Goal: Task Accomplishment & Management: Manage account settings

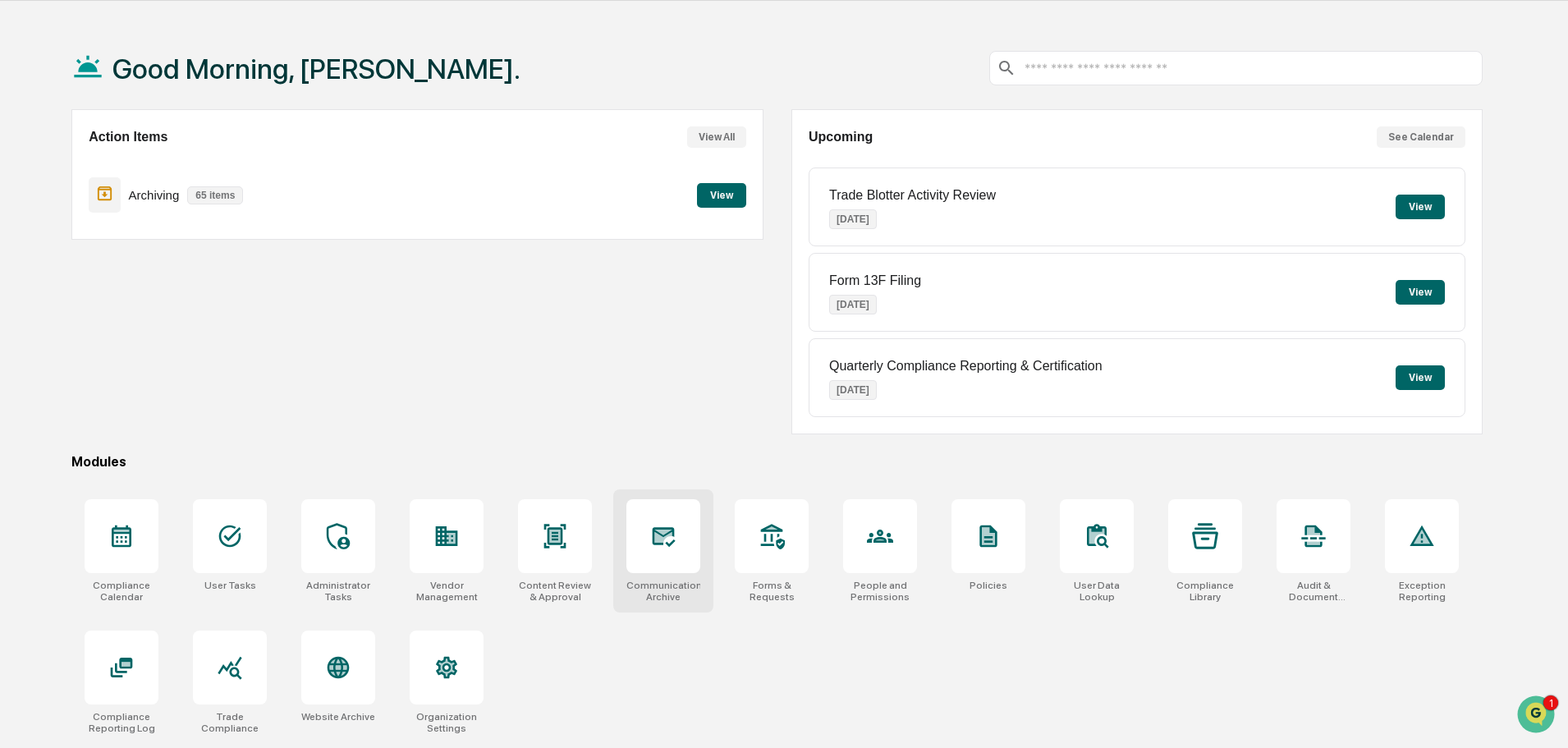
scroll to position [78, 0]
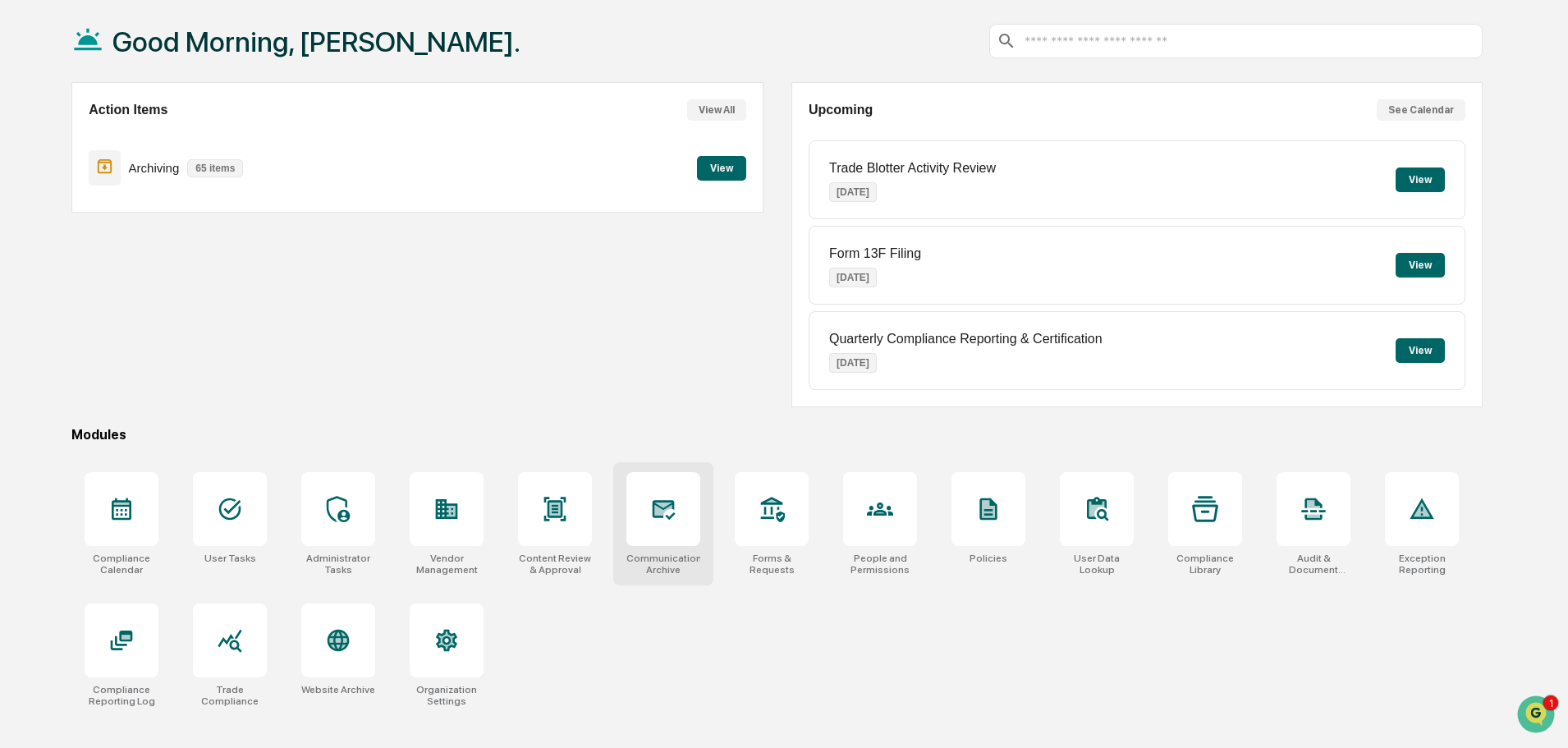
click at [699, 517] on div at bounding box center [663, 509] width 74 height 74
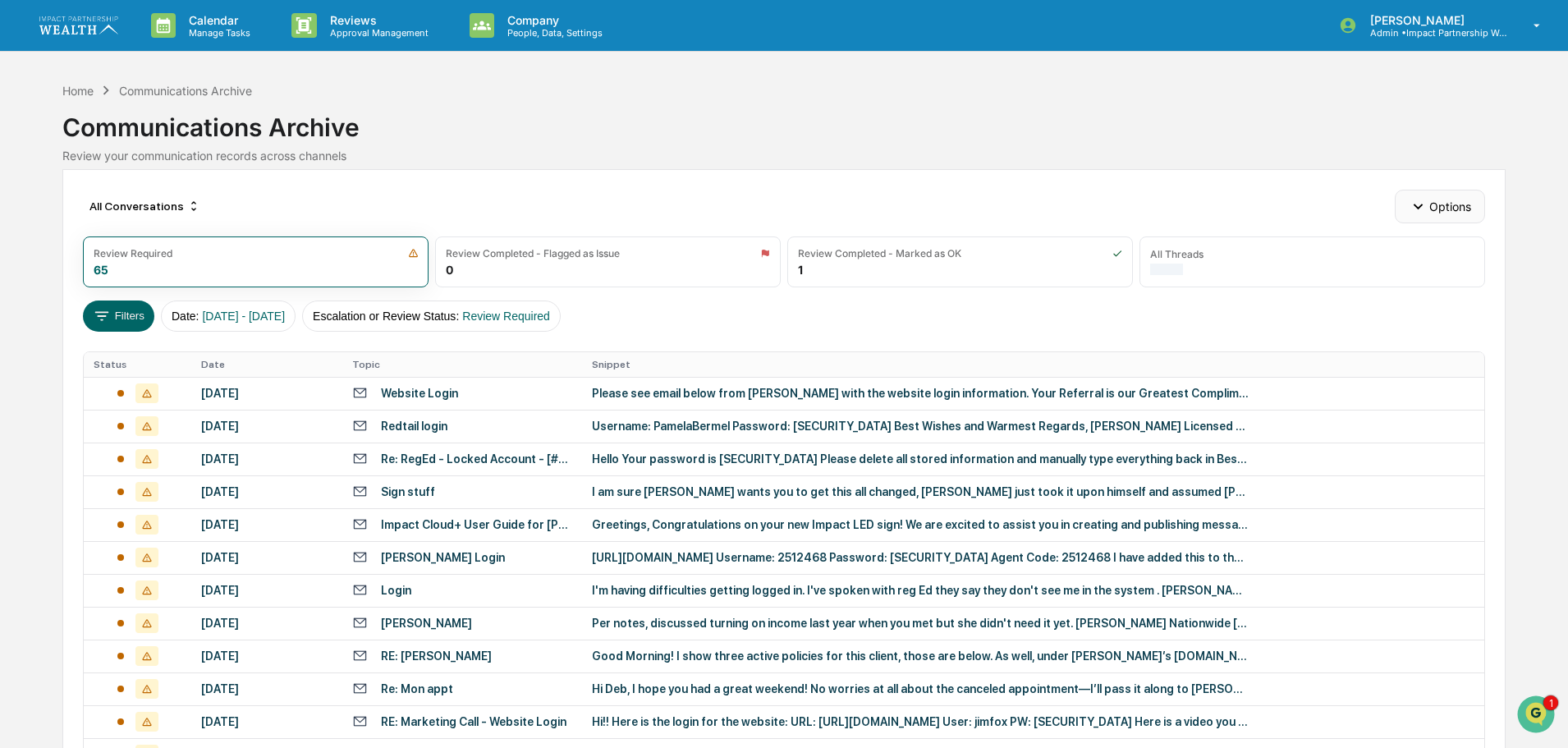
click at [1458, 203] on button "Options" at bounding box center [1439, 206] width 90 height 33
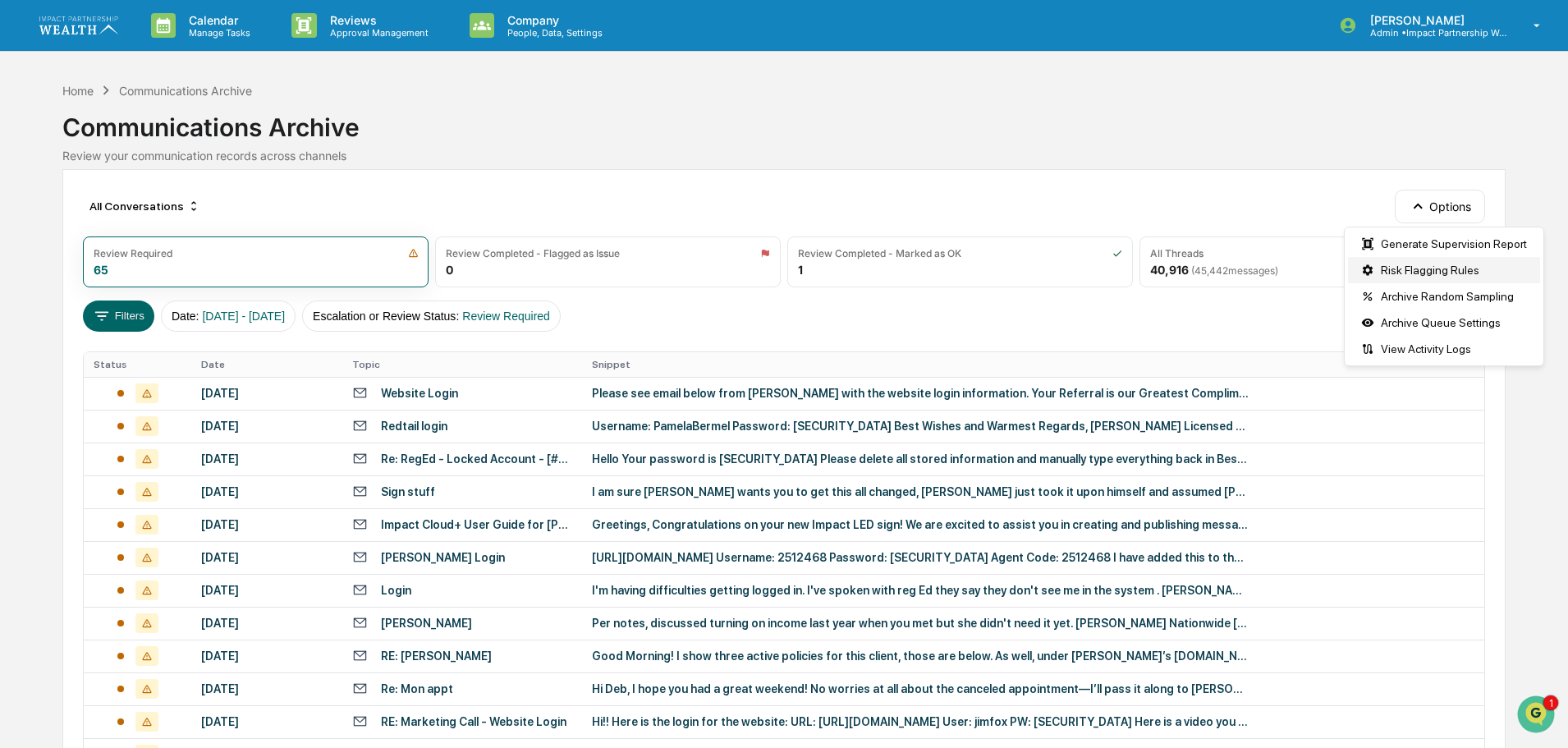
click at [1417, 265] on div "Risk Flagging Rules" at bounding box center [1444, 270] width 192 height 27
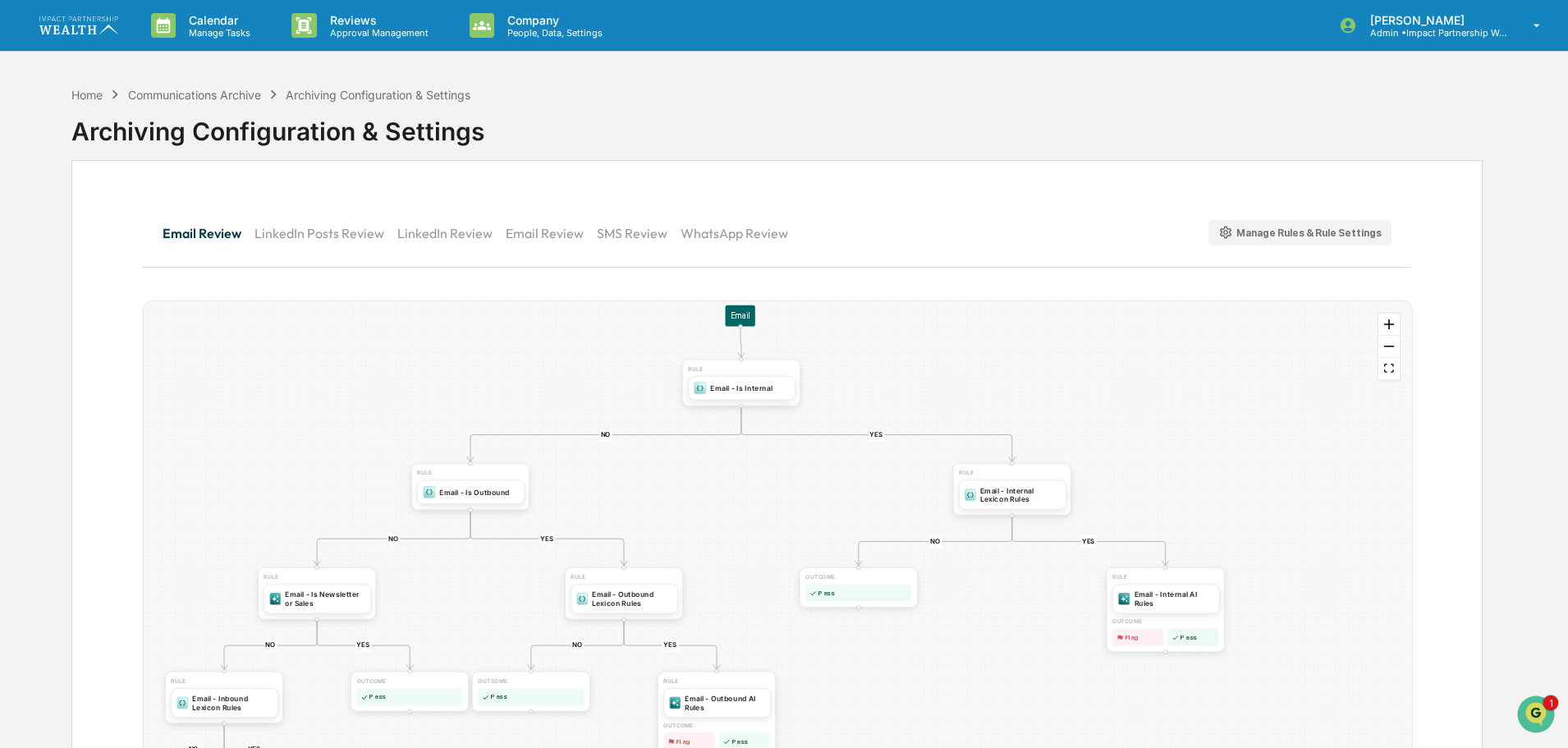
click at [605, 435] on rect "Edge from 53bdab46-62f4-408b-a3db-d678a3abf952 to e66e65b9-4d0c-4dc9-a154-28da0…" at bounding box center [606, 434] width 13 height 13
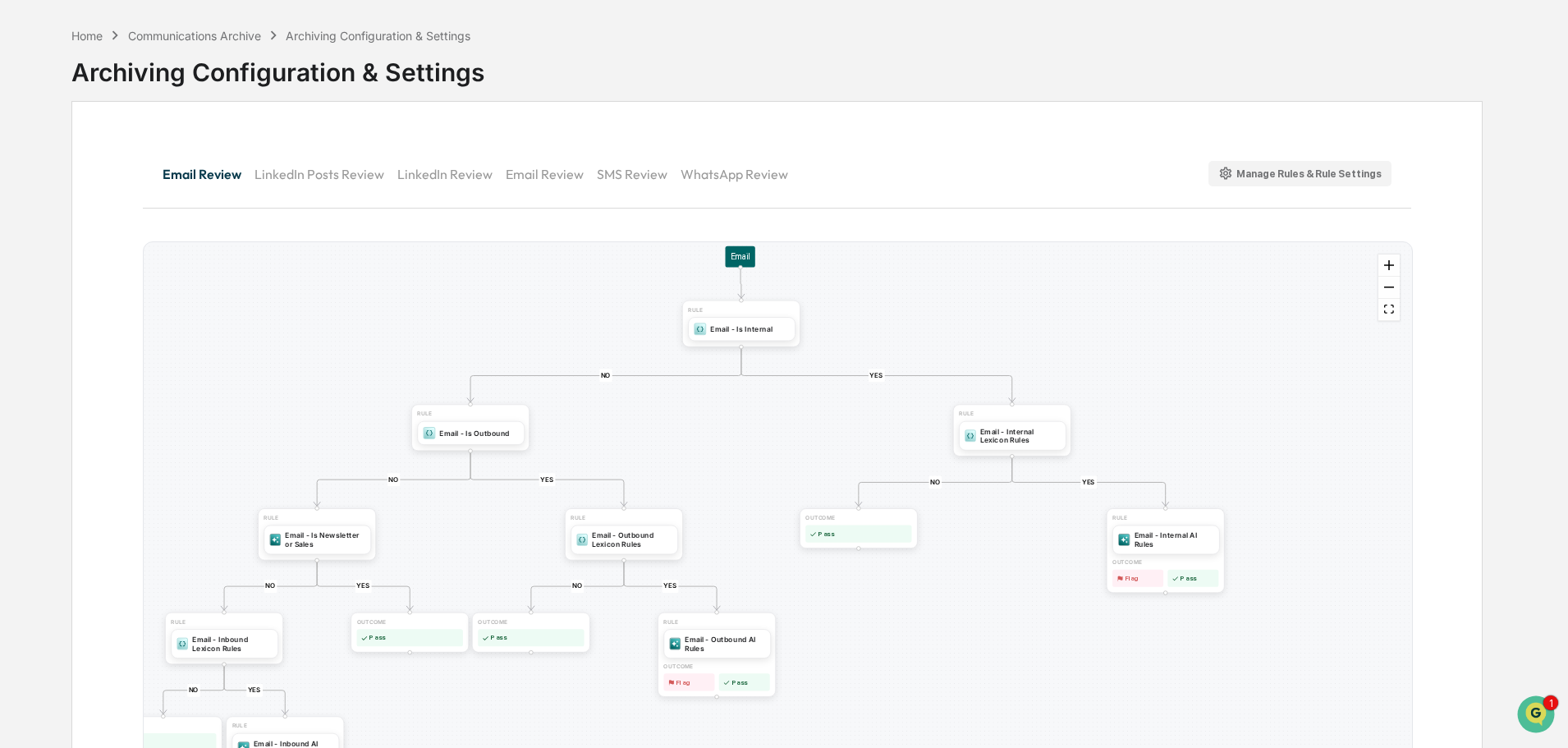
scroll to position [121, 0]
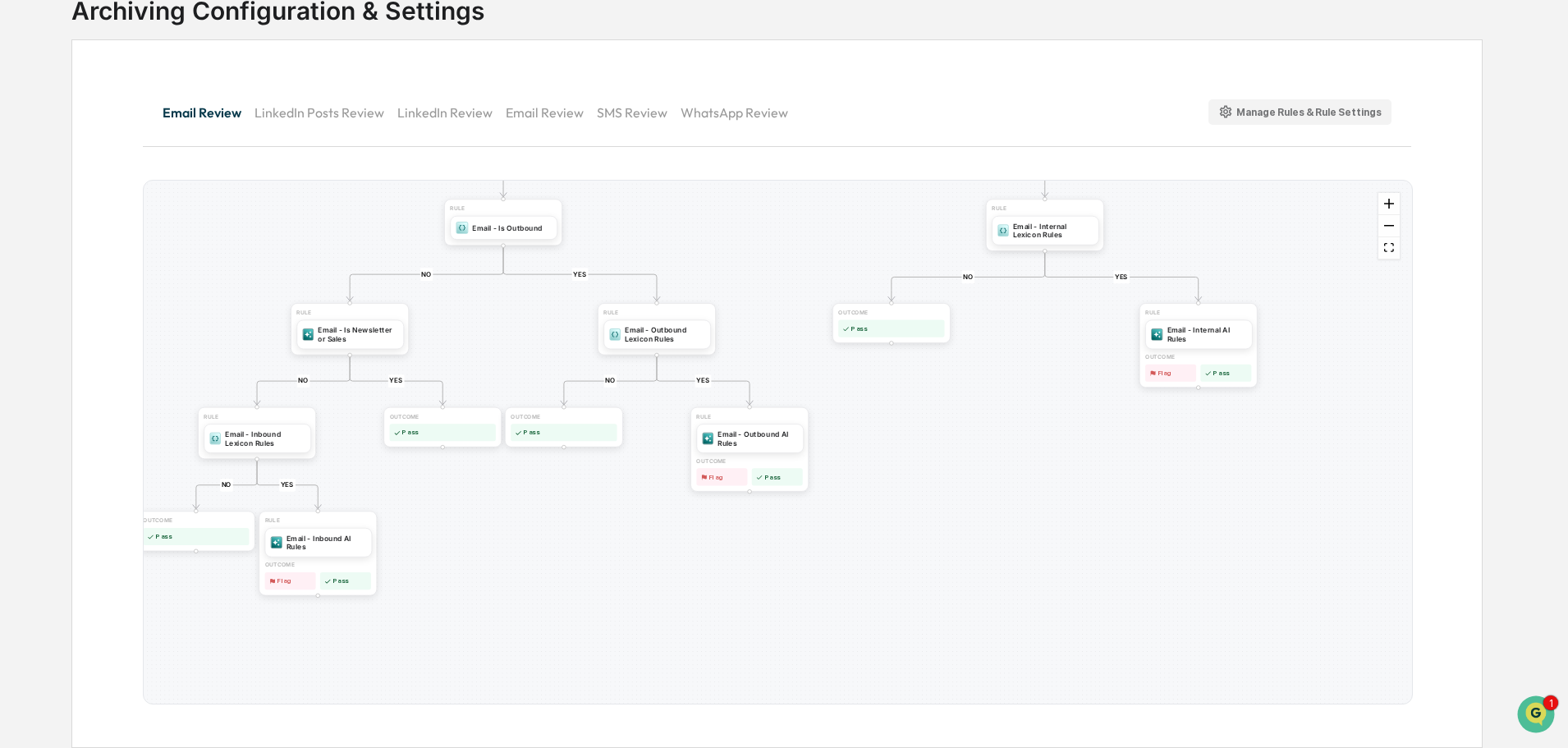
drag, startPoint x: 381, startPoint y: 619, endPoint x: 414, endPoint y: 475, distance: 147.7
click at [414, 475] on div "YES NO YES NO YES NO YES NO YES NO YES NO OUTCOME Pass RULE Email - Internal AI…" at bounding box center [778, 442] width 1269 height 524
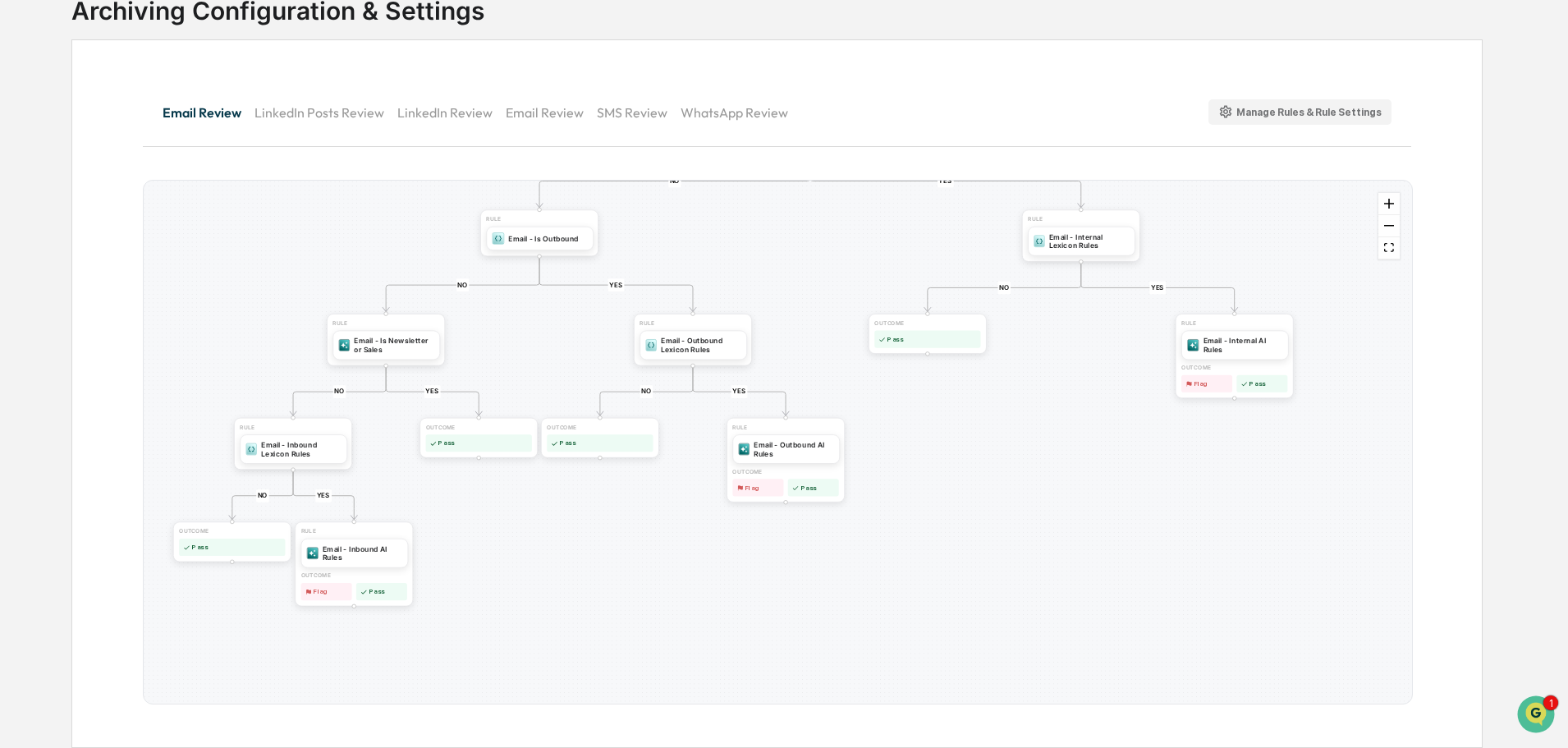
drag, startPoint x: 527, startPoint y: 563, endPoint x: 563, endPoint y: 574, distance: 37.6
click at [563, 574] on div "YES NO YES NO YES NO YES NO YES NO YES NO OUTCOME Pass RULE Email - Internal AI…" at bounding box center [778, 442] width 1269 height 524
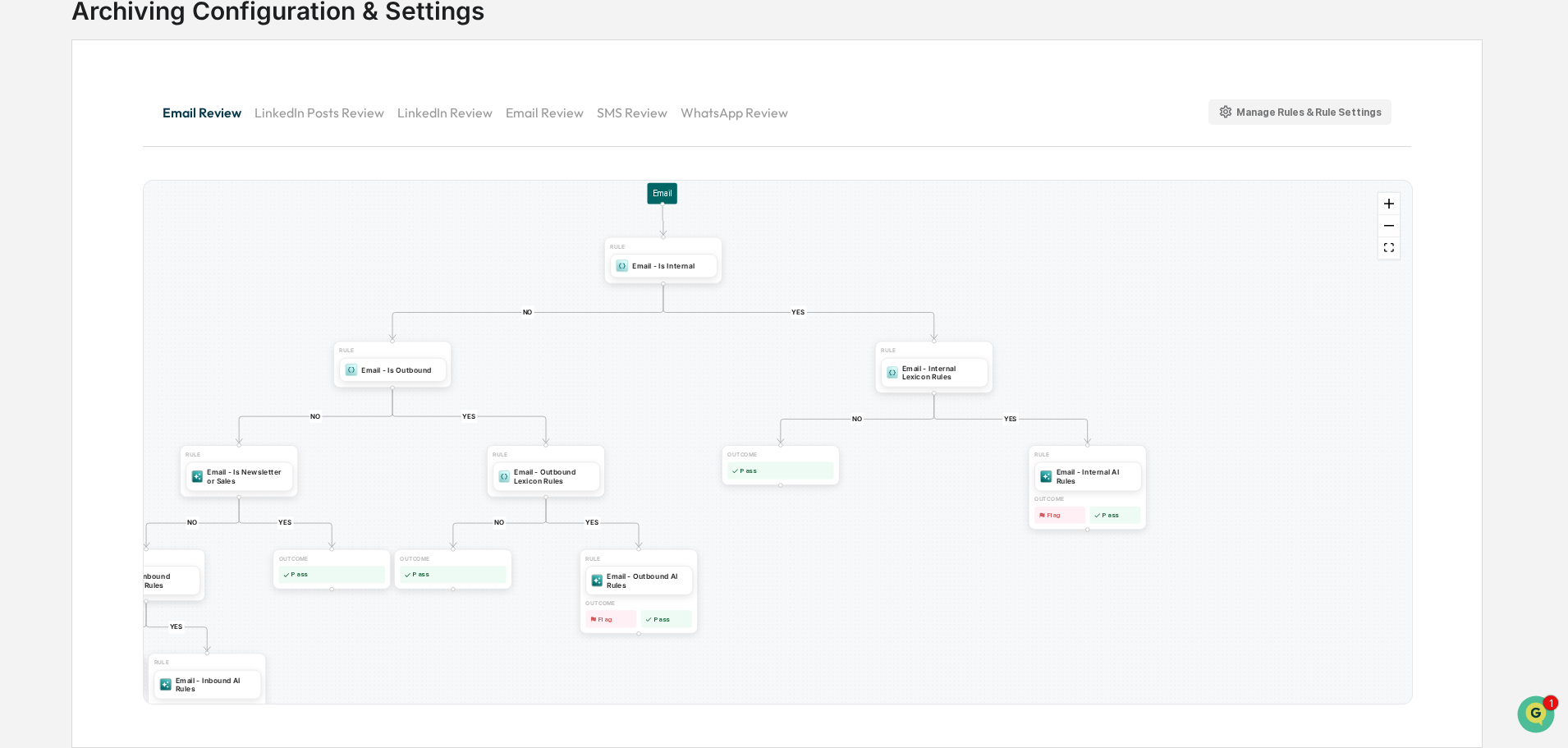
drag, startPoint x: 958, startPoint y: 554, endPoint x: 847, endPoint y: 651, distance: 147.4
click at [847, 651] on div "YES NO YES NO YES NO YES NO YES NO YES NO OUTCOME Pass RULE Email - Internal AI…" at bounding box center [778, 442] width 1269 height 524
click at [294, 111] on button "LinkedIn Posts Review" at bounding box center [325, 112] width 143 height 39
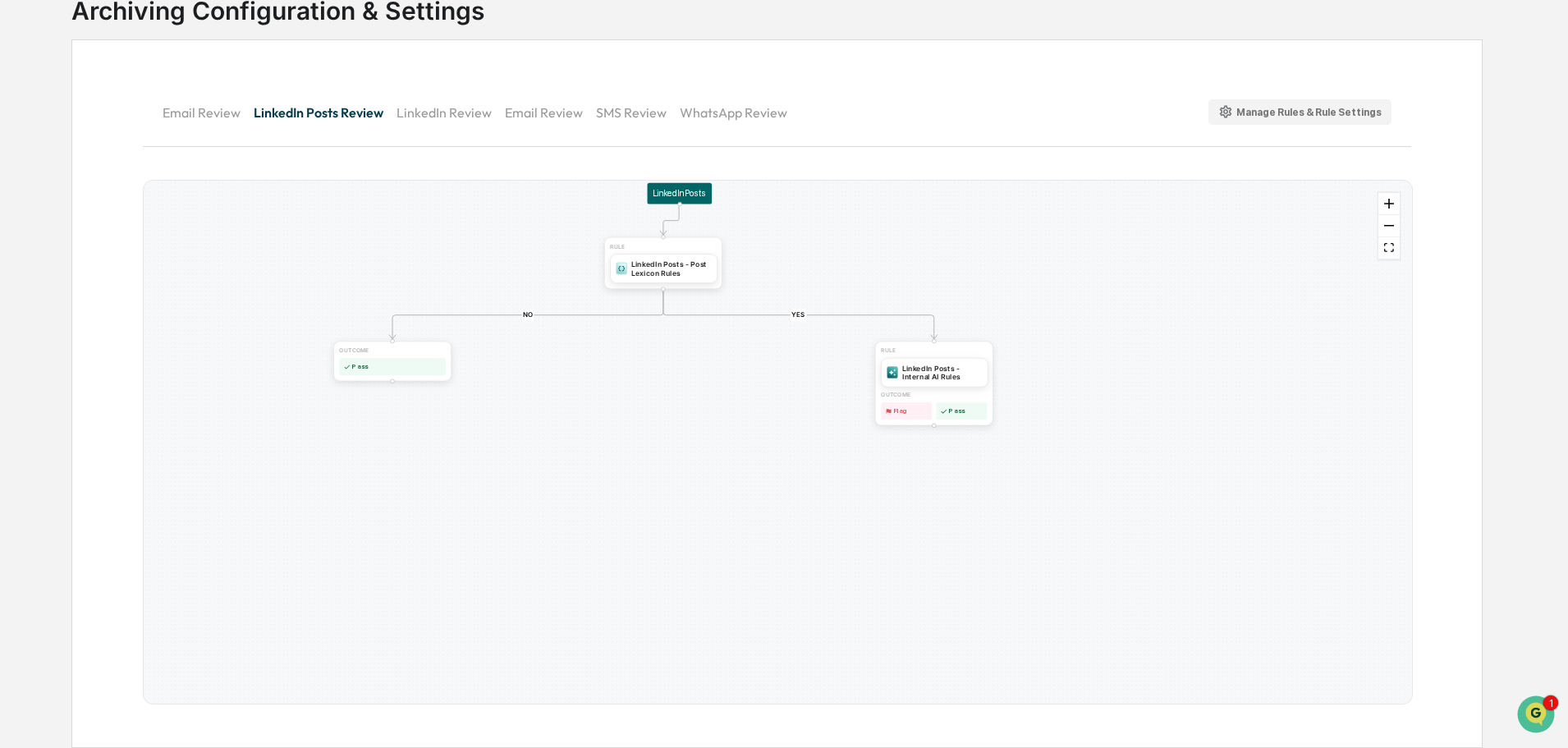
click at [440, 102] on button "LinkedIn Review" at bounding box center [451, 112] width 108 height 39
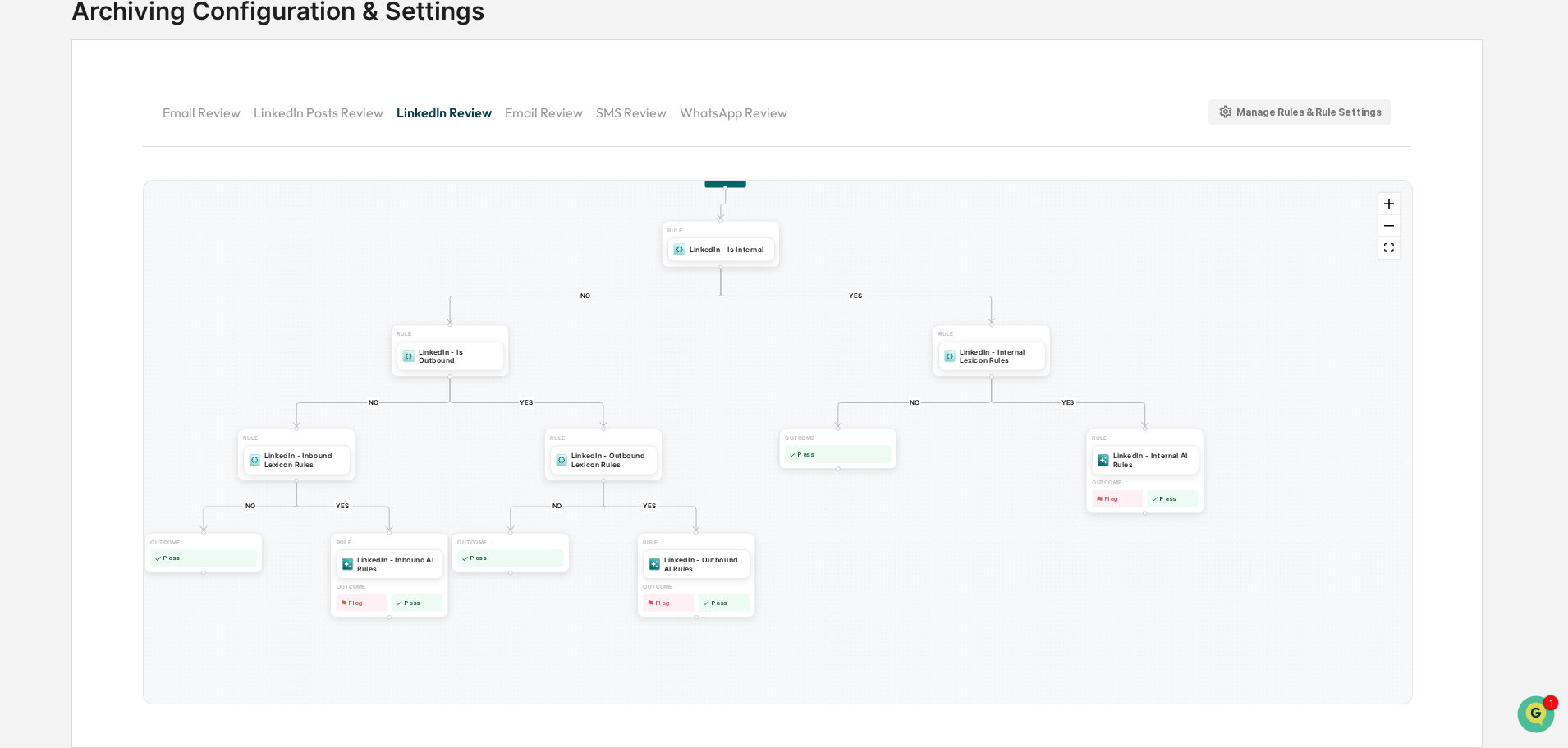
drag, startPoint x: 757, startPoint y: 536, endPoint x: 815, endPoint y: 520, distance: 60.2
click at [815, 520] on div "YES NO YES NO YES NO YES NO YES NO RULE LinkedIn - Outbound AI Rules OUTCOME Fl…" at bounding box center [778, 442] width 1269 height 524
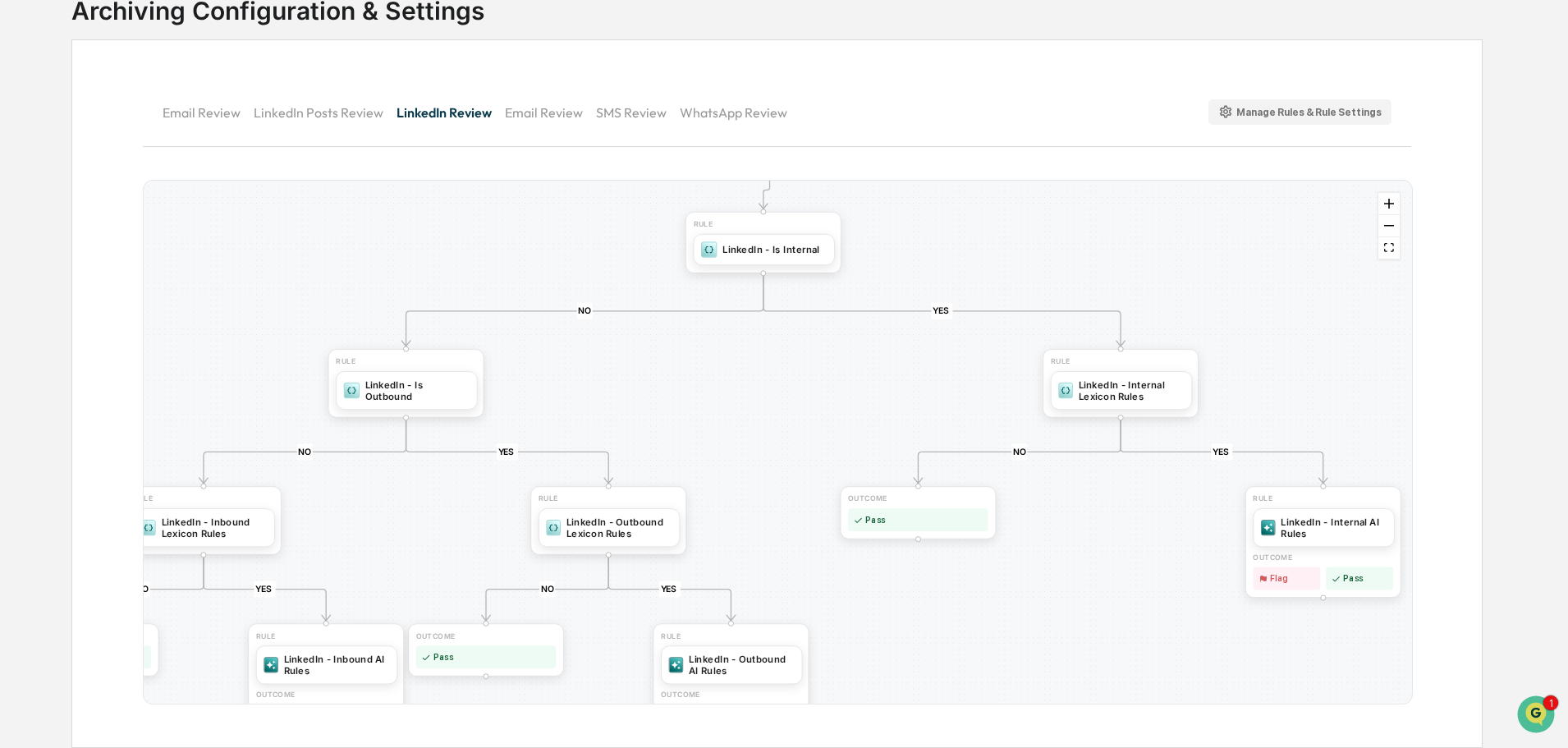
click at [547, 111] on button "Email Review" at bounding box center [551, 112] width 92 height 39
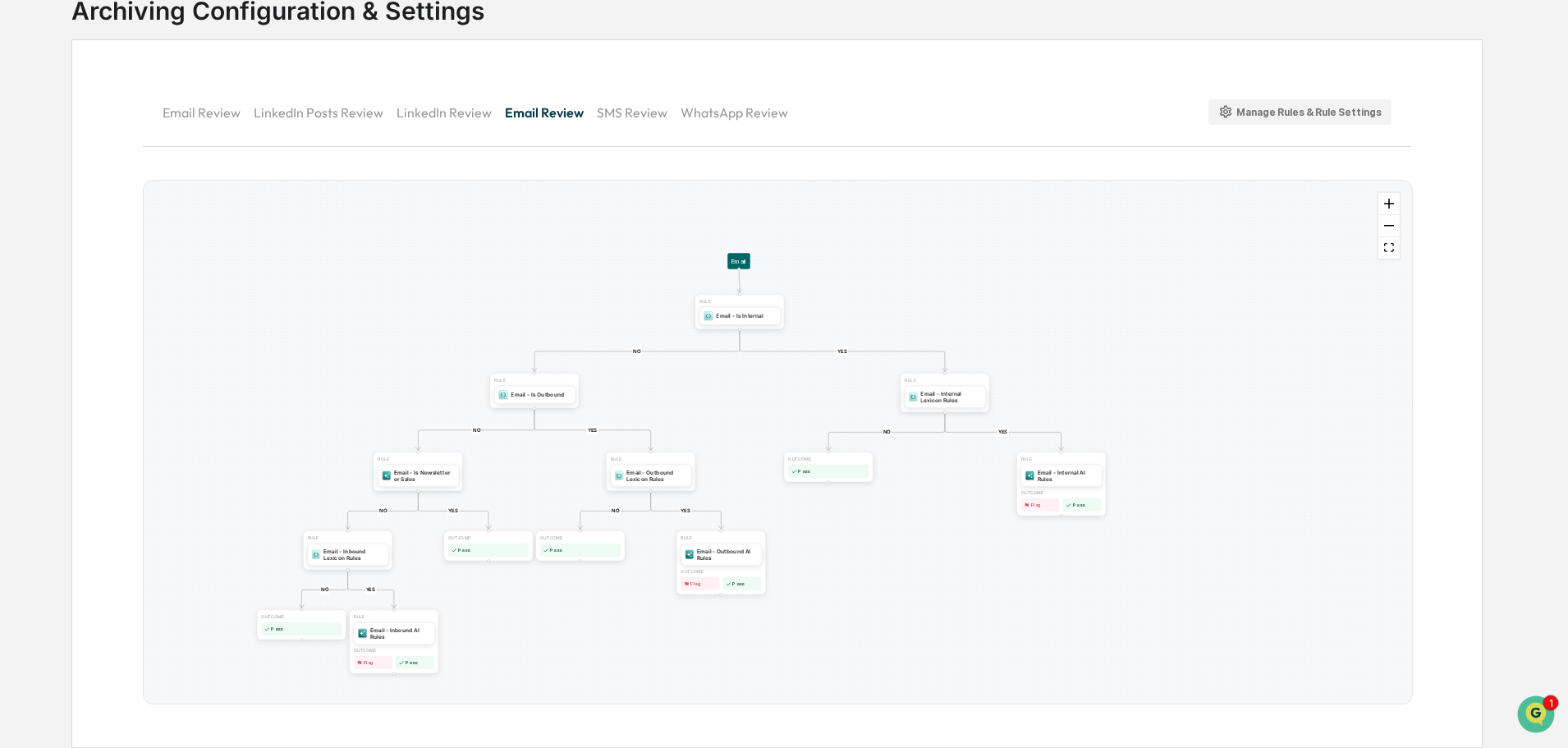
click at [215, 110] on button "Email Review" at bounding box center [208, 112] width 92 height 39
click at [541, 111] on button "Email Review" at bounding box center [552, 112] width 92 height 39
click at [215, 103] on button "Email Review" at bounding box center [208, 112] width 92 height 39
click at [527, 116] on button "Email Review" at bounding box center [552, 112] width 92 height 39
click at [639, 113] on button "SMS Review" at bounding box center [638, 112] width 84 height 39
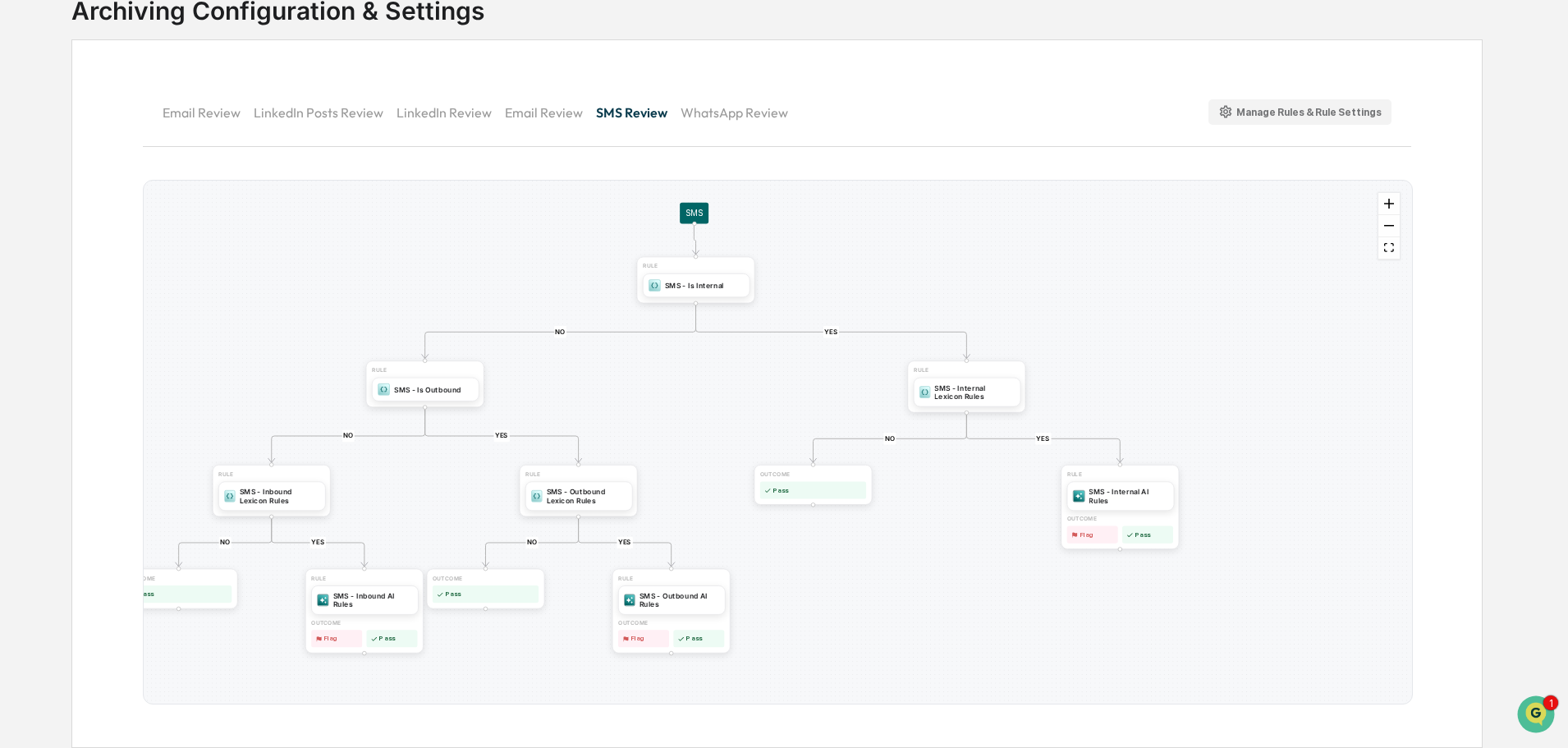
click at [530, 107] on button "Email Review" at bounding box center [551, 112] width 92 height 39
click at [462, 114] on button "LinkedIn Review" at bounding box center [451, 112] width 108 height 39
click at [561, 115] on button "Email Review" at bounding box center [551, 112] width 92 height 39
click at [610, 115] on button "SMS Review" at bounding box center [638, 112] width 84 height 39
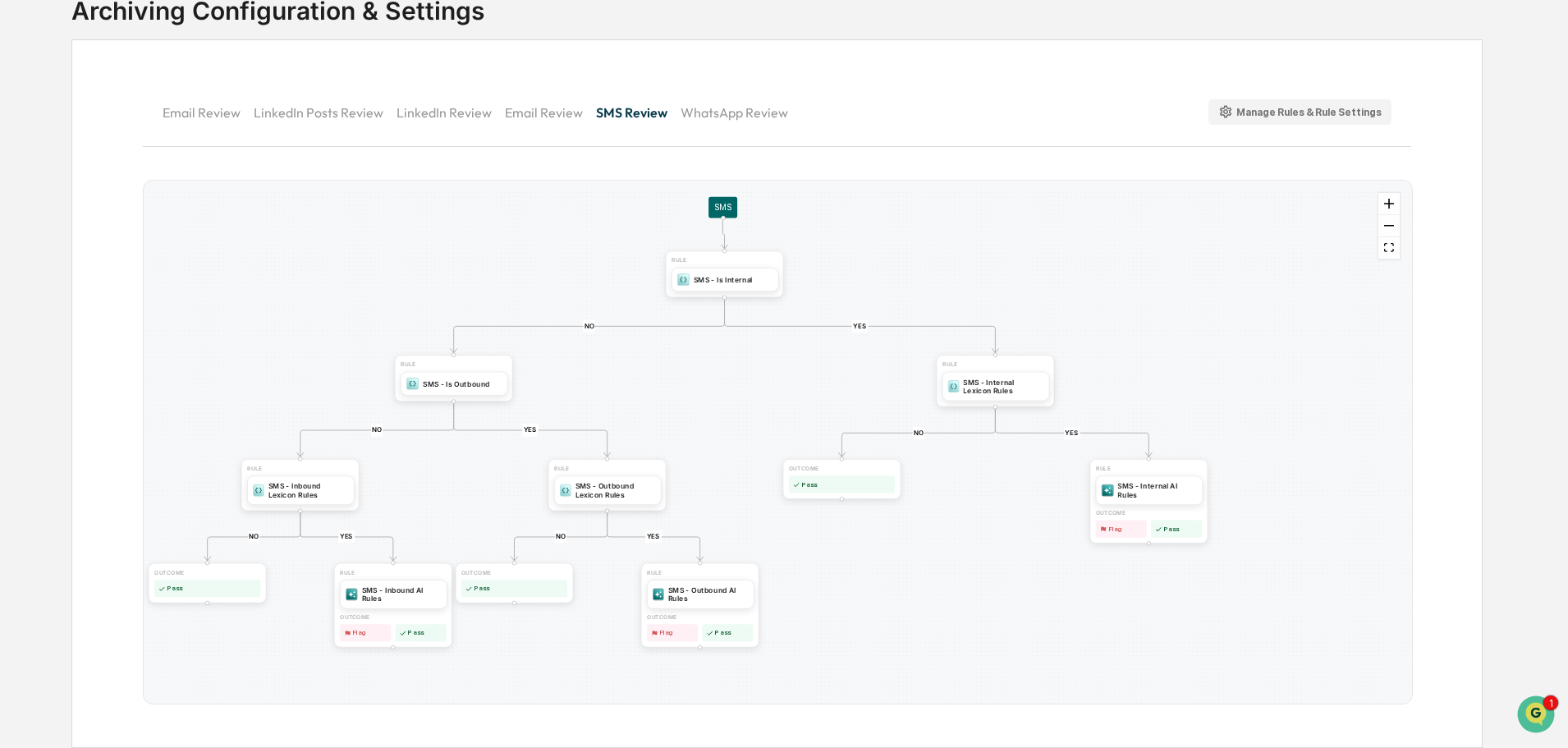
drag, startPoint x: 425, startPoint y: 483, endPoint x: 454, endPoint y: 477, distance: 29.6
click at [454, 477] on div "YES NO YES NO YES NO YES NO YES NO RULE SMS - Outbound Lexicon Rules RULE SMS -…" at bounding box center [778, 442] width 1269 height 524
click at [729, 103] on button "WhatsApp Review" at bounding box center [741, 112] width 121 height 39
click at [1326, 108] on div "Manage Rules & Rule Settings" at bounding box center [1300, 112] width 164 height 16
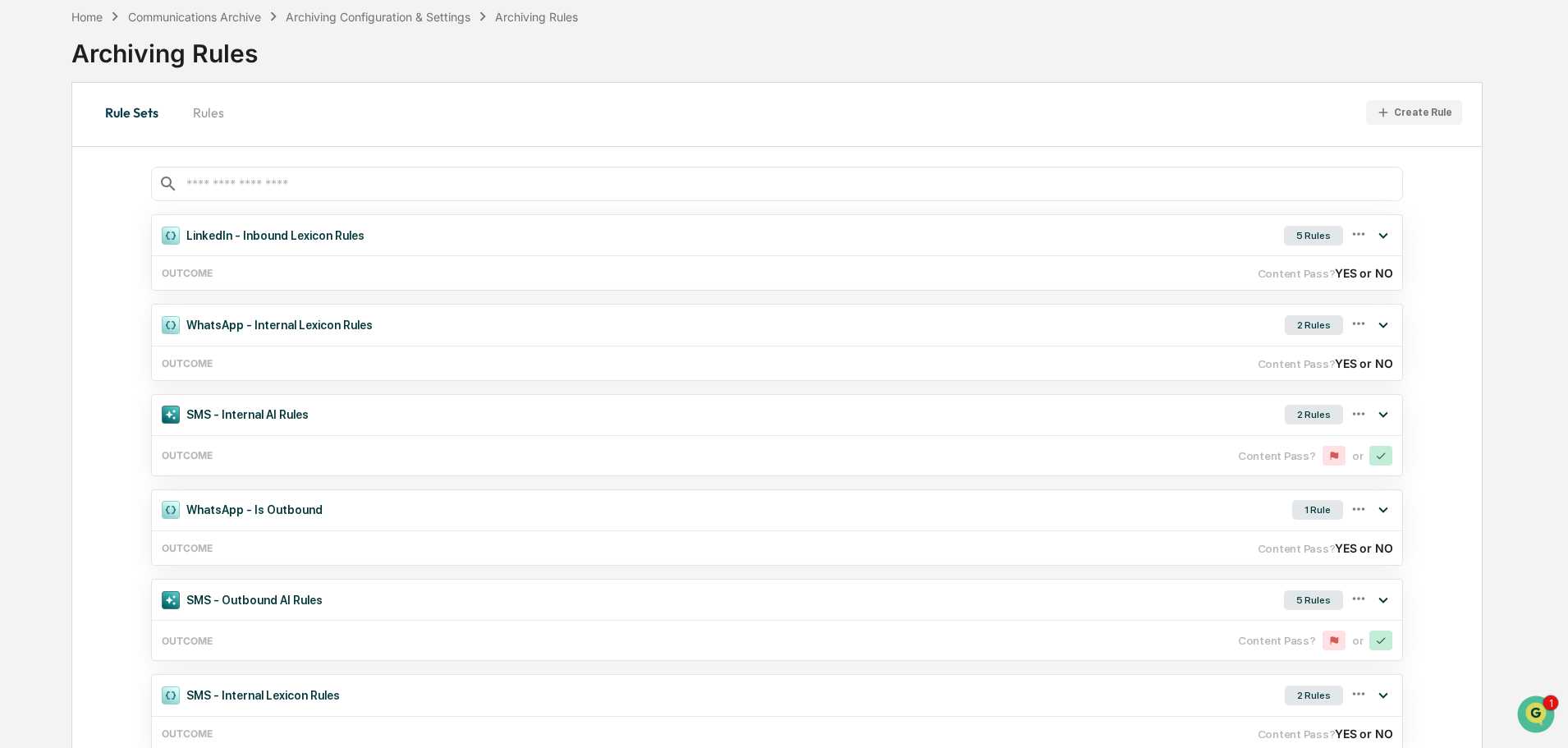
scroll to position [121, 0]
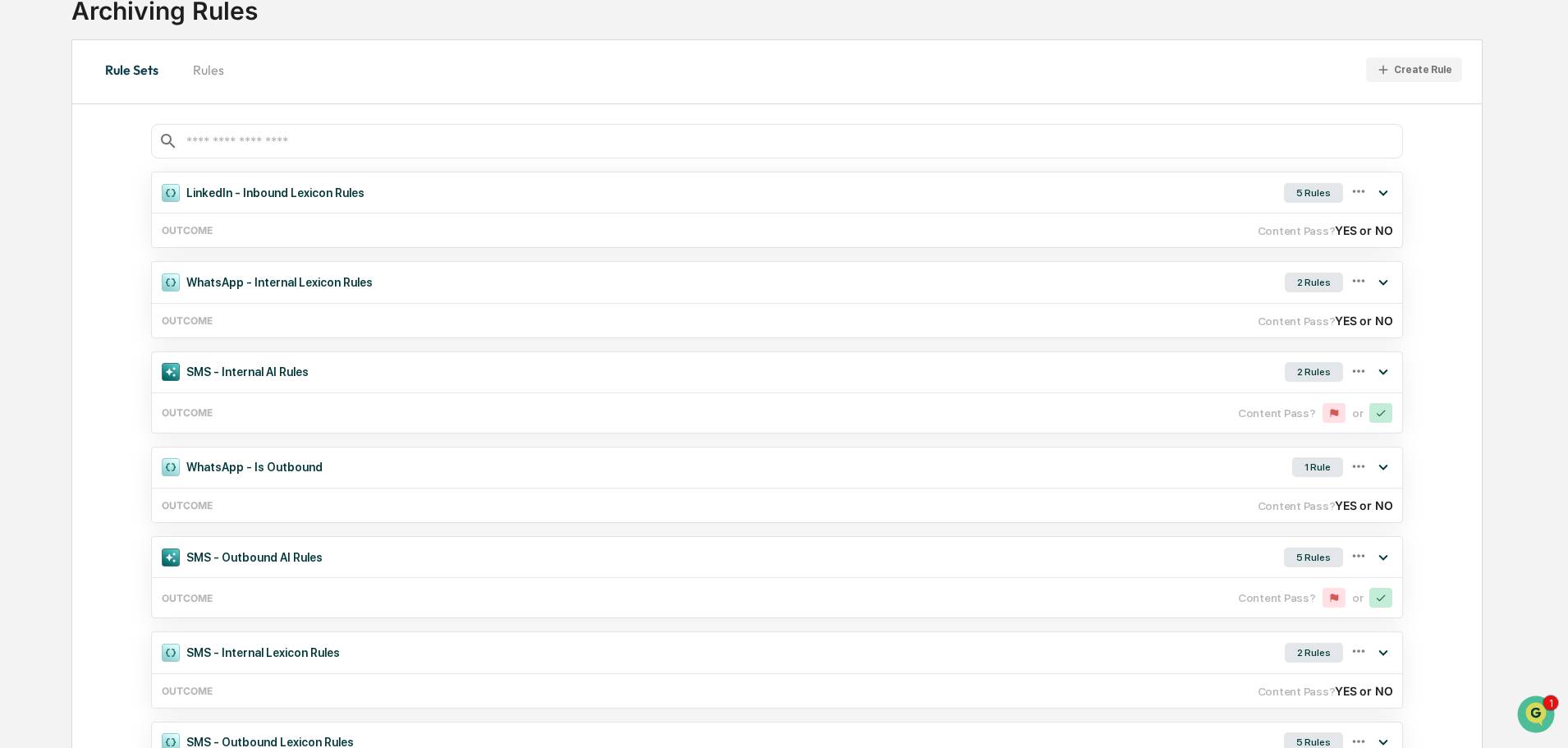
click at [225, 68] on button "Rules" at bounding box center [208, 70] width 74 height 39
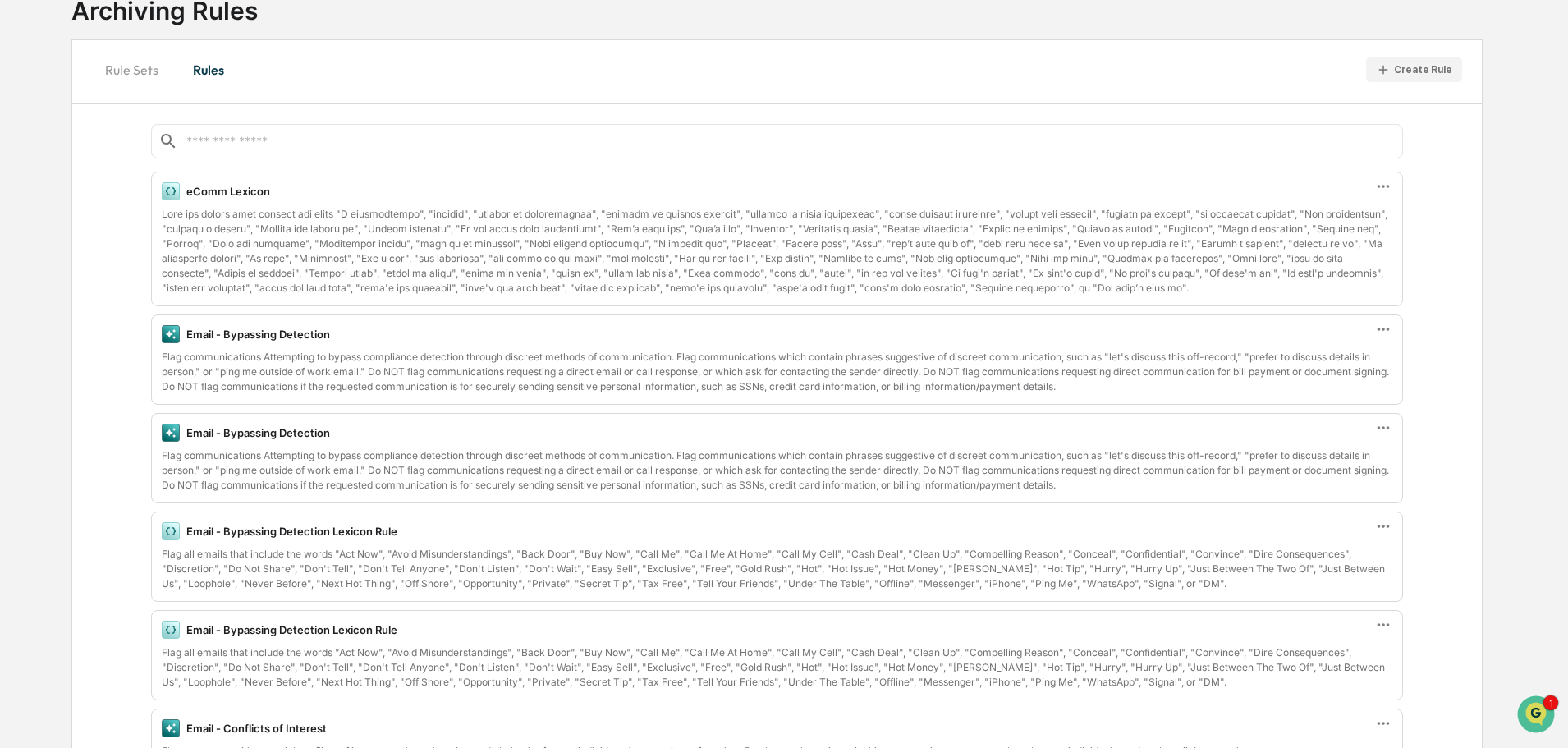
click at [135, 72] on button "Rule Sets" at bounding box center [131, 70] width 80 height 39
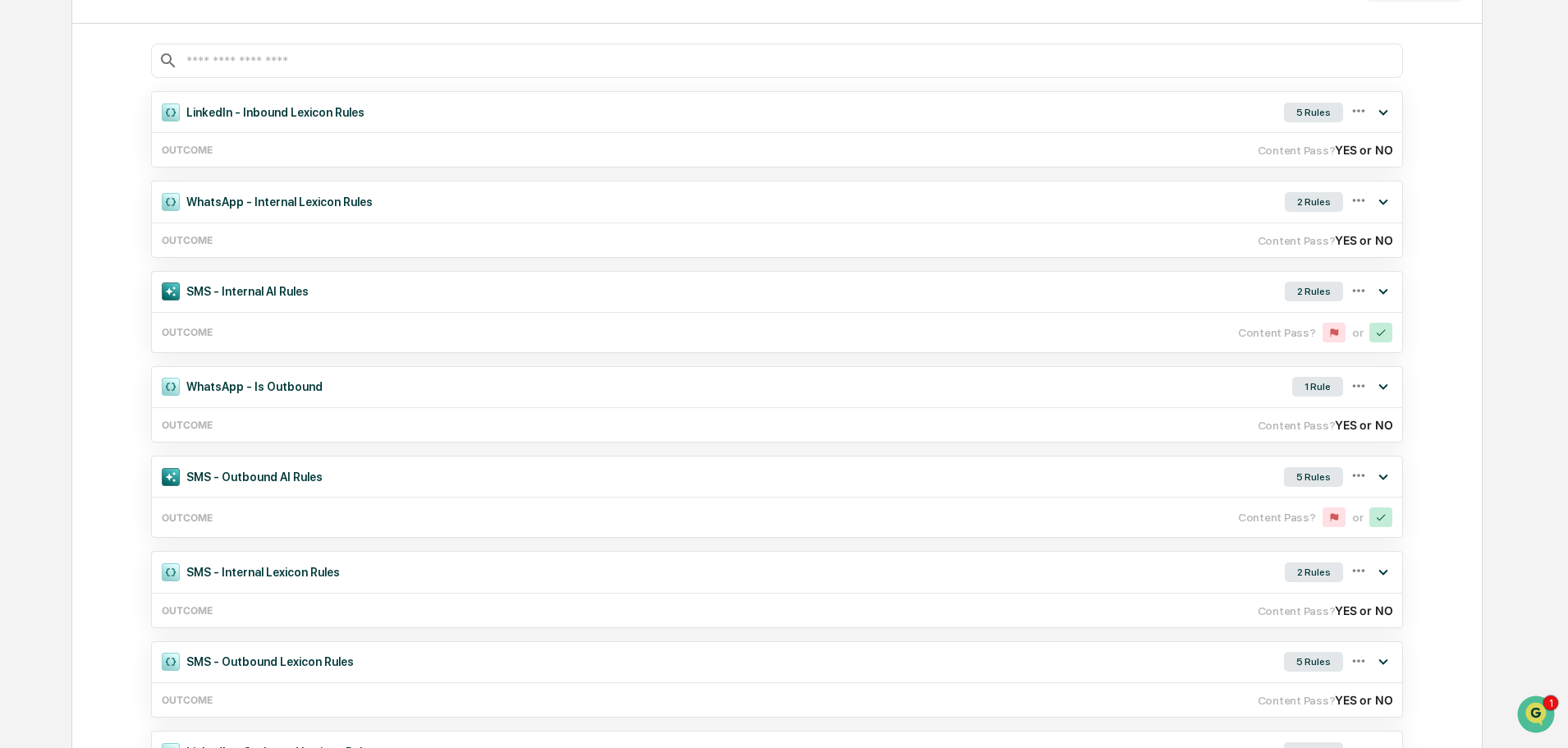
scroll to position [0, 0]
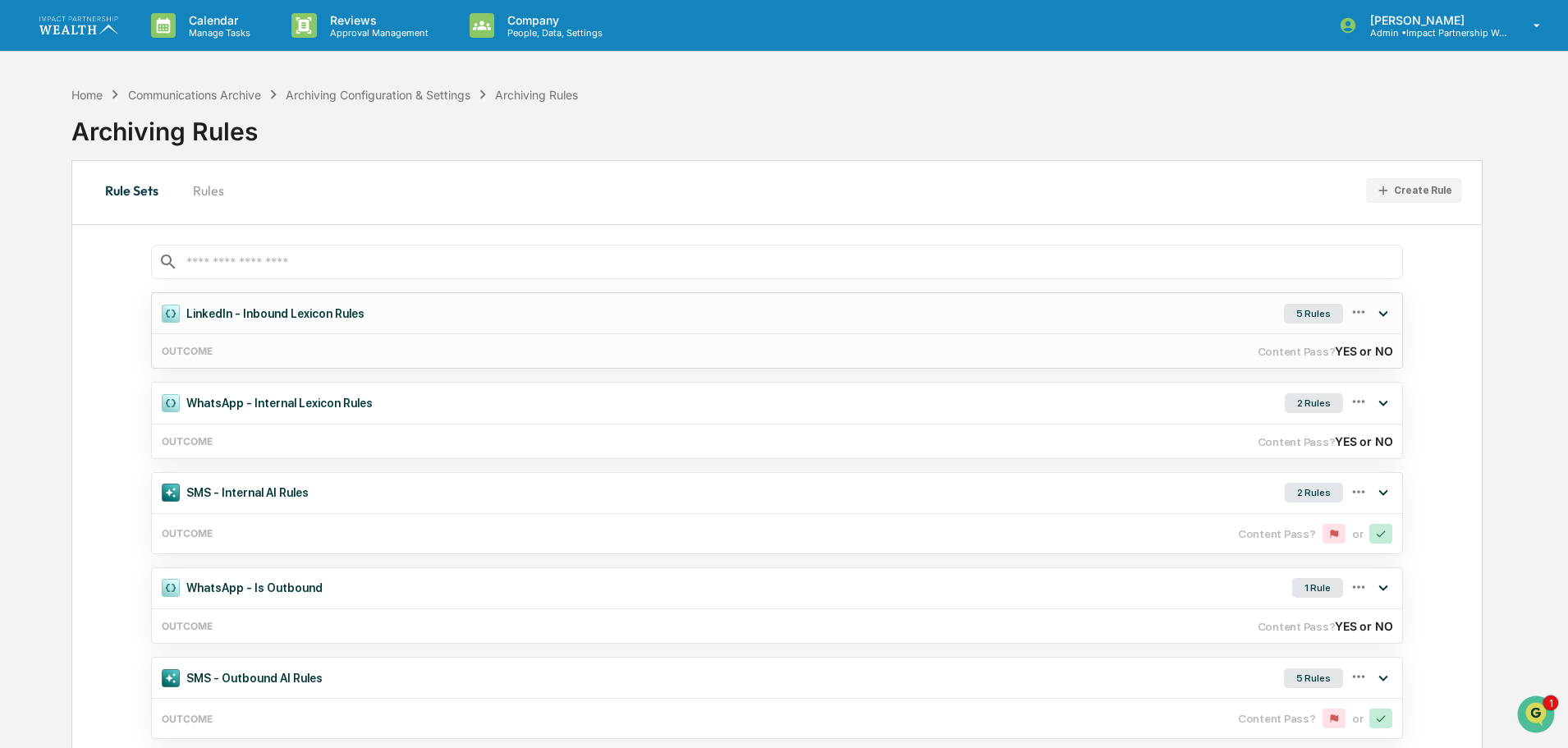
click at [1321, 313] on div "5 Rules" at bounding box center [1314, 313] width 59 height 20
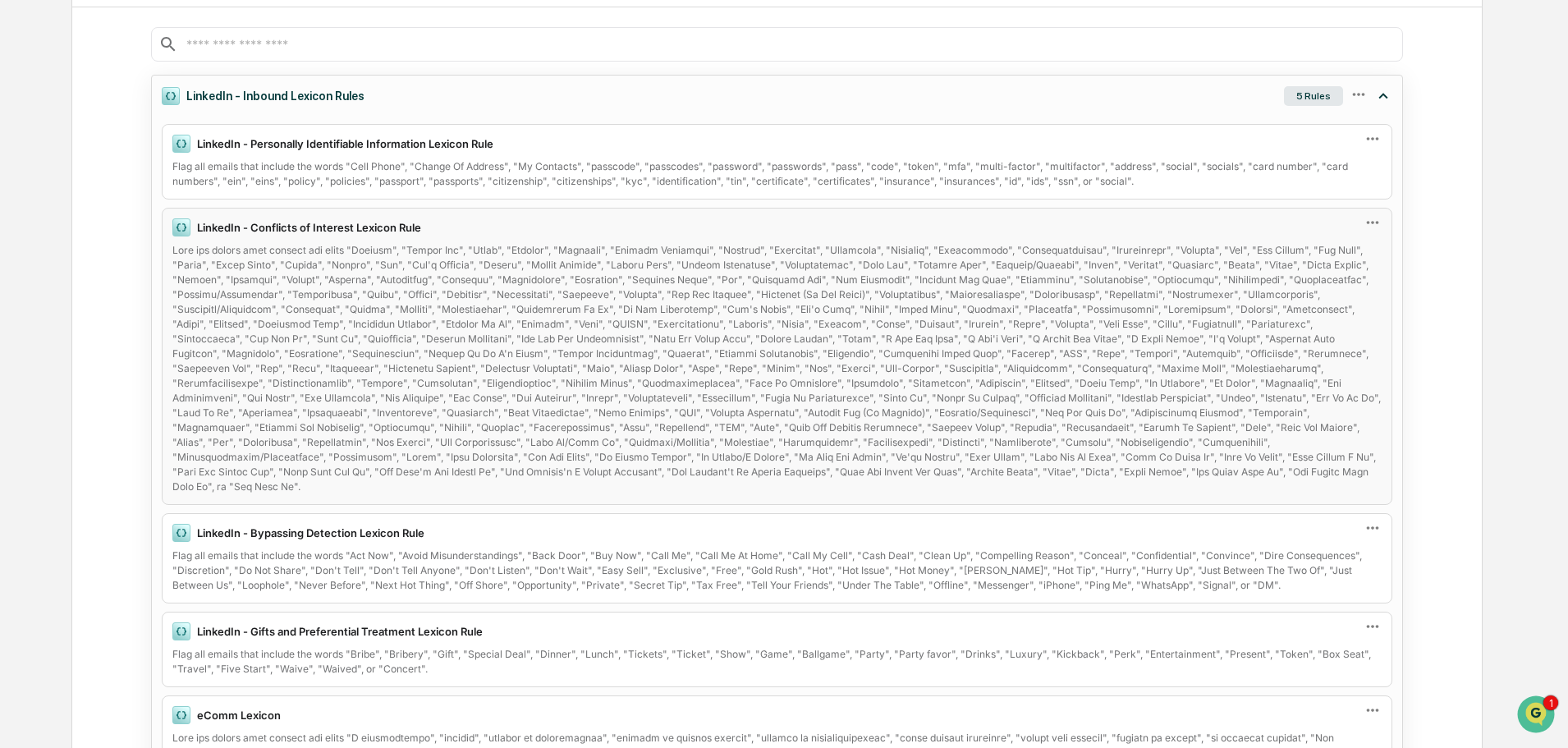
scroll to position [246, 0]
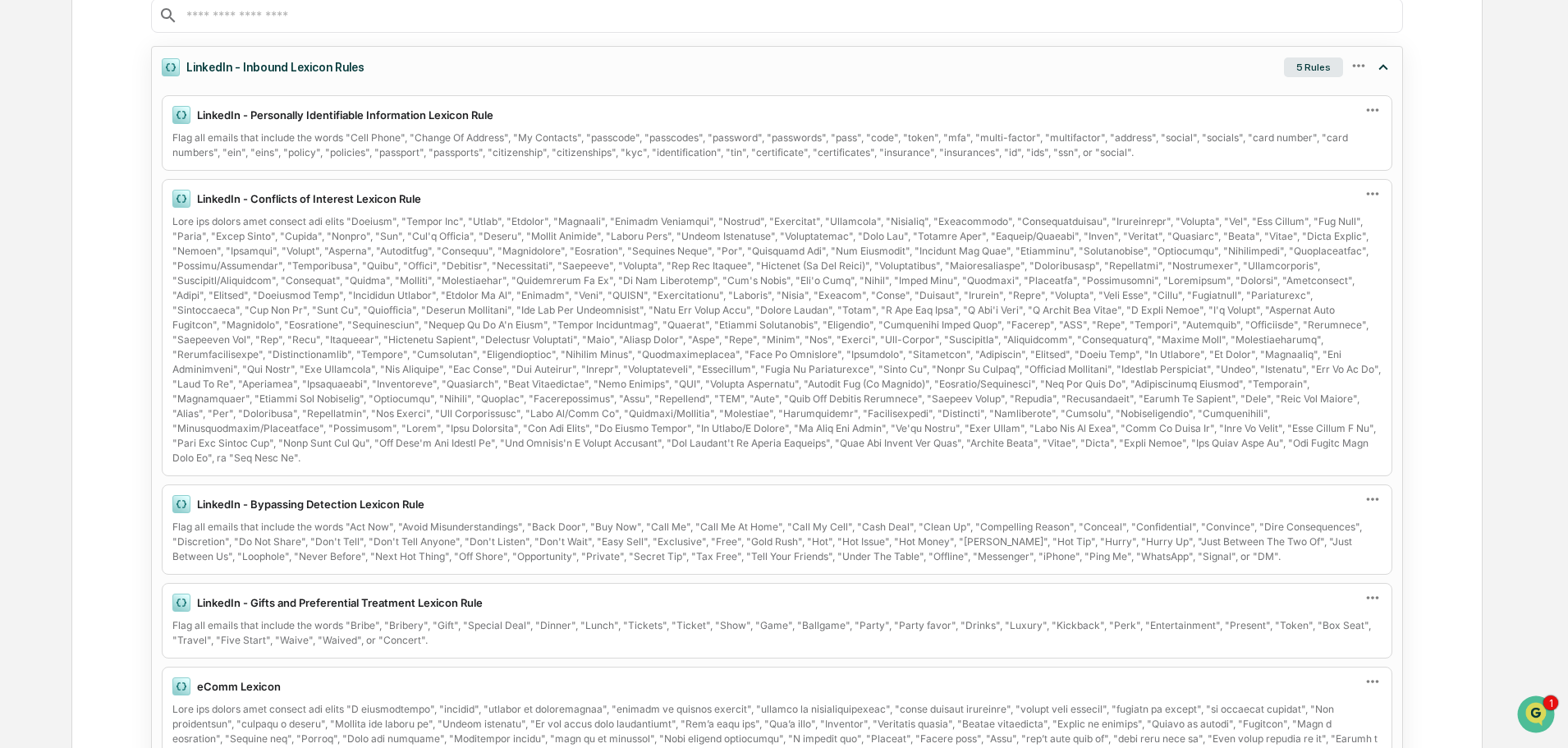
click at [1354, 66] on icon at bounding box center [1358, 65] width 13 height 3
click at [1199, 62] on div "LinkedIn - Inbound Lexicon Rules 5 Rules" at bounding box center [777, 67] width 1251 height 40
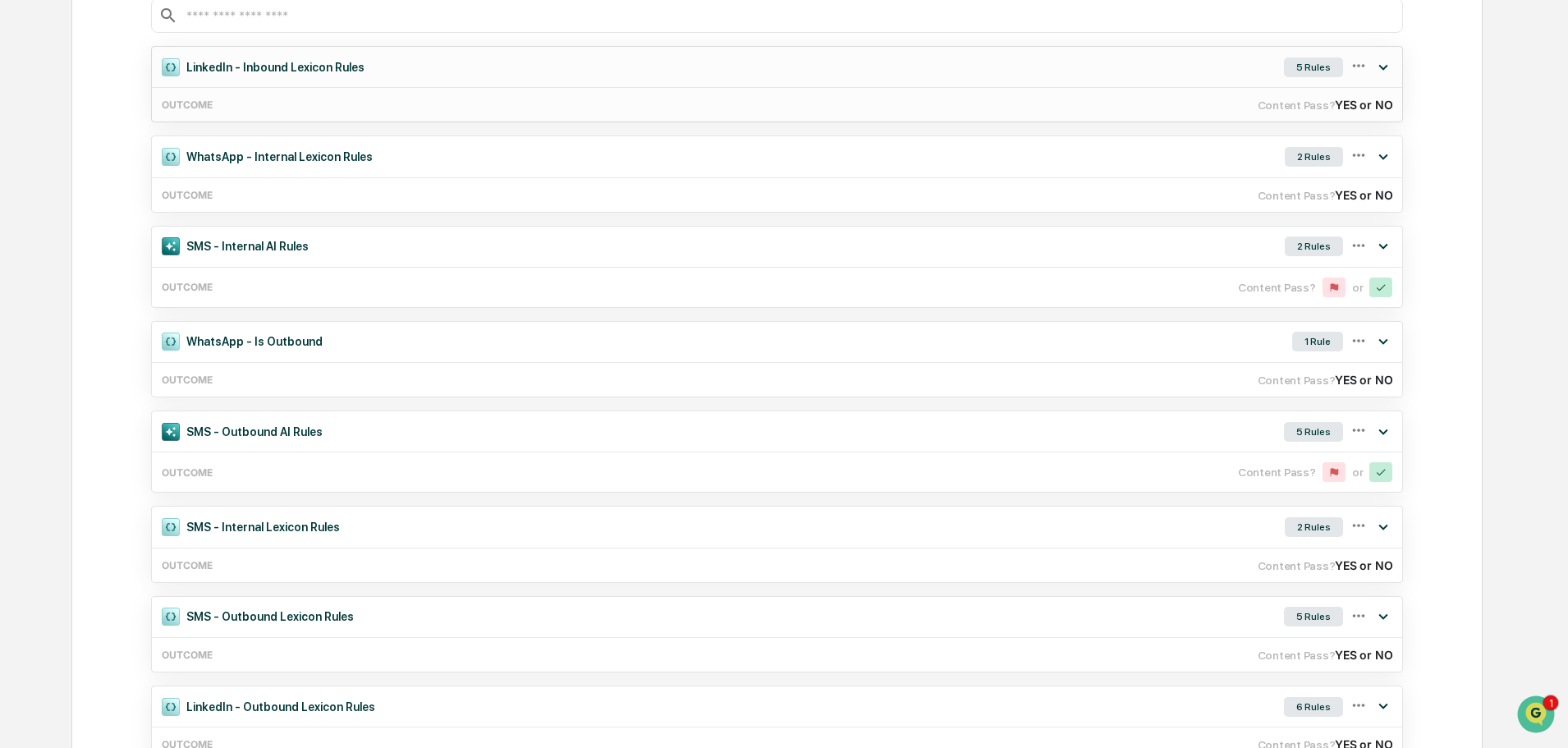
click at [1331, 65] on div "5 Rules" at bounding box center [1314, 67] width 59 height 20
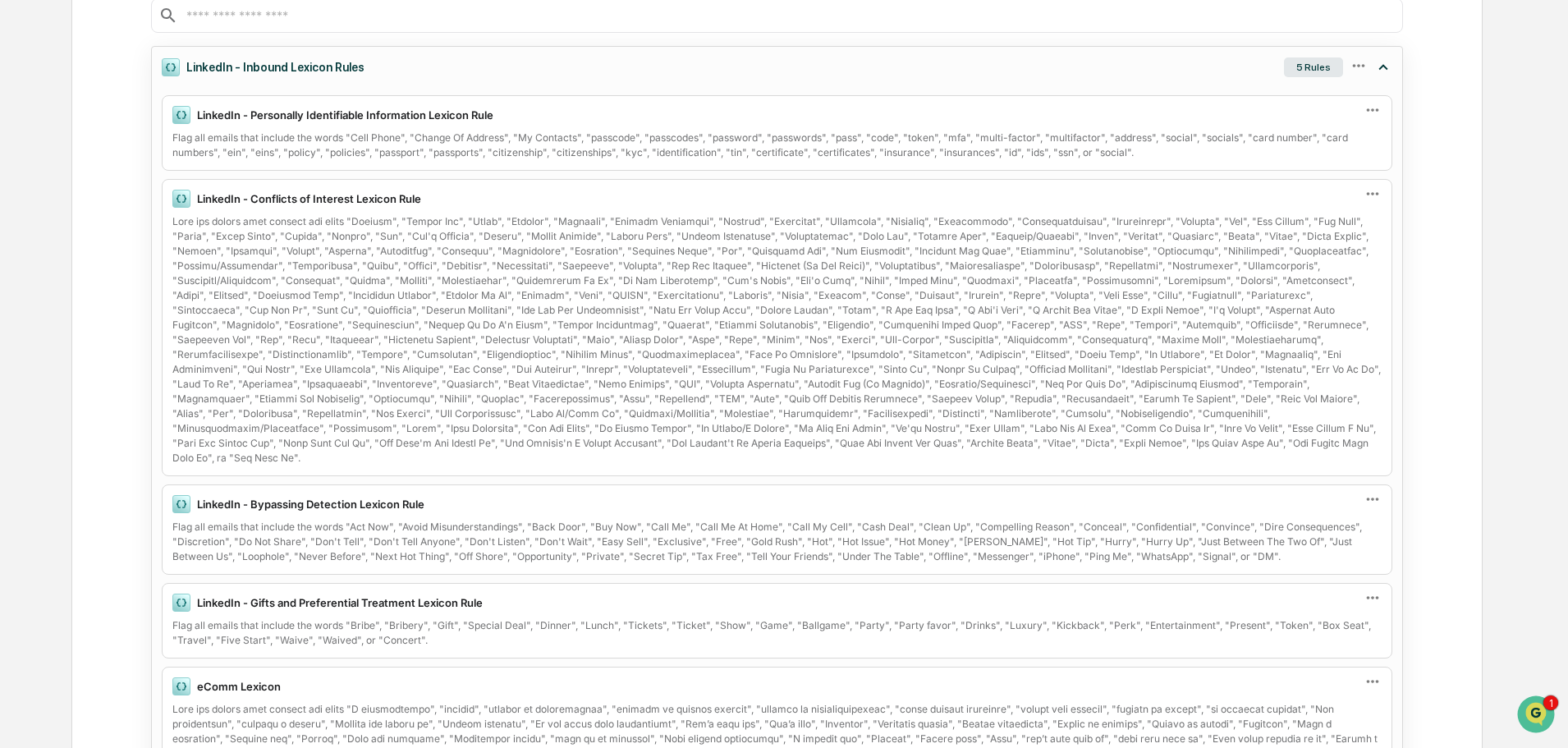
click at [1369, 67] on div "5 Rules" at bounding box center [1339, 67] width 129 height 40
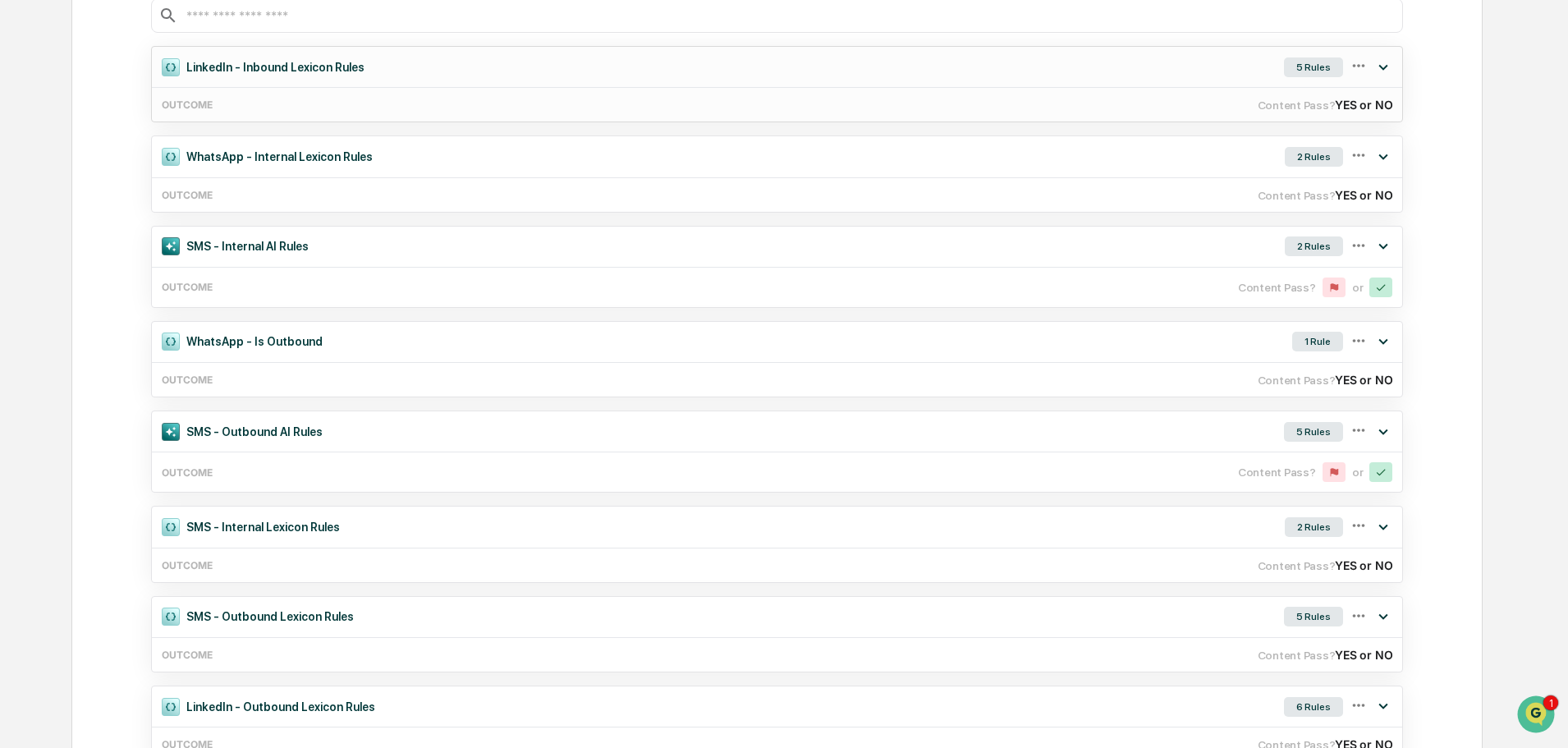
click at [1364, 64] on icon at bounding box center [1359, 66] width 18 height 18
click at [1287, 86] on div "Edit" at bounding box center [1265, 93] width 52 height 23
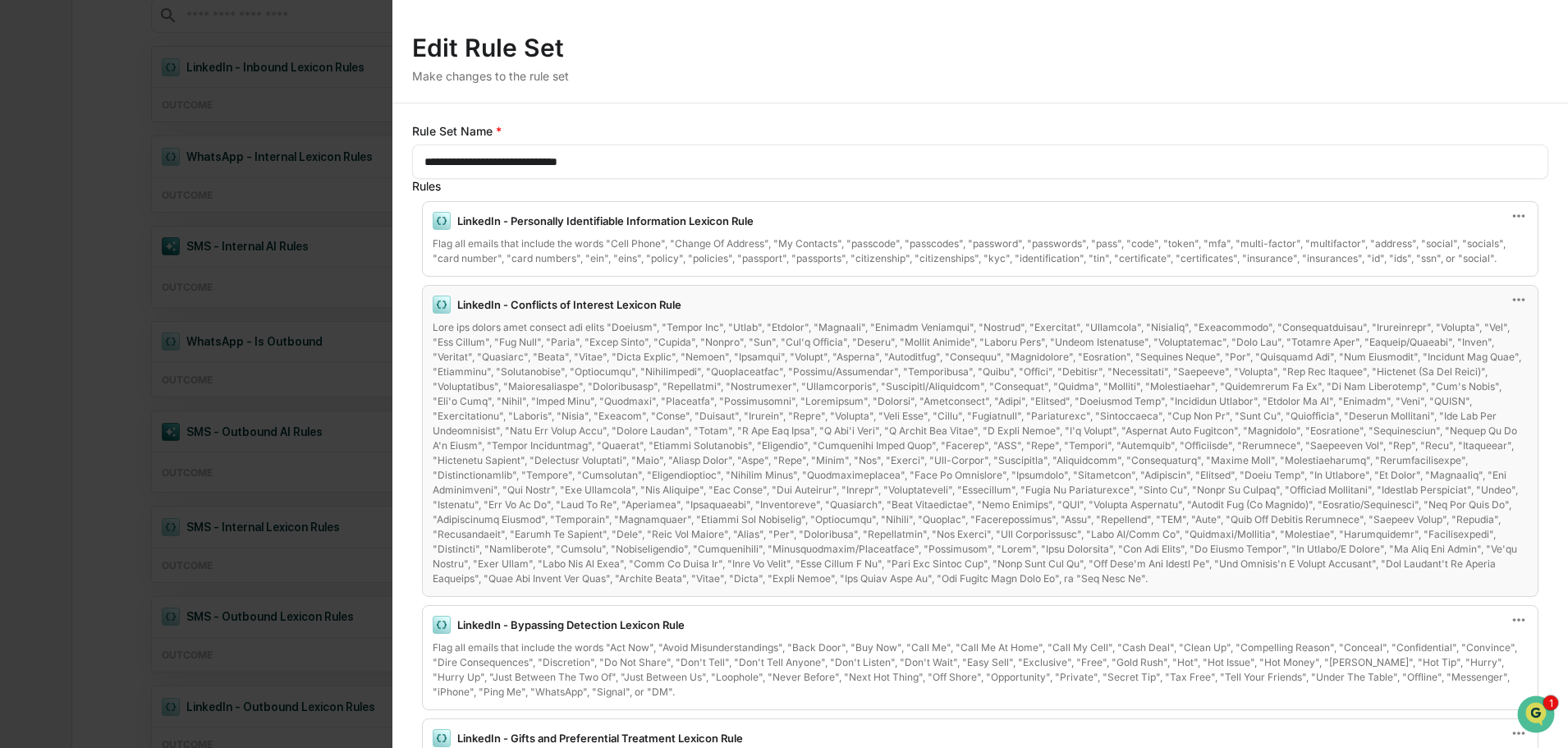
click at [685, 346] on div at bounding box center [980, 453] width 1096 height 266
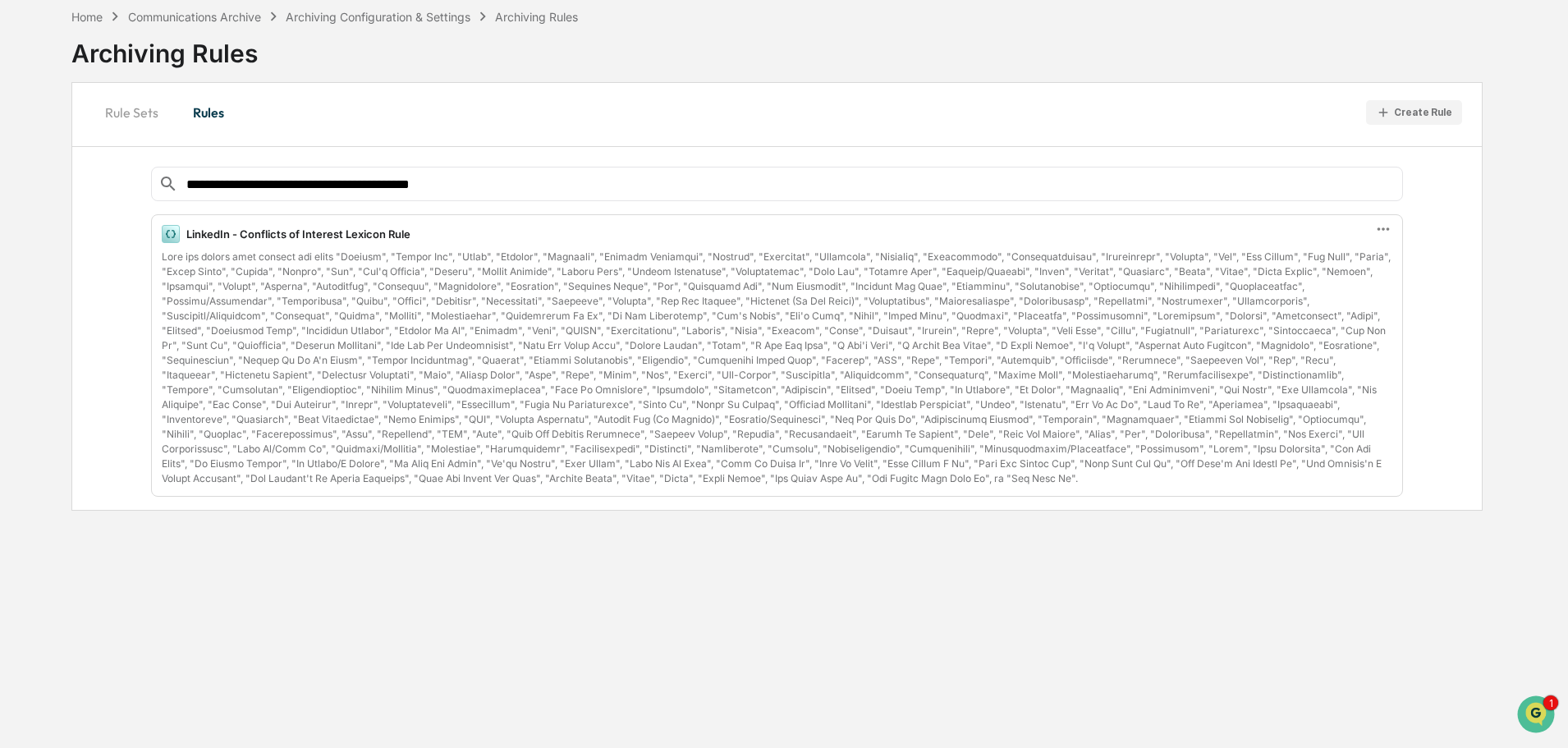
click at [1181, 482] on div at bounding box center [777, 368] width 1231 height 237
click at [1170, 477] on div at bounding box center [777, 368] width 1231 height 237
click at [121, 109] on button "Rule Sets" at bounding box center [131, 112] width 80 height 39
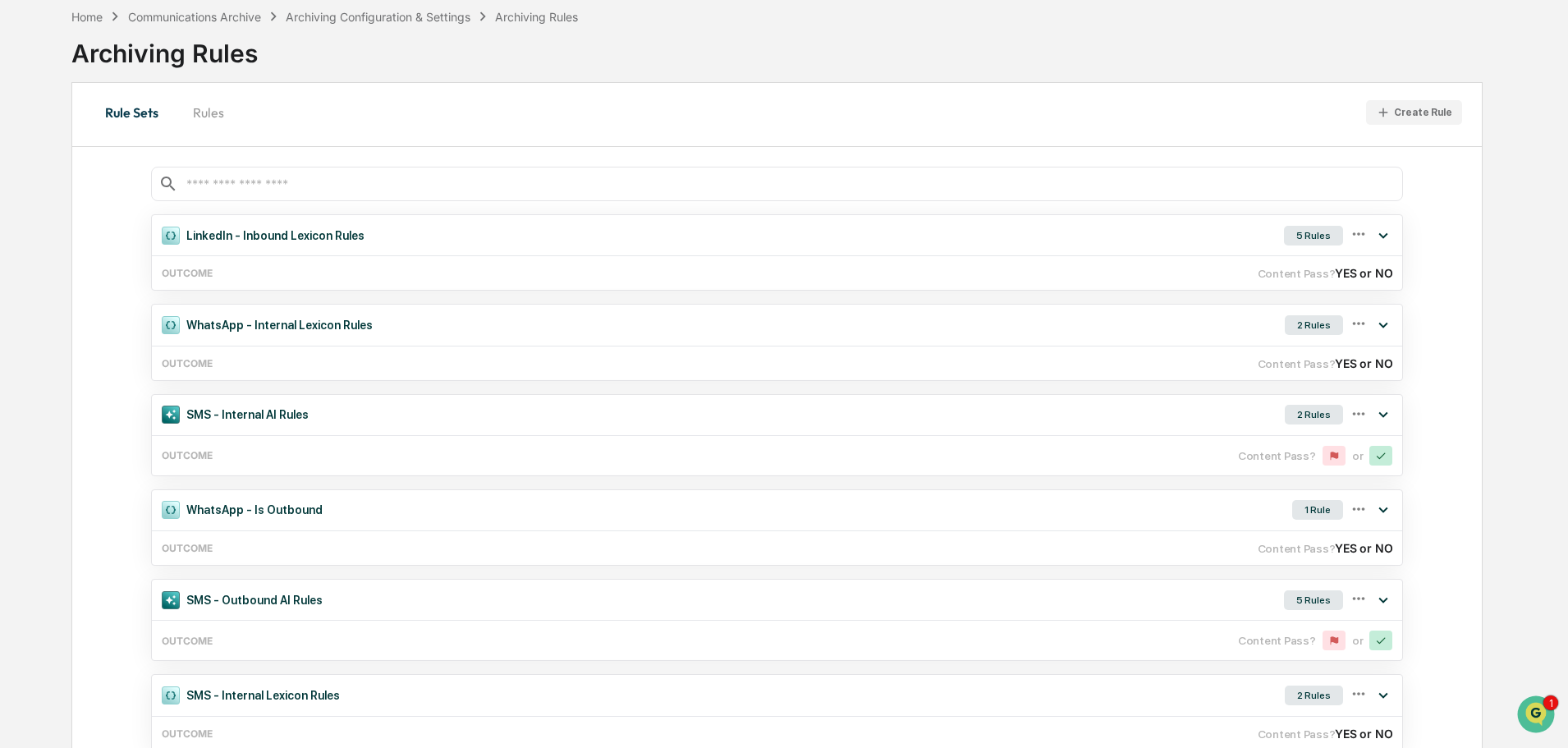
click at [244, 184] on input "text" at bounding box center [791, 184] width 1211 height 16
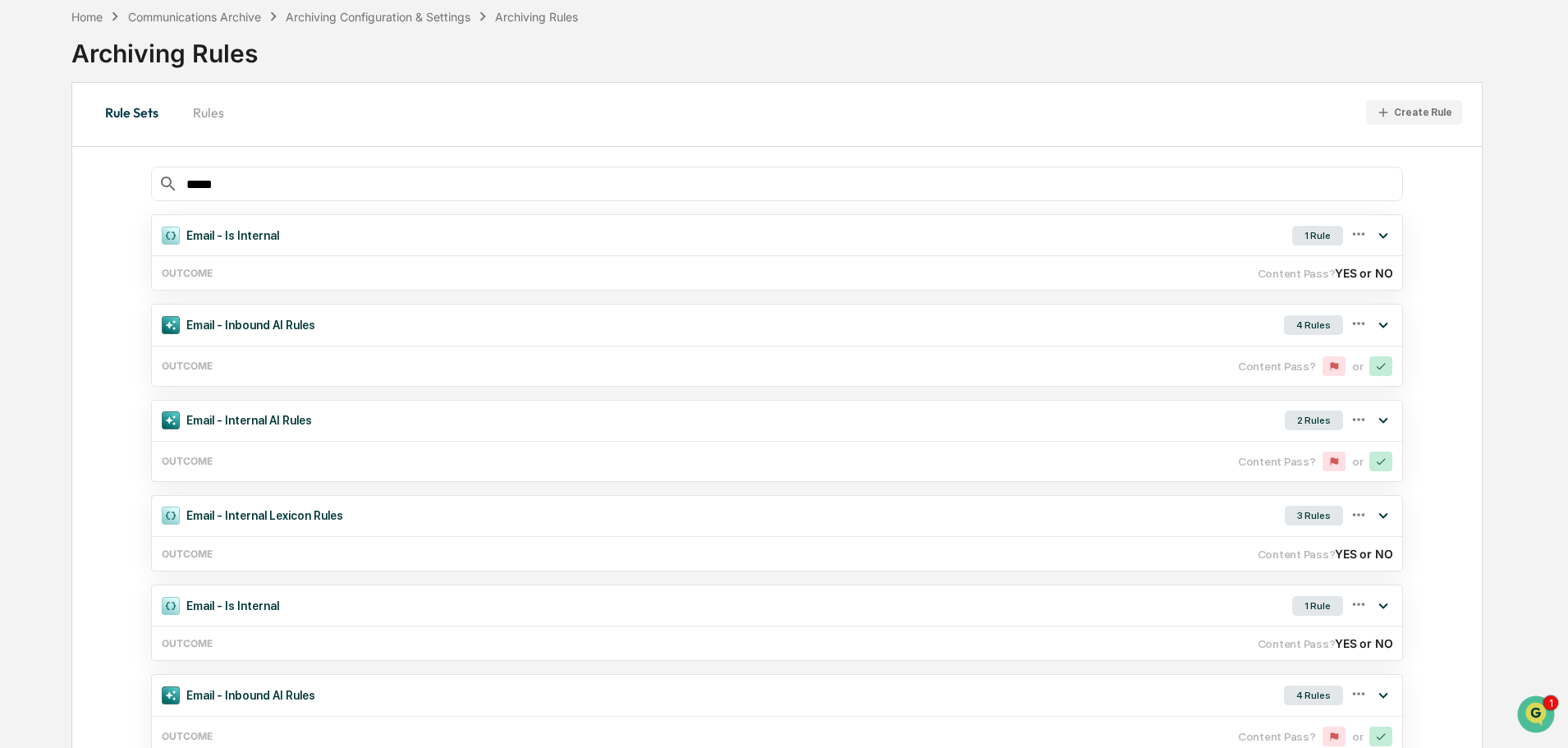
type input "*****"
click at [272, 179] on input "*****" at bounding box center [791, 184] width 1211 height 16
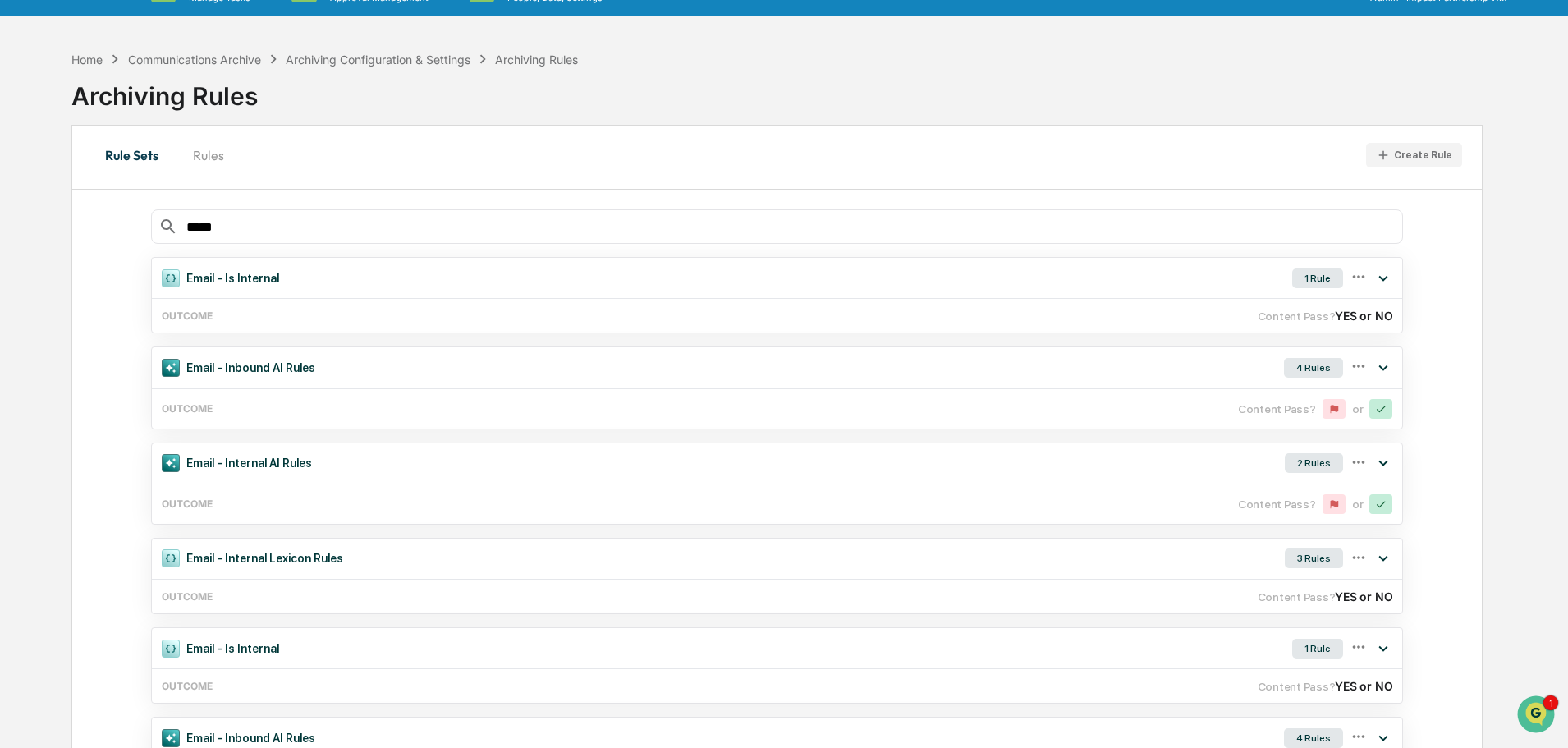
scroll to position [0, 0]
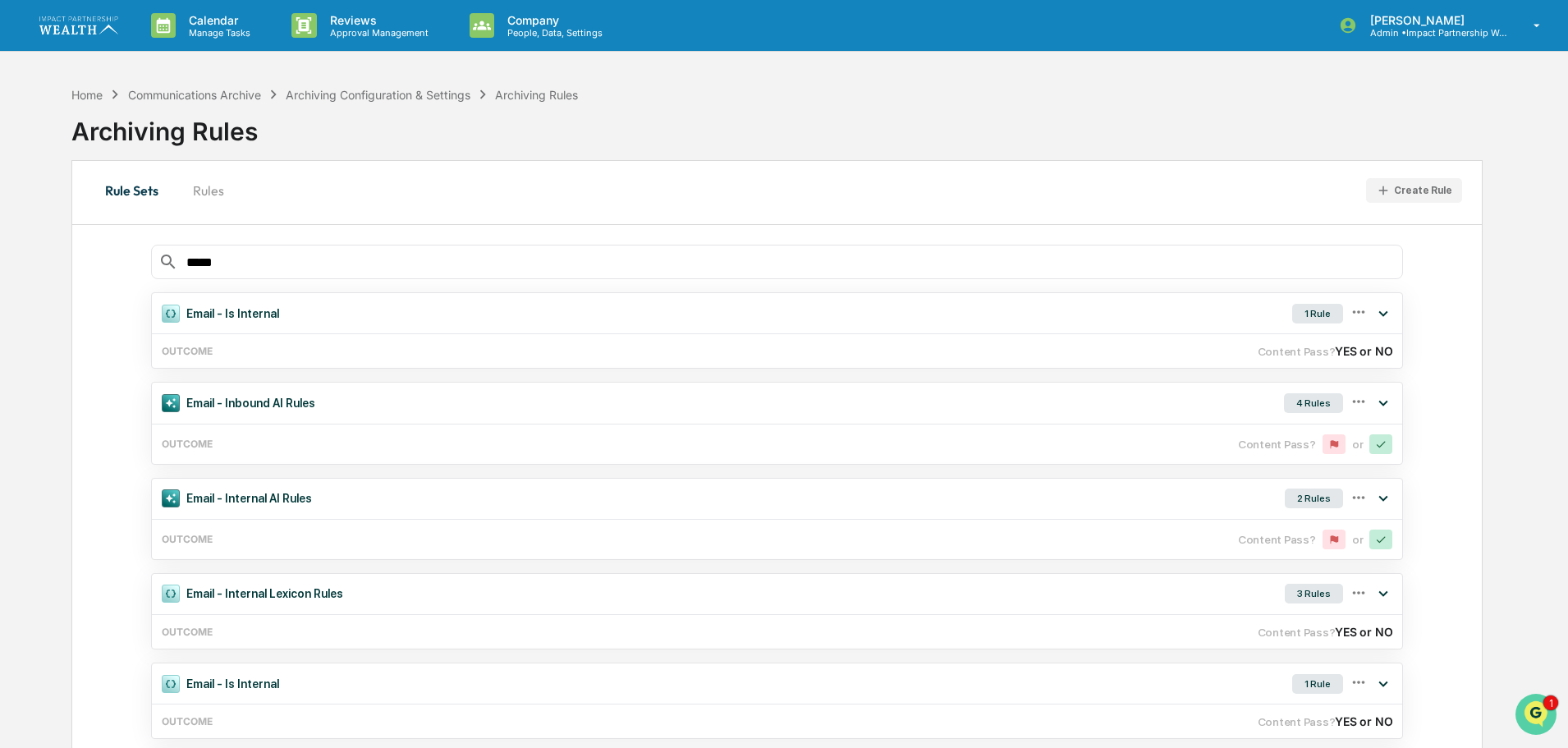
click at [1532, 714] on img "Open customer support" at bounding box center [1536, 714] width 41 height 33
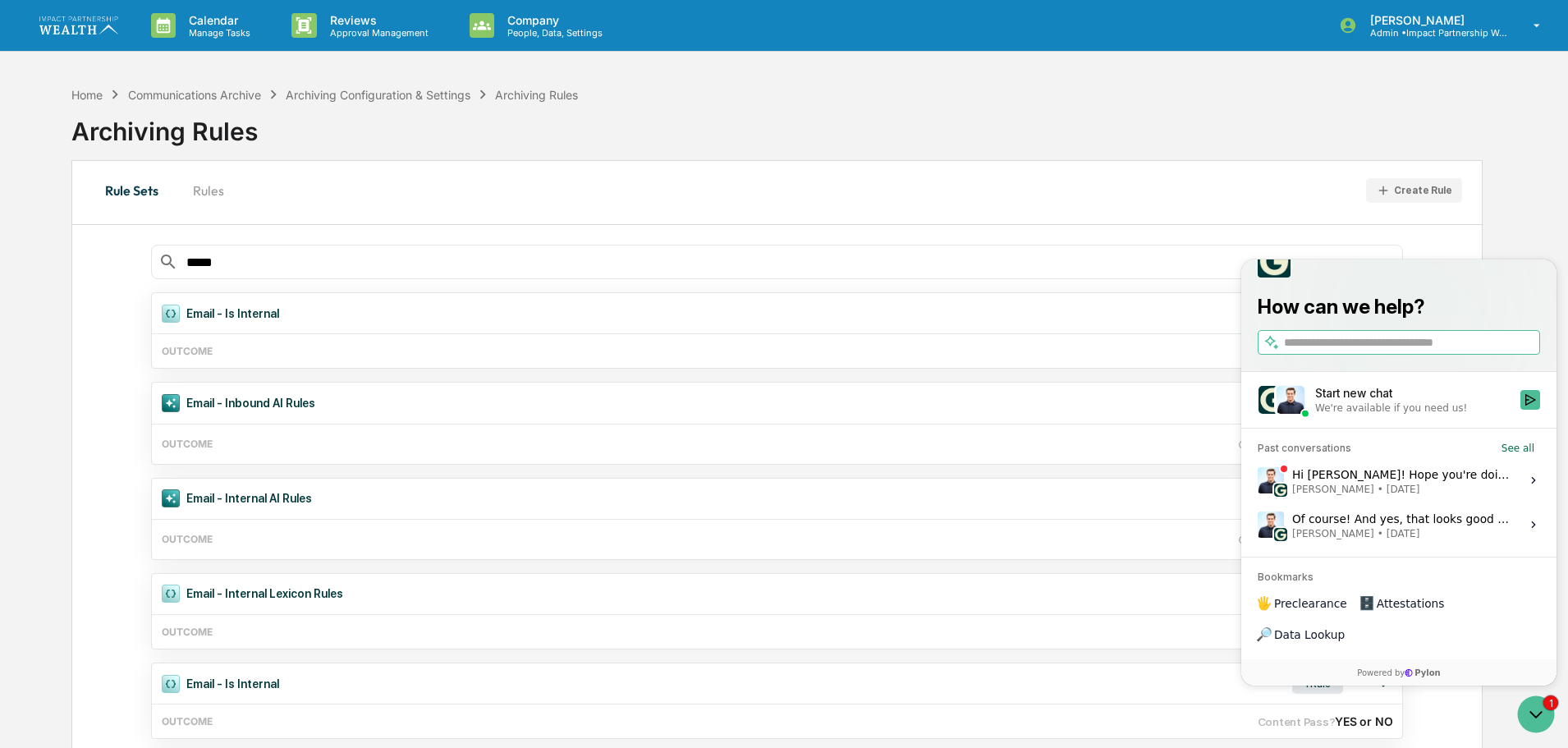
click at [1370, 352] on input "search" at bounding box center [1410, 343] width 253 height 18
type input "**********"
click at [1526, 349] on icon "Search" at bounding box center [1527, 342] width 13 height 13
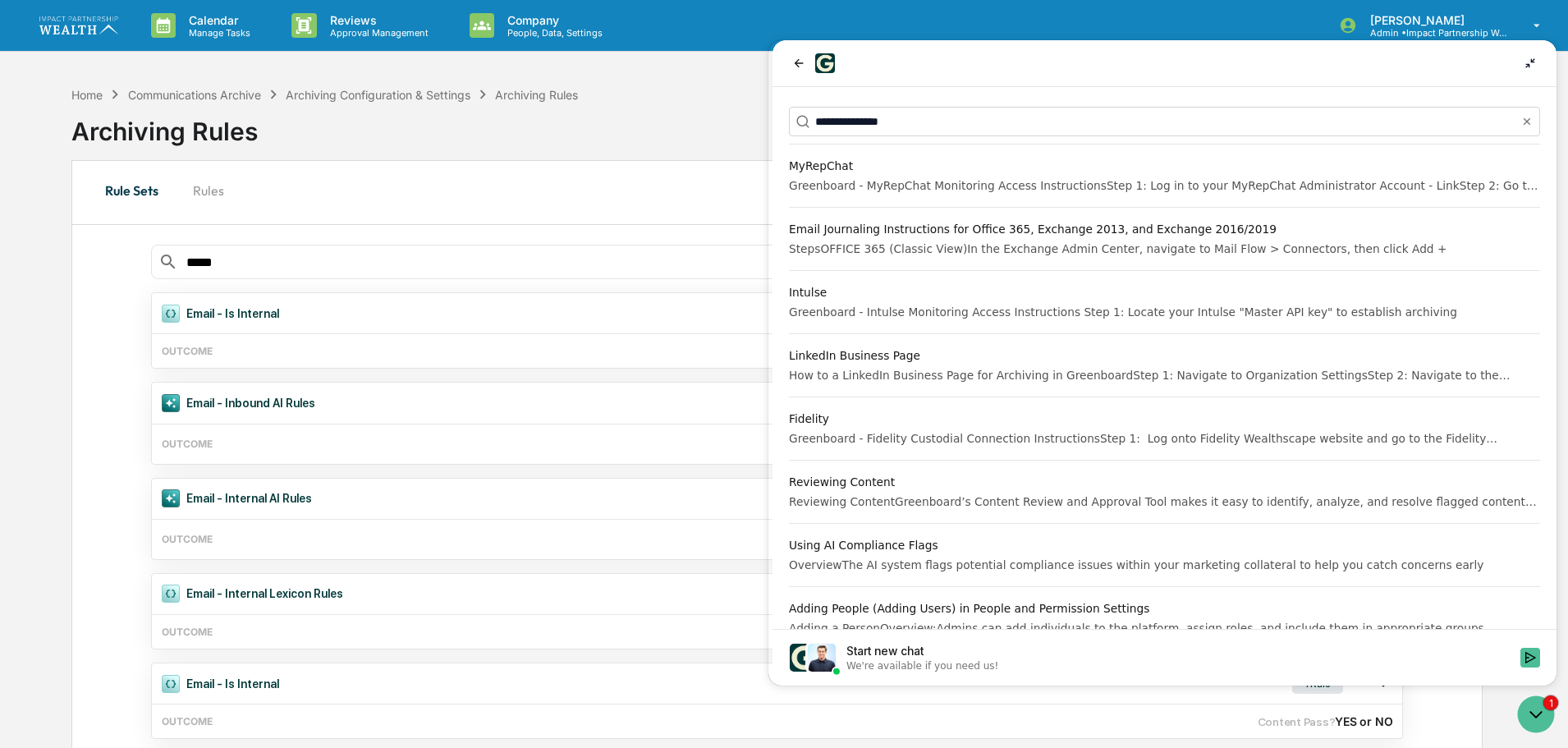
scroll to position [493, 0]
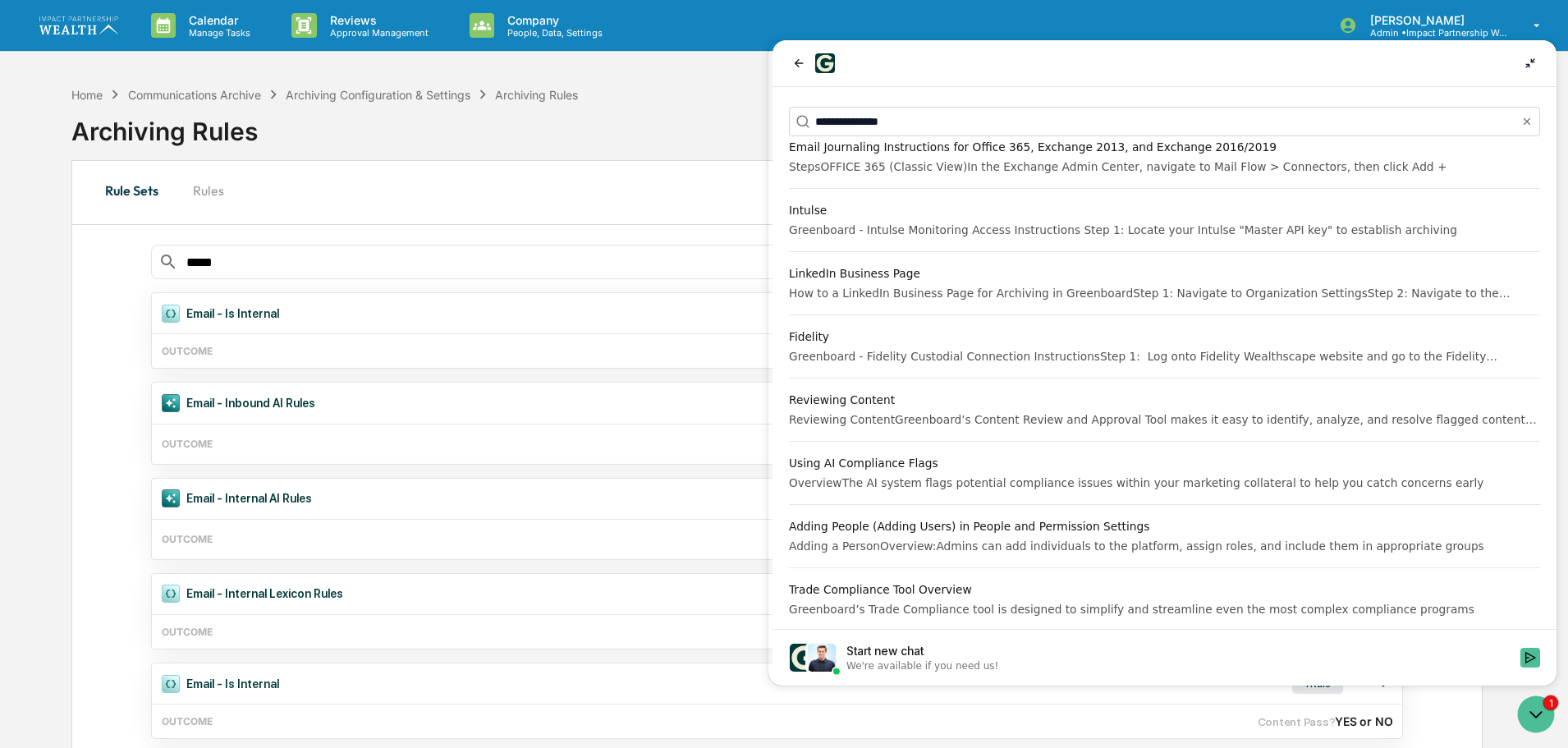
click at [880, 462] on div "Using AI Compliance Flags" at bounding box center [1164, 463] width 751 height 17
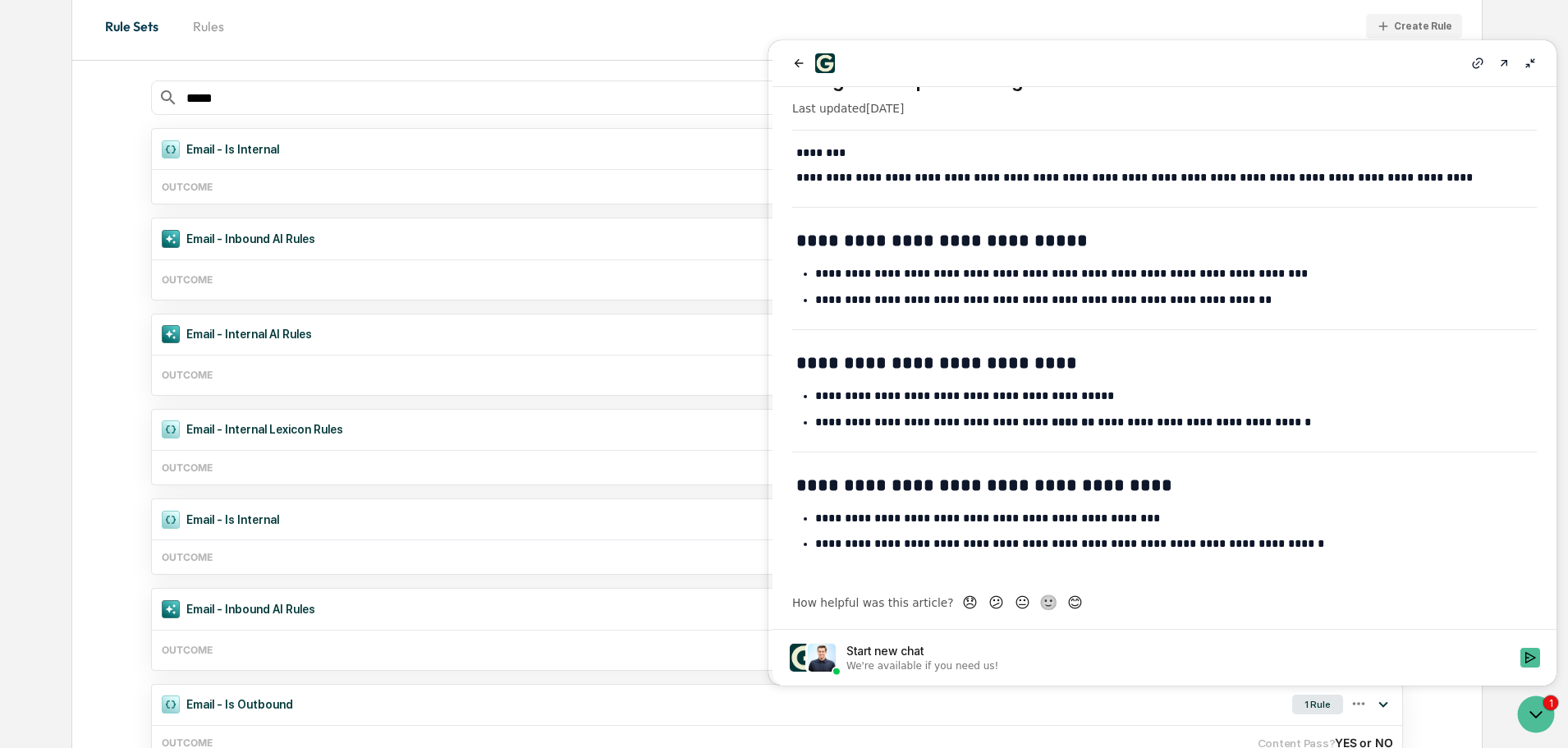
scroll to position [0, 0]
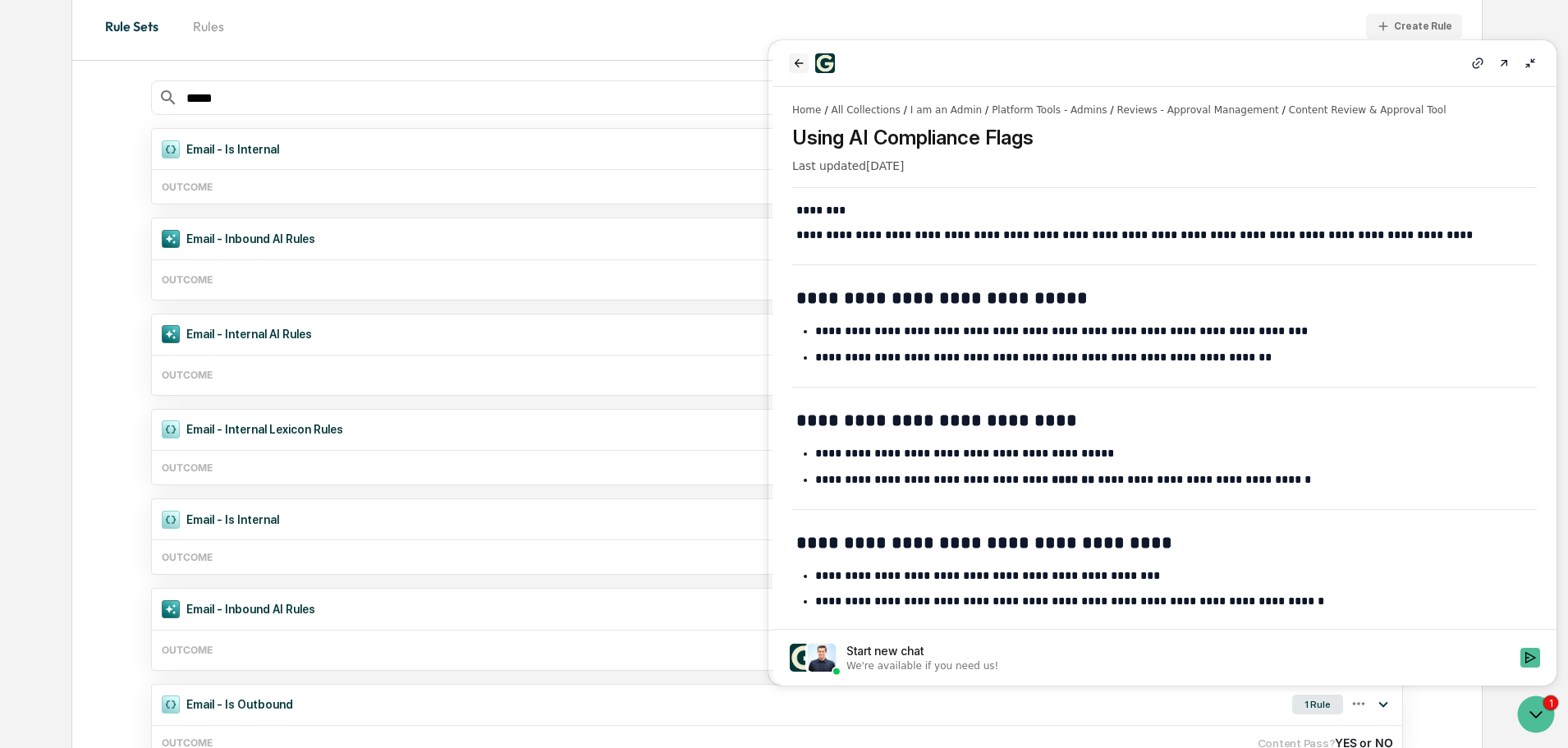
click at [799, 55] on button "back" at bounding box center [799, 63] width 20 height 20
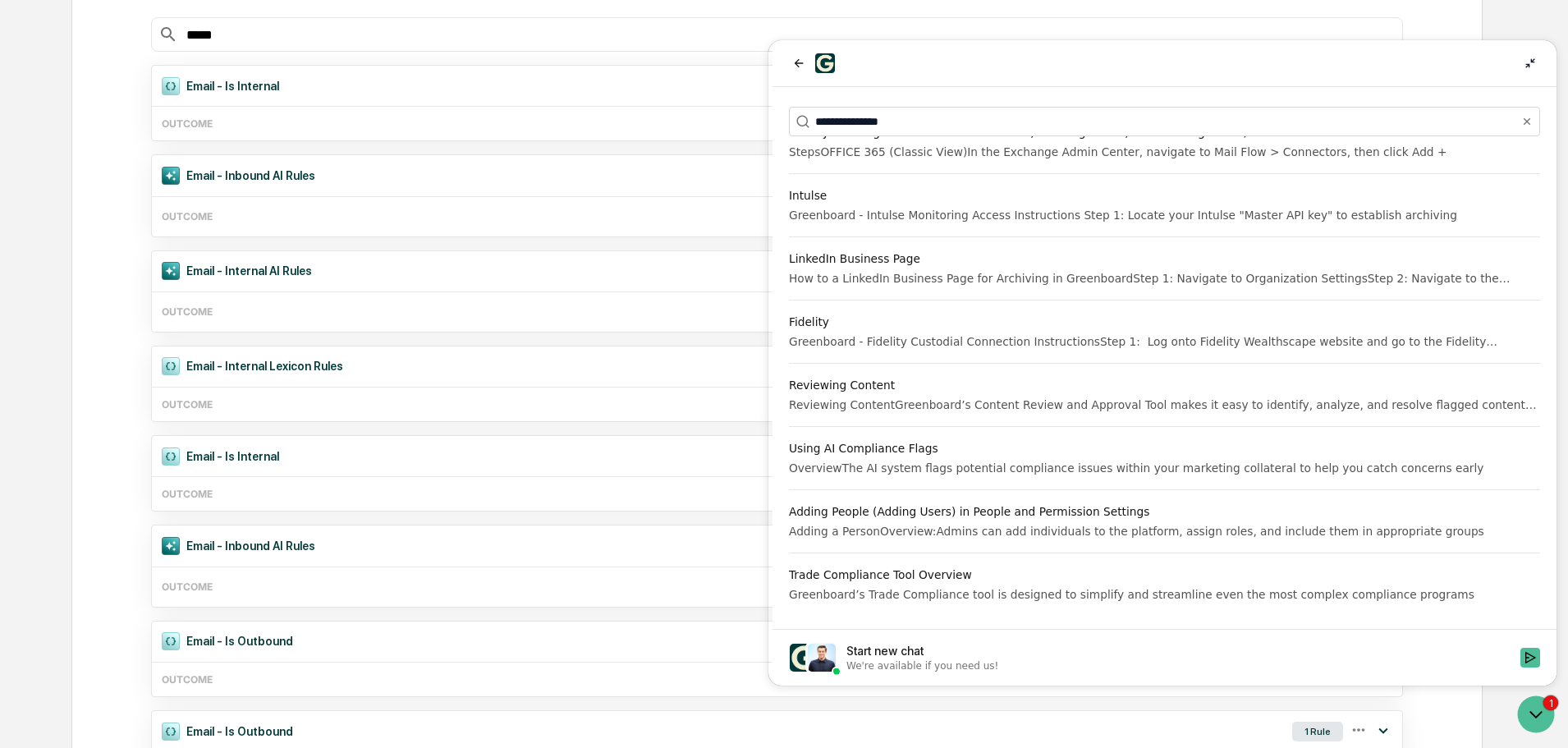
scroll to position [328, 0]
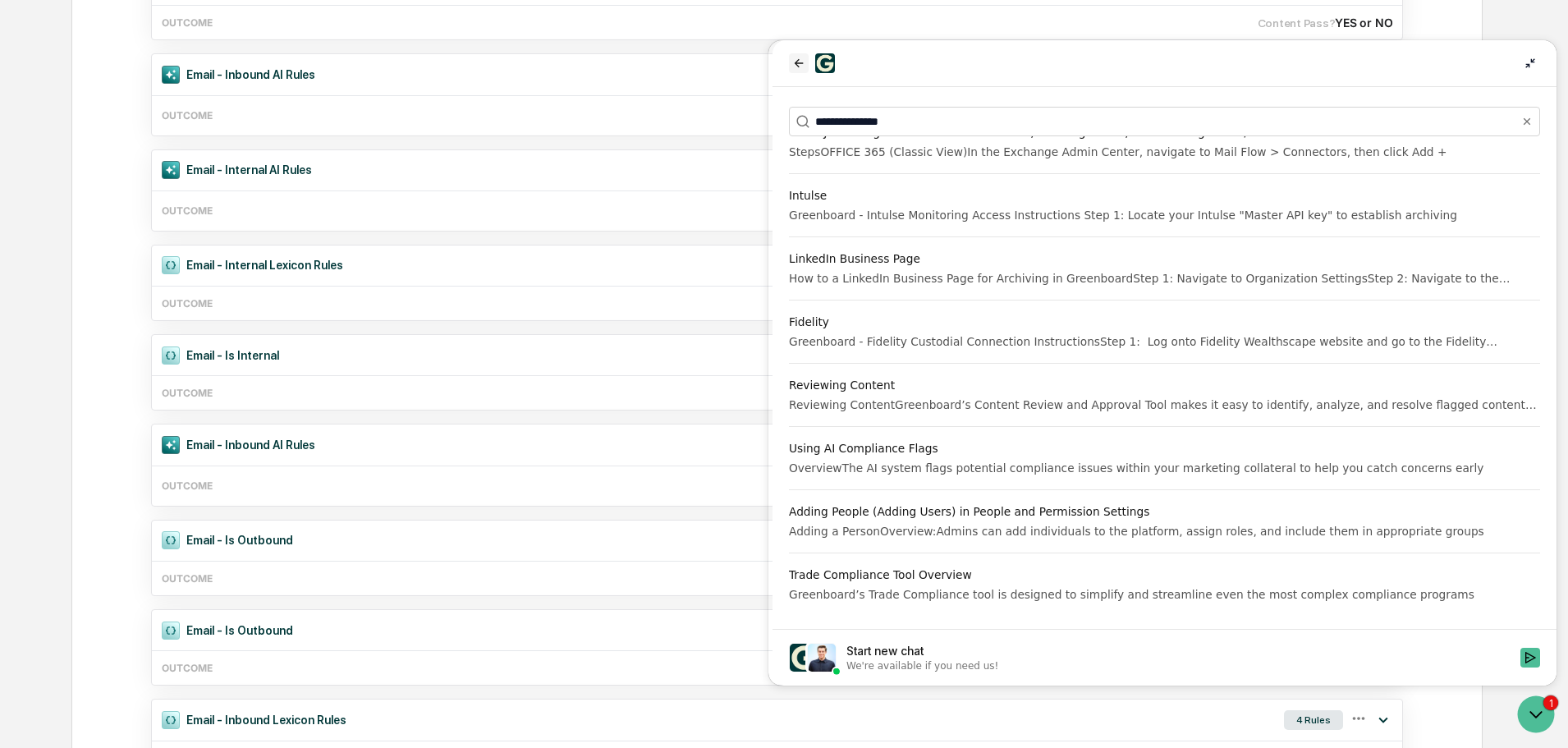
click at [799, 57] on icon "back" at bounding box center [798, 63] width 13 height 13
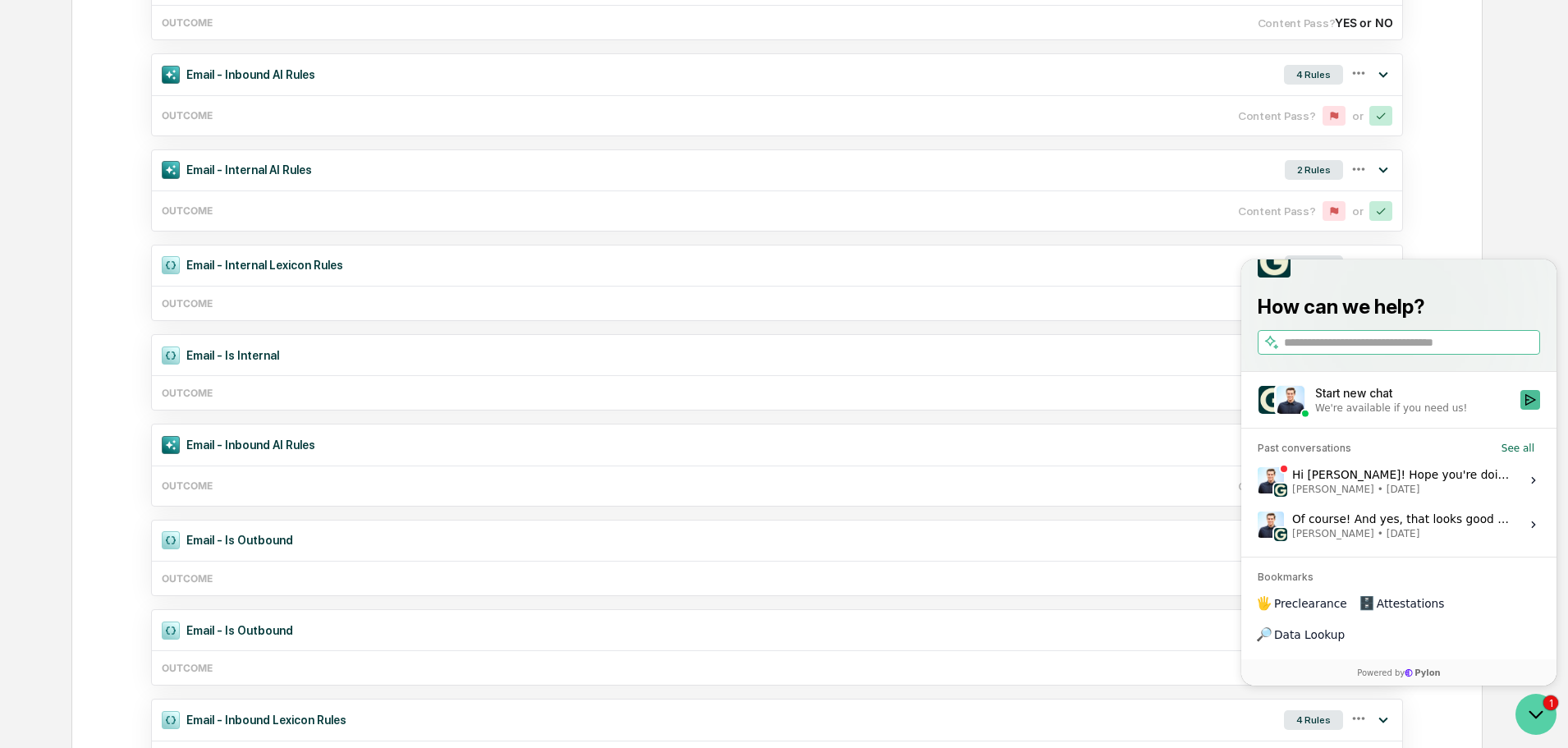
click at [1527, 716] on icon "Open customer support" at bounding box center [1536, 714] width 41 height 41
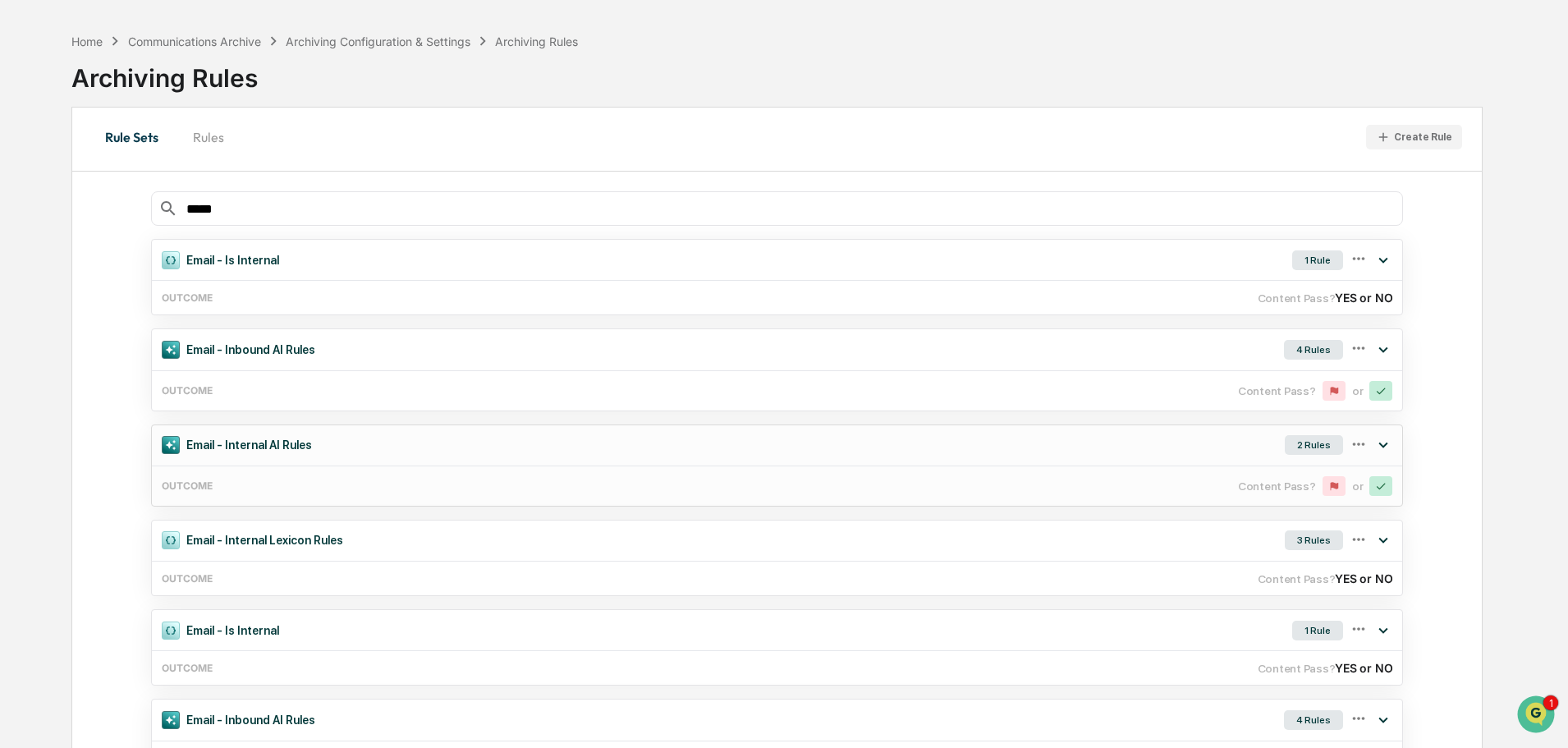
scroll to position [82, 0]
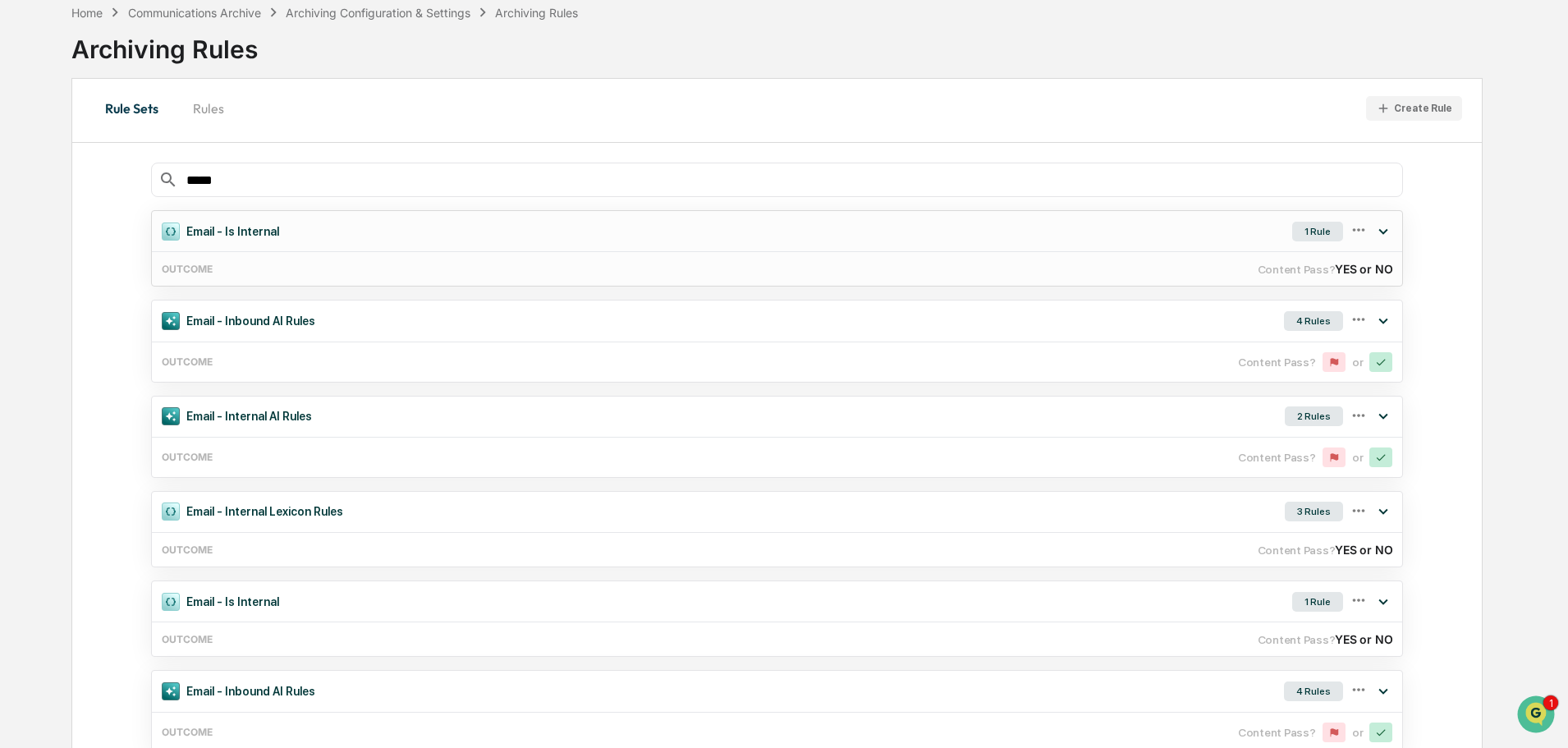
click at [1316, 230] on div "1 Rule" at bounding box center [1318, 232] width 51 height 20
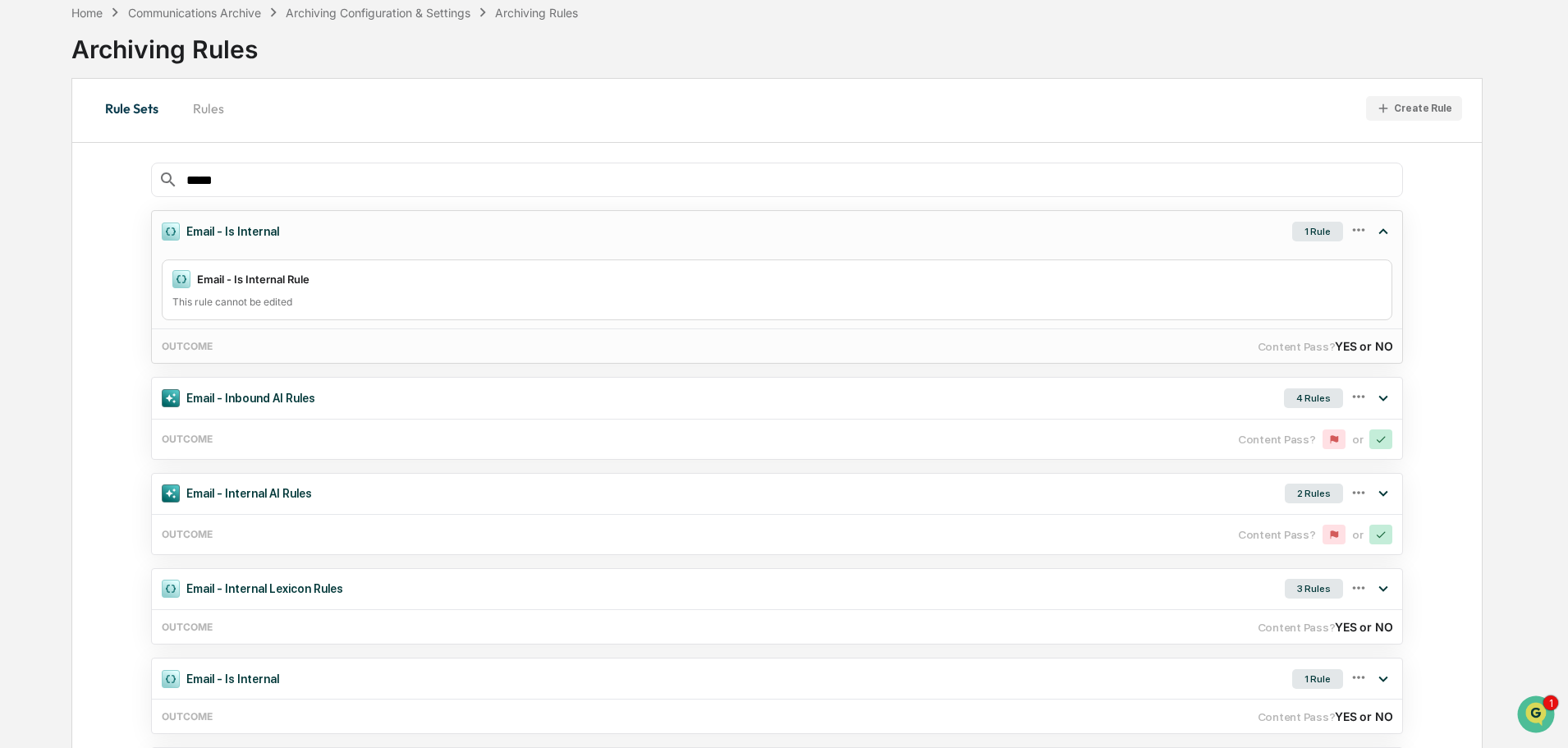
click at [1316, 230] on div "1 Rule" at bounding box center [1318, 232] width 51 height 20
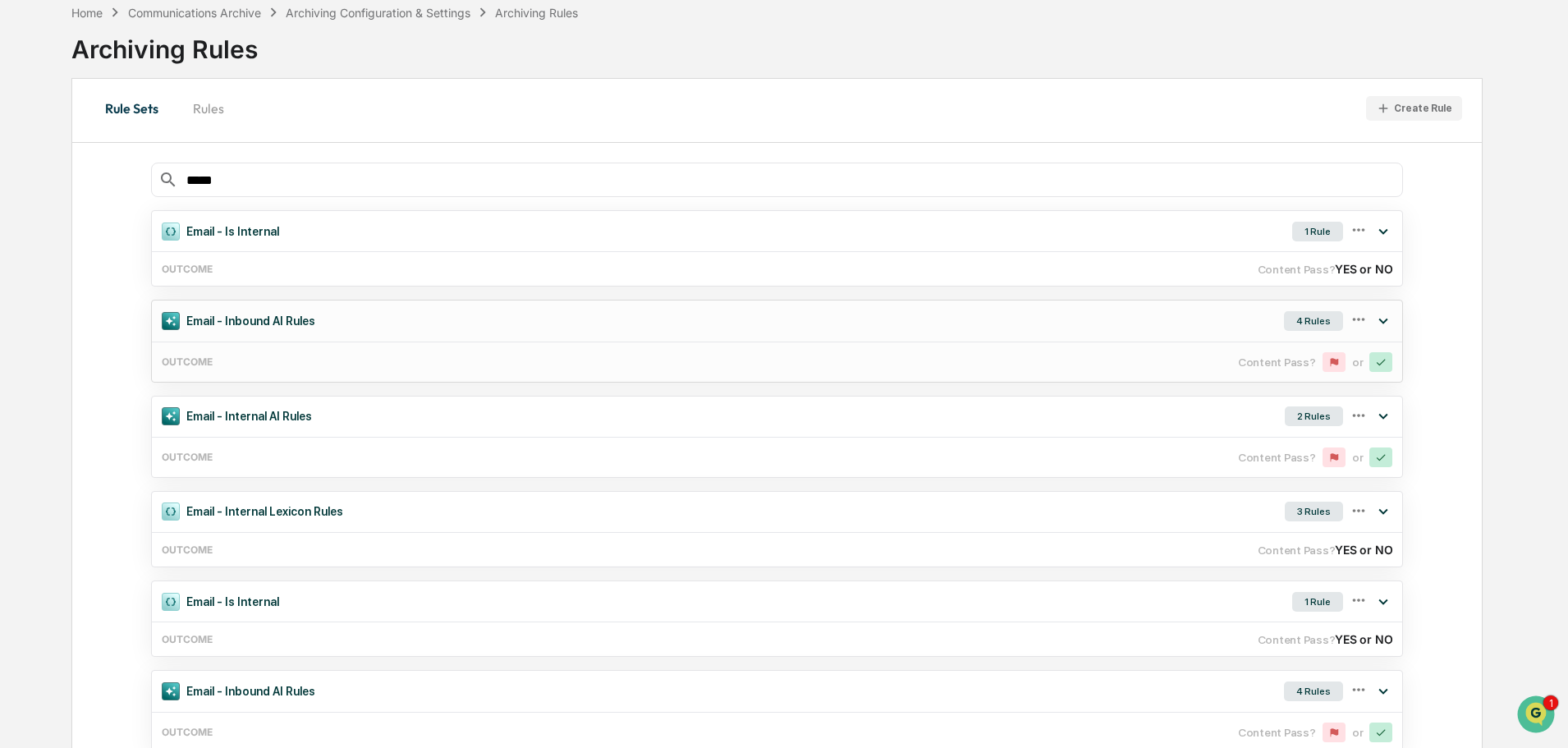
click at [1317, 318] on div "4 Rules" at bounding box center [1314, 321] width 59 height 20
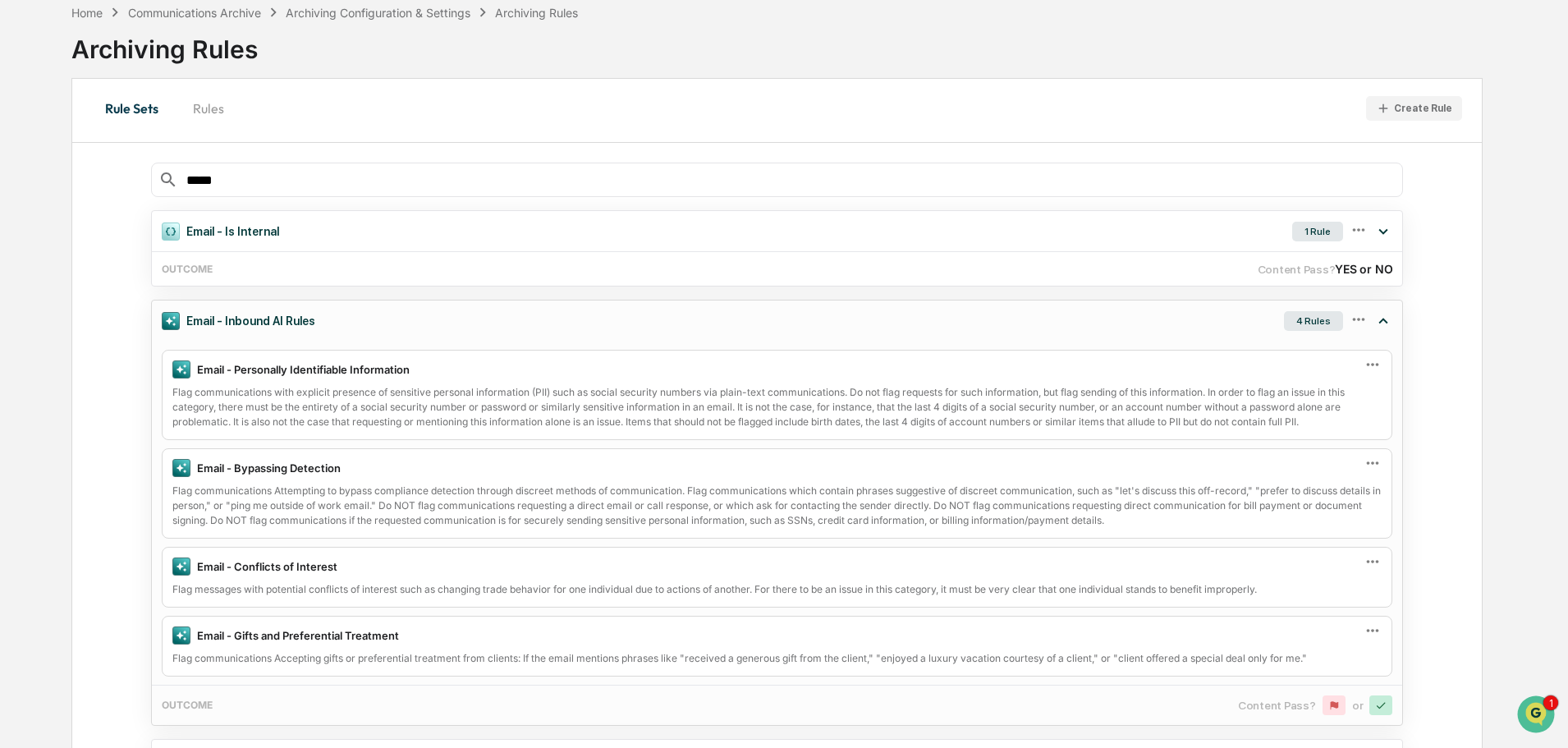
click at [1305, 317] on div "4 Rules" at bounding box center [1314, 321] width 59 height 20
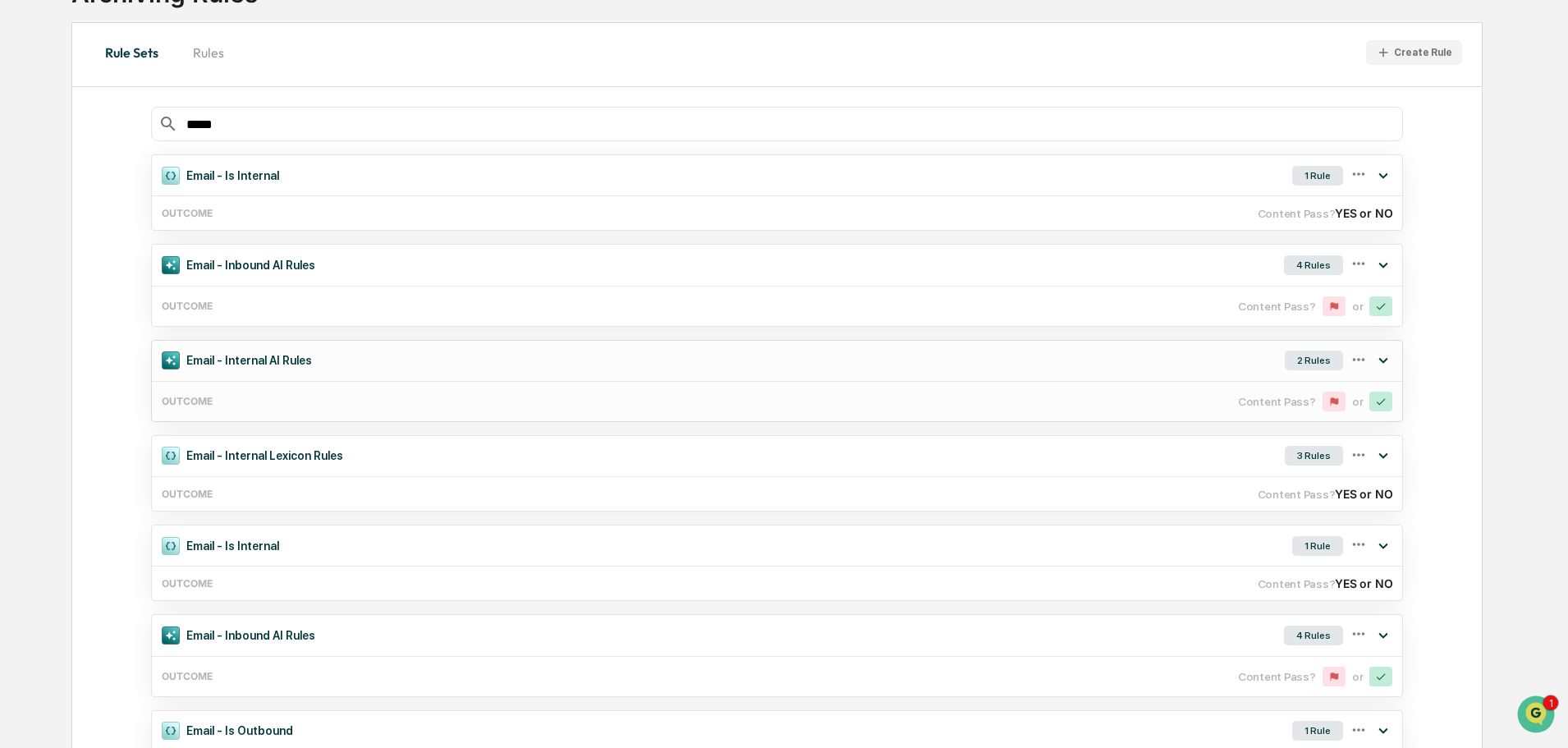
scroll to position [165, 0]
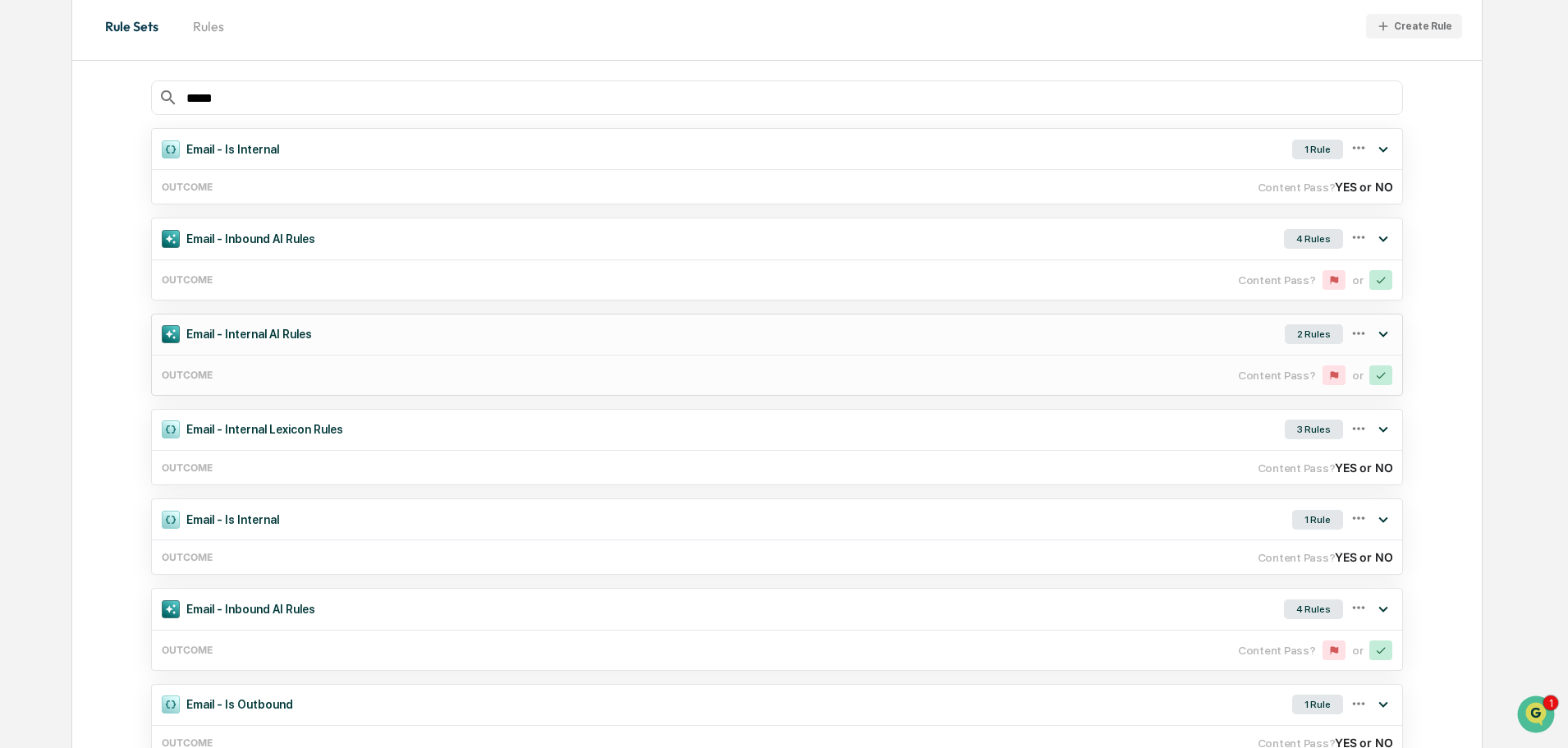
click at [1320, 332] on div "2 Rules" at bounding box center [1314, 334] width 58 height 20
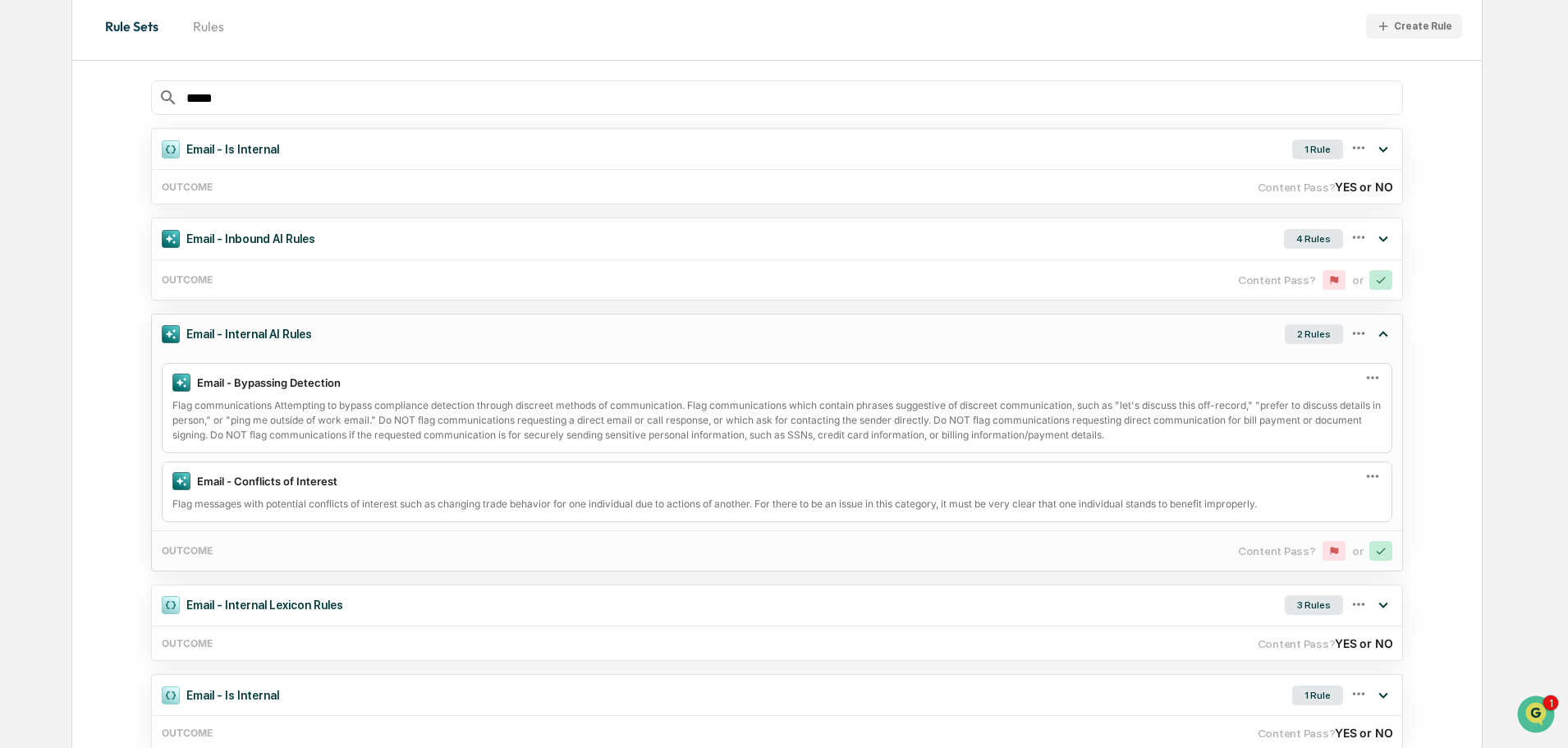
click at [1320, 332] on div "2 Rules" at bounding box center [1314, 334] width 58 height 20
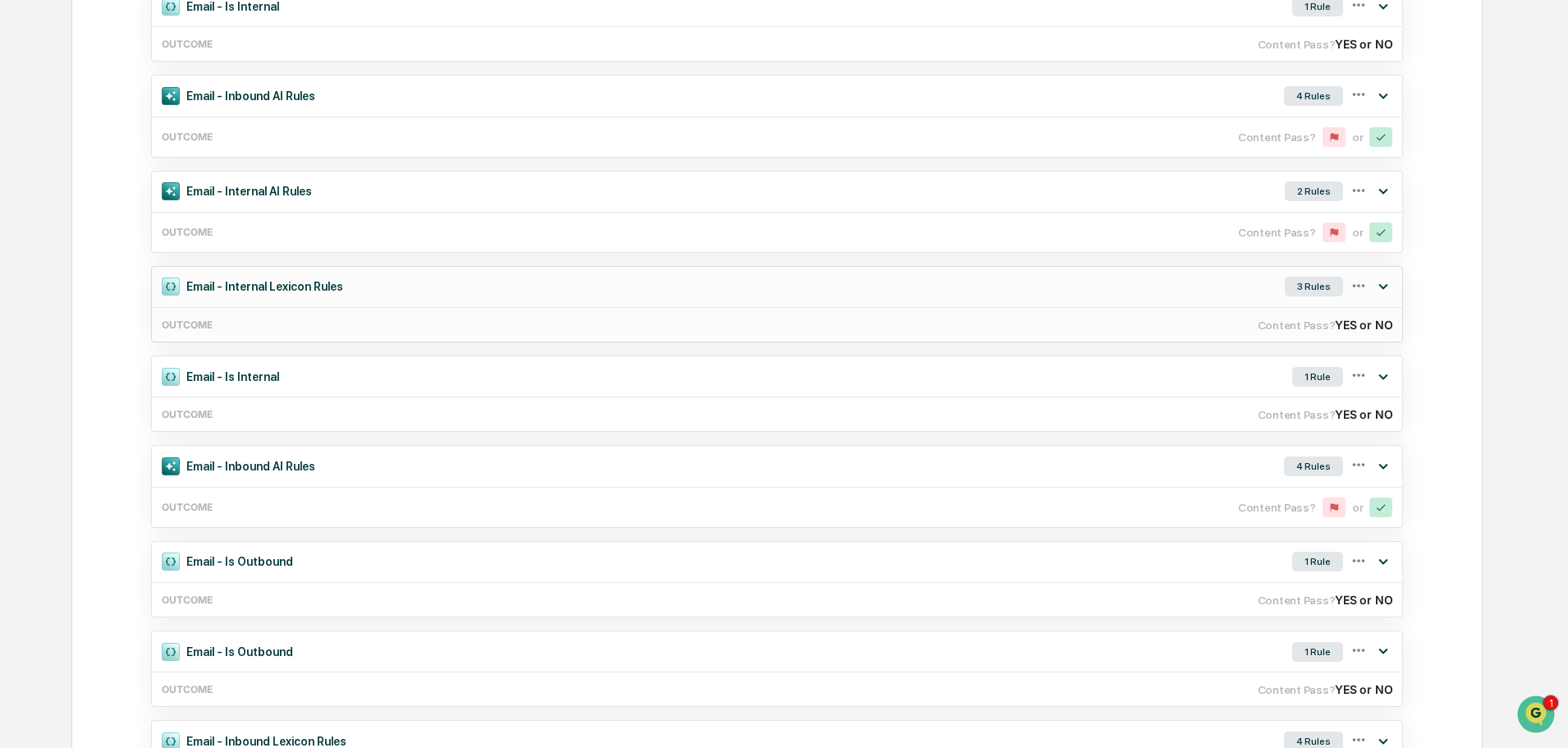
scroll to position [328, 0]
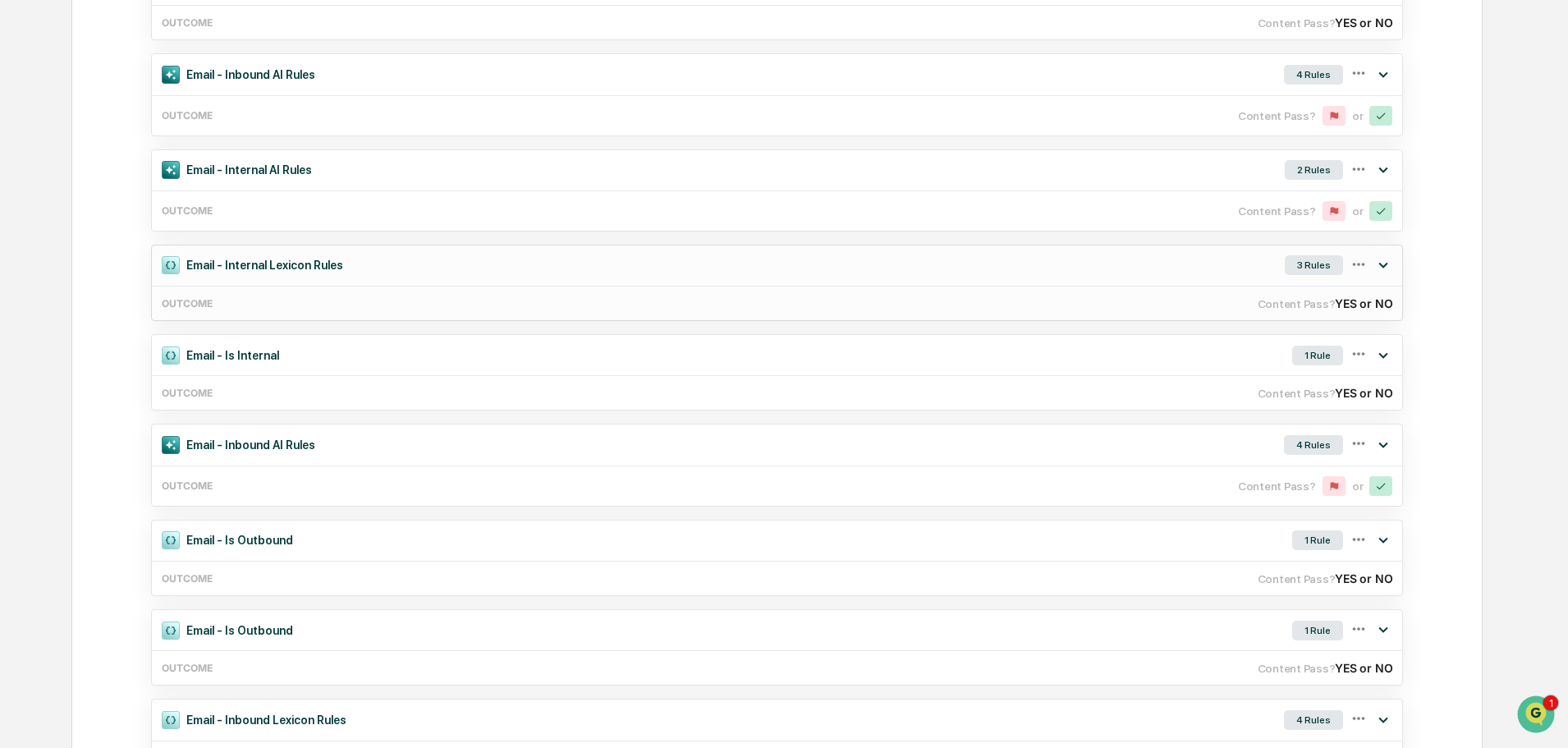
click at [1309, 265] on div "3 Rules" at bounding box center [1314, 265] width 58 height 20
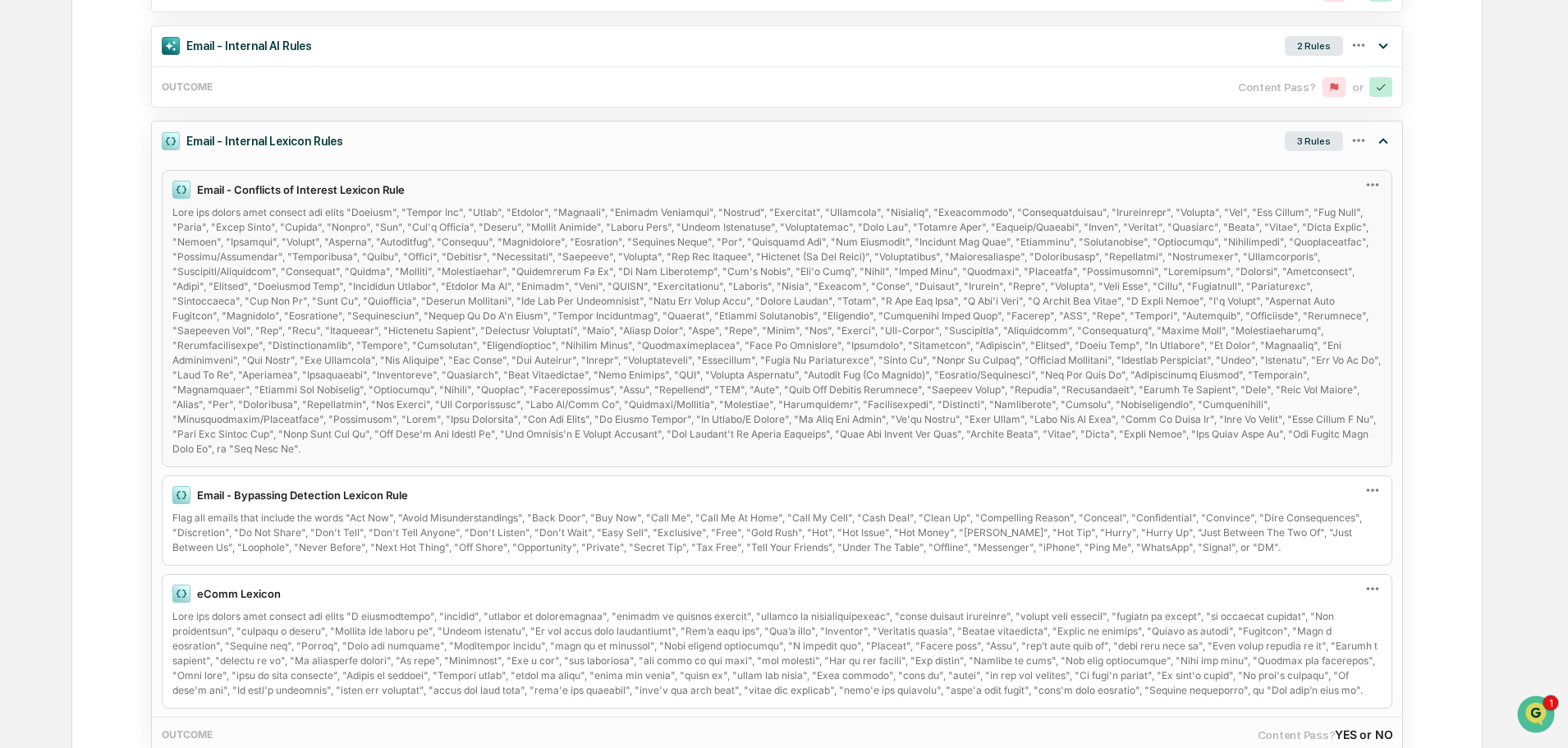
scroll to position [493, 0]
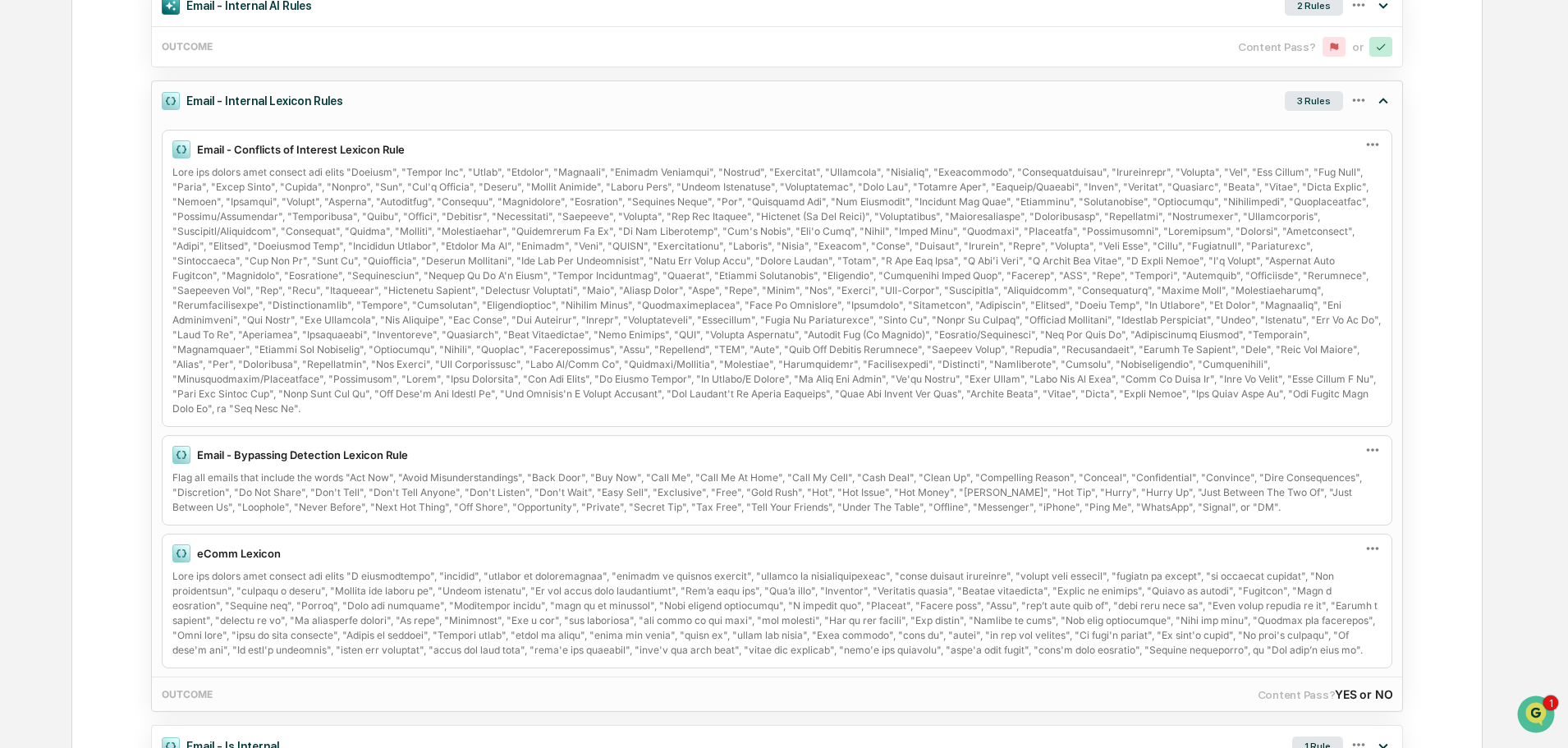
click at [1312, 97] on div "3 Rules" at bounding box center [1314, 102] width 58 height 20
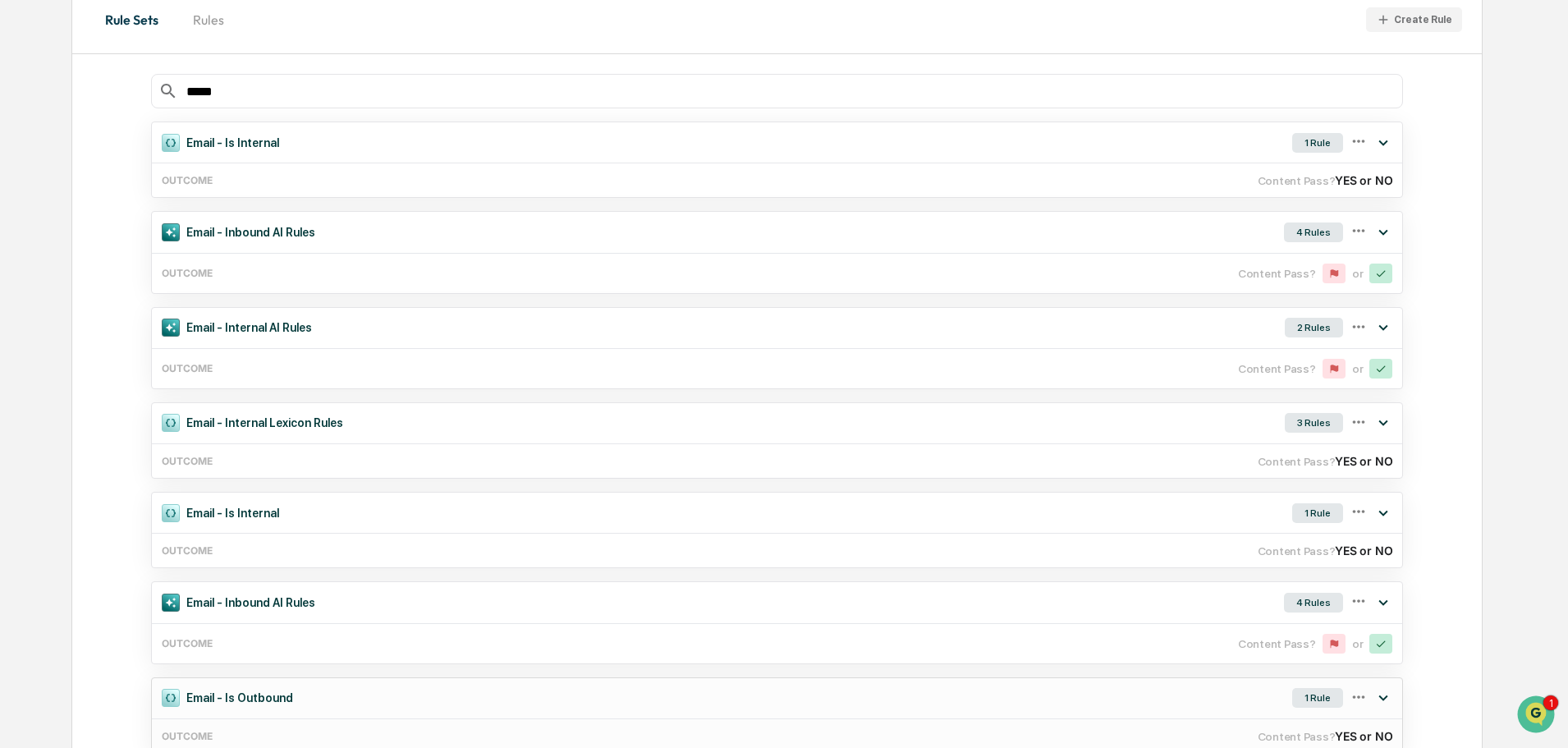
scroll to position [165, 0]
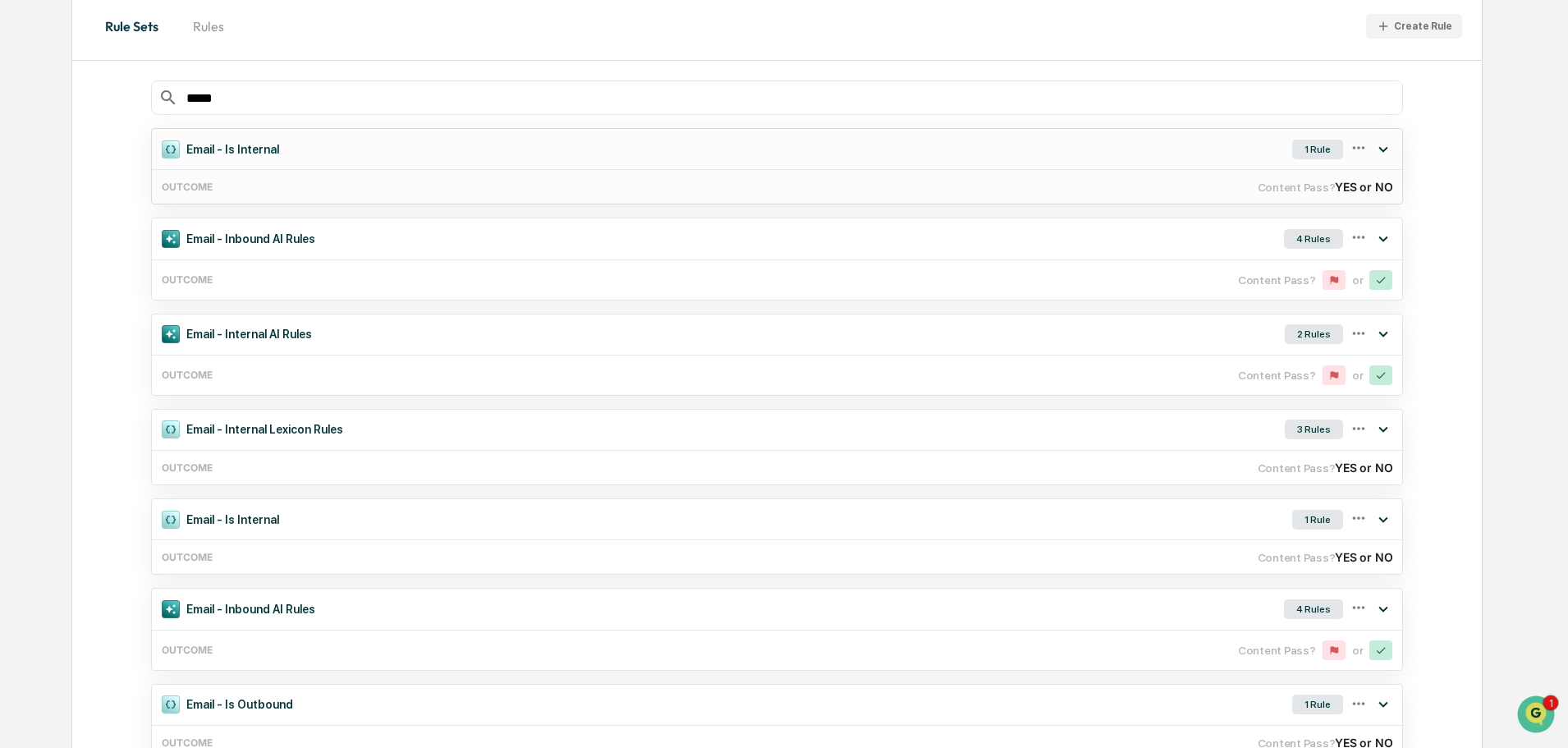
click at [1302, 154] on div "1 Rule" at bounding box center [1318, 150] width 51 height 20
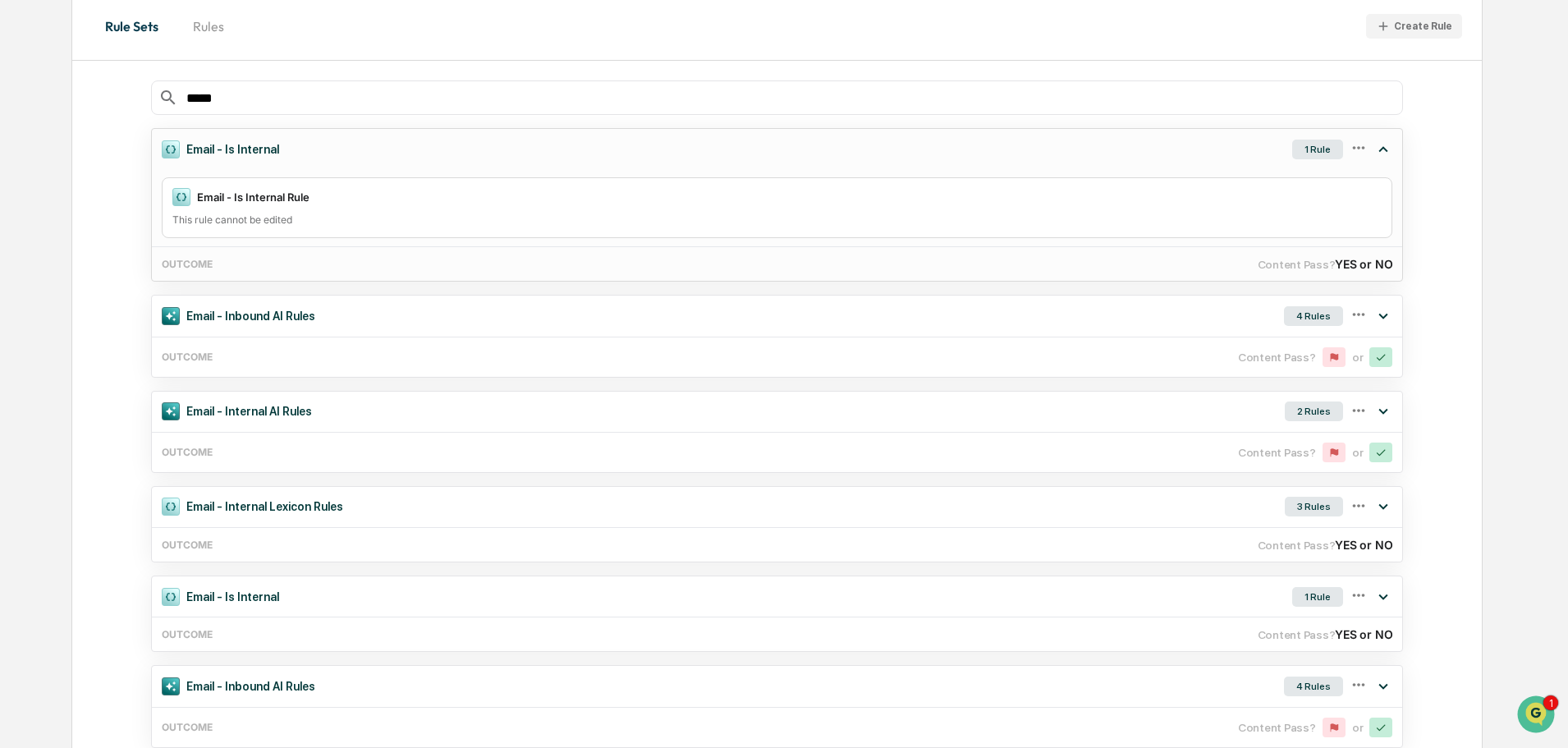
click at [1356, 151] on icon at bounding box center [1359, 148] width 18 height 18
click at [1311, 260] on div "Content Pass? YES or NO" at bounding box center [1326, 264] width 136 height 14
click at [1260, 185] on div "Edit" at bounding box center [1265, 174] width 52 height 23
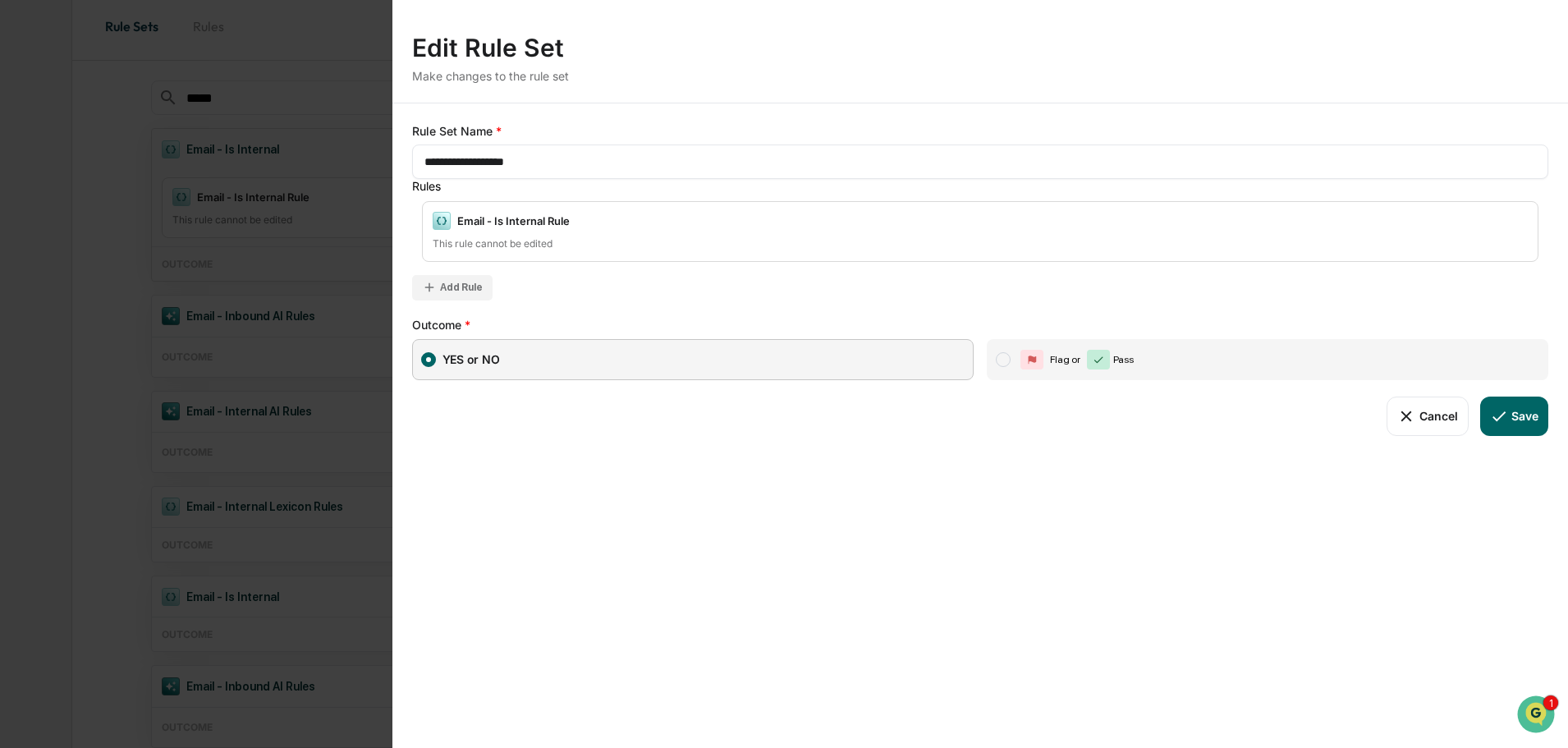
click at [1415, 419] on icon at bounding box center [1406, 416] width 18 height 18
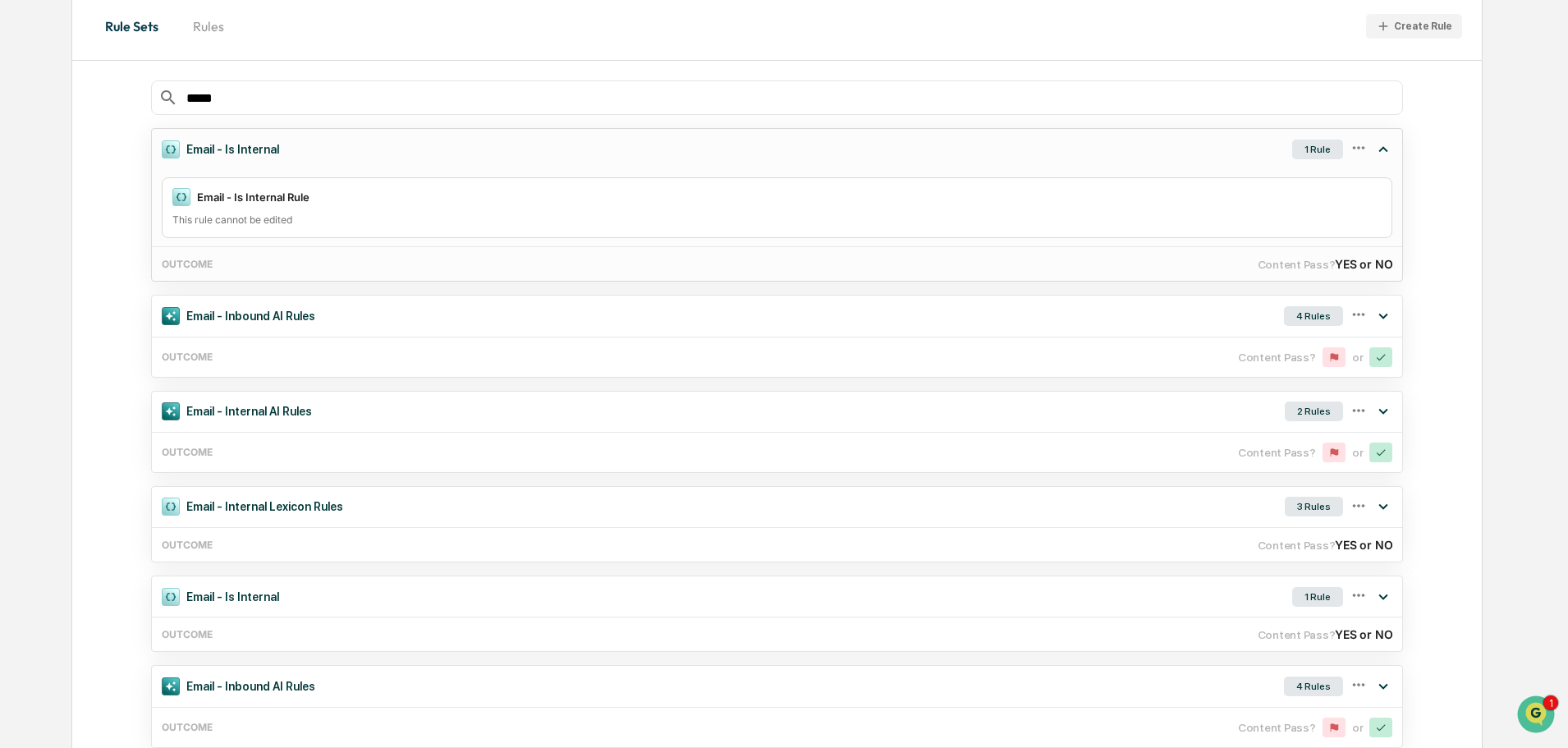
click at [1389, 152] on icon at bounding box center [1384, 150] width 18 height 18
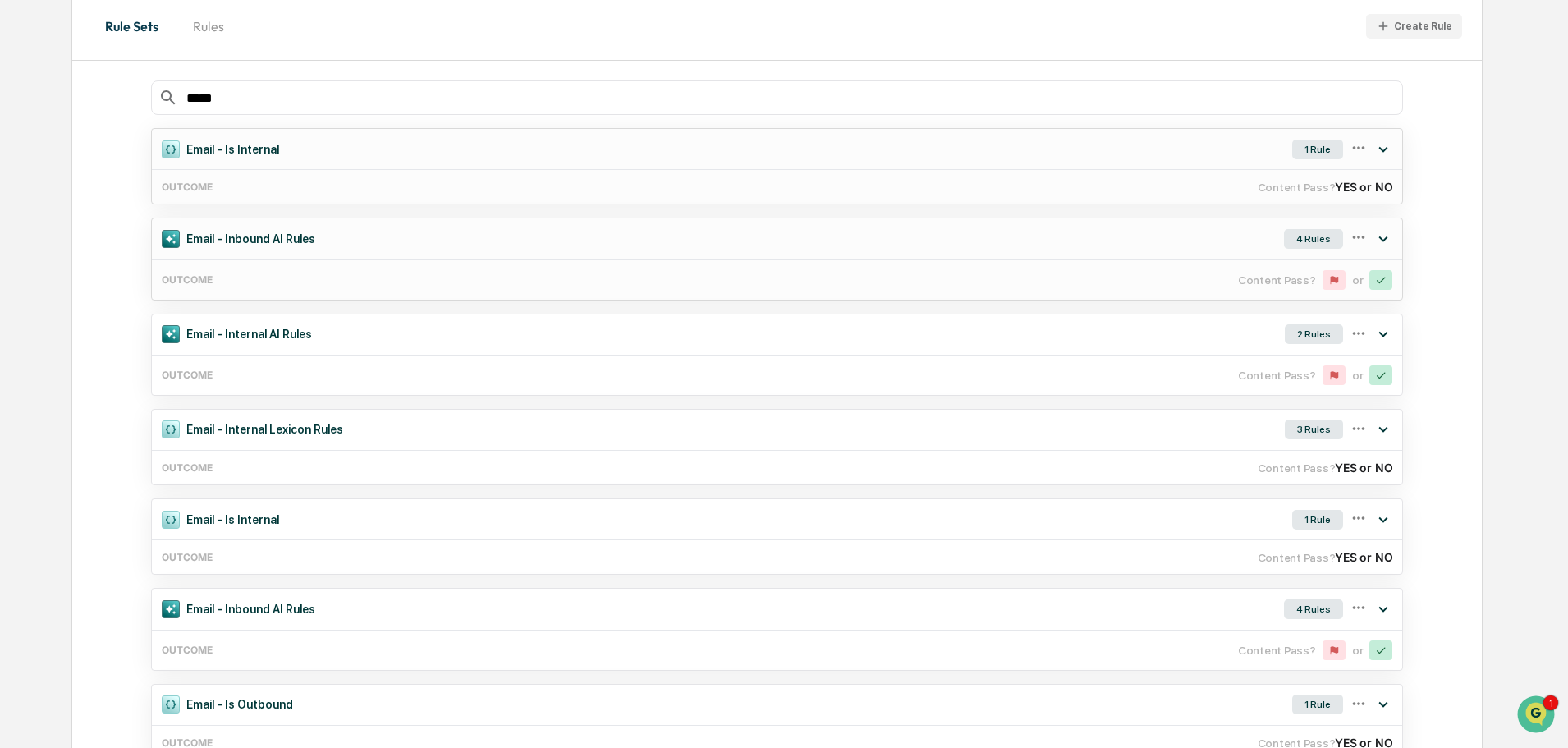
click at [1326, 238] on div "4 Rules" at bounding box center [1314, 239] width 59 height 20
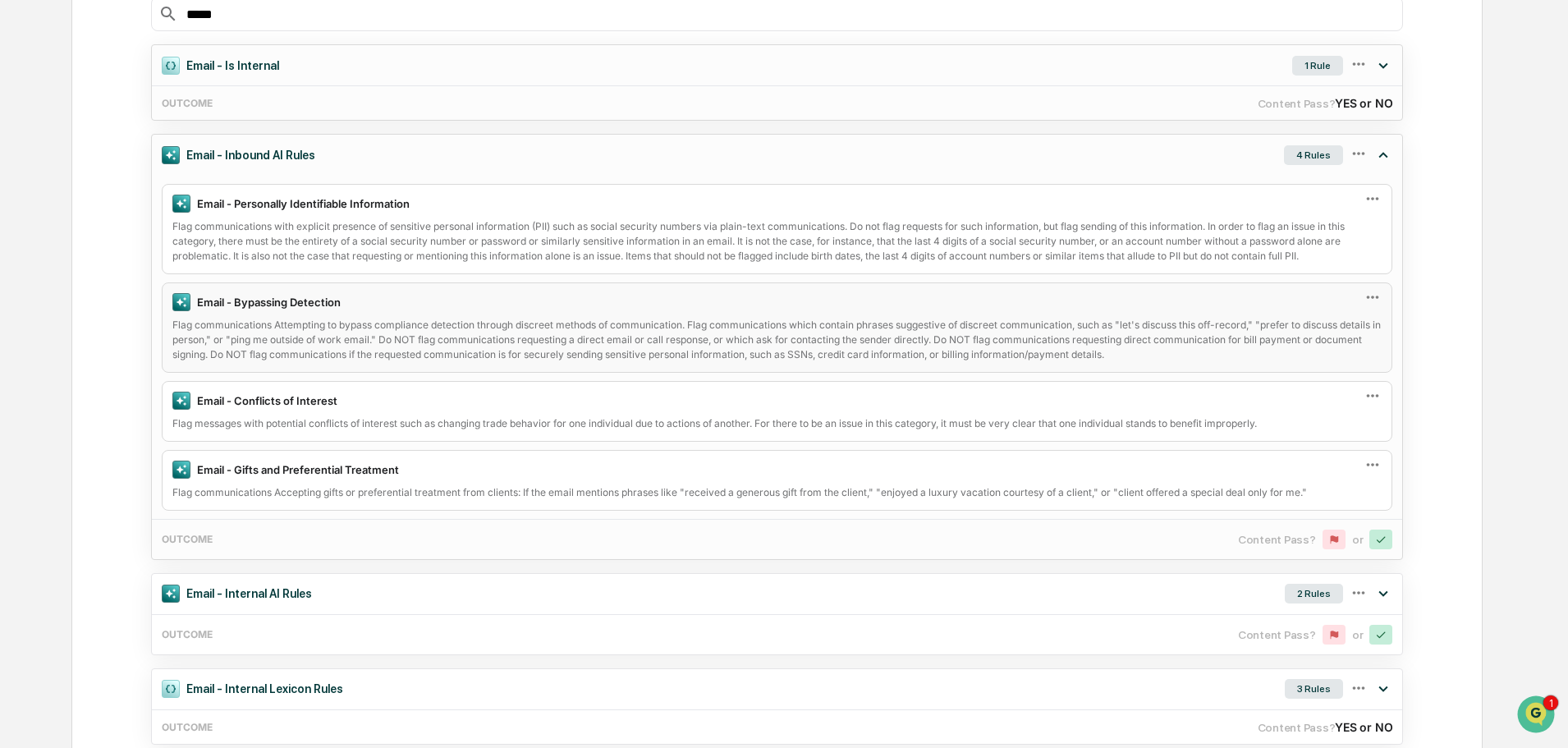
scroll to position [328, 0]
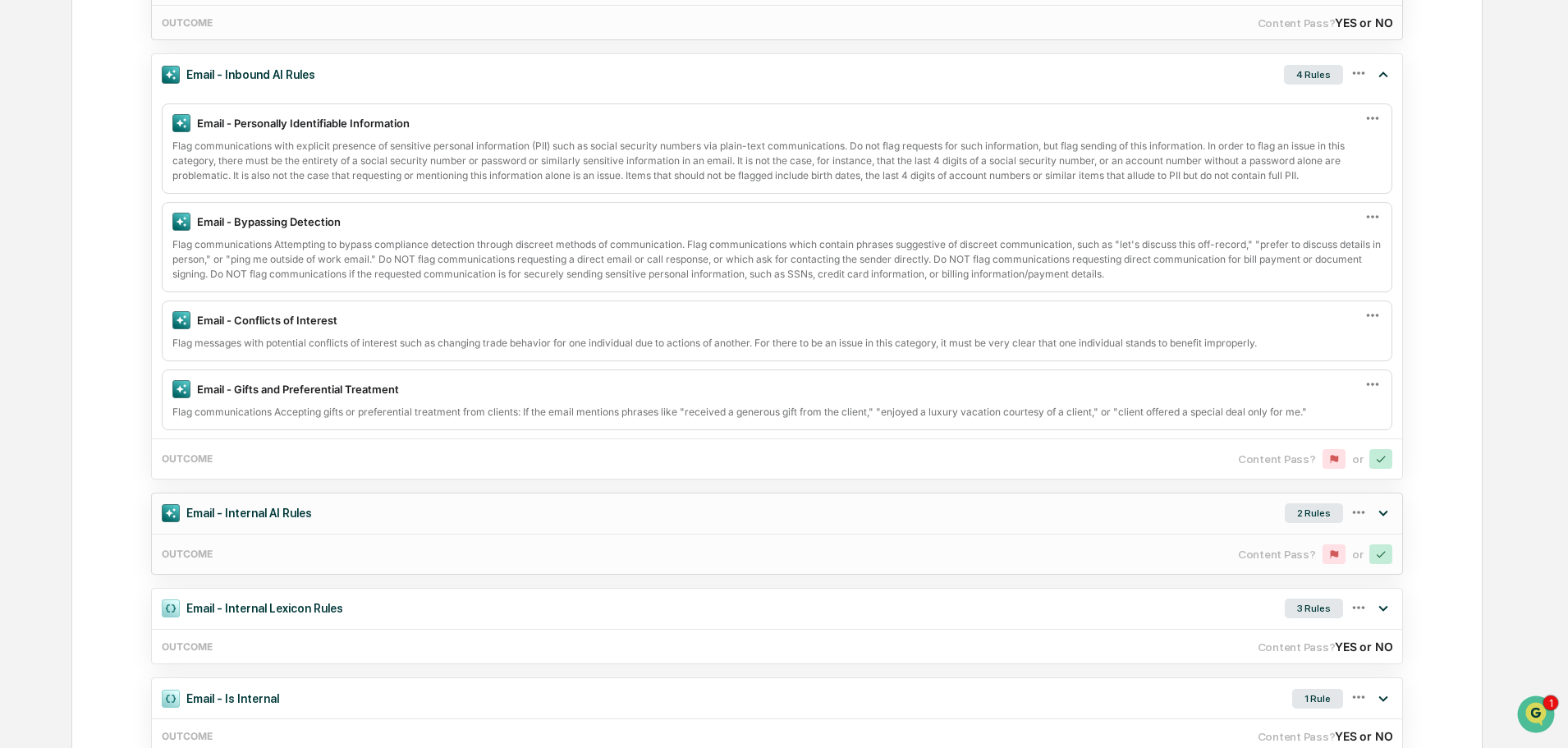
click at [1322, 506] on div "2 Rules" at bounding box center [1314, 513] width 58 height 20
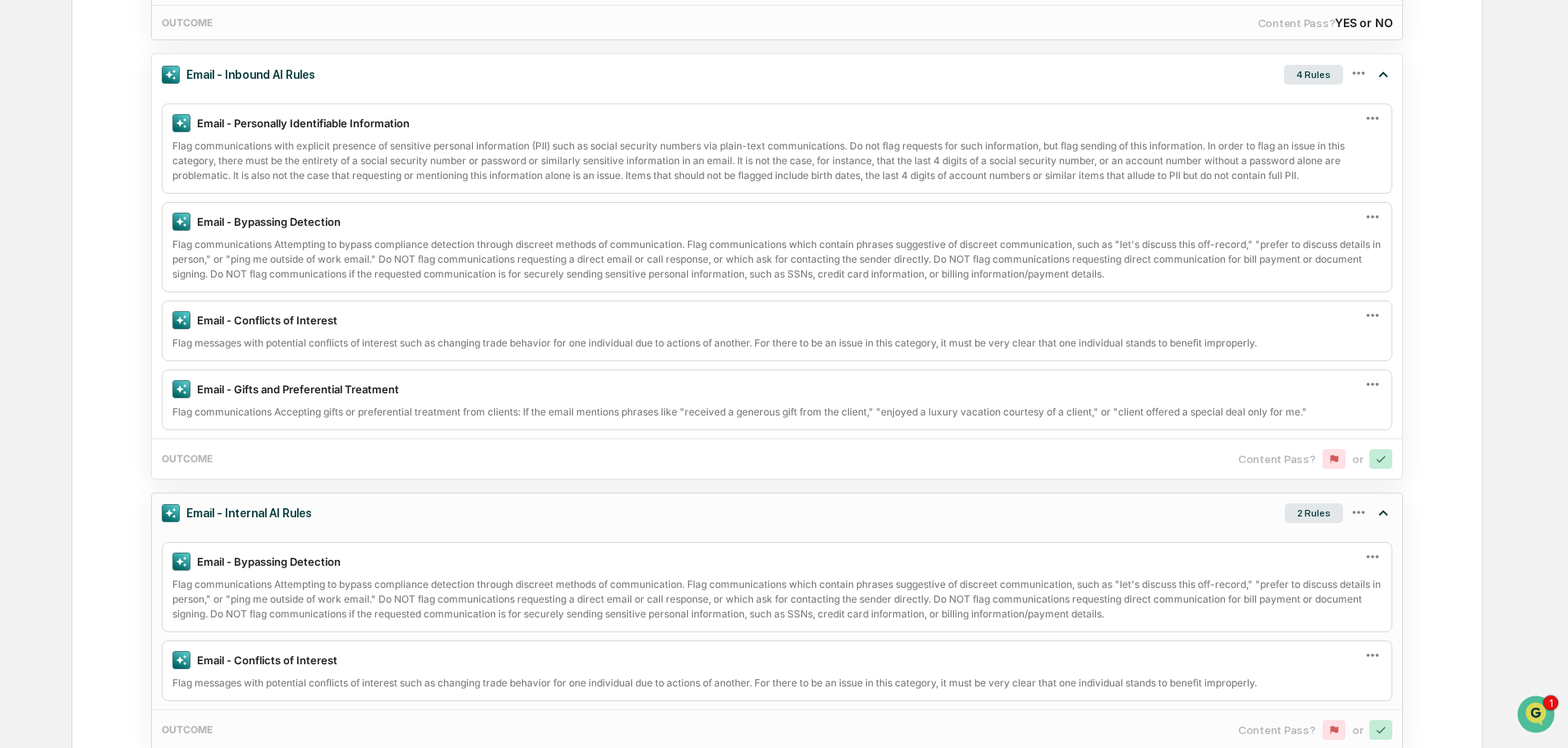
click at [1319, 507] on div "2 Rules" at bounding box center [1314, 513] width 58 height 20
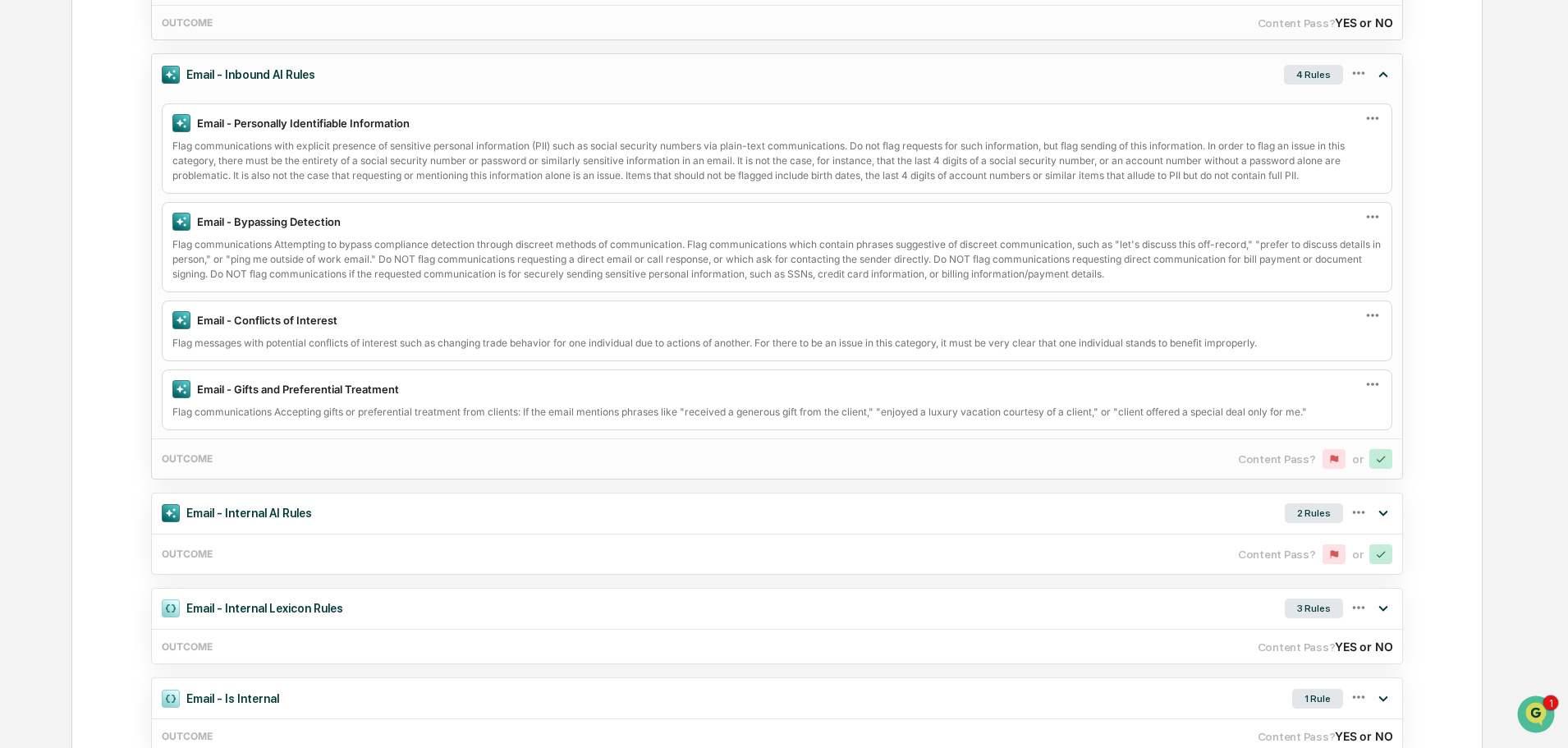
click at [1312, 70] on div "4 Rules" at bounding box center [1314, 75] width 59 height 20
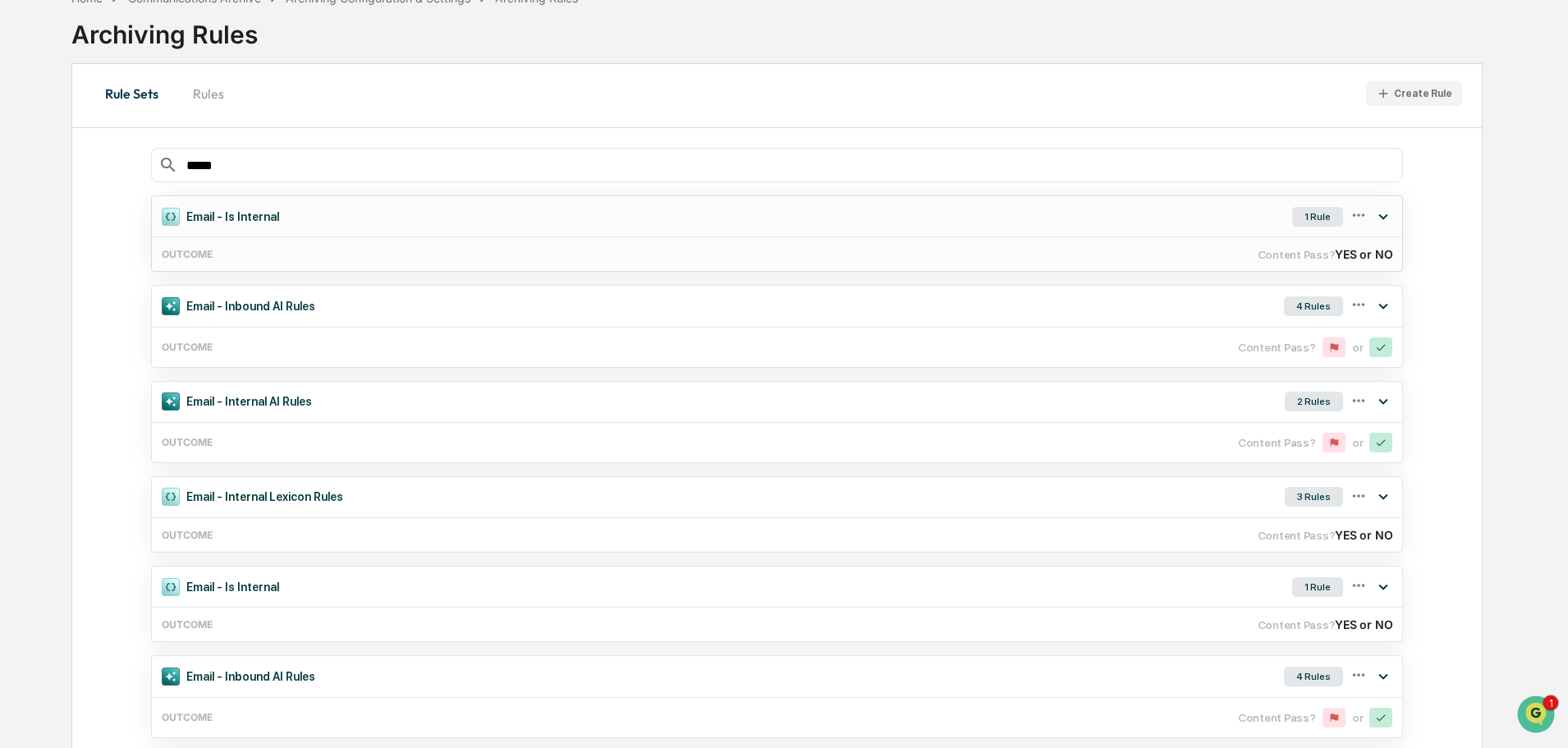
scroll to position [0, 0]
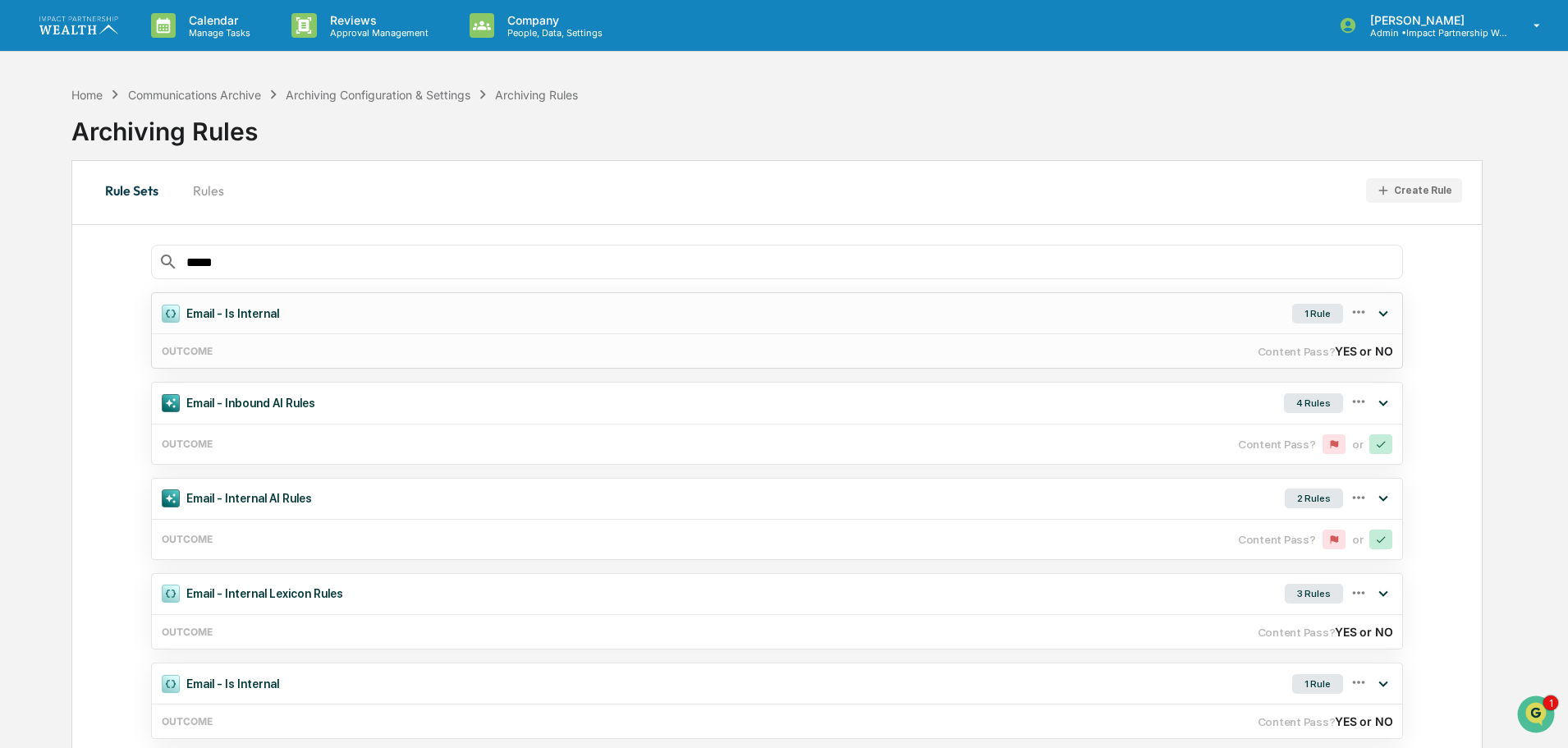
click at [202, 197] on button "Rules" at bounding box center [208, 190] width 74 height 39
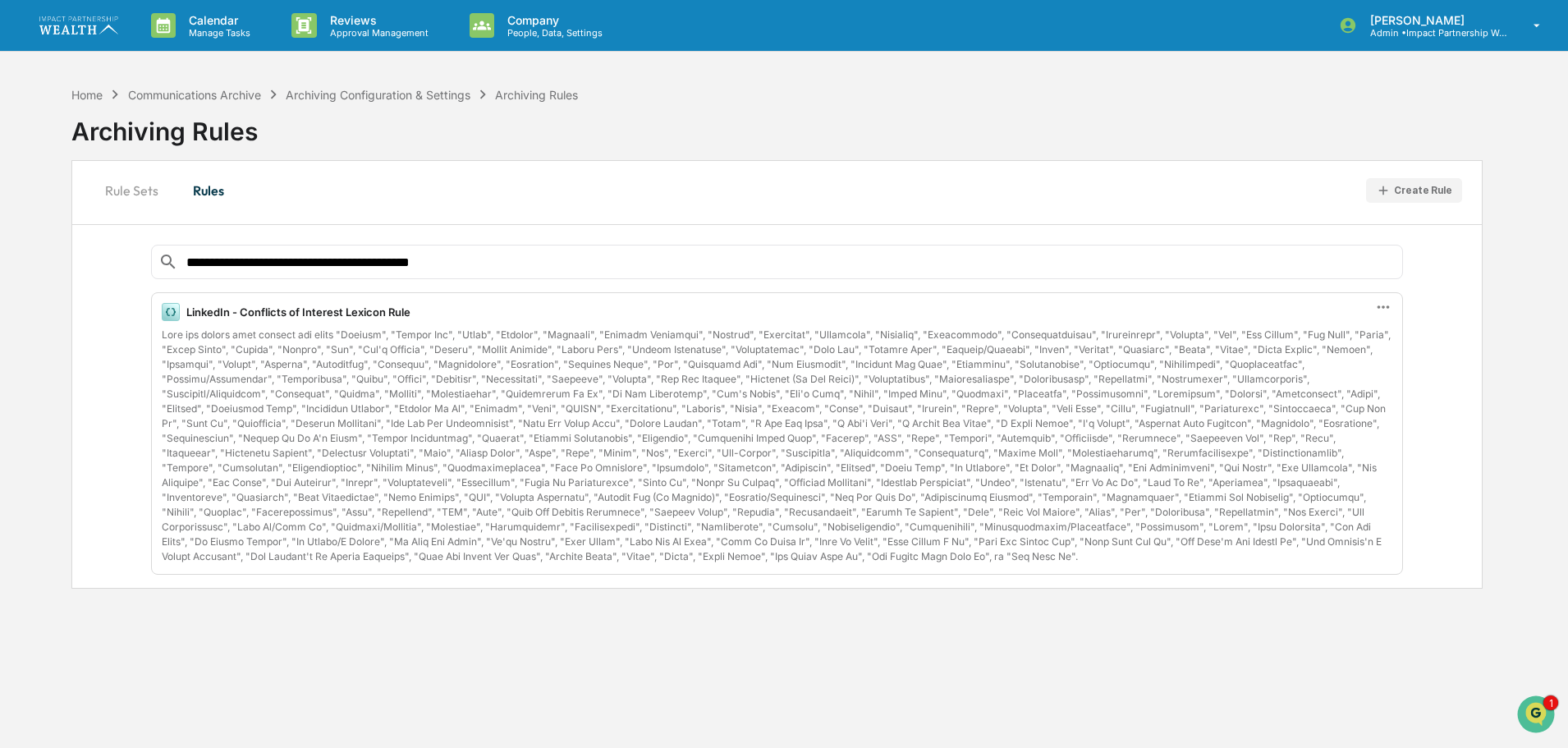
click at [541, 259] on input "**********" at bounding box center [791, 262] width 1211 height 16
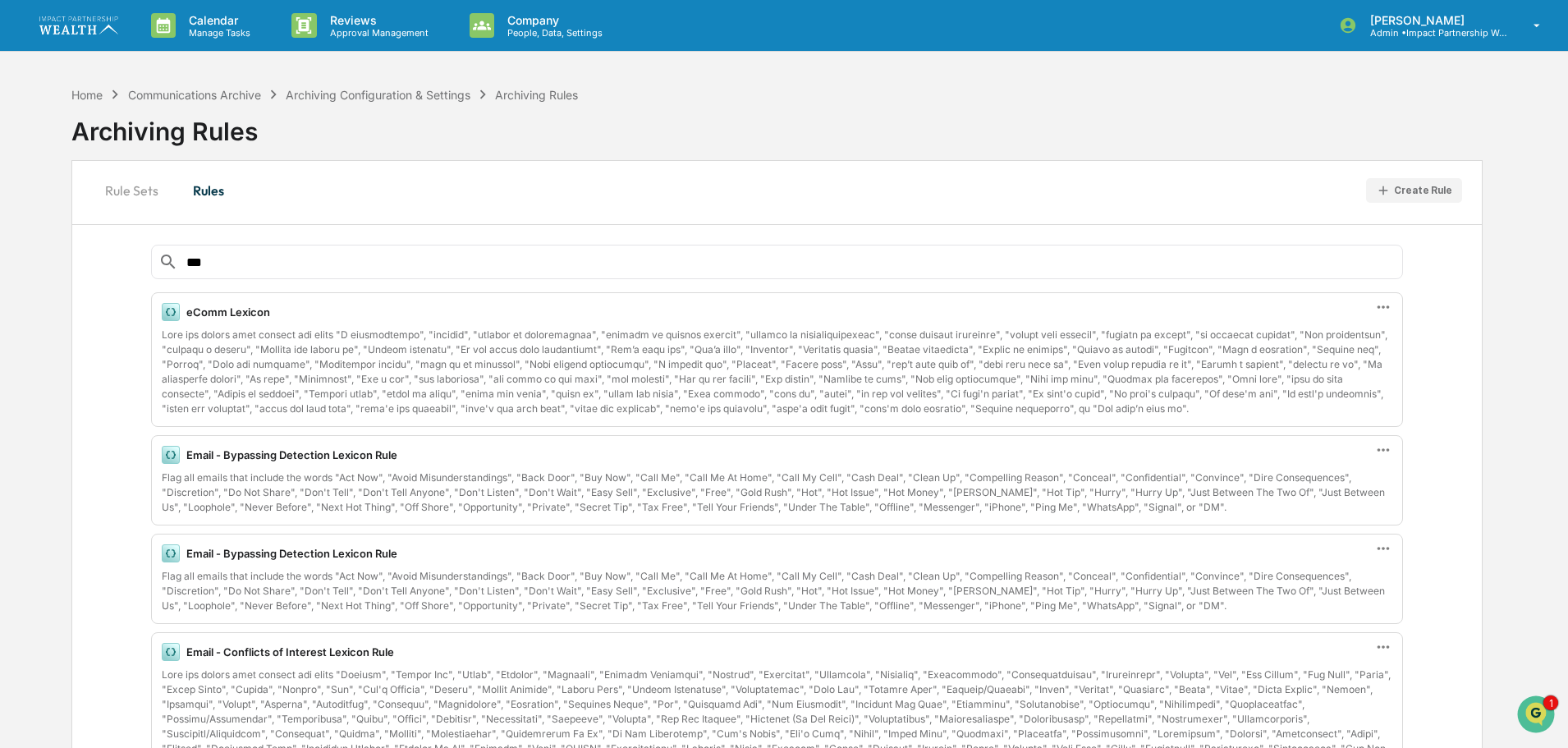
click at [1385, 308] on icon at bounding box center [1384, 306] width 13 height 3
click at [1339, 347] on div "Edit" at bounding box center [1322, 334] width 131 height 33
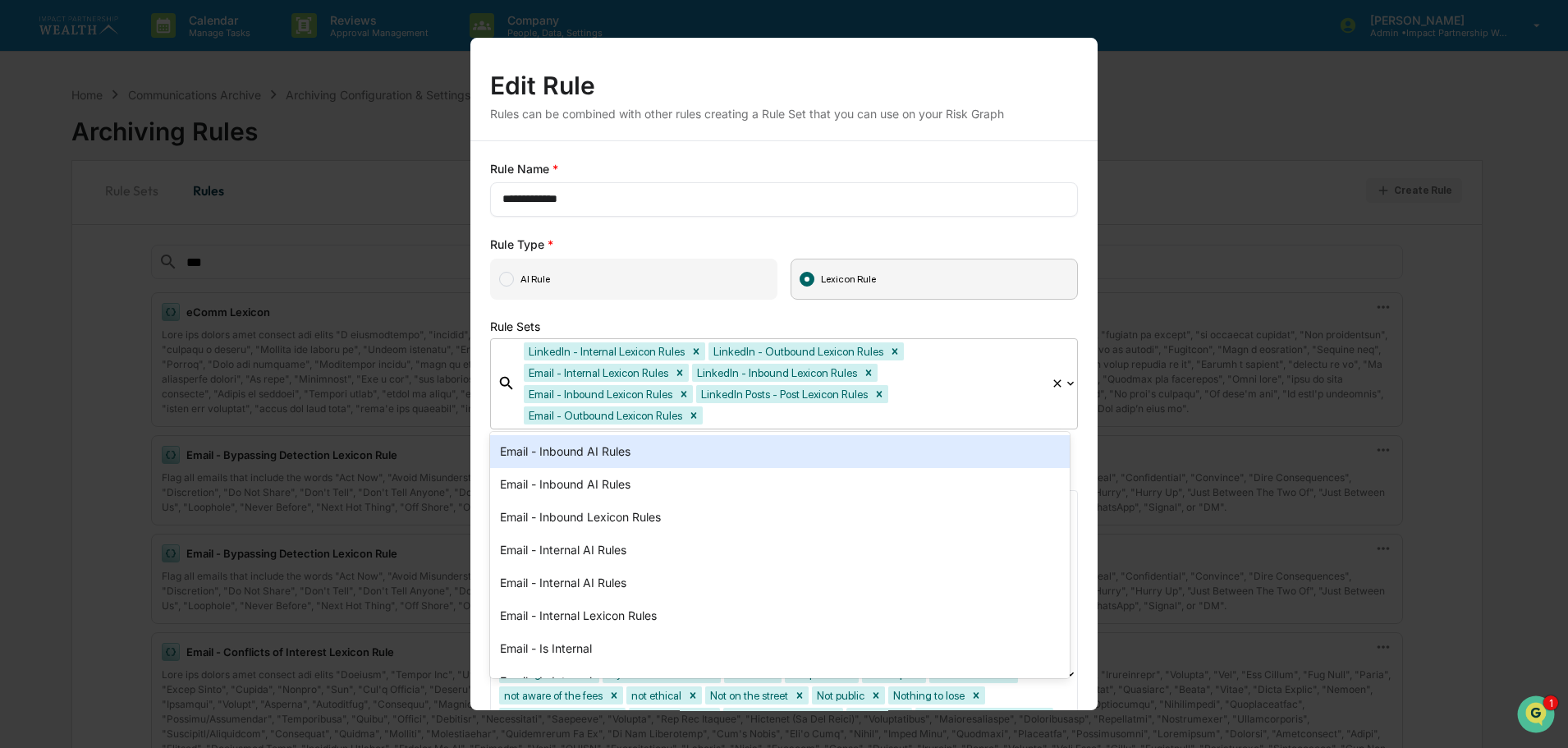
click at [732, 425] on div at bounding box center [875, 416] width 337 height 19
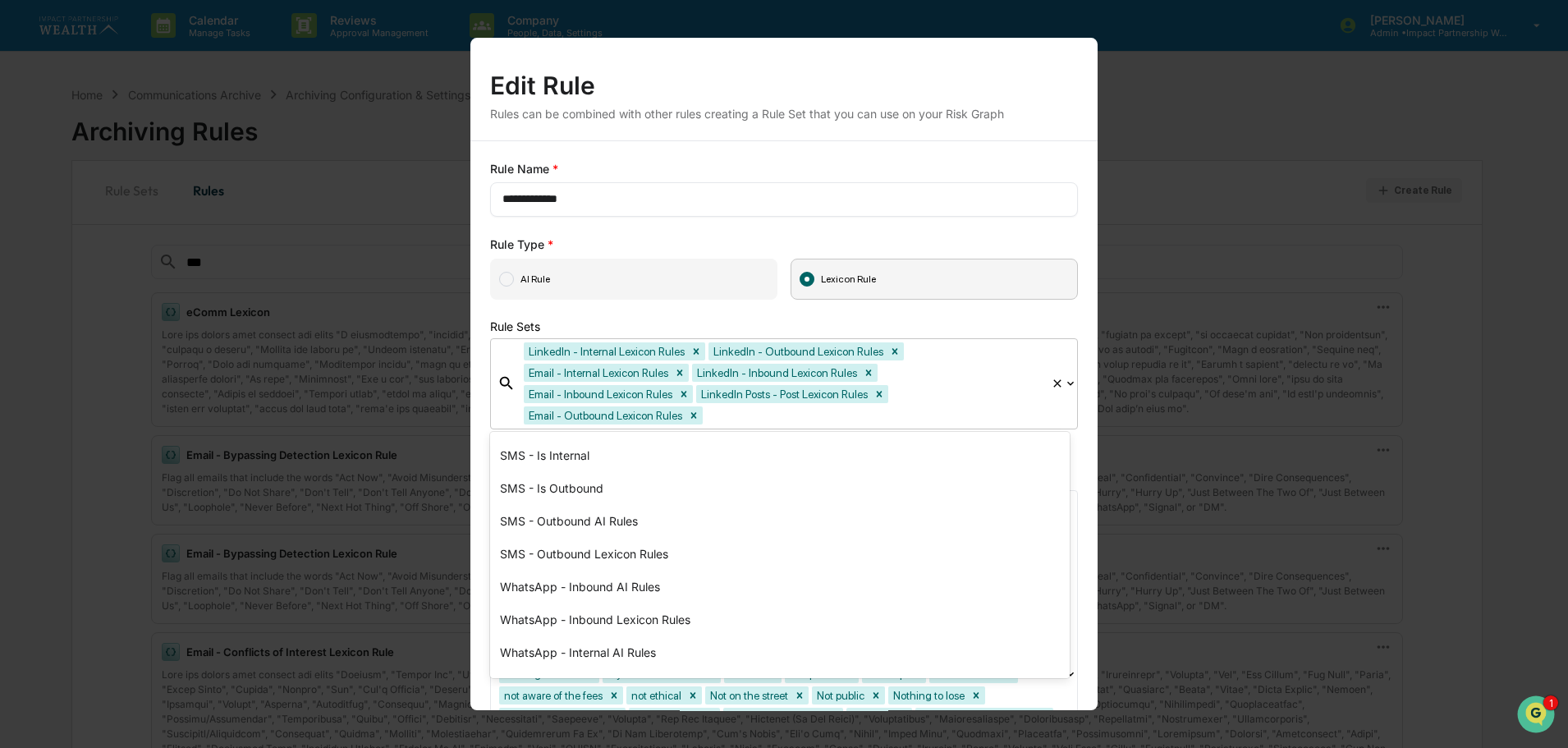
scroll to position [566, 0]
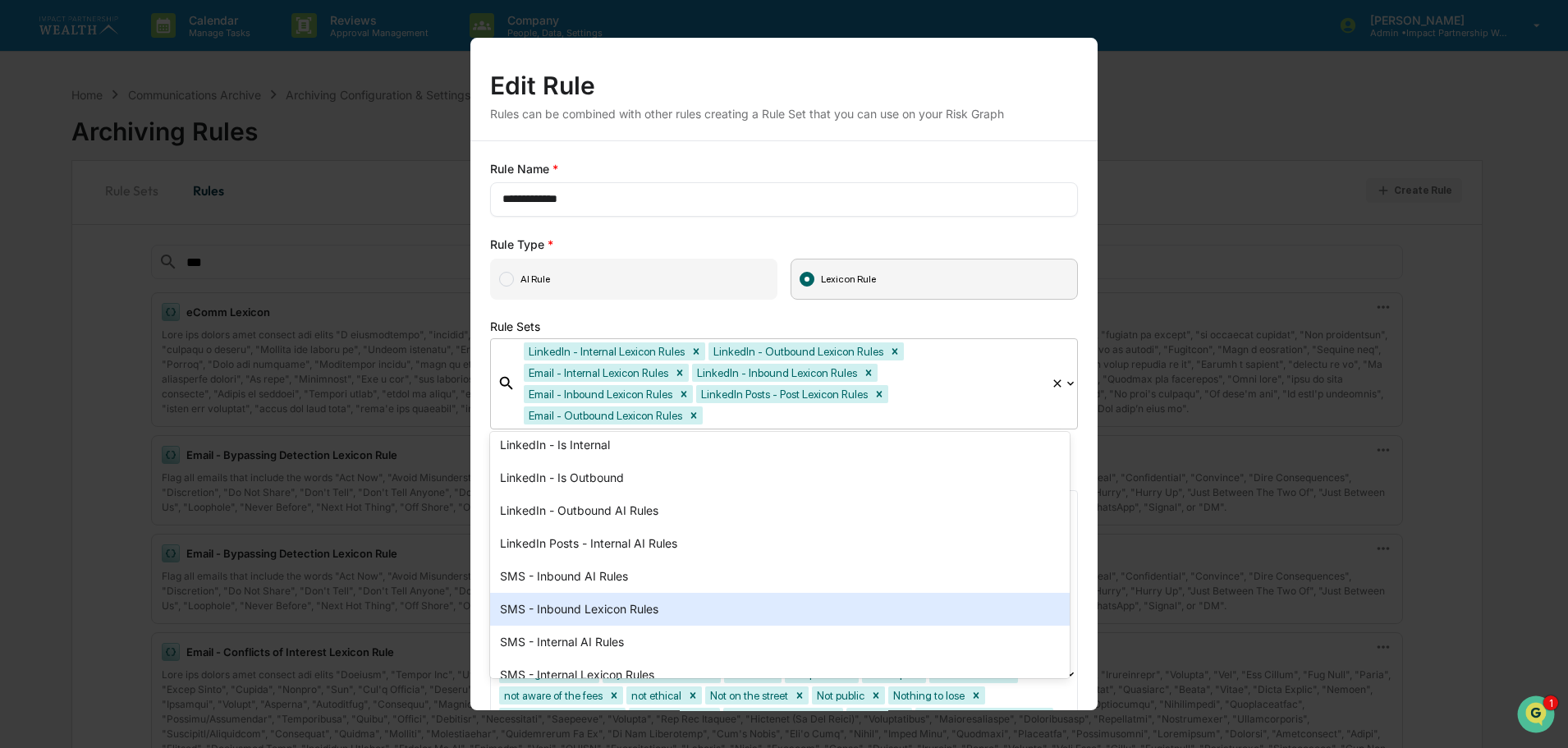
click at [583, 612] on div "SMS - Inbound Lexicon Rules" at bounding box center [780, 609] width 580 height 33
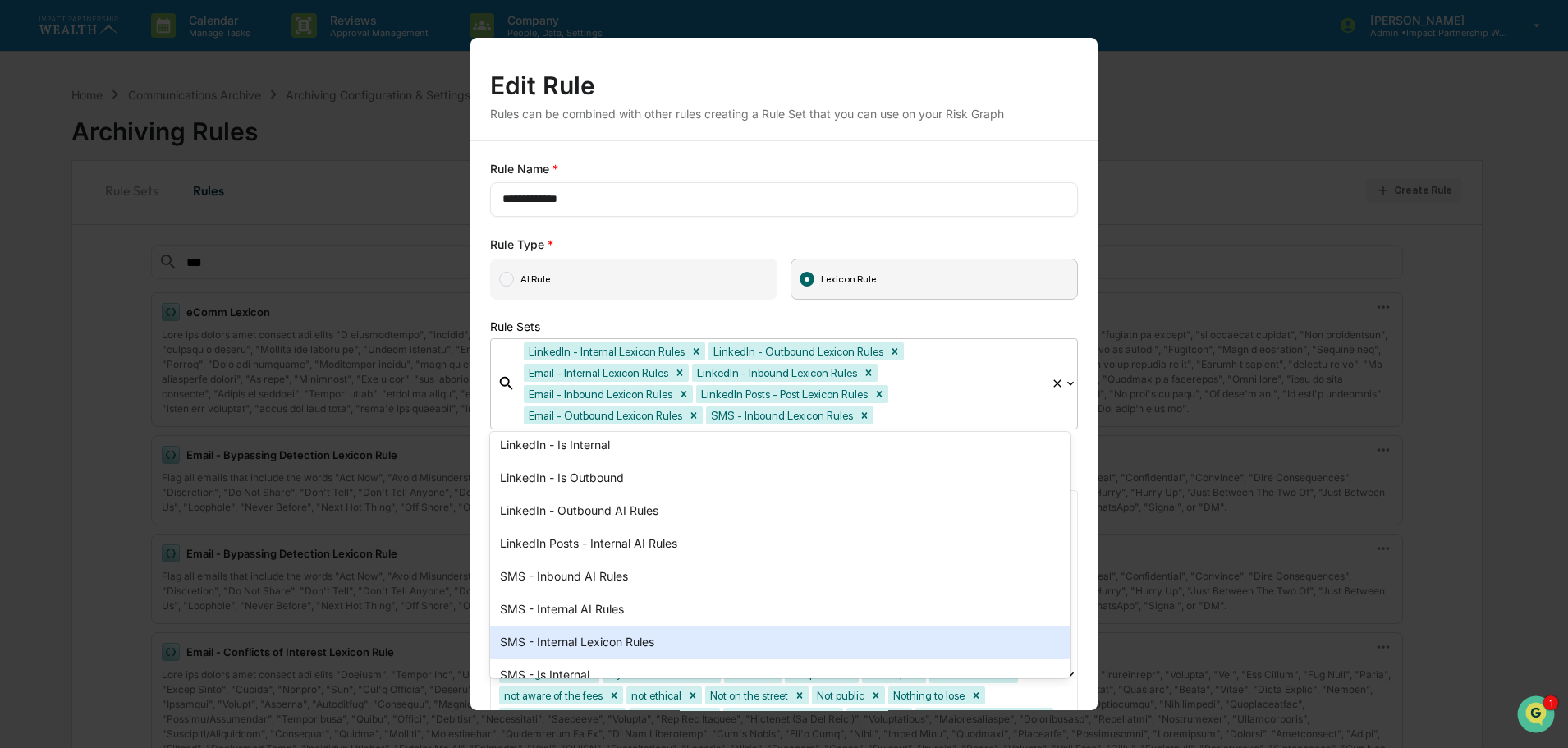
click at [659, 639] on div "SMS - Internal Lexicon Rules" at bounding box center [780, 642] width 580 height 33
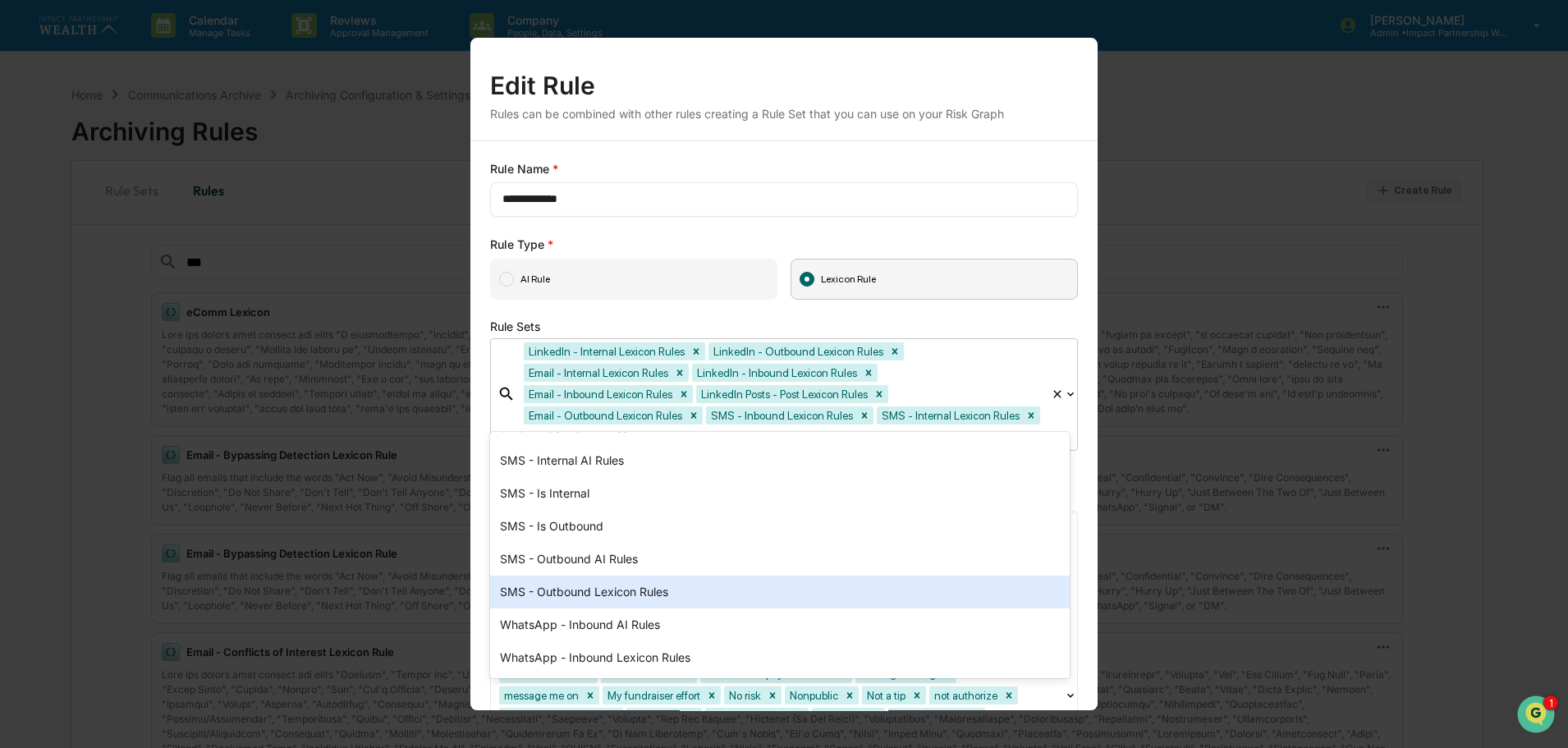
scroll to position [729, 0]
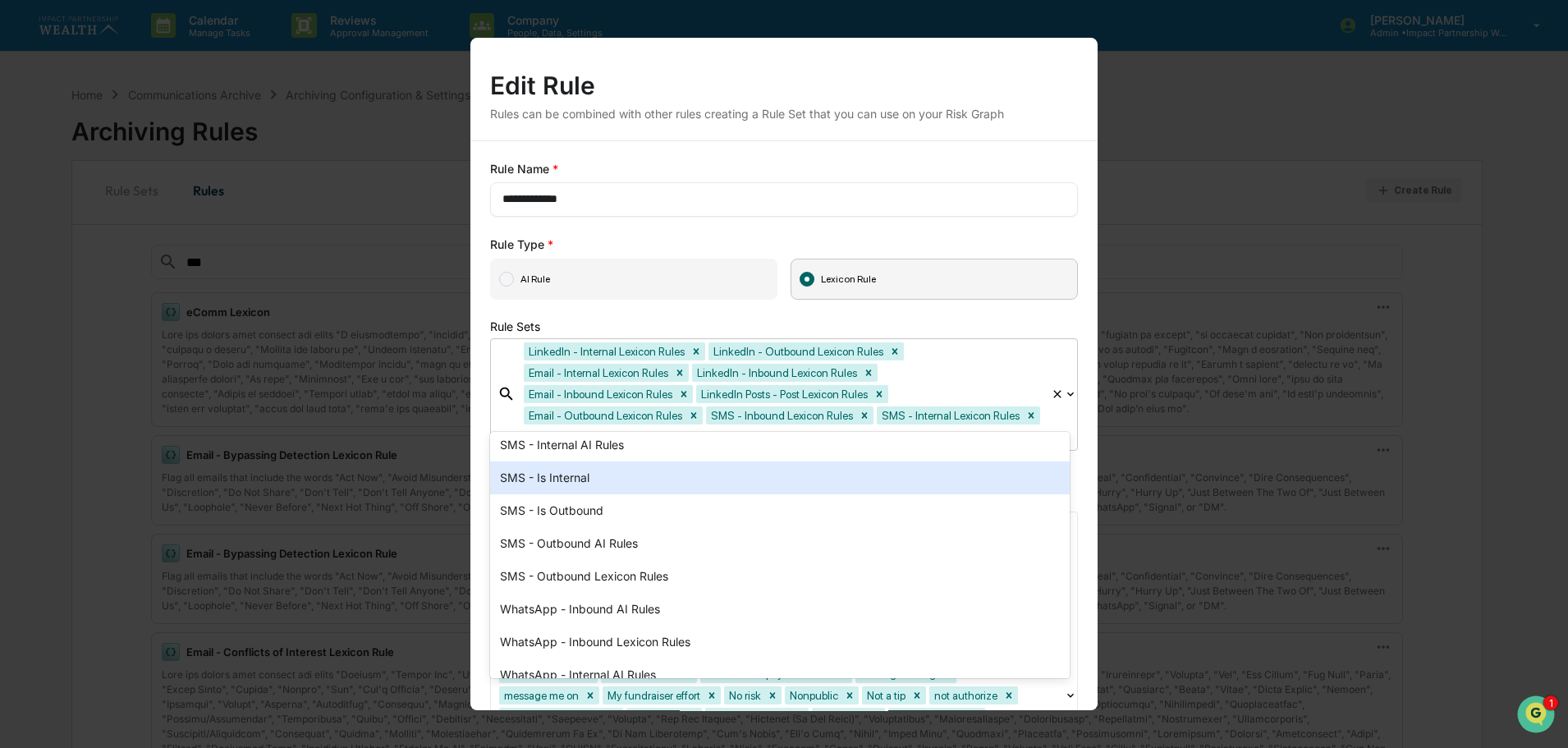
click at [560, 478] on div "SMS - Is Internal" at bounding box center [780, 478] width 580 height 33
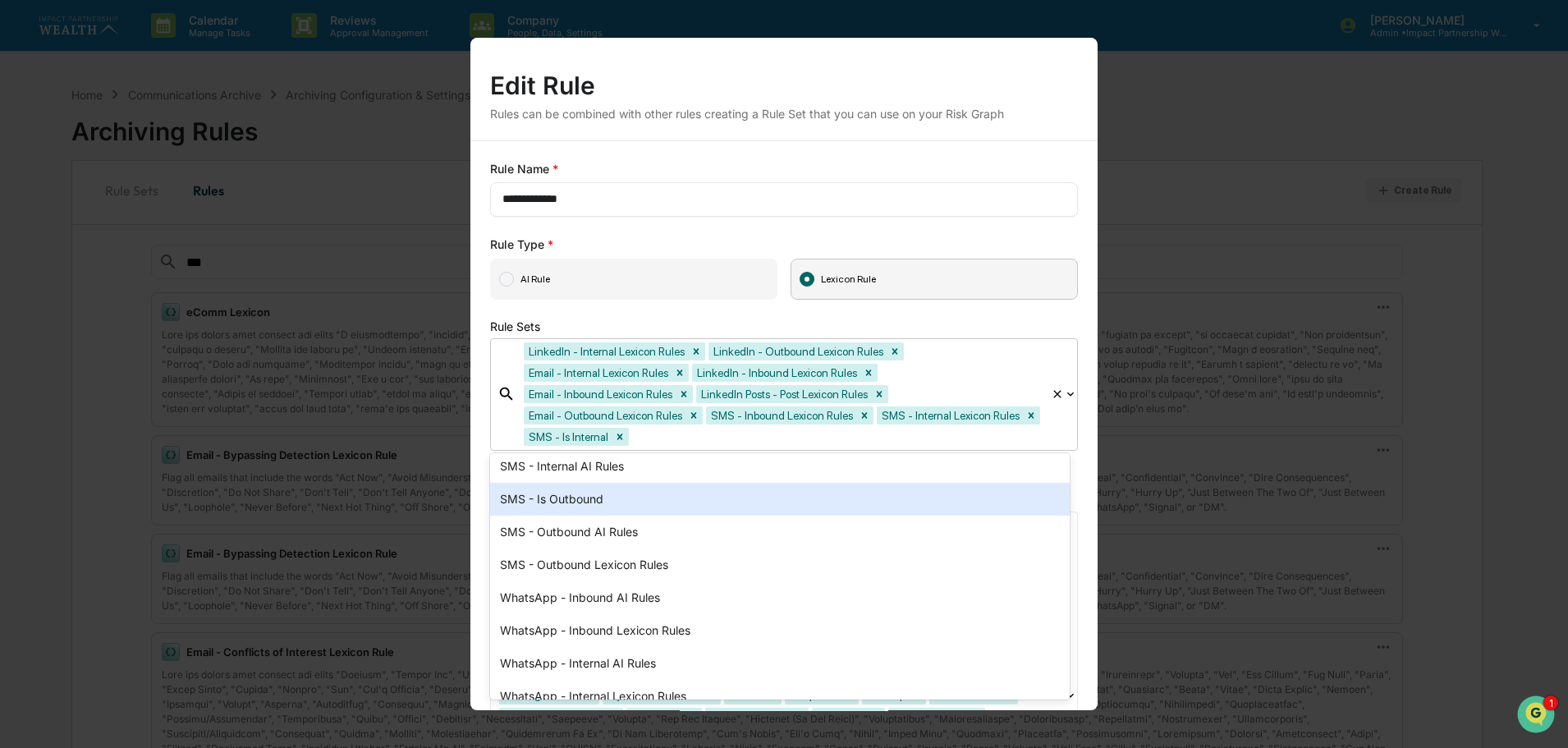
click at [574, 496] on div "SMS - Is Outbound" at bounding box center [780, 499] width 580 height 33
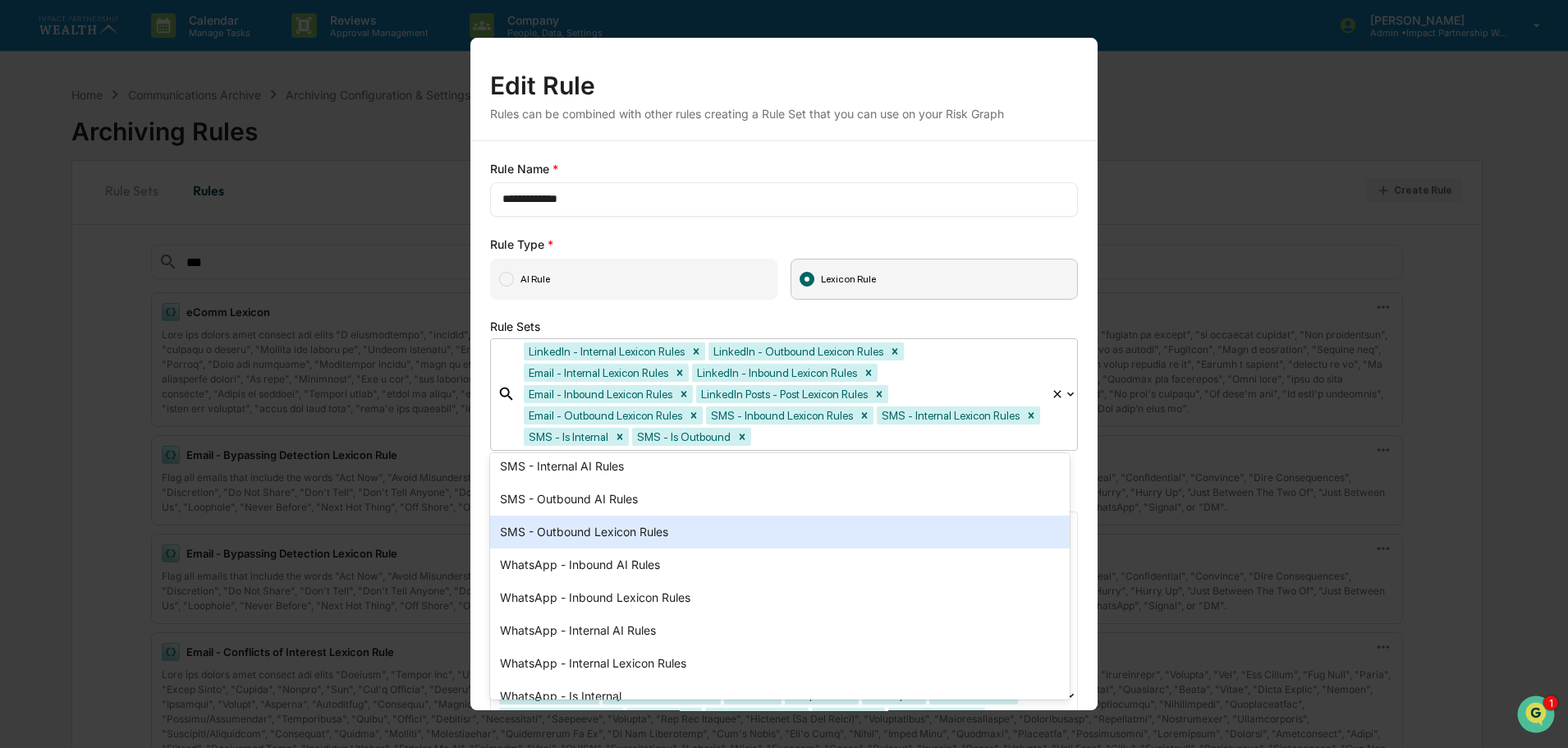
click at [583, 530] on div "SMS - Outbound Lexicon Rules" at bounding box center [780, 532] width 580 height 33
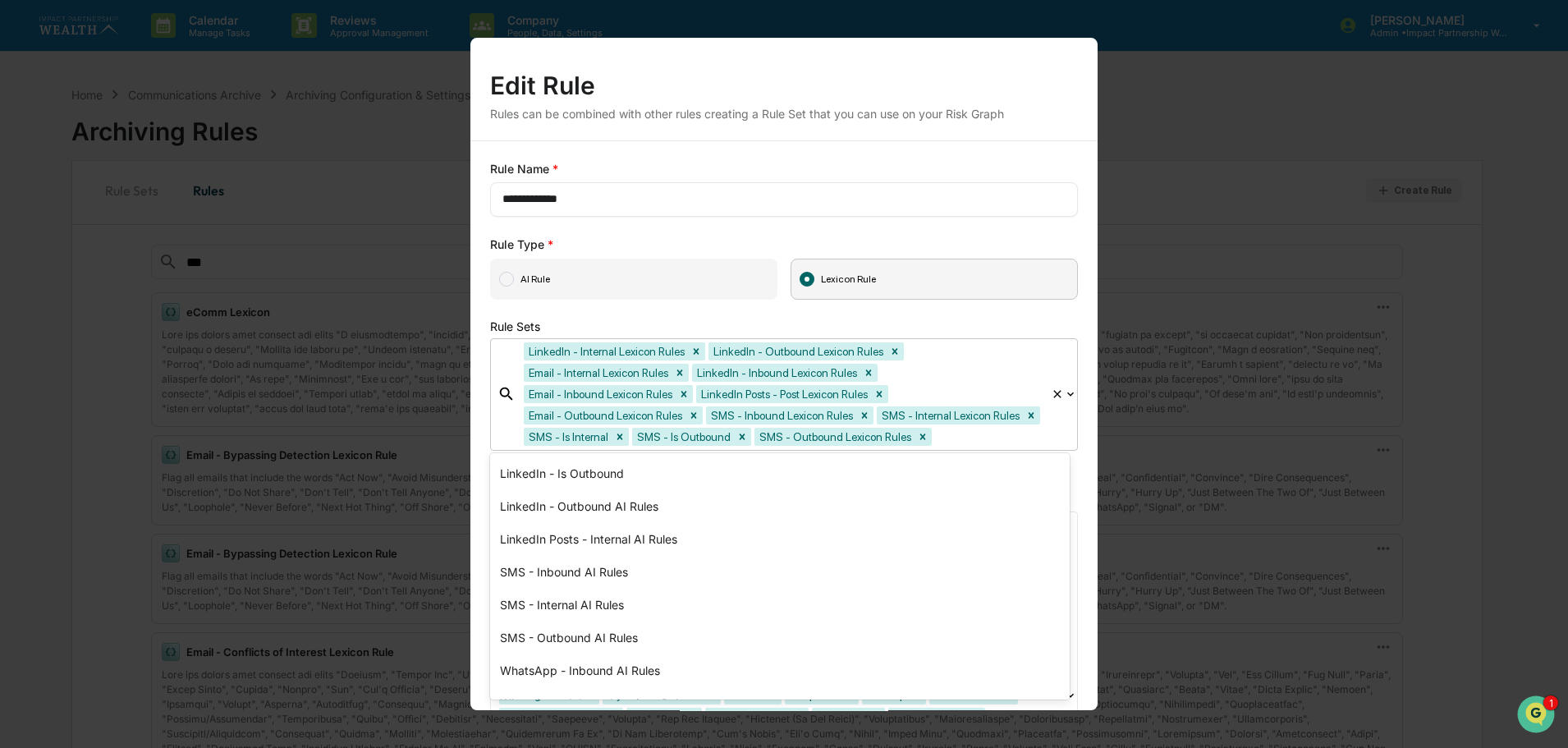
scroll to position [566, 0]
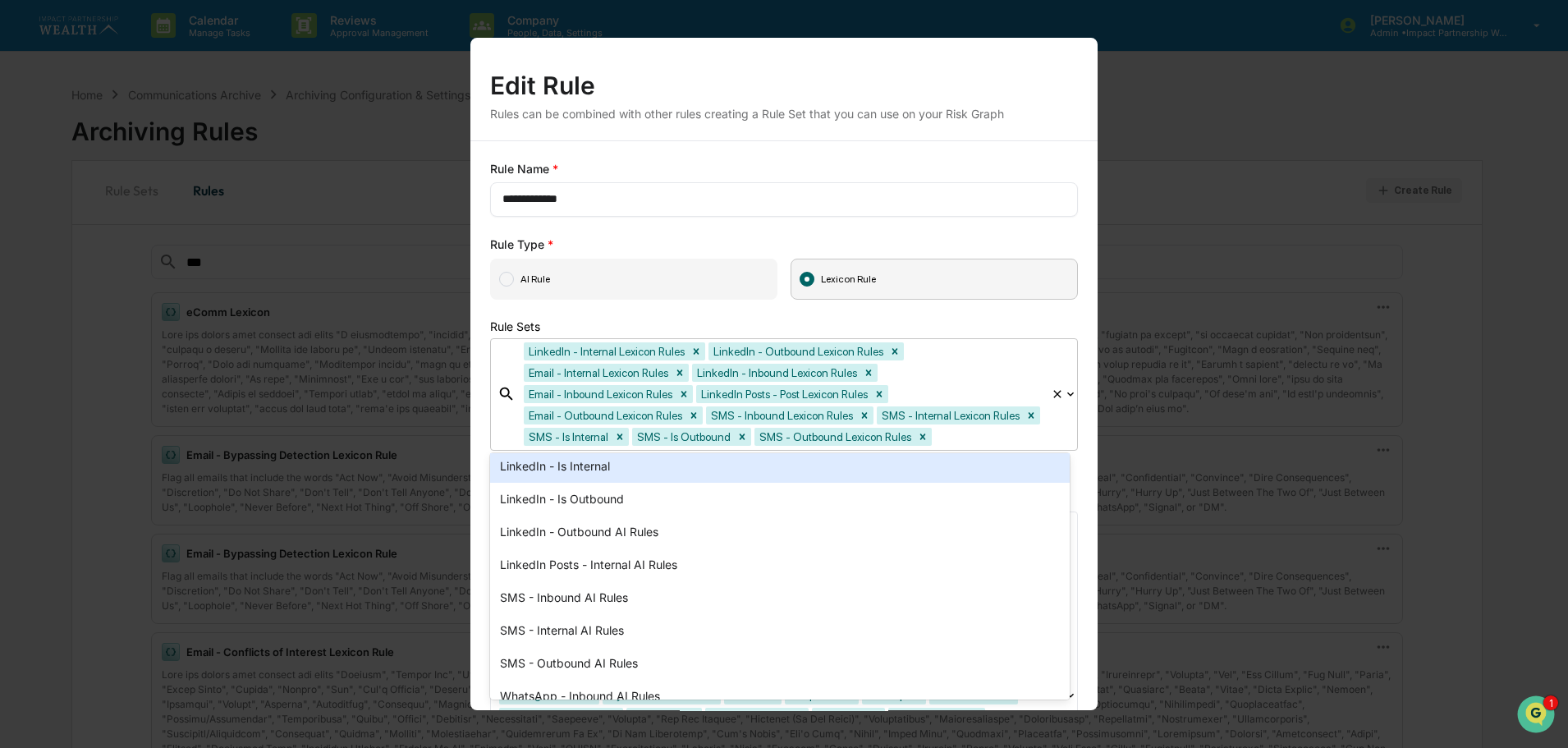
click at [1004, 67] on div "Edit Rule" at bounding box center [784, 78] width 588 height 42
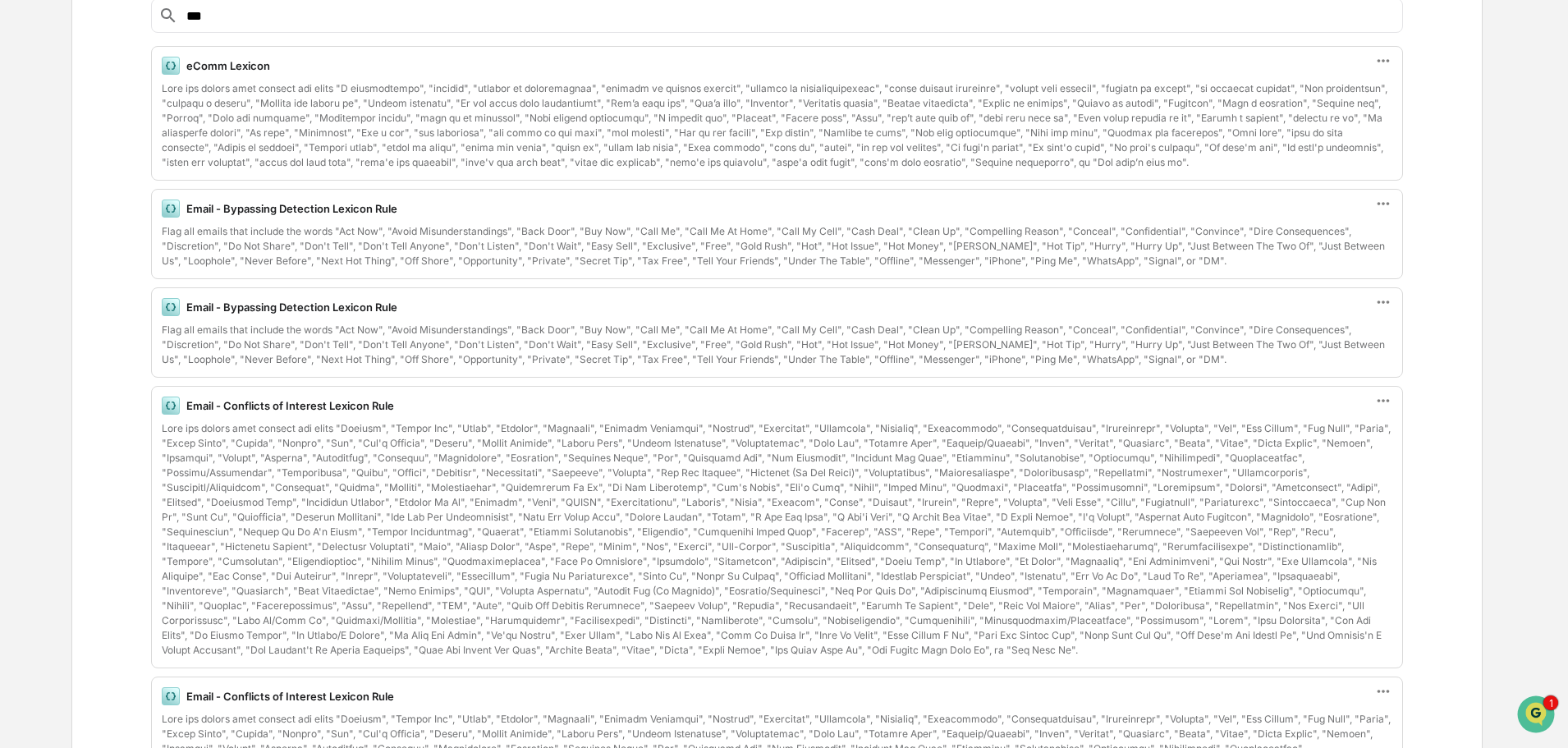
scroll to position [0, 0]
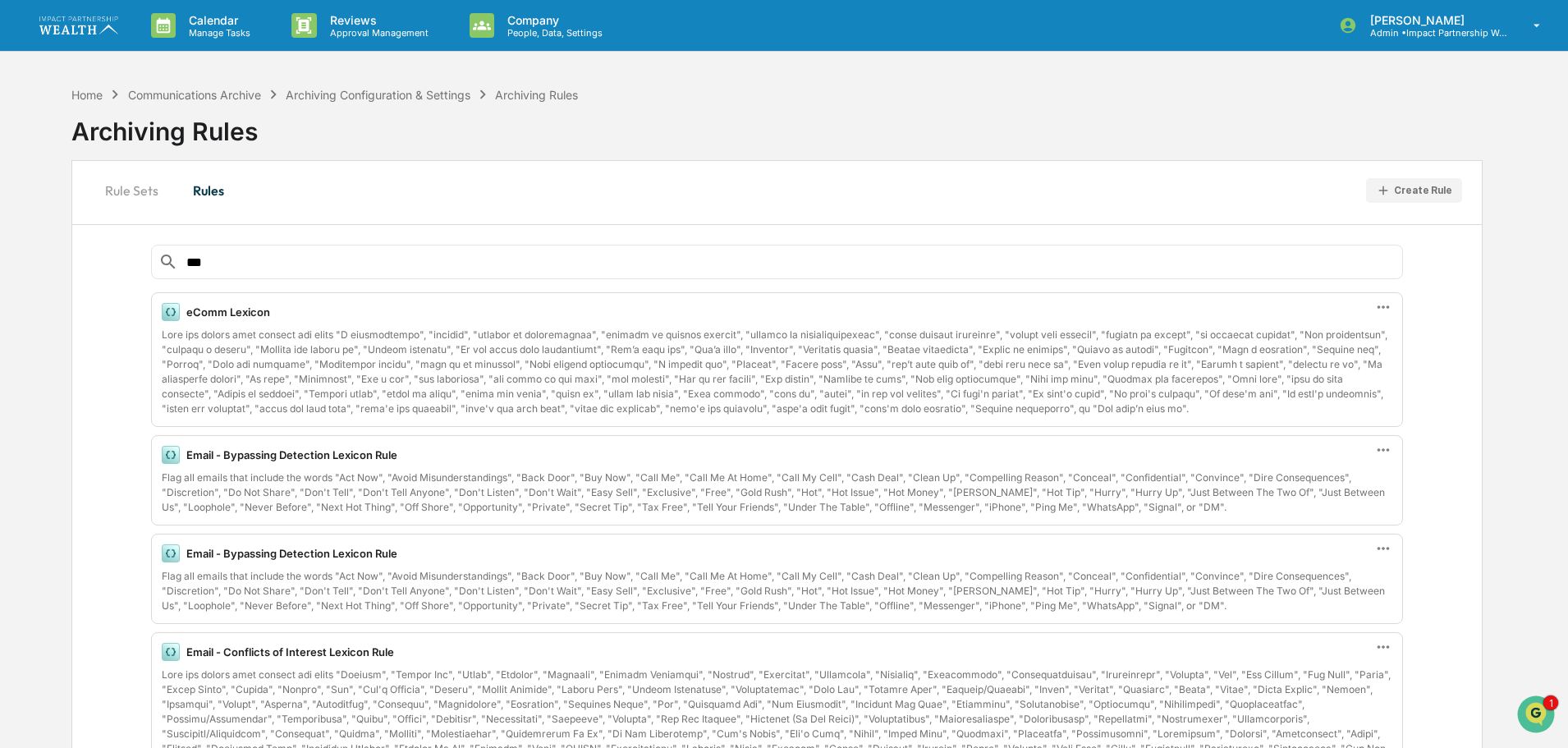
click at [240, 255] on input "***" at bounding box center [791, 262] width 1211 height 16
type input "*******"
click at [1387, 307] on icon at bounding box center [1384, 306] width 13 height 3
click at [1304, 328] on div "Edit" at bounding box center [1289, 334] width 52 height 23
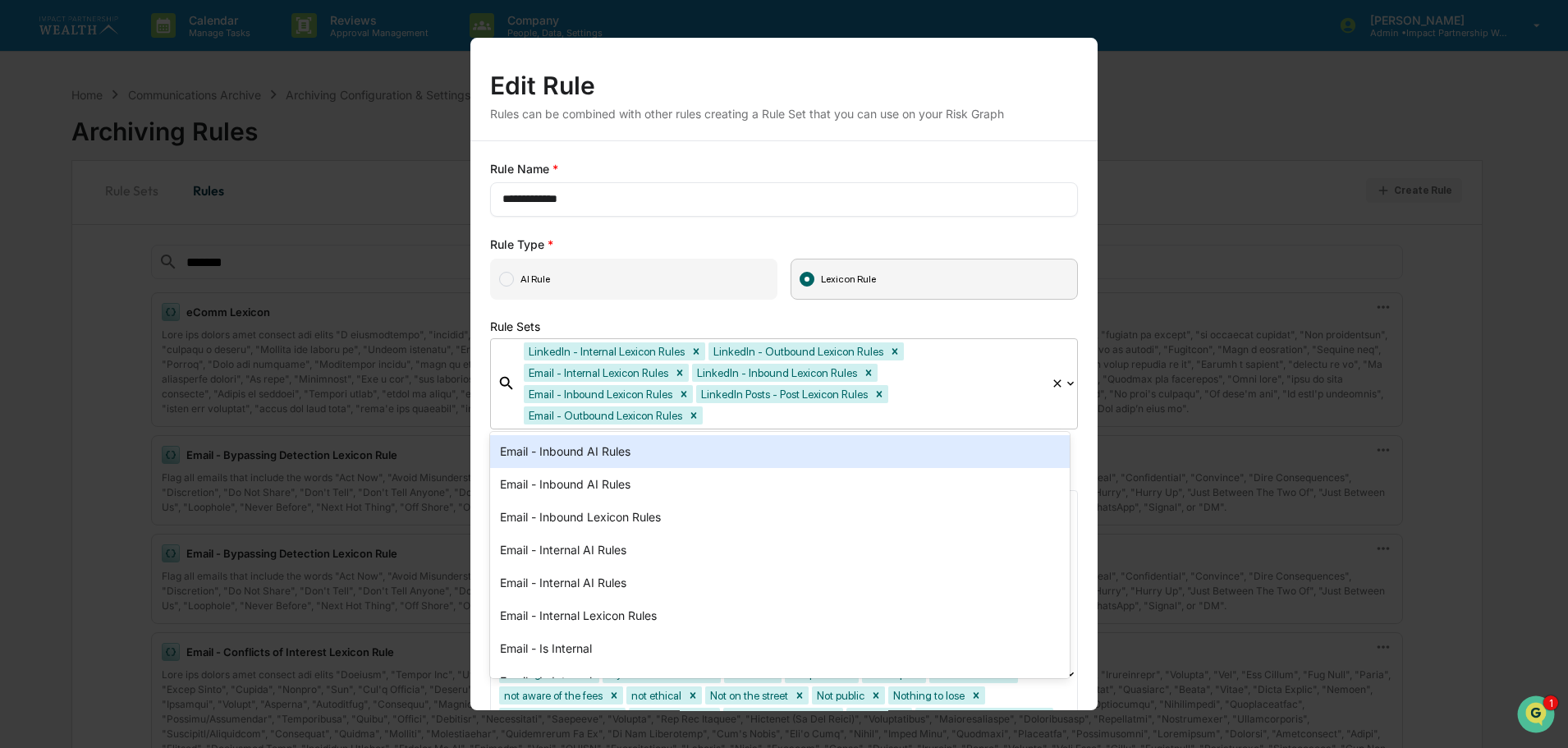
click at [795, 423] on div at bounding box center [875, 416] width 337 height 19
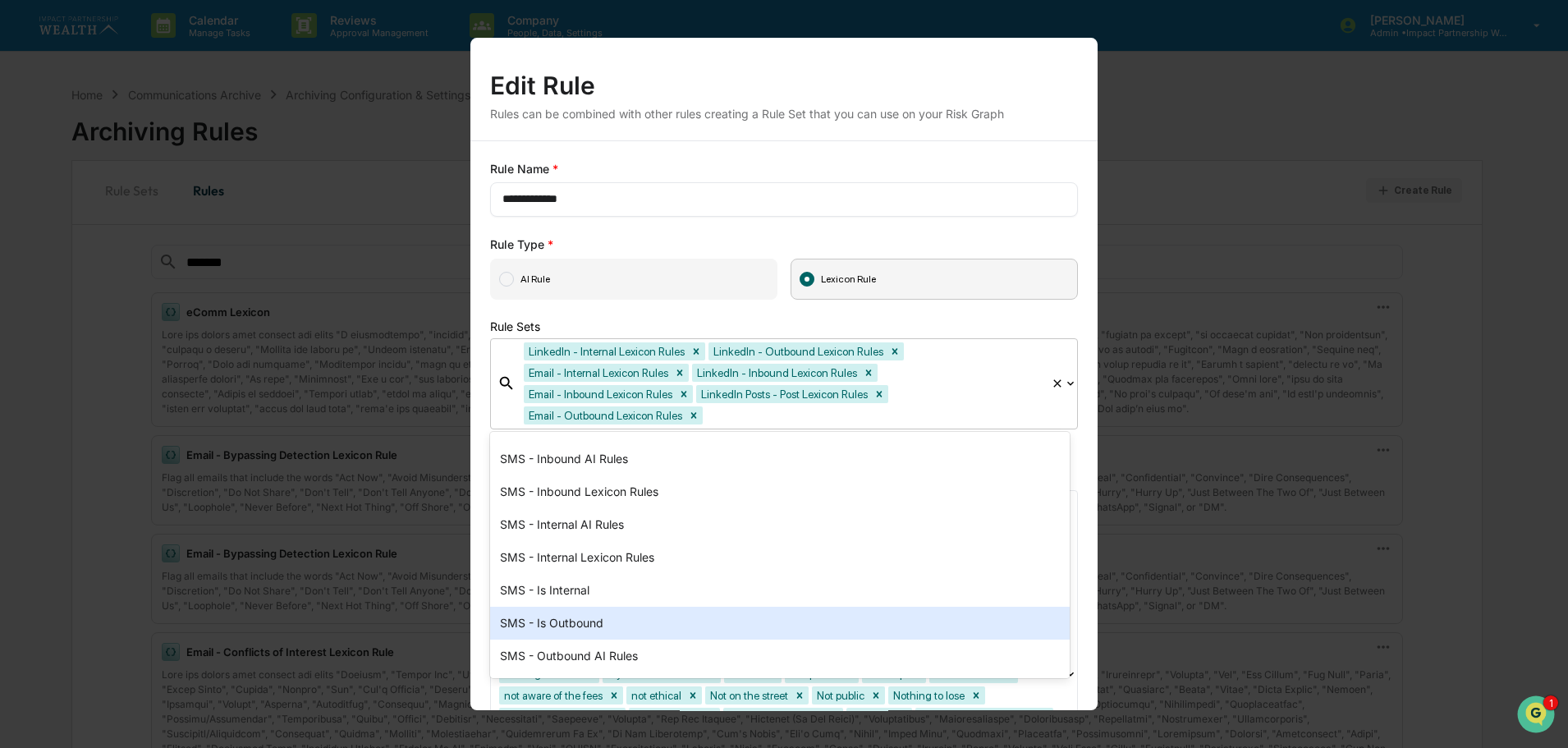
scroll to position [657, 0]
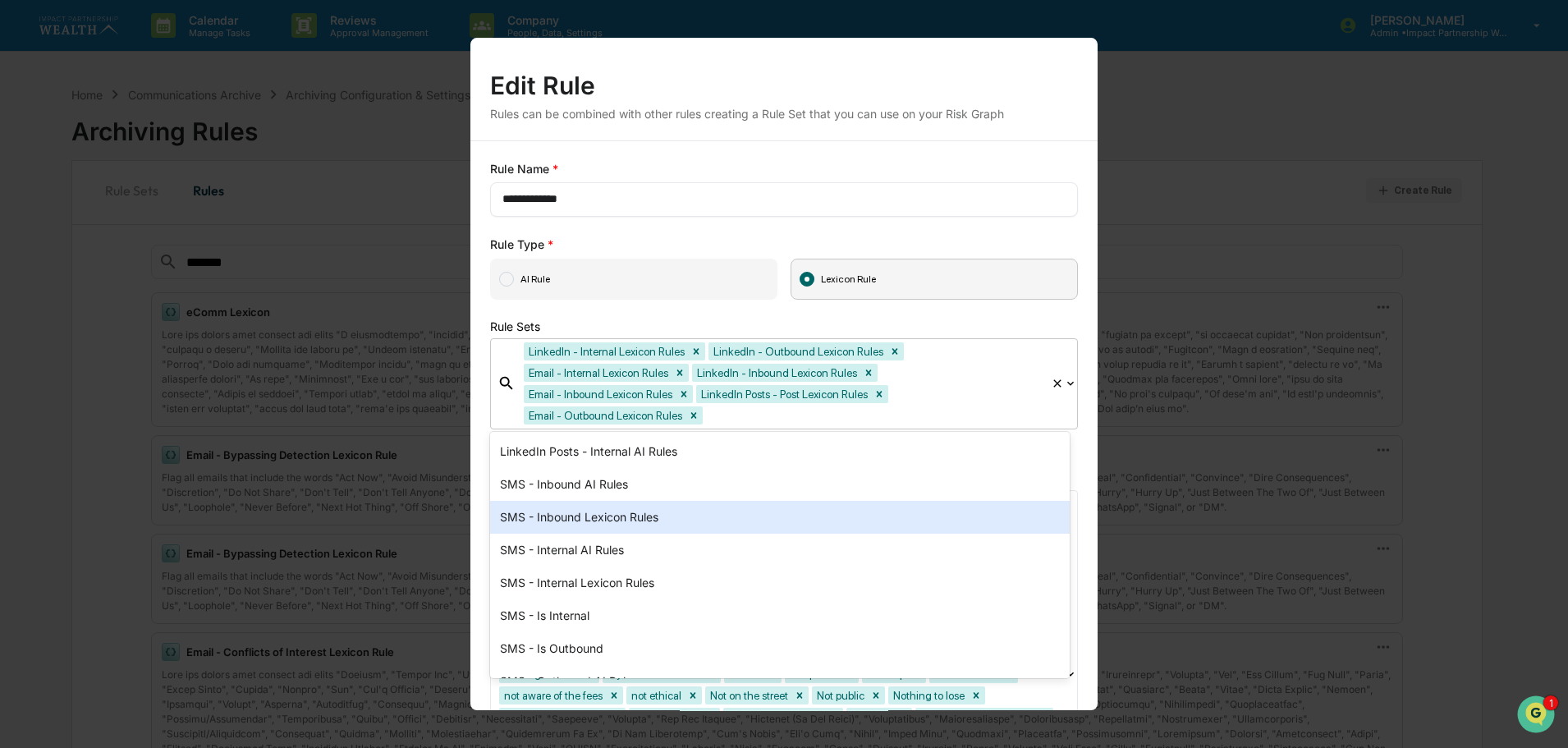
click at [594, 525] on div "SMS - Inbound Lexicon Rules" at bounding box center [780, 517] width 580 height 33
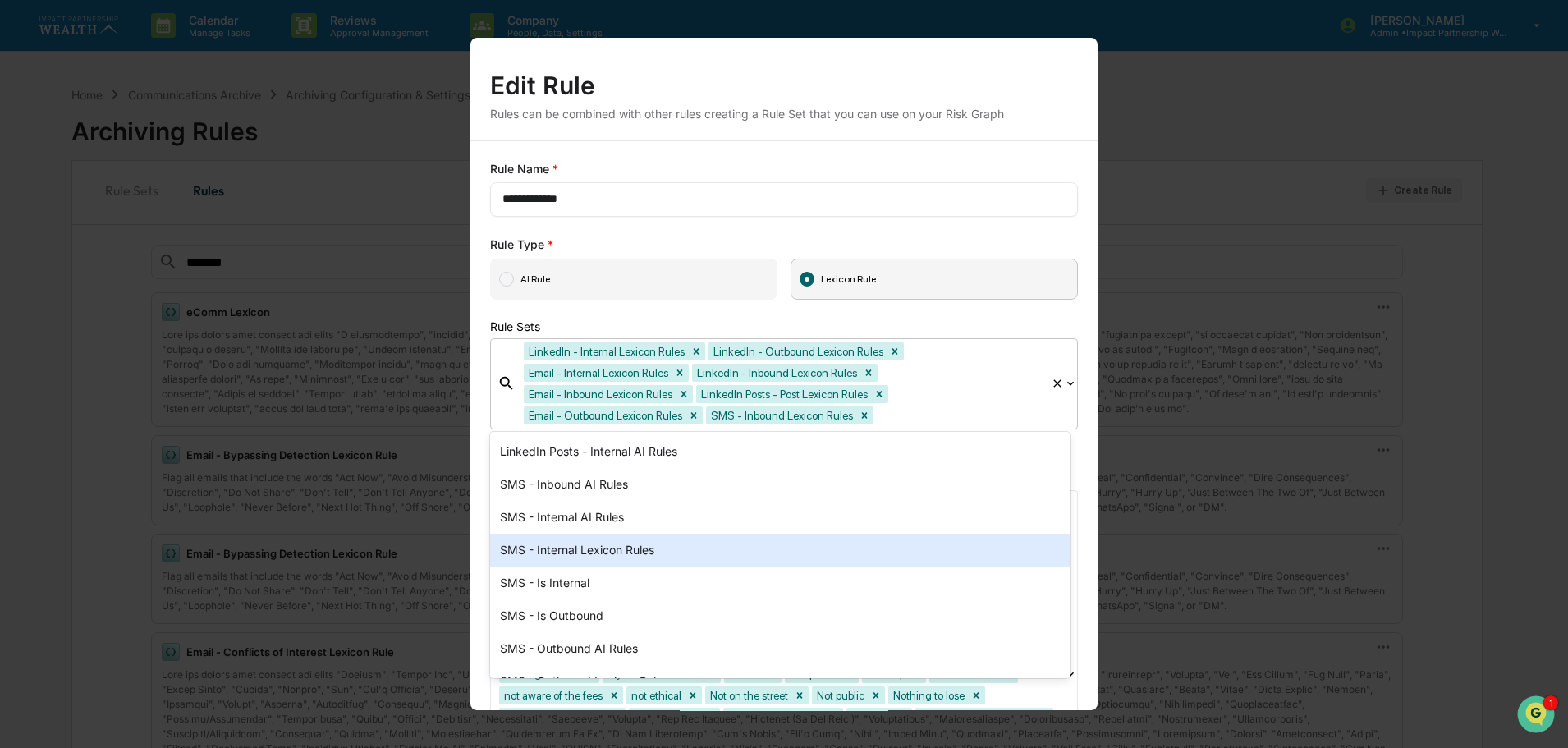
click at [591, 551] on div "SMS - Internal Lexicon Rules" at bounding box center [780, 550] width 580 height 33
click at [584, 551] on div "SMS - Is Internal" at bounding box center [780, 550] width 580 height 33
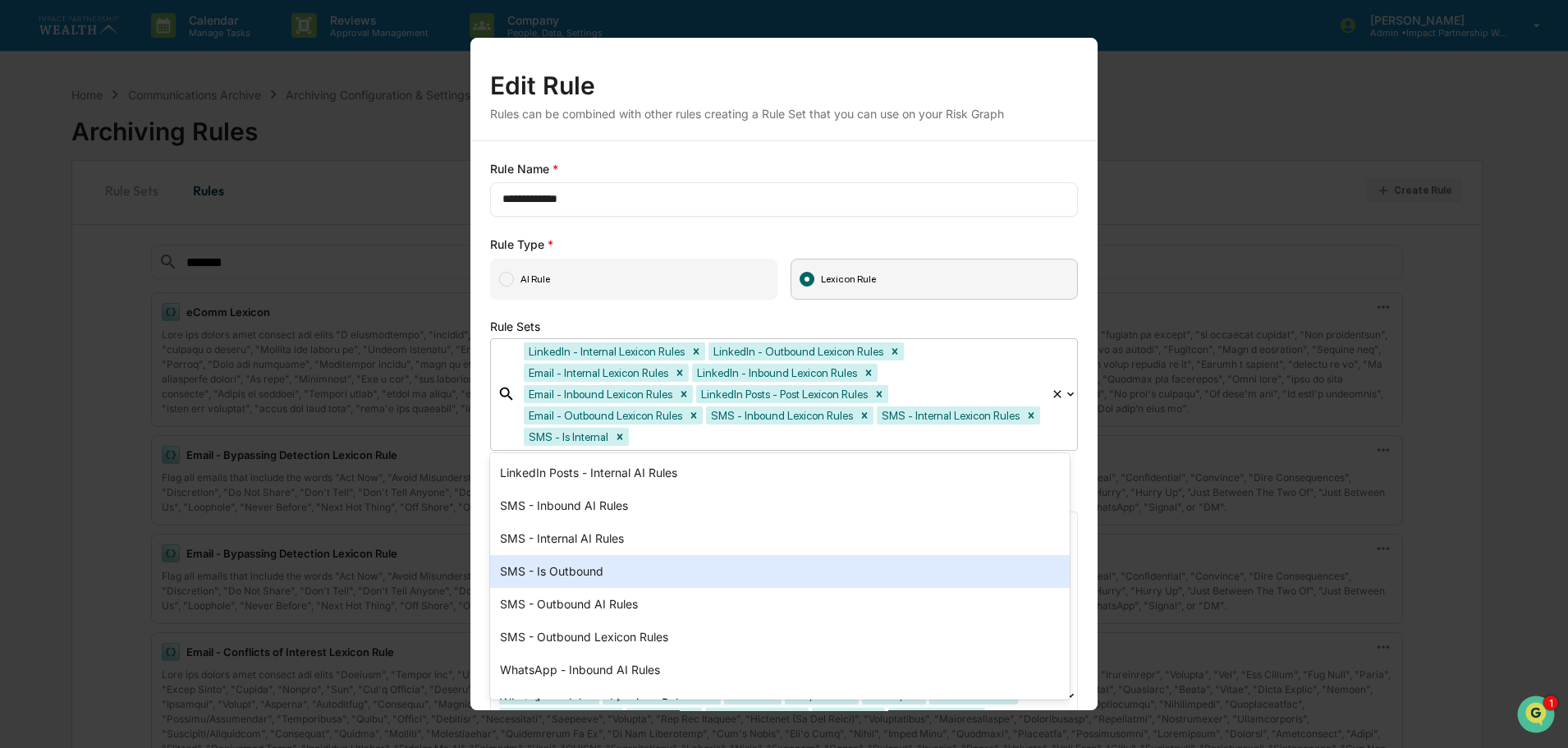
click at [589, 572] on div "SMS - Is Outbound" at bounding box center [780, 572] width 580 height 33
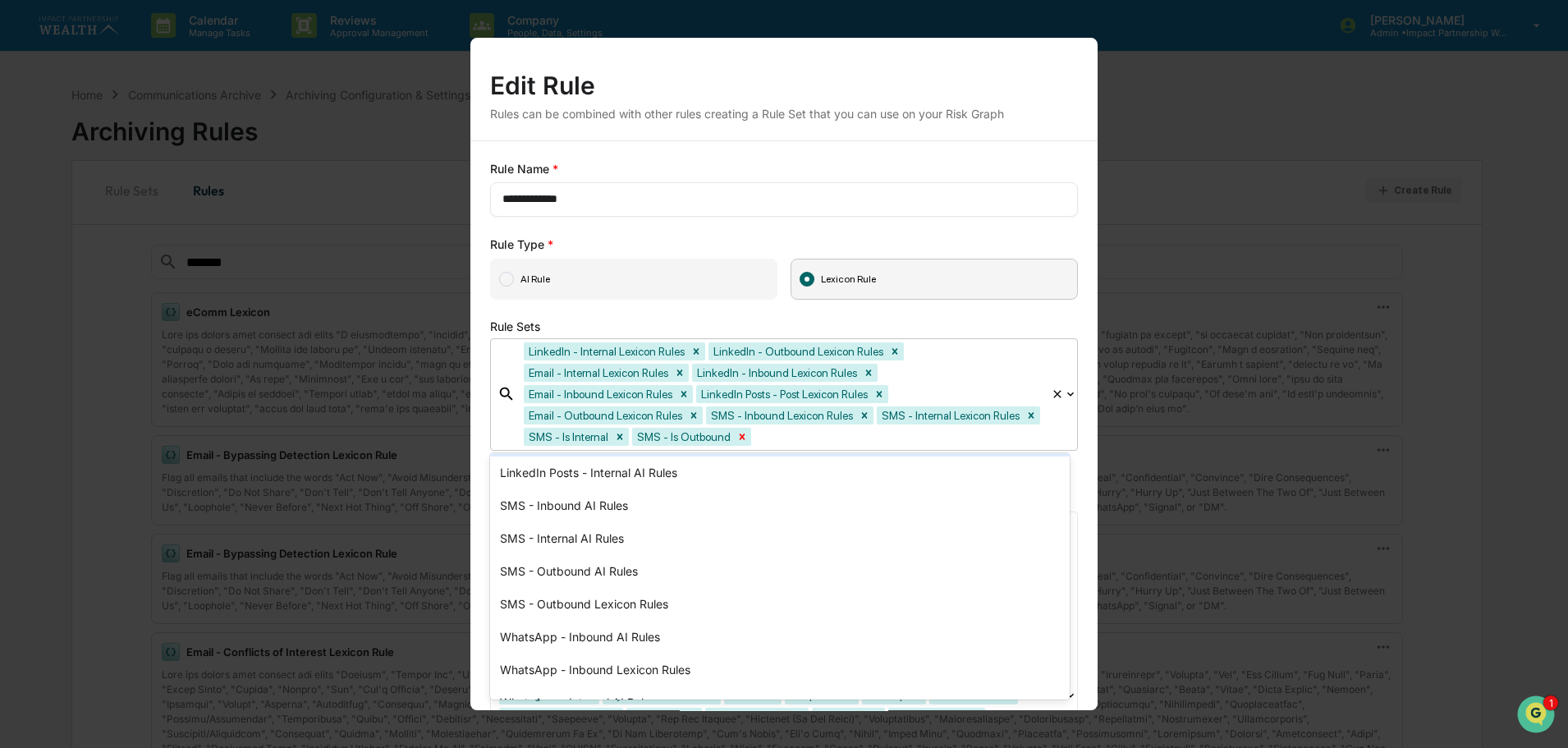
click at [737, 436] on icon "Remove SMS - Is Outbound" at bounding box center [743, 438] width 12 height 12
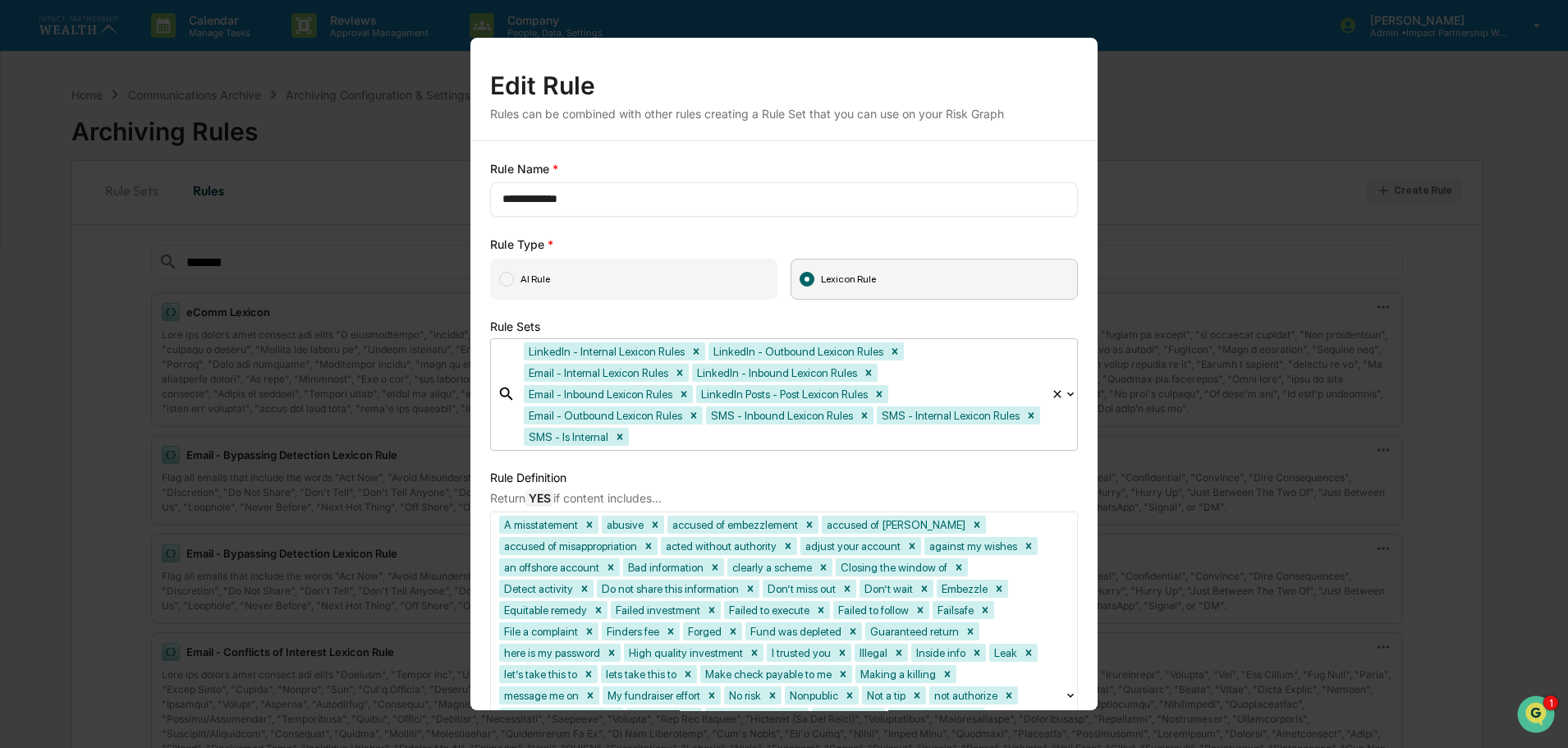
scroll to position [8170, 0]
click at [615, 441] on icon "Remove SMS - Is Internal" at bounding box center [621, 438] width 12 height 12
click at [1039, 413] on div "LinkedIn - Internal Lexicon Rules LinkedIn - Outbound Lexicon Rules Email - Int…" at bounding box center [784, 394] width 536 height 111
click at [1039, 410] on div "LinkedIn - Internal Lexicon Rules LinkedIn - Outbound Lexicon Rules Email - Int…" at bounding box center [784, 394] width 536 height 111
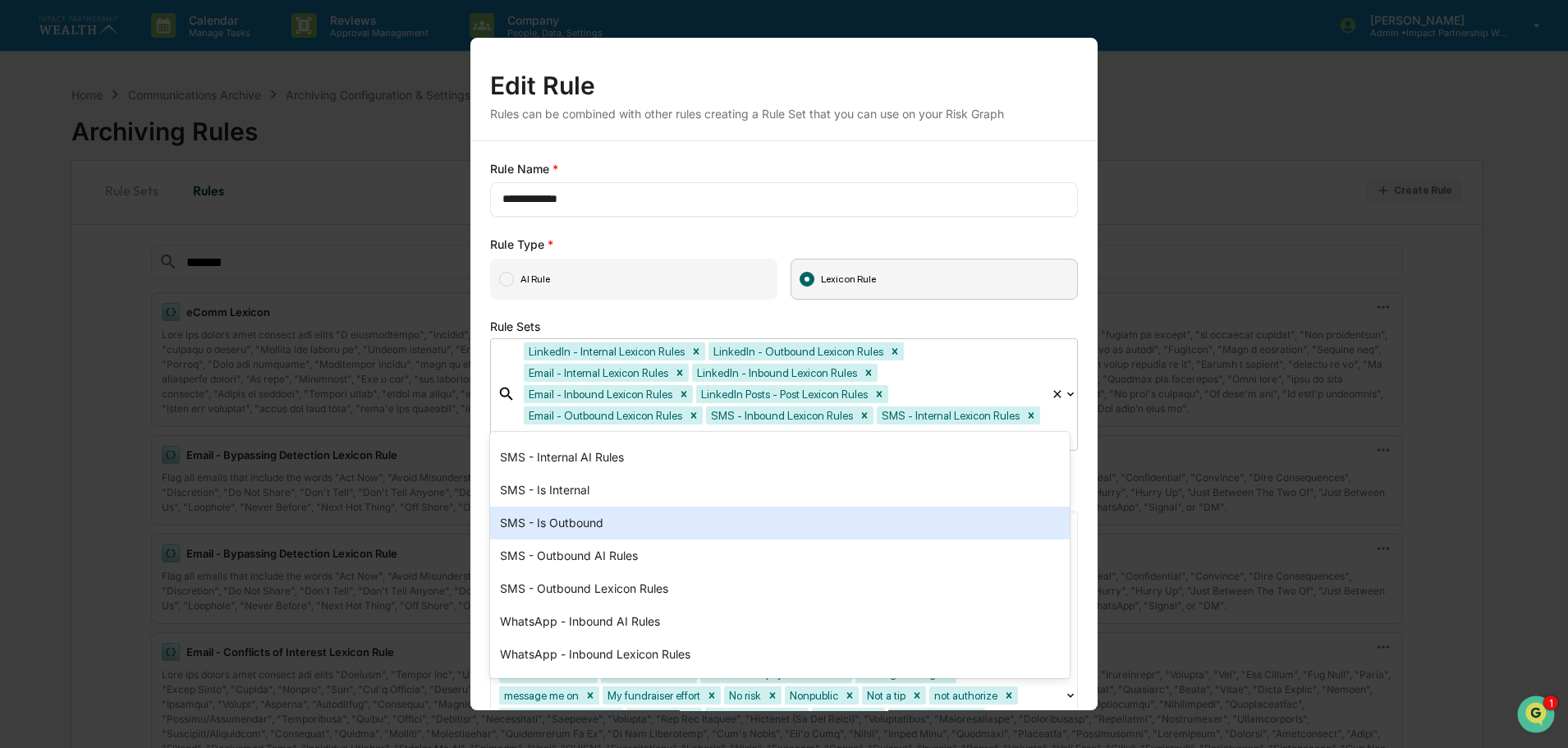
scroll to position [746, 0]
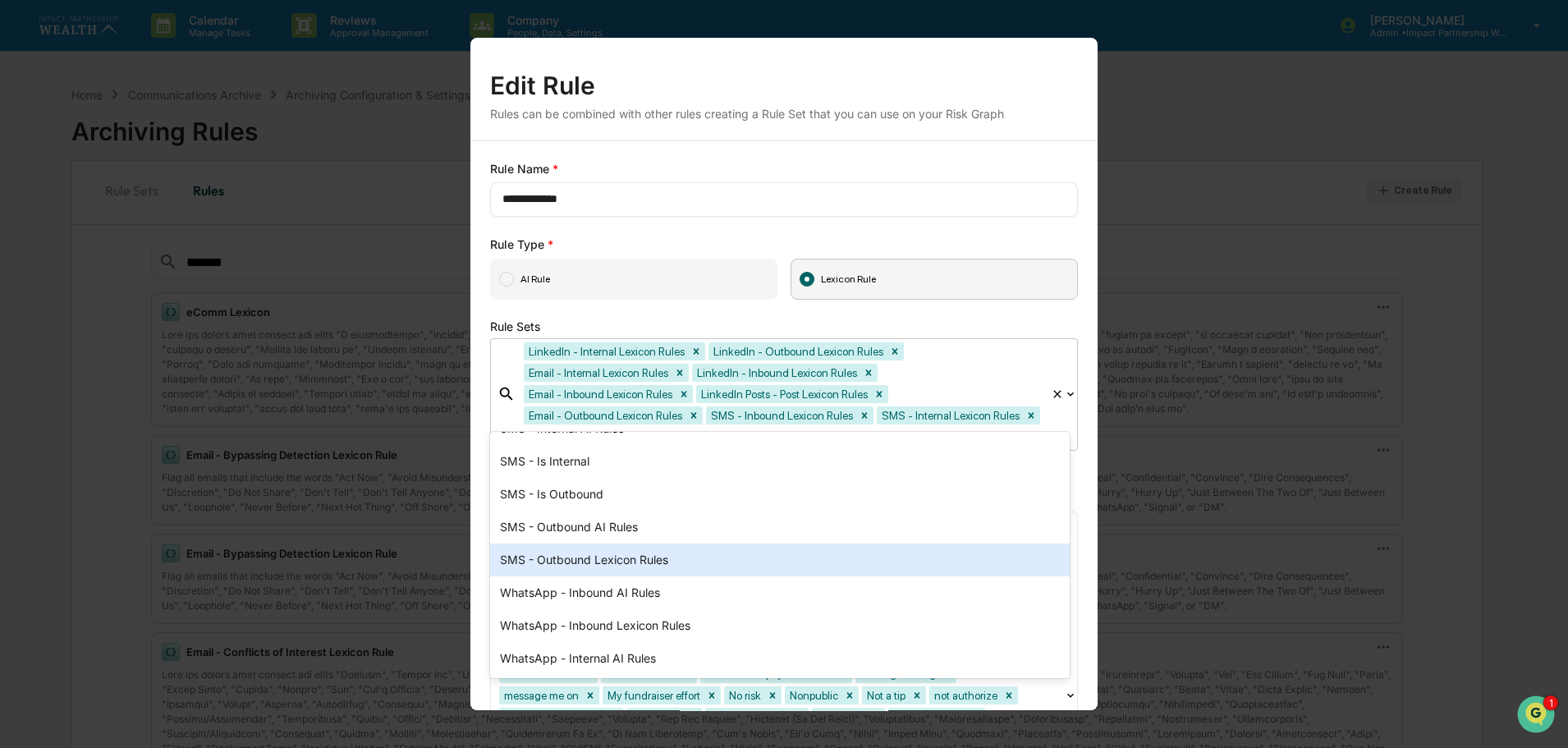
click at [620, 562] on div "SMS - Outbound Lexicon Rules" at bounding box center [780, 560] width 580 height 33
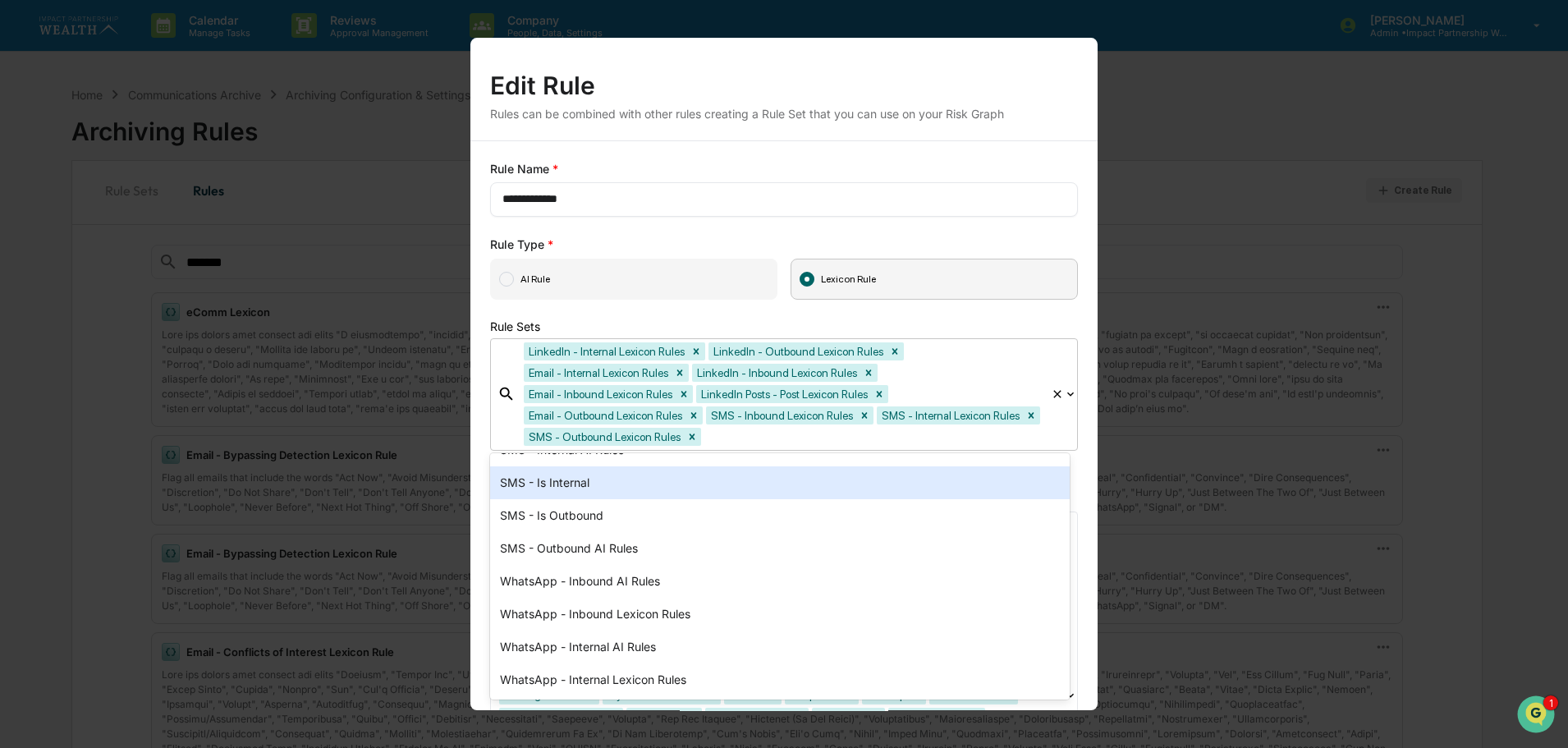
click at [579, 482] on div "SMS - Is Internal" at bounding box center [780, 483] width 580 height 33
click at [578, 484] on div "SMS - Is Outbound" at bounding box center [780, 483] width 580 height 33
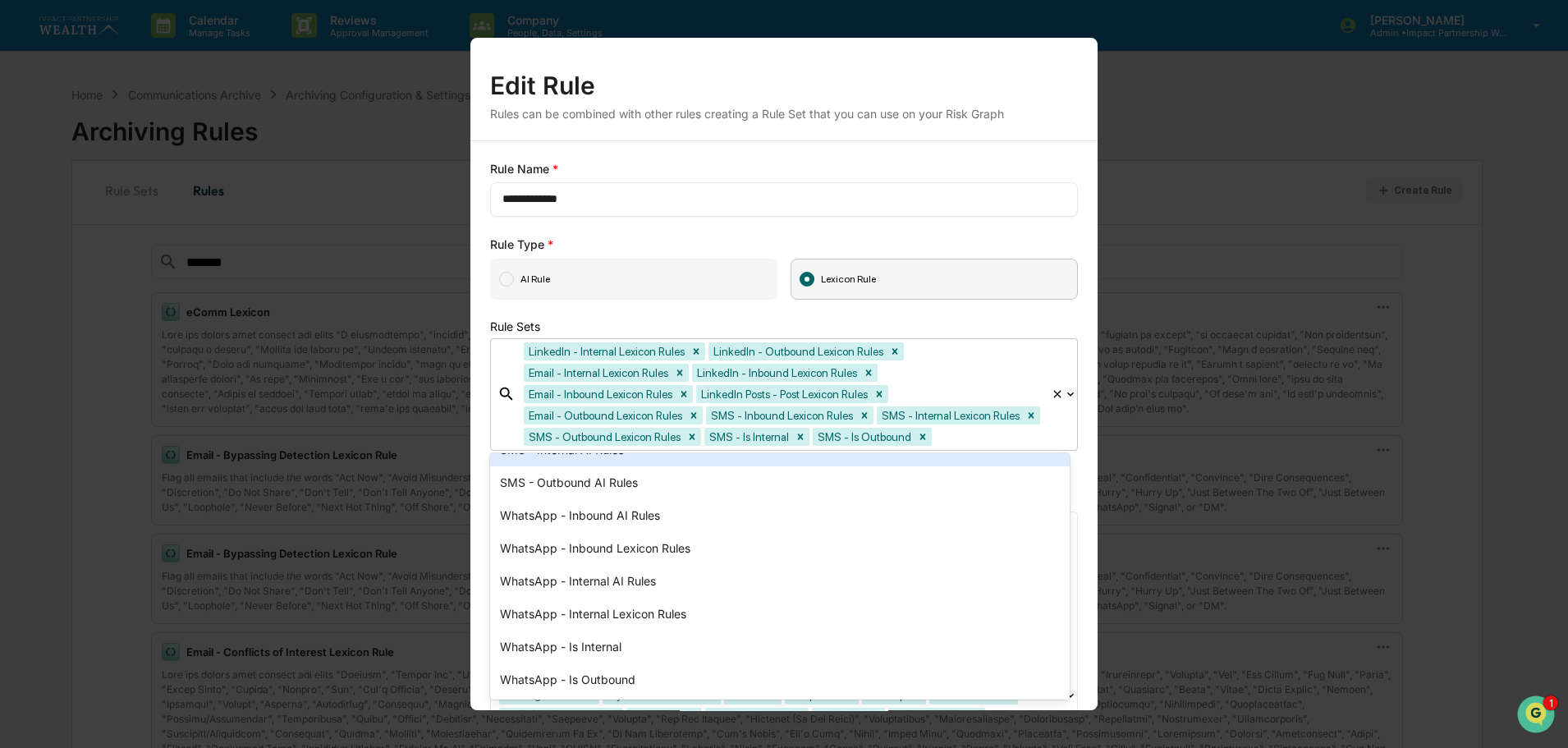
click at [1072, 310] on div "**********" at bounding box center [784, 548] width 627 height 815
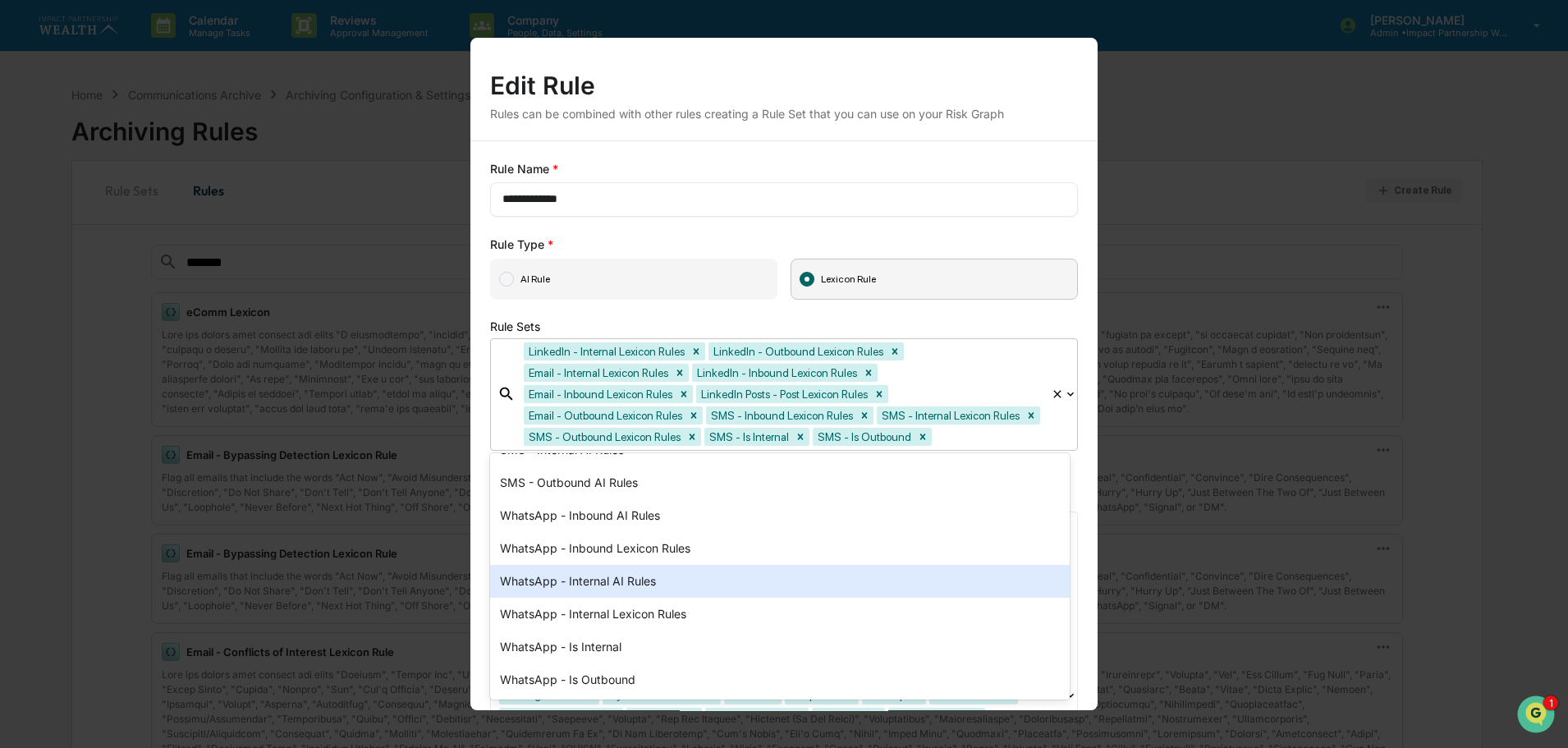
scroll to position [812, 0]
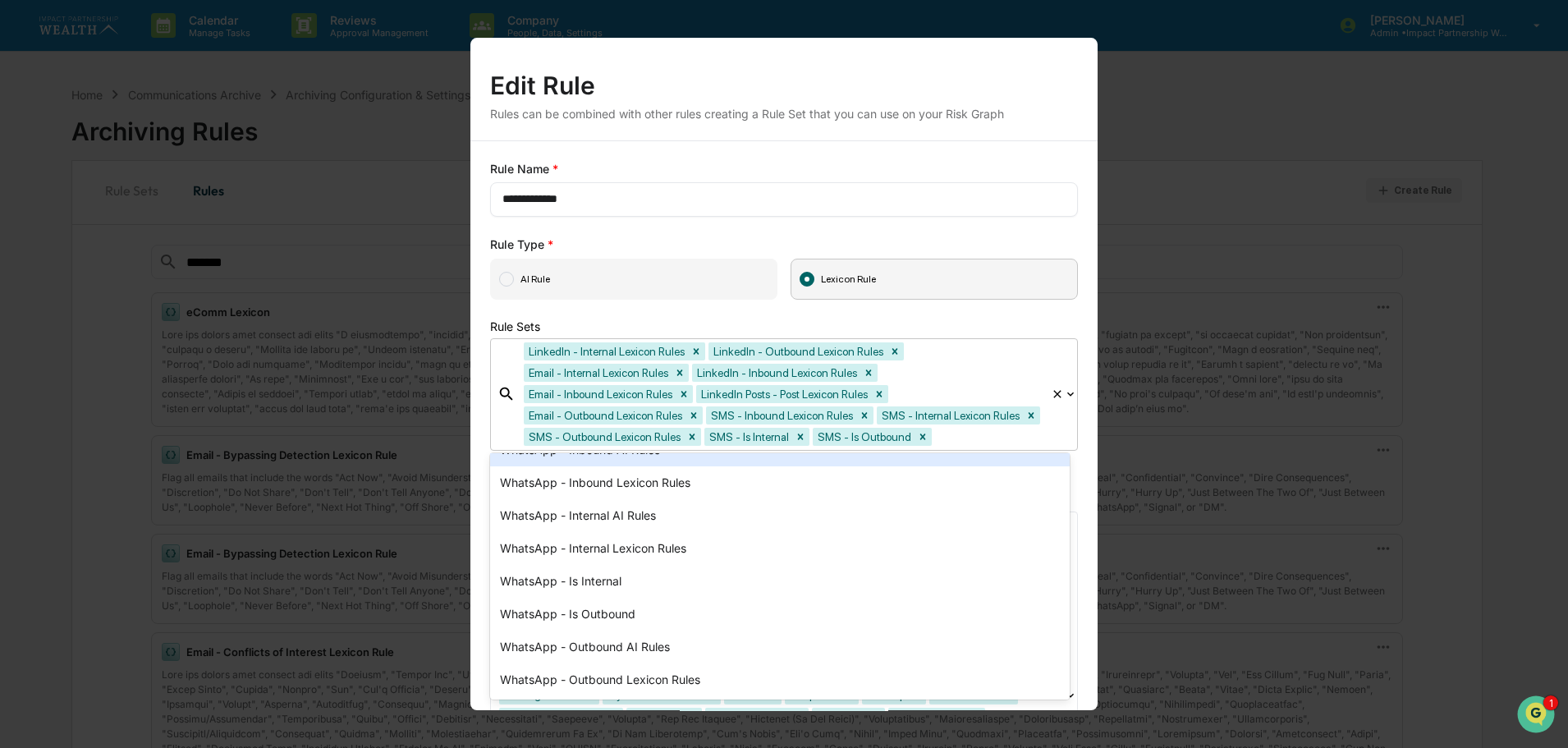
click at [1082, 263] on div "**********" at bounding box center [784, 548] width 627 height 815
click at [1282, 111] on div "**********" at bounding box center [784, 374] width 1568 height 748
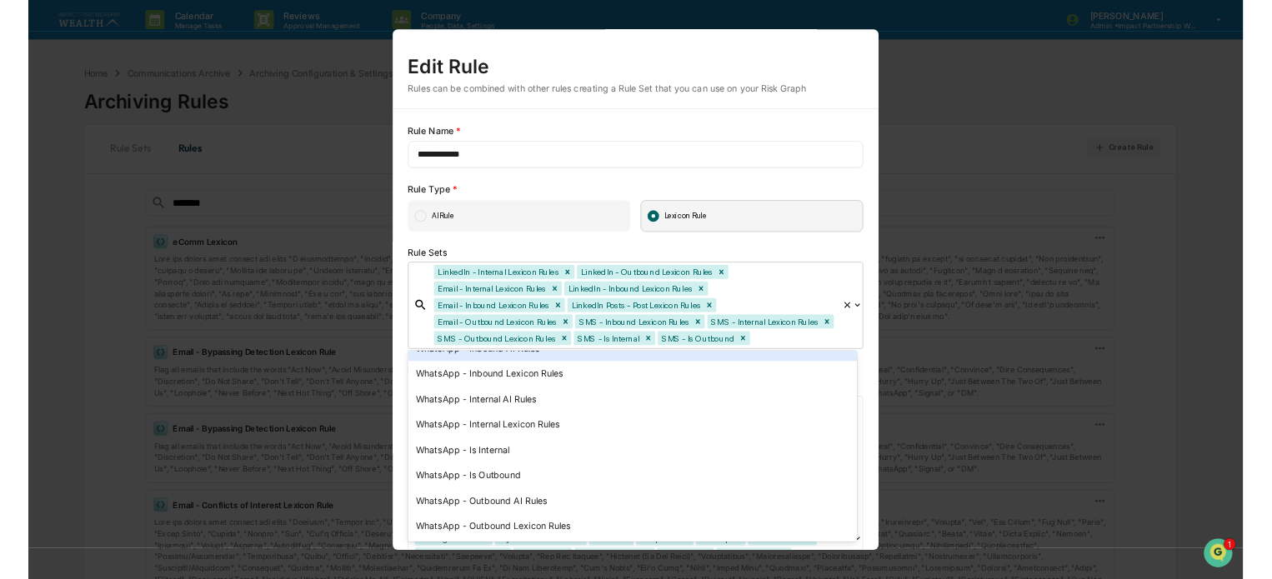
scroll to position [10527, 0]
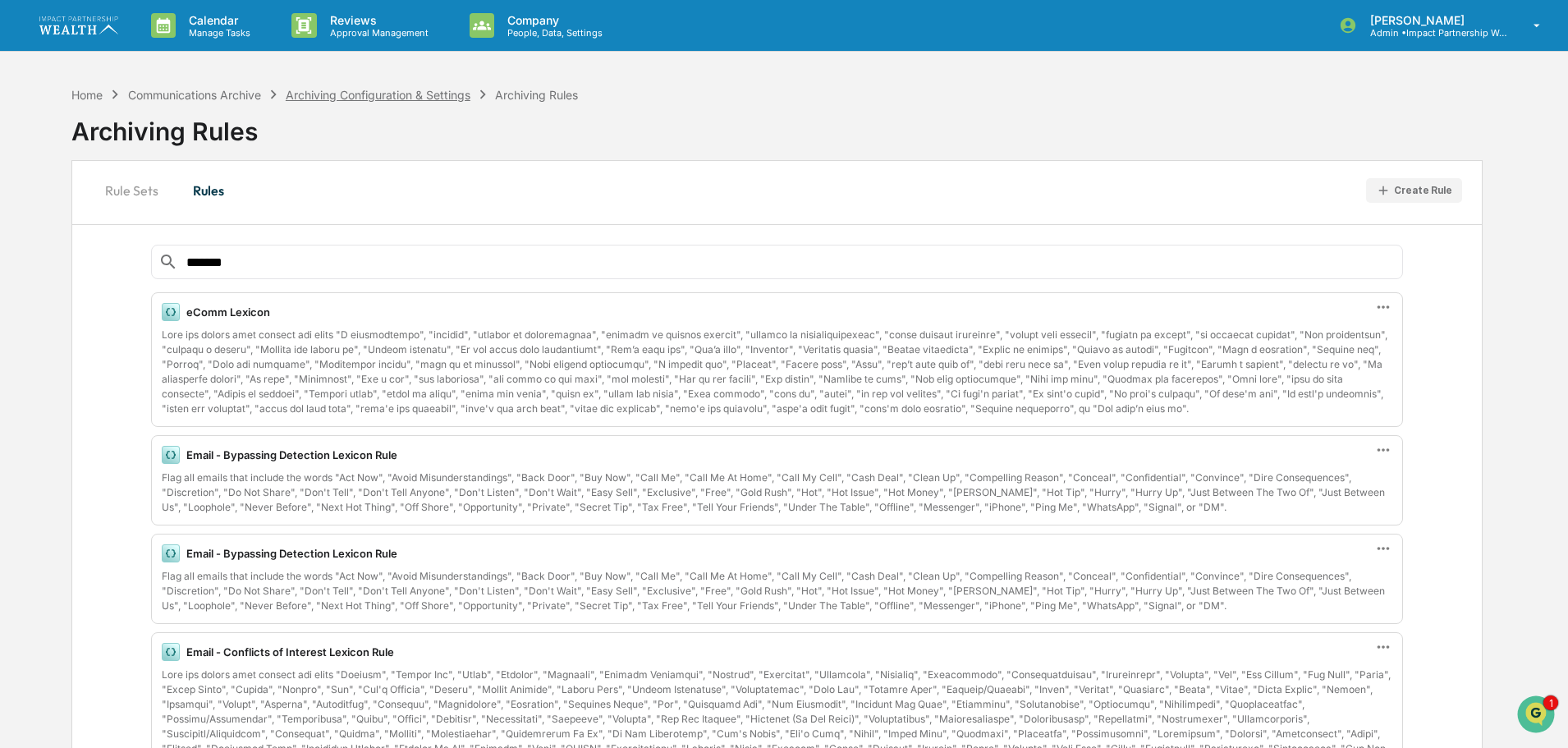
click at [384, 93] on div "Archiving Configuration & Settings" at bounding box center [378, 95] width 185 height 14
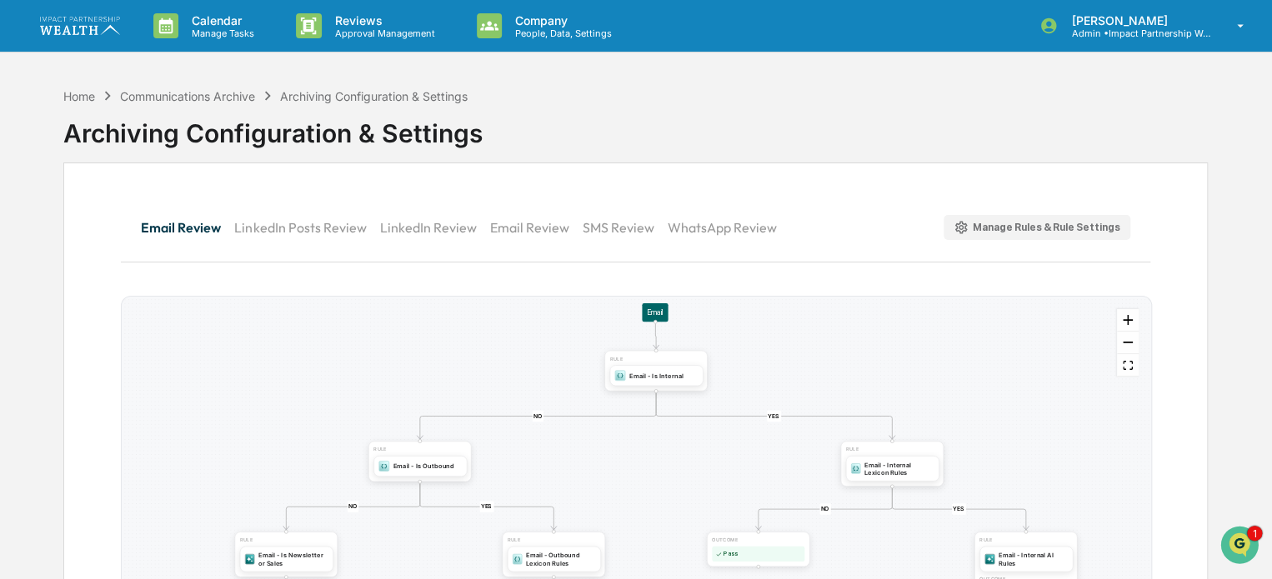
drag, startPoint x: 680, startPoint y: 375, endPoint x: 504, endPoint y: 358, distance: 177.6
click at [504, 358] on div "YES NO YES NO YES NO YES NO YES NO YES NO OUTCOME Pass RULE Email - Internal AI…" at bounding box center [636, 530] width 1029 height 467
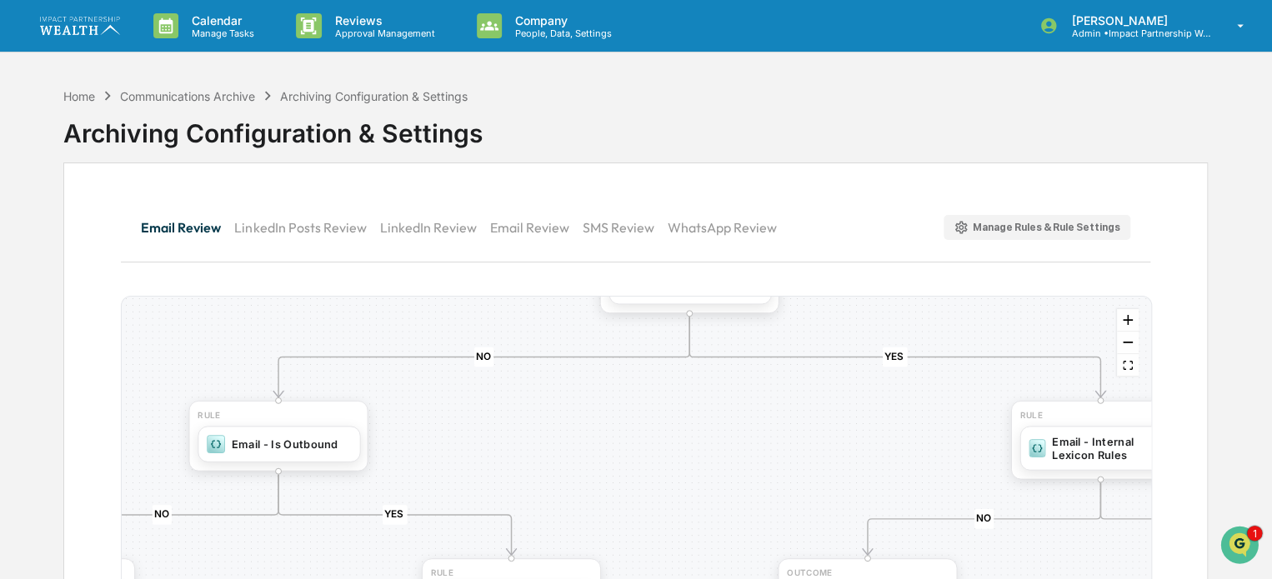
drag, startPoint x: 554, startPoint y: 398, endPoint x: 487, endPoint y: 370, distance: 72.5
click at [538, 308] on div "YES NO YES NO YES NO YES NO YES NO YES NO OUTCOME Pass RULE Email - Internal AI…" at bounding box center [636, 530] width 1029 height 467
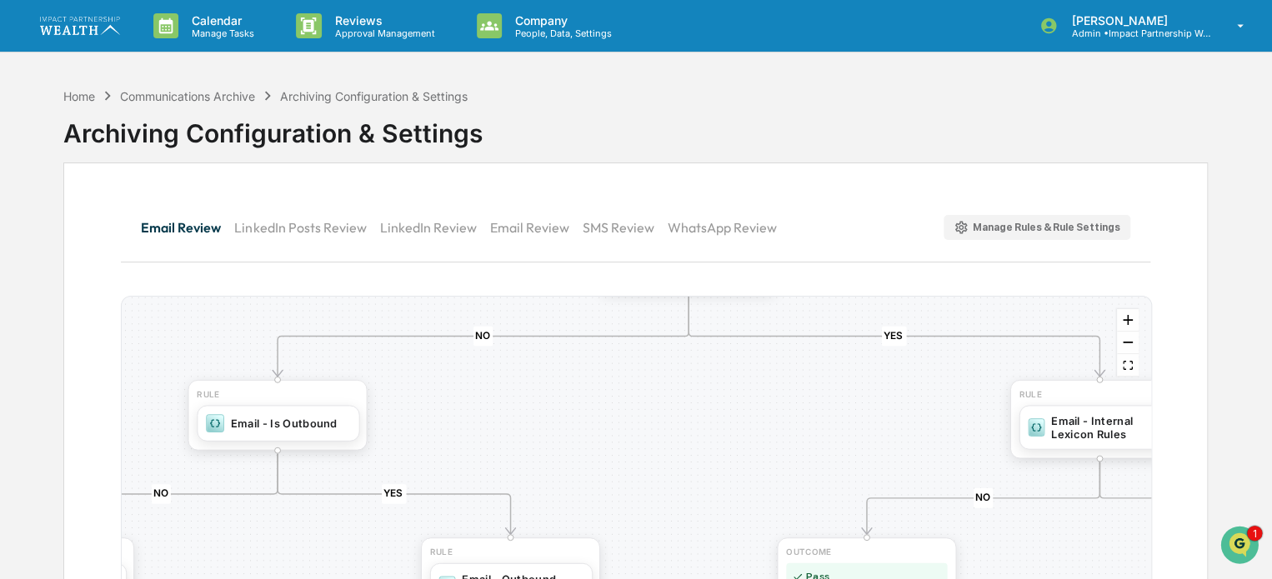
drag, startPoint x: 473, startPoint y: 424, endPoint x: 474, endPoint y: 308, distance: 115.0
click at [474, 308] on div "YES NO YES NO YES NO YES NO YES NO YES NO OUTCOME Pass RULE Email - Internal AI…" at bounding box center [636, 530] width 1029 height 467
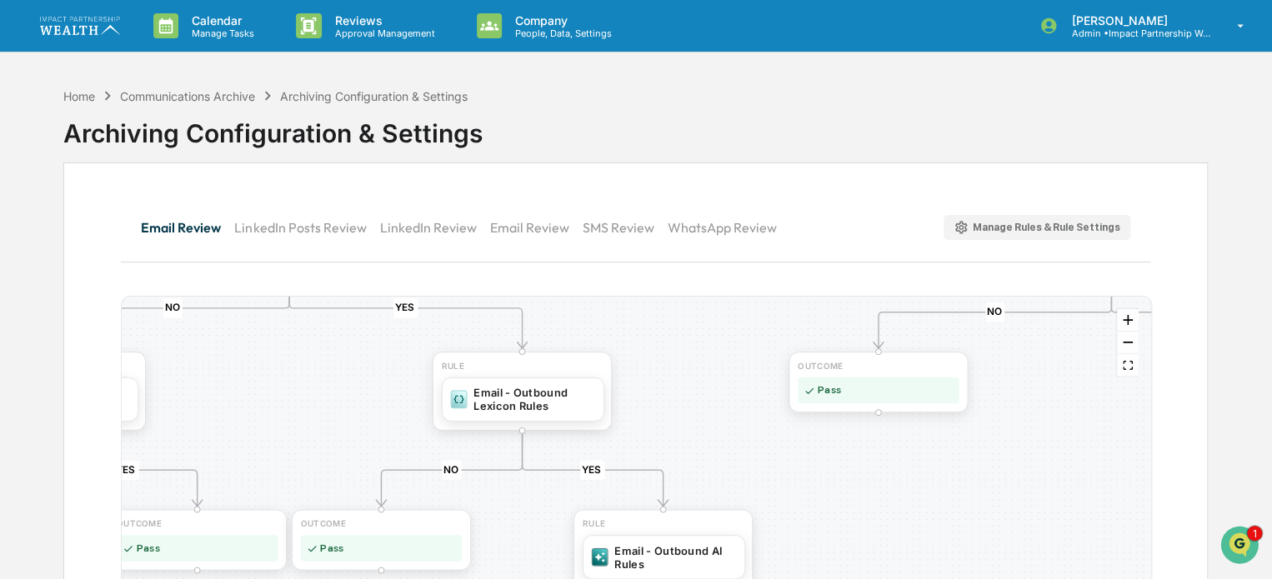
drag, startPoint x: 635, startPoint y: 356, endPoint x: 633, endPoint y: 327, distance: 29.3
click at [633, 328] on div "YES NO YES NO YES NO YES NO YES NO YES NO OUTCOME Pass RULE Email - Internal AI…" at bounding box center [636, 530] width 1029 height 467
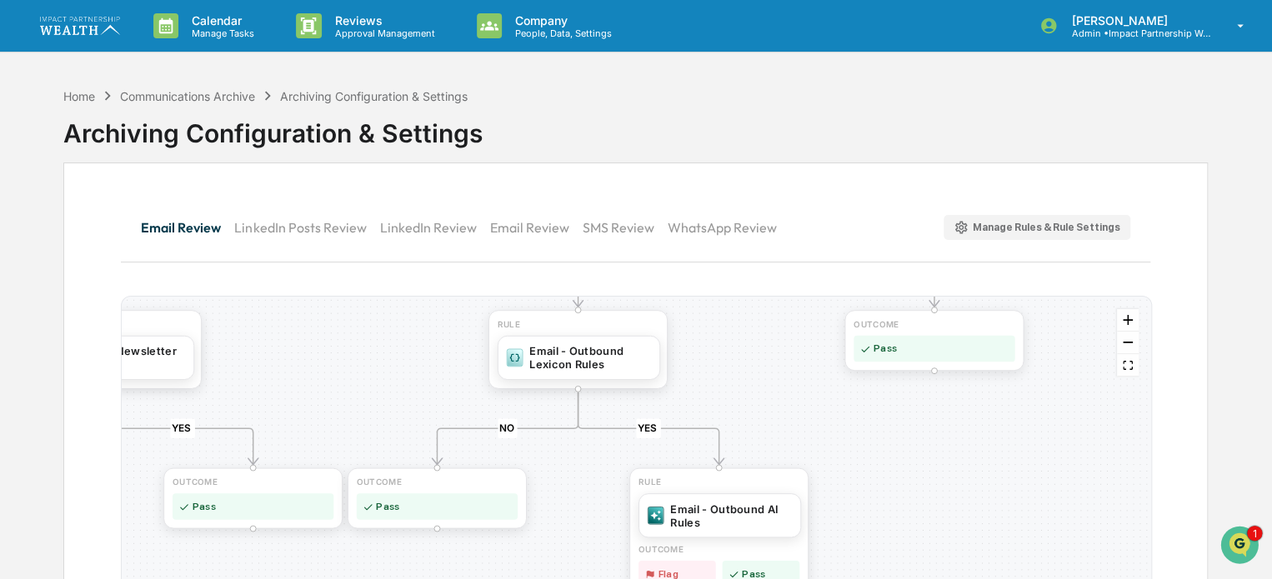
drag, startPoint x: 700, startPoint y: 409, endPoint x: 759, endPoint y: 381, distance: 65.6
click at [759, 381] on div "YES NO YES NO YES NO YES NO YES NO YES NO OUTCOME Pass RULE Email - Internal AI…" at bounding box center [636, 530] width 1029 height 467
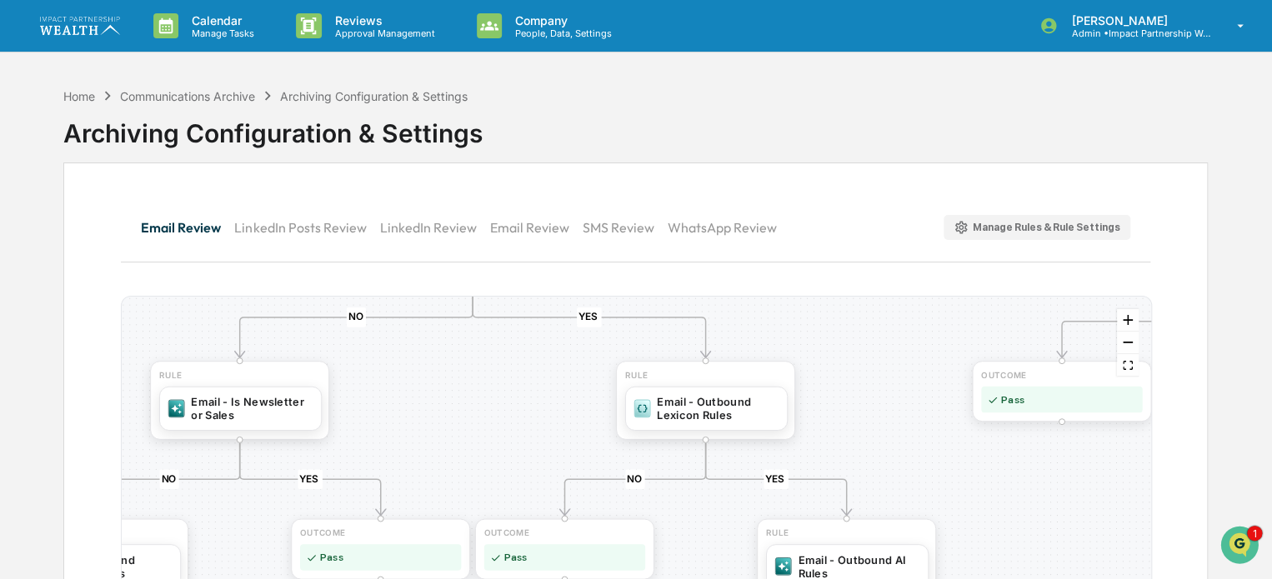
drag, startPoint x: 717, startPoint y: 389, endPoint x: 839, endPoint y: 472, distance: 147.1
click at [839, 472] on div "YES NO YES NO YES NO YES NO YES NO YES NO OUTCOME Pass RULE Email - Internal AI…" at bounding box center [636, 530] width 1029 height 467
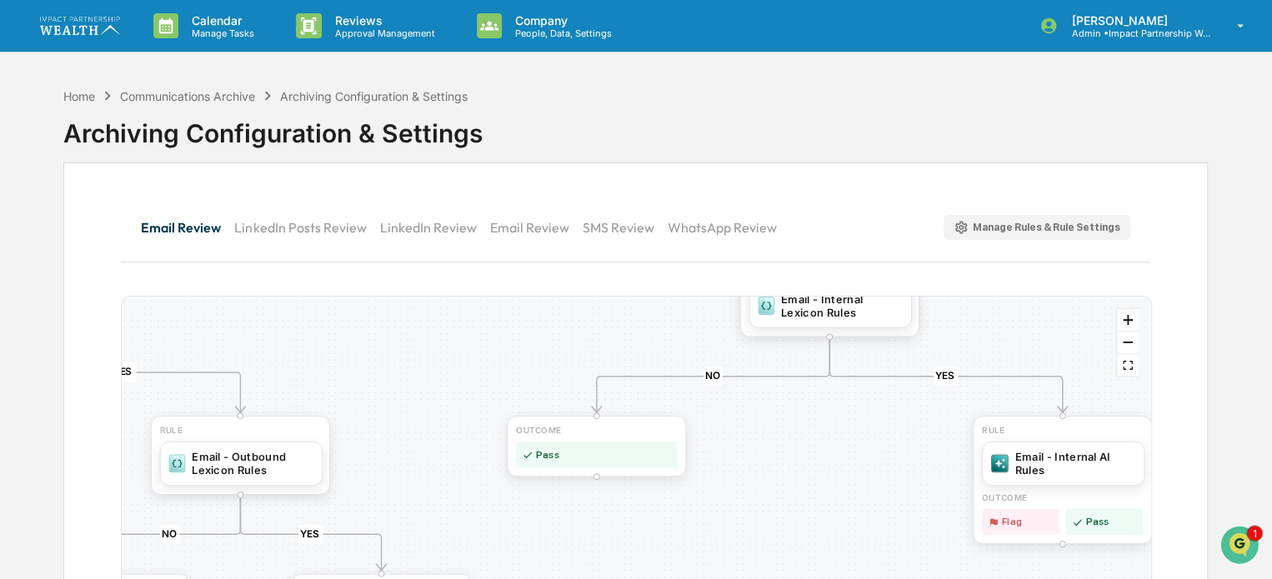
drag, startPoint x: 814, startPoint y: 376, endPoint x: 344, endPoint y: 353, distance: 469.9
click at [344, 353] on div "YES NO YES NO YES NO YES NO YES NO YES NO OUTCOME Pass RULE Email - Internal AI…" at bounding box center [636, 530] width 1029 height 467
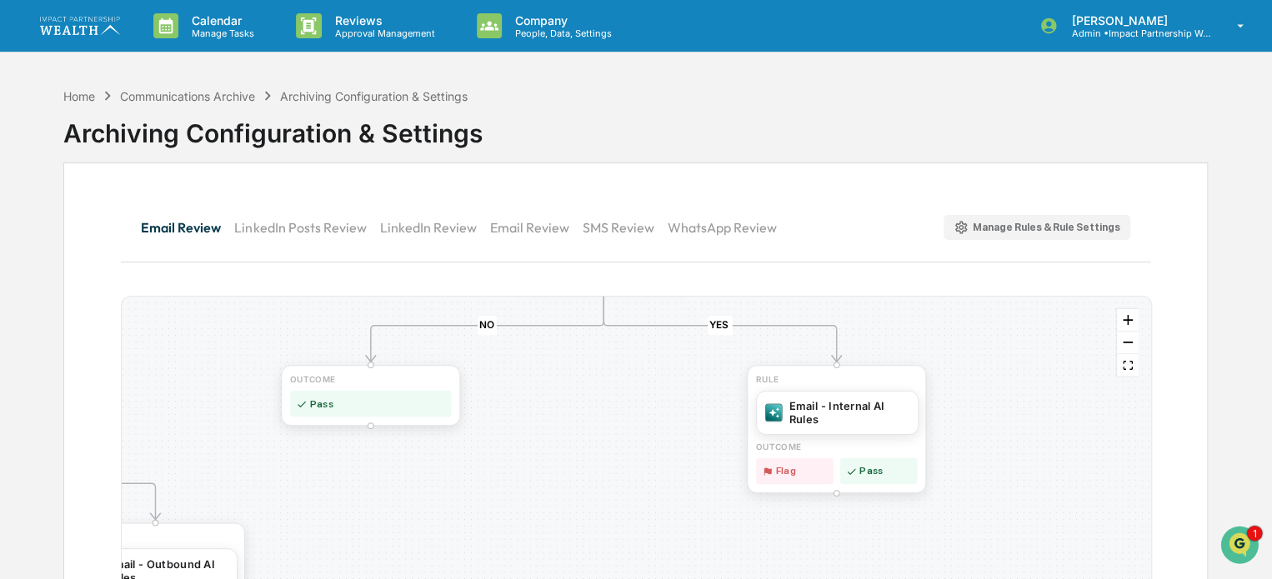
drag, startPoint x: 894, startPoint y: 426, endPoint x: 644, endPoint y: 375, distance: 255.2
click at [644, 375] on div "YES NO YES NO YES NO YES NO YES NO YES NO OUTCOME Pass RULE Email - Internal AI…" at bounding box center [636, 530] width 1029 height 467
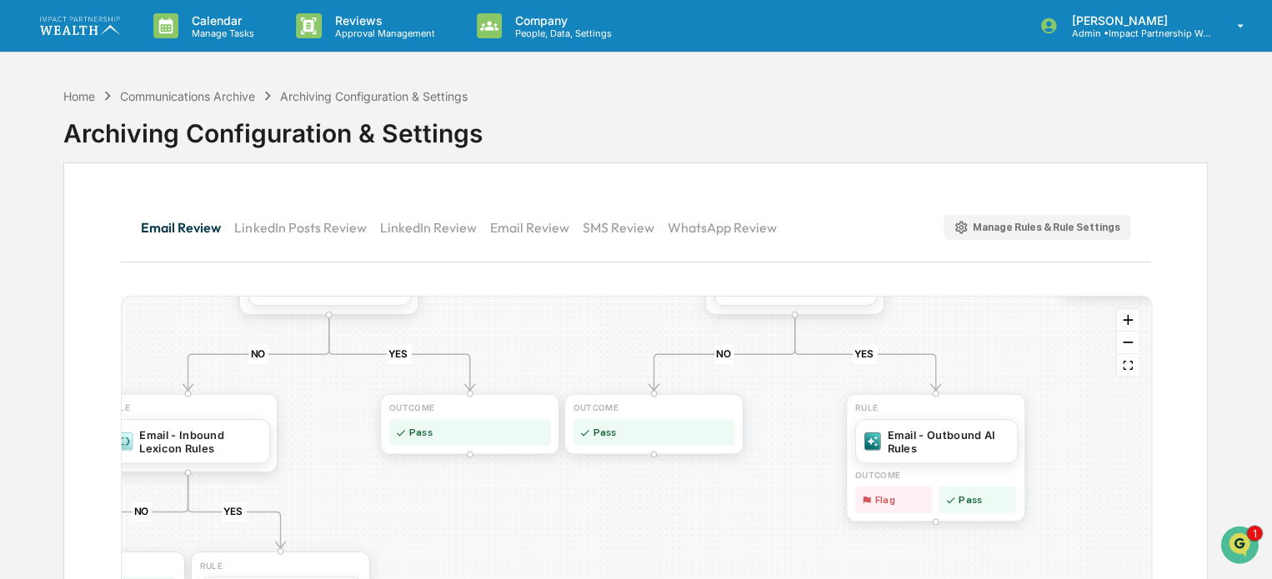
drag, startPoint x: 476, startPoint y: 374, endPoint x: 1280, endPoint y: 245, distance: 814.0
click at [1272, 245] on html "Calendar Manage Tasks Reviews Approval Management Company People, Data, Setting…" at bounding box center [636, 289] width 1272 height 579
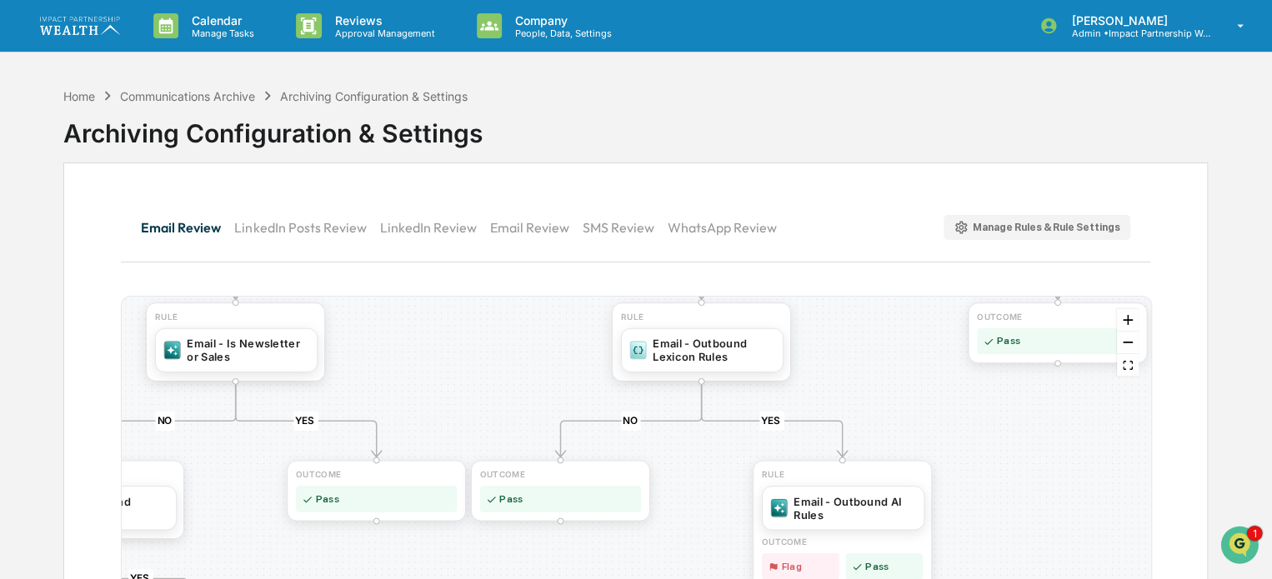
drag, startPoint x: 544, startPoint y: 356, endPoint x: 451, endPoint y: 423, distance: 114.7
click at [451, 423] on div "YES NO YES NO YES NO YES NO YES NO YES NO OUTCOME Pass RULE Email - Internal AI…" at bounding box center [636, 530] width 1029 height 467
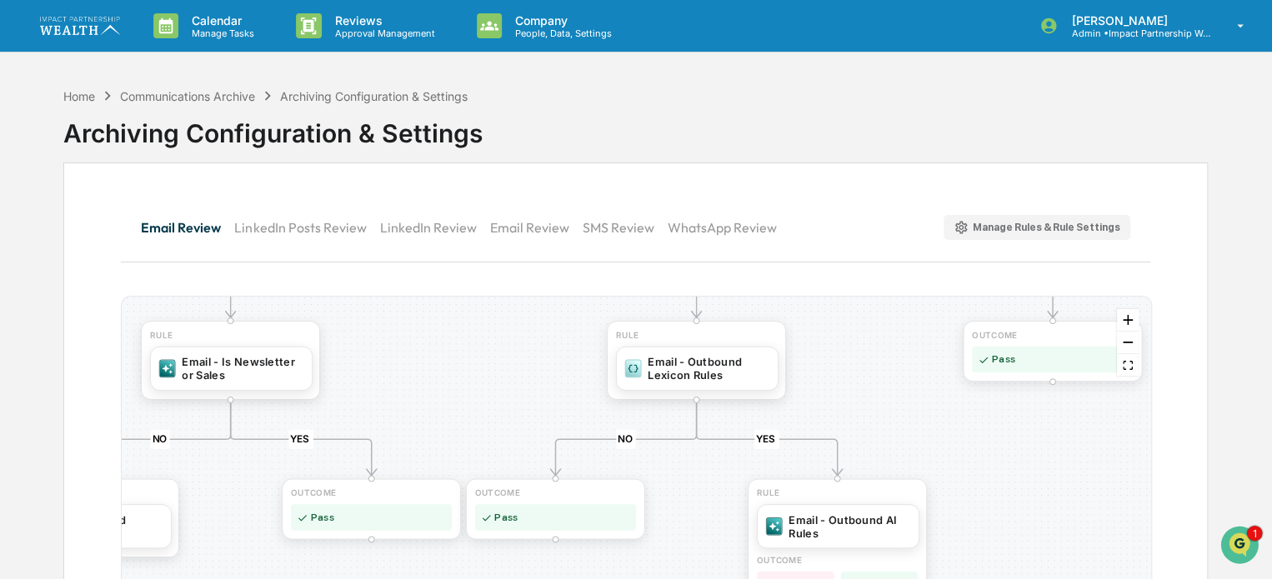
drag, startPoint x: 931, startPoint y: 376, endPoint x: 921, endPoint y: 392, distance: 18.7
click at [925, 396] on div "YES NO YES NO YES NO YES NO YES NO YES NO OUTCOME Pass RULE Email - Internal AI…" at bounding box center [636, 530] width 1029 height 467
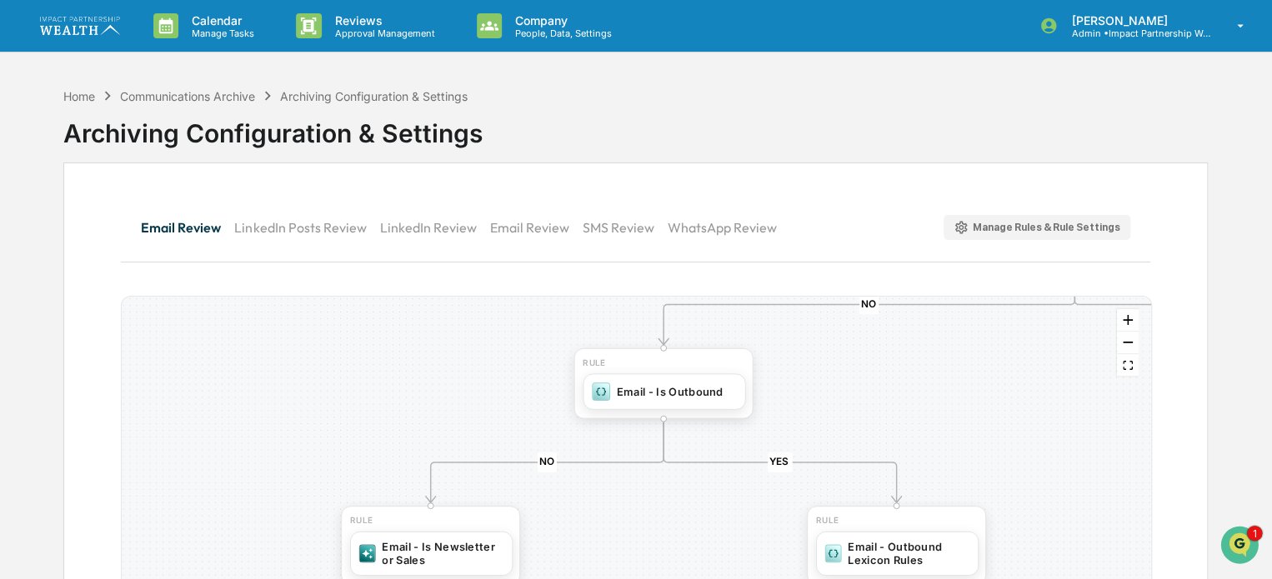
drag, startPoint x: 490, startPoint y: 369, endPoint x: 690, endPoint y: 553, distance: 271.4
click at [690, 553] on div "YES NO YES NO YES NO YES NO YES NO YES NO OUTCOME Pass RULE Email - Internal AI…" at bounding box center [636, 530] width 1029 height 467
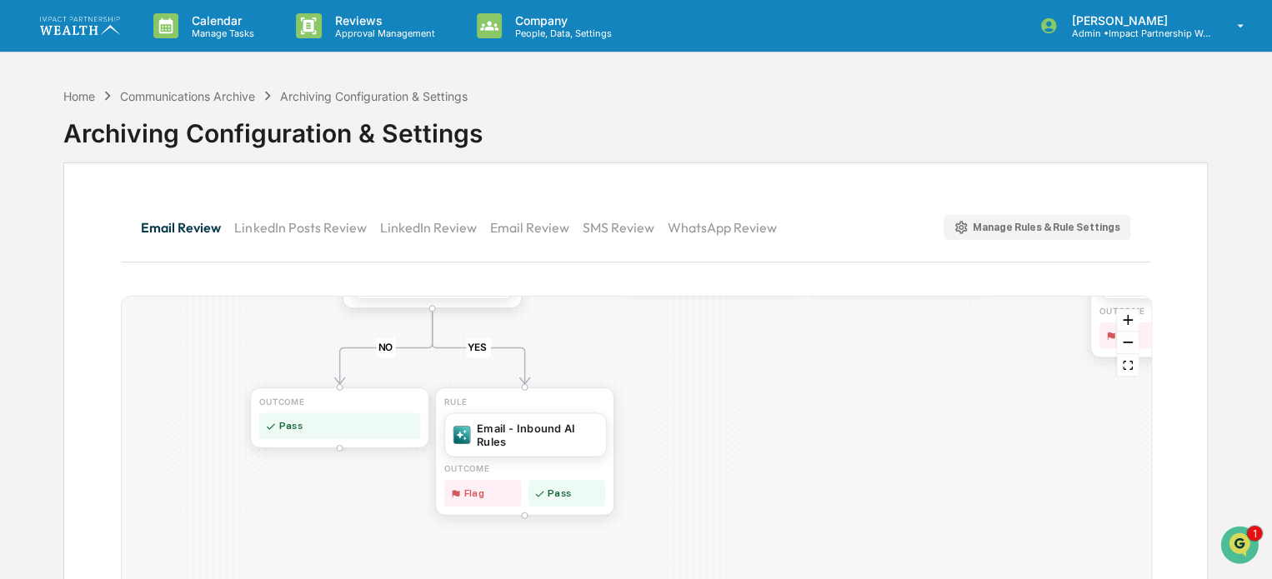
drag, startPoint x: 867, startPoint y: 349, endPoint x: 1010, endPoint y: -85, distance: 457.4
click at [1010, 0] on html "Calendar Manage Tasks Reviews Approval Management Company People, Data, Setting…" at bounding box center [636, 289] width 1272 height 579
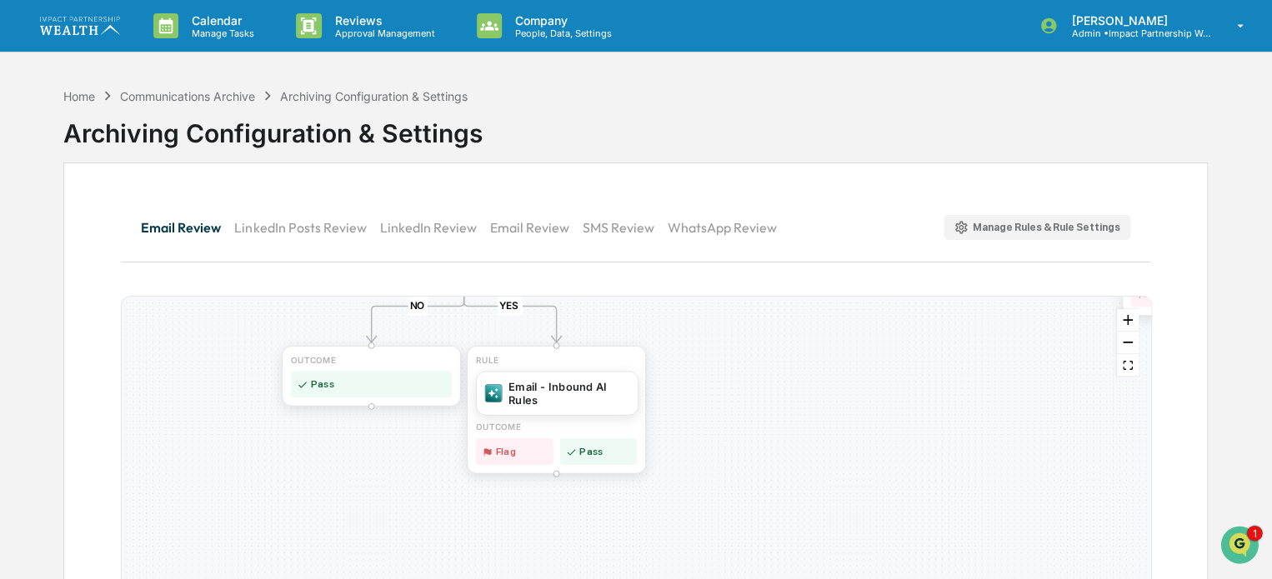
drag, startPoint x: 710, startPoint y: 415, endPoint x: 740, endPoint y: 377, distance: 48.7
click at [740, 377] on div "YES NO YES NO YES NO YES NO YES NO YES NO OUTCOME Pass RULE Email - Internal AI…" at bounding box center [636, 530] width 1029 height 467
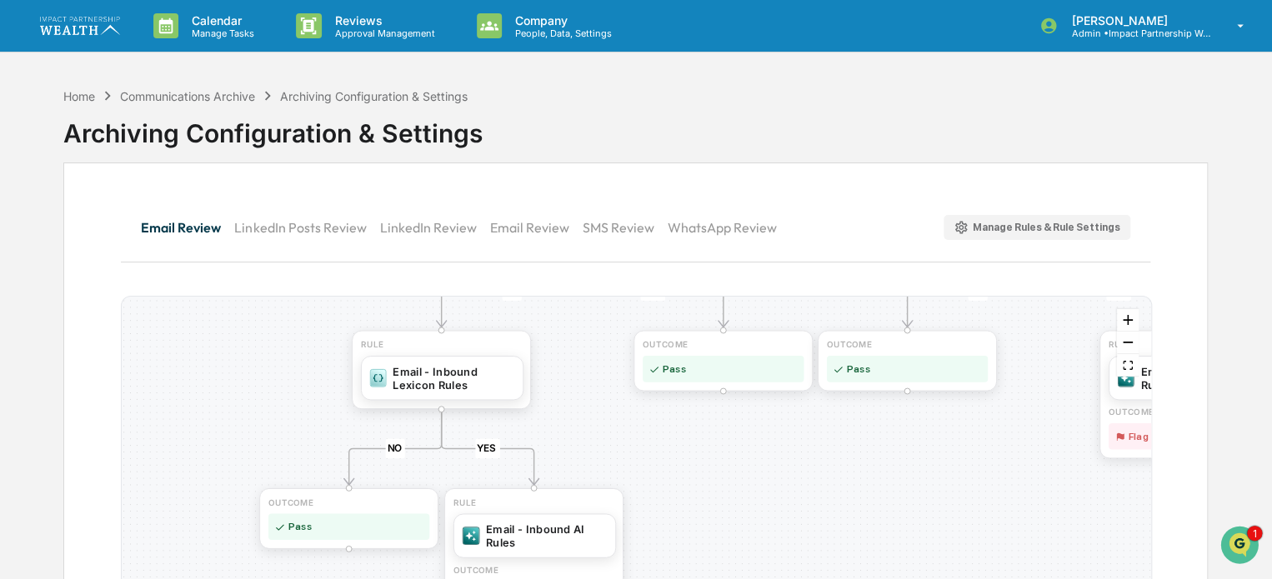
drag, startPoint x: 700, startPoint y: 352, endPoint x: 671, endPoint y: 503, distance: 153.7
click at [671, 503] on div "YES NO YES NO YES NO YES NO YES NO YES NO OUTCOME Pass RULE Email - Internal AI…" at bounding box center [636, 530] width 1029 height 467
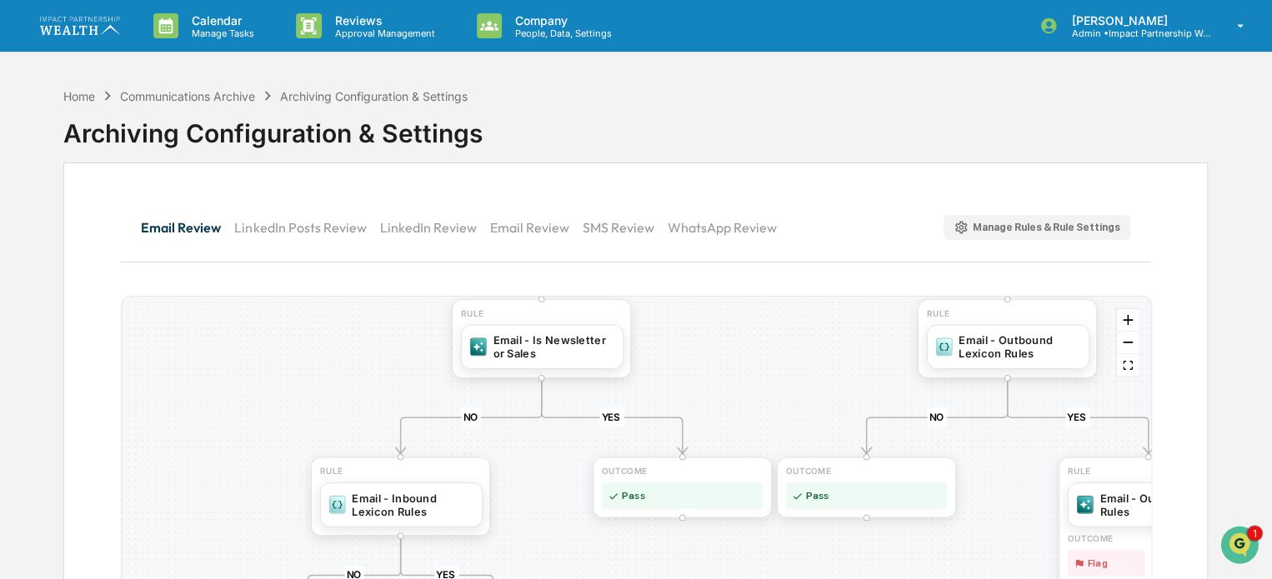
drag, startPoint x: 600, startPoint y: 351, endPoint x: 566, endPoint y: 469, distance: 123.2
click at [566, 469] on div "YES NO YES NO YES NO YES NO YES NO YES NO OUTCOME Pass RULE Email - Internal AI…" at bounding box center [636, 530] width 1029 height 467
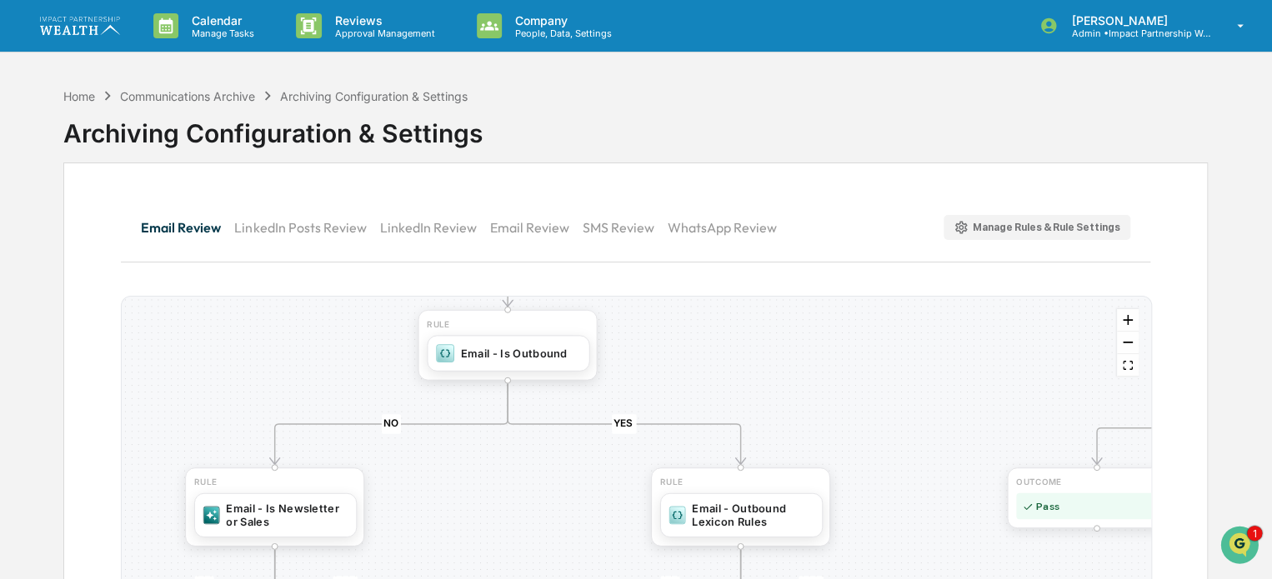
drag, startPoint x: 716, startPoint y: 351, endPoint x: 447, endPoint y: 519, distance: 317.6
click at [447, 519] on div "YES NO YES NO YES NO YES NO YES NO YES NO OUTCOME Pass RULE Email - Internal AI…" at bounding box center [636, 530] width 1029 height 467
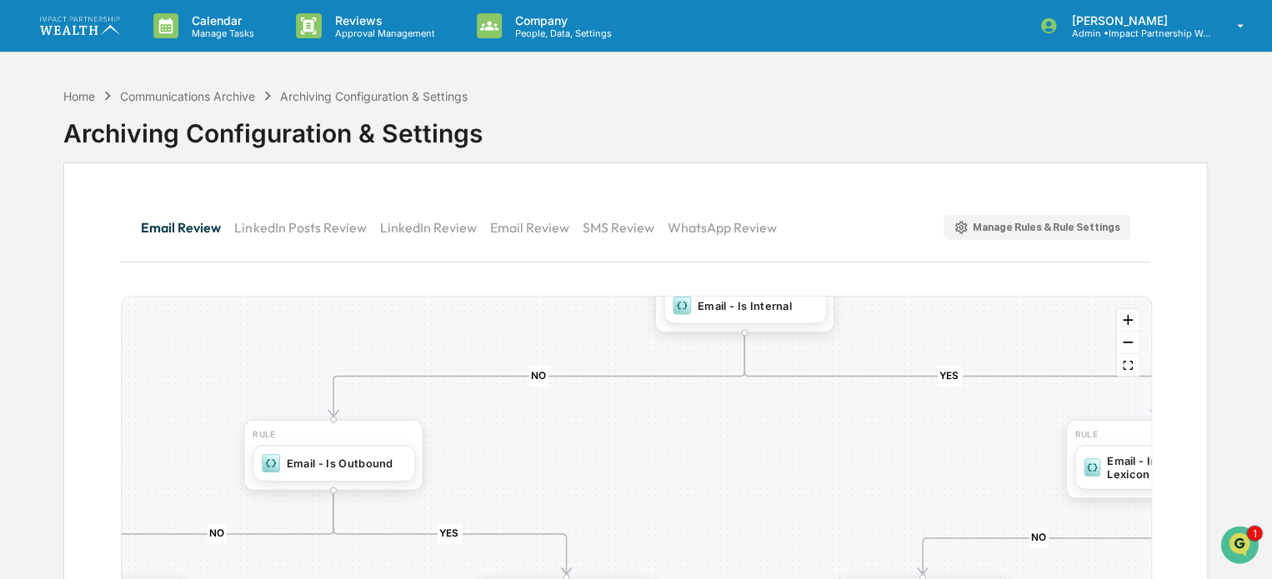
drag, startPoint x: 470, startPoint y: 401, endPoint x: 298, endPoint y: 511, distance: 204.0
click at [298, 511] on div "YES NO YES NO YES NO YES NO YES NO YES NO OUTCOME Pass RULE Email - Internal AI…" at bounding box center [636, 530] width 1029 height 467
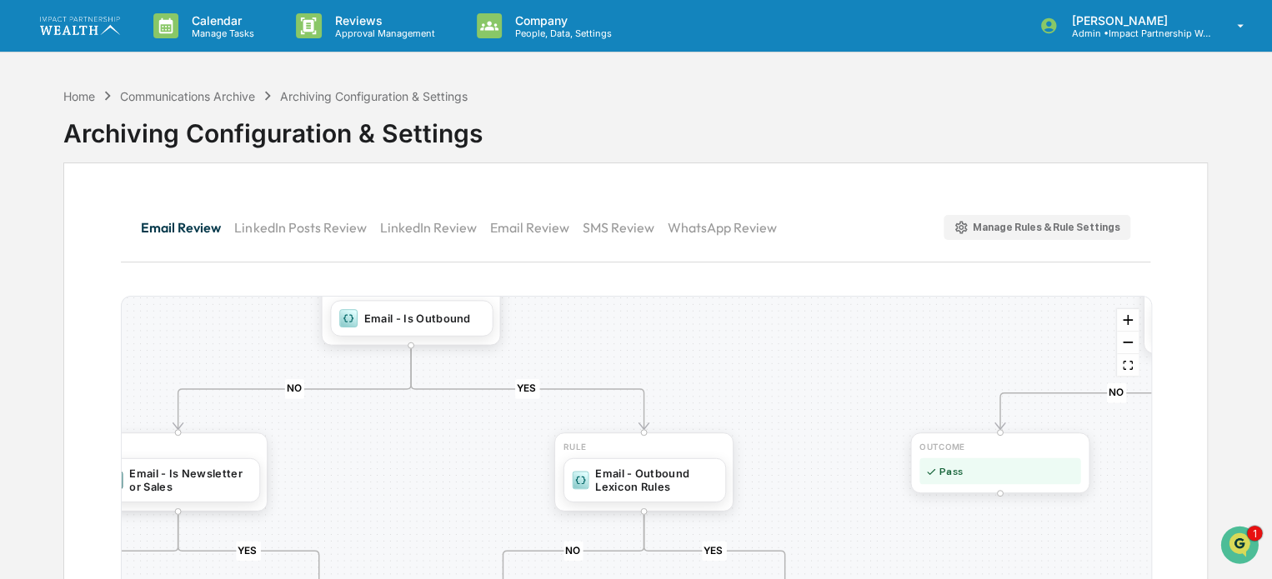
drag, startPoint x: 243, startPoint y: 406, endPoint x: 322, endPoint y: 258, distance: 167.5
click at [322, 258] on div "Email Review LinkedIn Posts Review LinkedIn Review Email Review SMS Review What…" at bounding box center [635, 481] width 1145 height 637
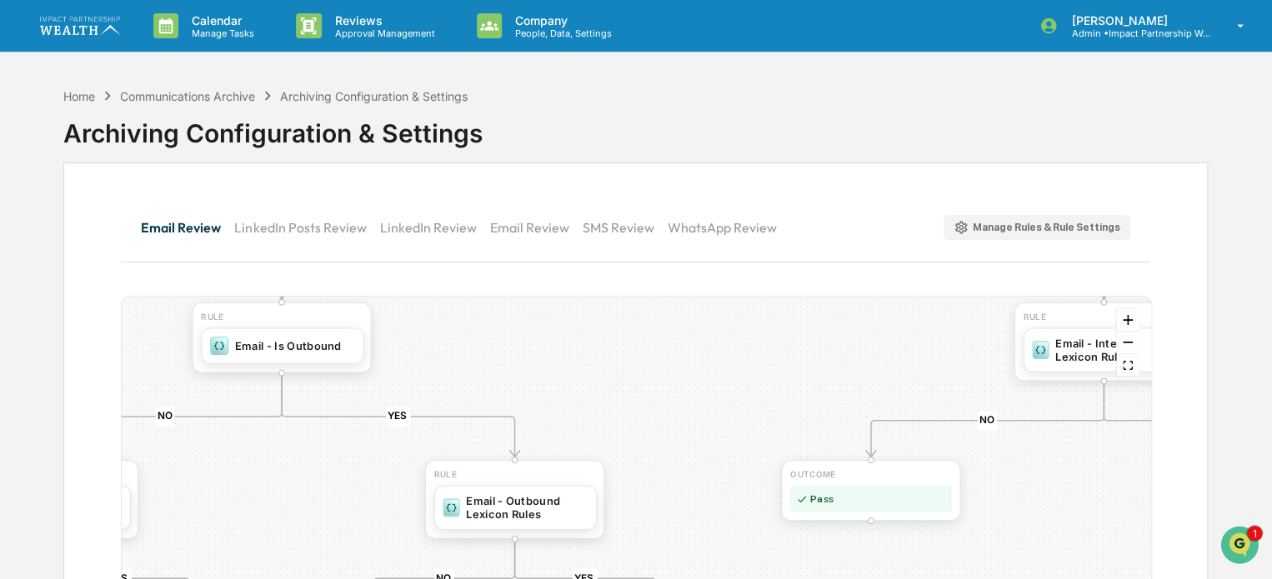
drag, startPoint x: 337, startPoint y: 463, endPoint x: 196, endPoint y: 506, distance: 147.4
click at [193, 504] on div "YES NO YES NO YES NO YES NO YES NO YES NO OUTCOME Pass RULE Email - Internal AI…" at bounding box center [636, 530] width 1029 height 467
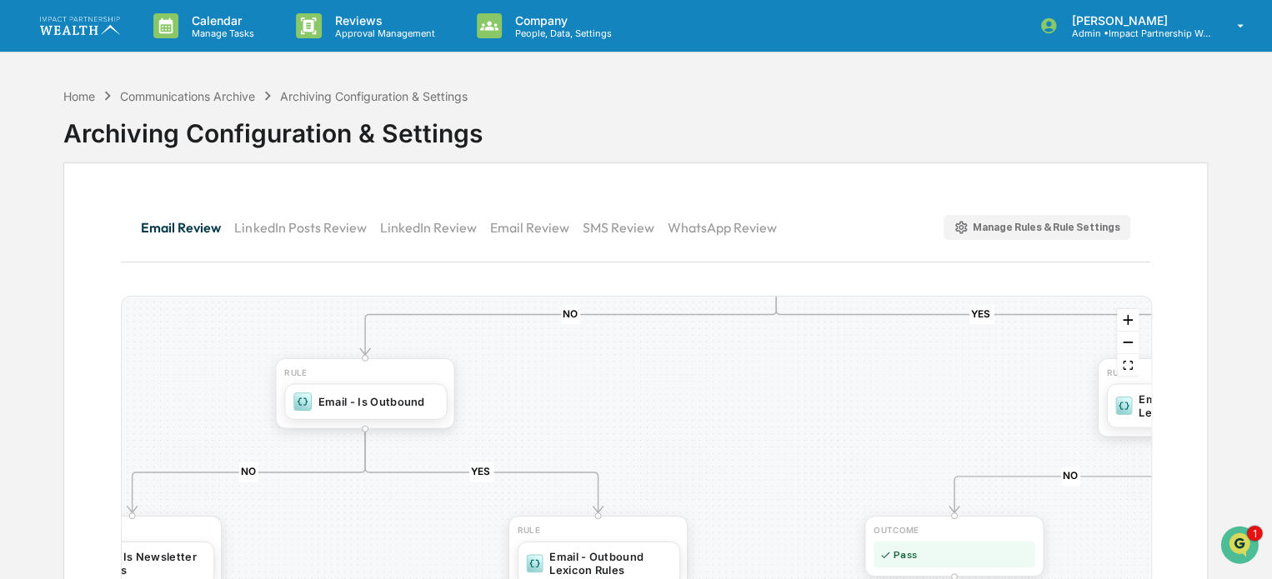
drag, startPoint x: 547, startPoint y: 361, endPoint x: 659, endPoint y: 393, distance: 116.1
click at [659, 393] on div "YES NO YES NO YES NO YES NO YES NO YES NO OUTCOME Pass RULE Email - Internal AI…" at bounding box center [636, 530] width 1029 height 467
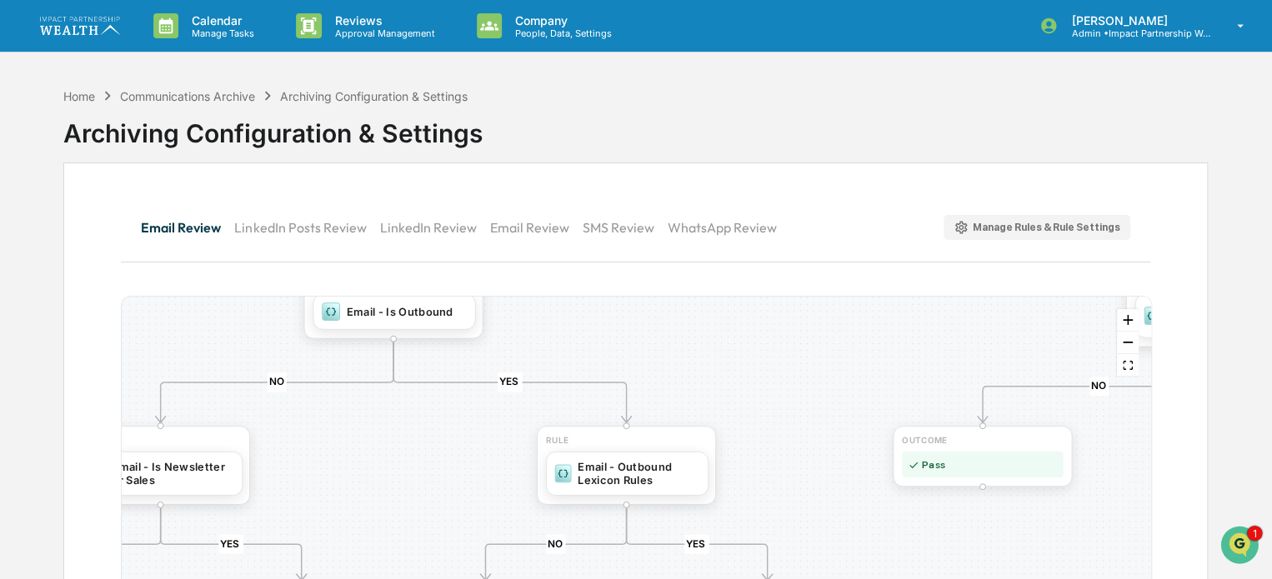
drag, startPoint x: 519, startPoint y: 411, endPoint x: 541, endPoint y: 334, distance: 79.7
click at [541, 334] on div "YES NO YES NO YES NO YES NO YES NO YES NO OUTCOME Pass RULE Email - Internal AI…" at bounding box center [636, 530] width 1029 height 467
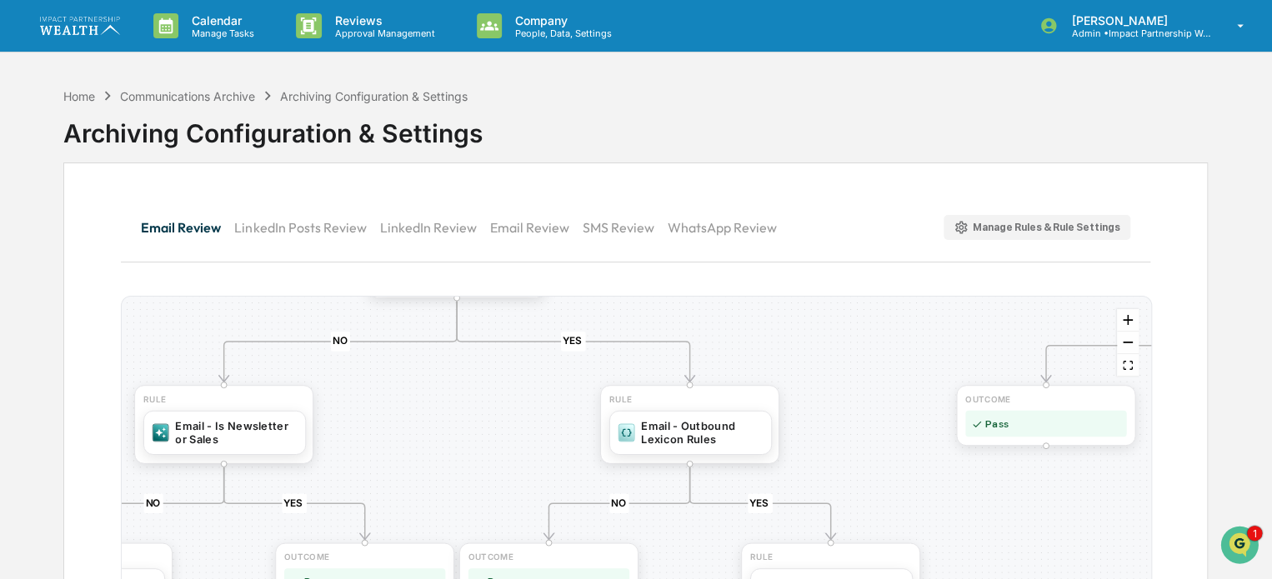
drag, startPoint x: 337, startPoint y: 423, endPoint x: 377, endPoint y: 370, distance: 66.0
click at [401, 383] on div "YES NO YES NO YES NO YES NO YES NO YES NO OUTCOME Pass RULE Email - Internal AI…" at bounding box center [636, 530] width 1029 height 467
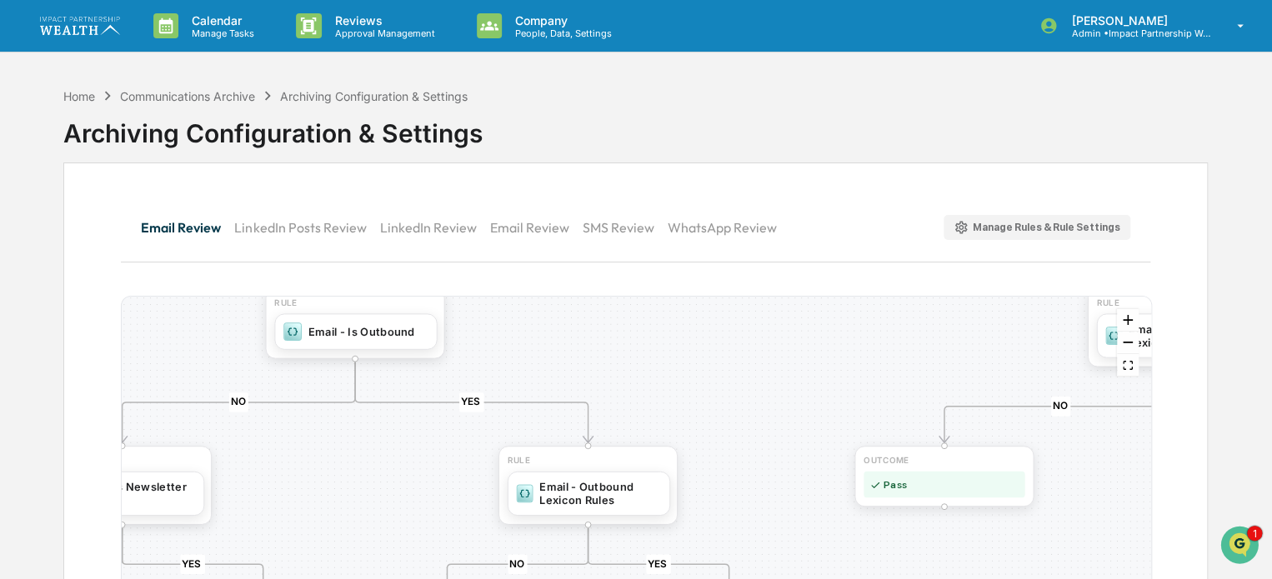
drag, startPoint x: 378, startPoint y: 454, endPoint x: 276, endPoint y: 517, distance: 120.1
click at [276, 517] on div "YES NO YES NO YES NO YES NO YES NO YES NO OUTCOME Pass RULE Email - Internal AI…" at bounding box center [636, 530] width 1029 height 467
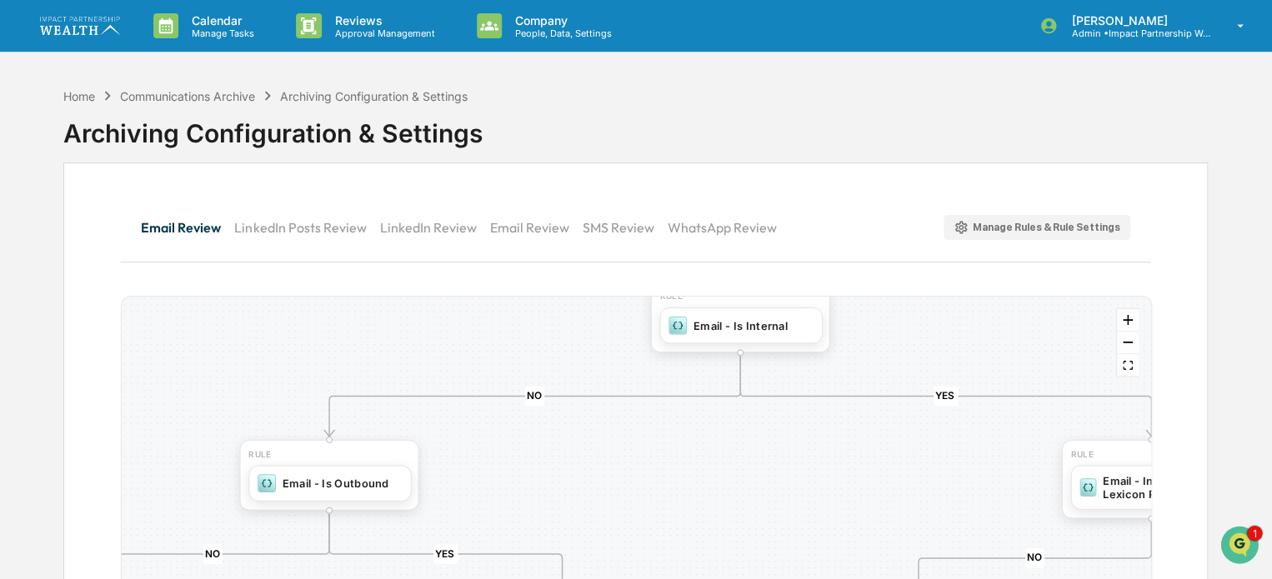
drag, startPoint x: 629, startPoint y: 339, endPoint x: 604, endPoint y: 491, distance: 153.9
click at [604, 491] on div "YES NO YES NO YES NO YES NO YES NO YES NO OUTCOME Pass RULE Email - Internal AI…" at bounding box center [636, 530] width 1029 height 467
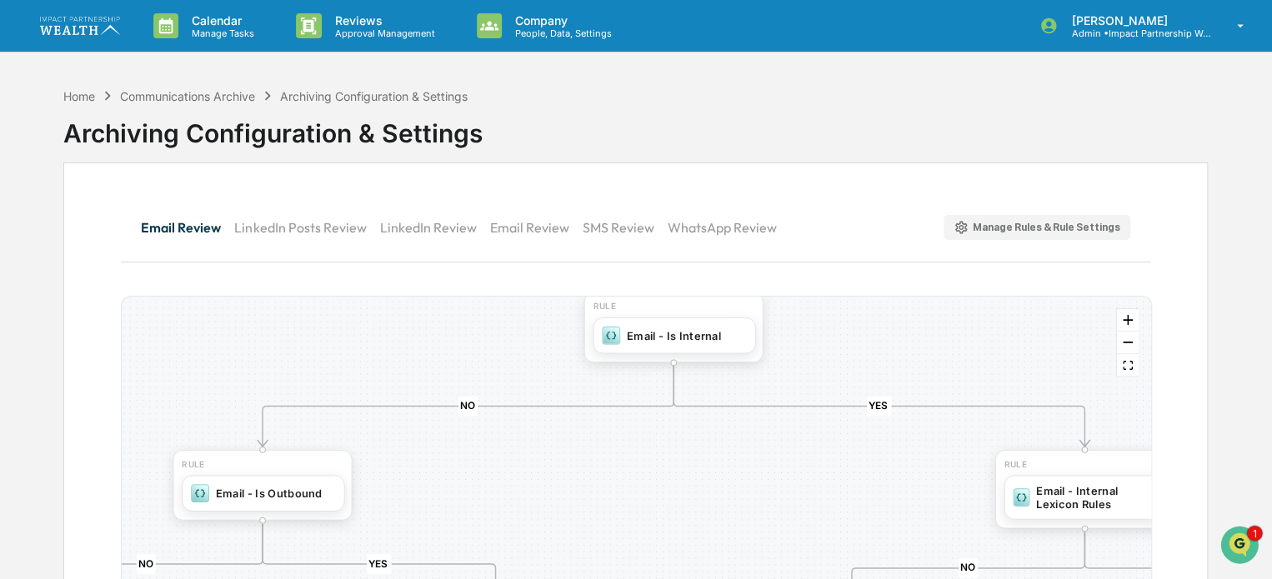
drag, startPoint x: 709, startPoint y: 449, endPoint x: 650, endPoint y: 454, distance: 58.5
click at [650, 454] on div "YES NO YES NO YES NO YES NO YES NO YES NO OUTCOME Pass RULE Email - Internal AI…" at bounding box center [636, 530] width 1029 height 467
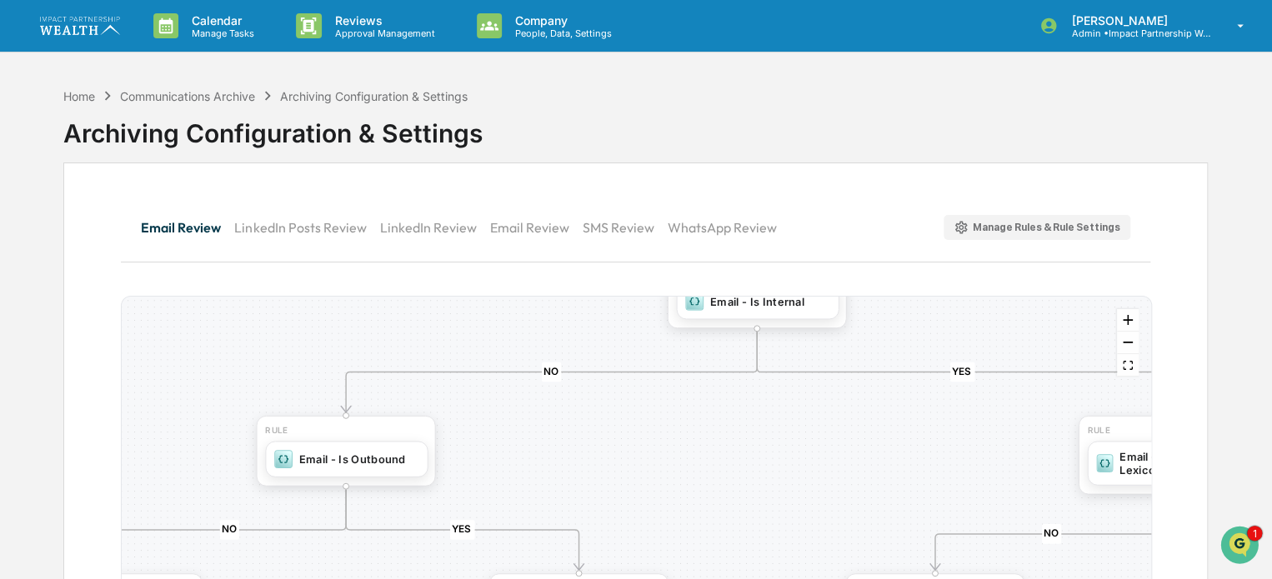
drag, startPoint x: 380, startPoint y: 453, endPoint x: 464, endPoint y: 418, distance: 90.1
click at [464, 418] on div "YES NO YES NO YES NO YES NO YES NO YES NO OUTCOME Pass RULE Email - Internal AI…" at bounding box center [636, 530] width 1029 height 467
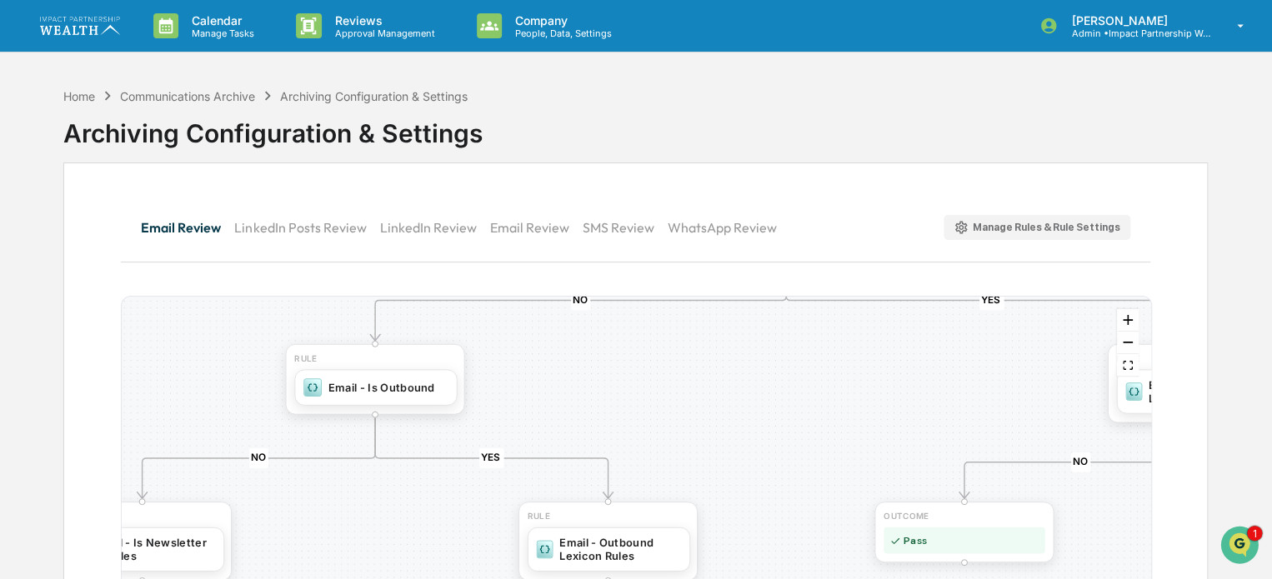
drag, startPoint x: 527, startPoint y: 421, endPoint x: 556, endPoint y: 349, distance: 77.4
click at [556, 349] on div "YES NO YES NO YES NO YES NO YES NO YES NO OUTCOME Pass RULE Email - Internal AI…" at bounding box center [636, 530] width 1029 height 467
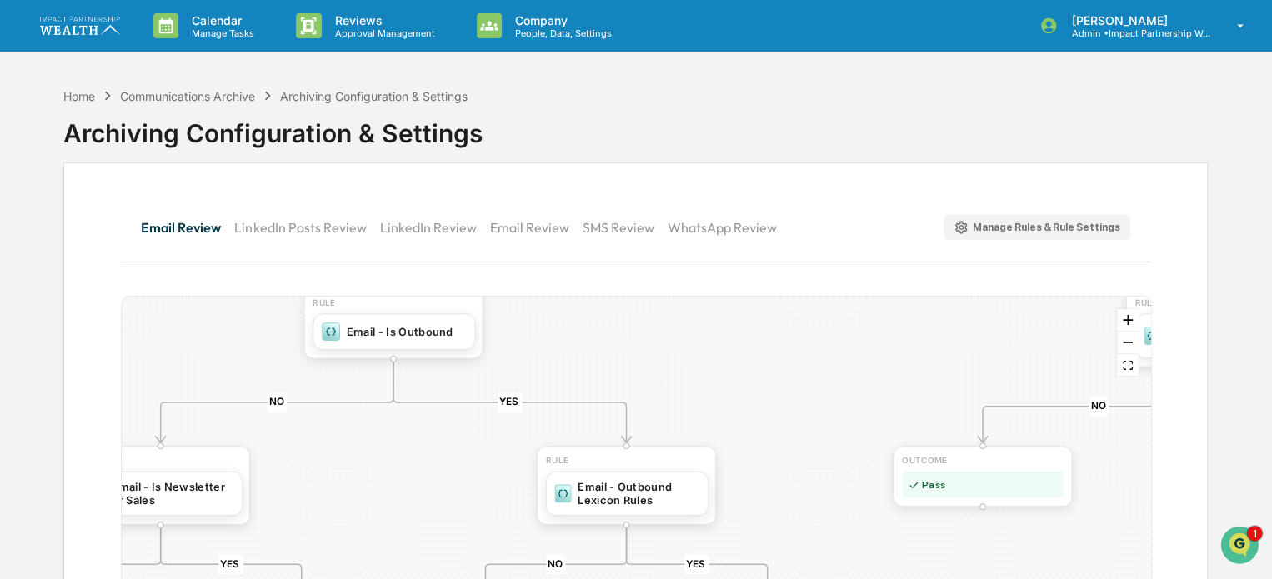
drag, startPoint x: 558, startPoint y: 397, endPoint x: 574, endPoint y: 346, distance: 53.3
click at [574, 346] on div "YES NO YES NO YES NO YES NO YES NO YES NO OUTCOME Pass RULE Email - Internal AI…" at bounding box center [636, 530] width 1029 height 467
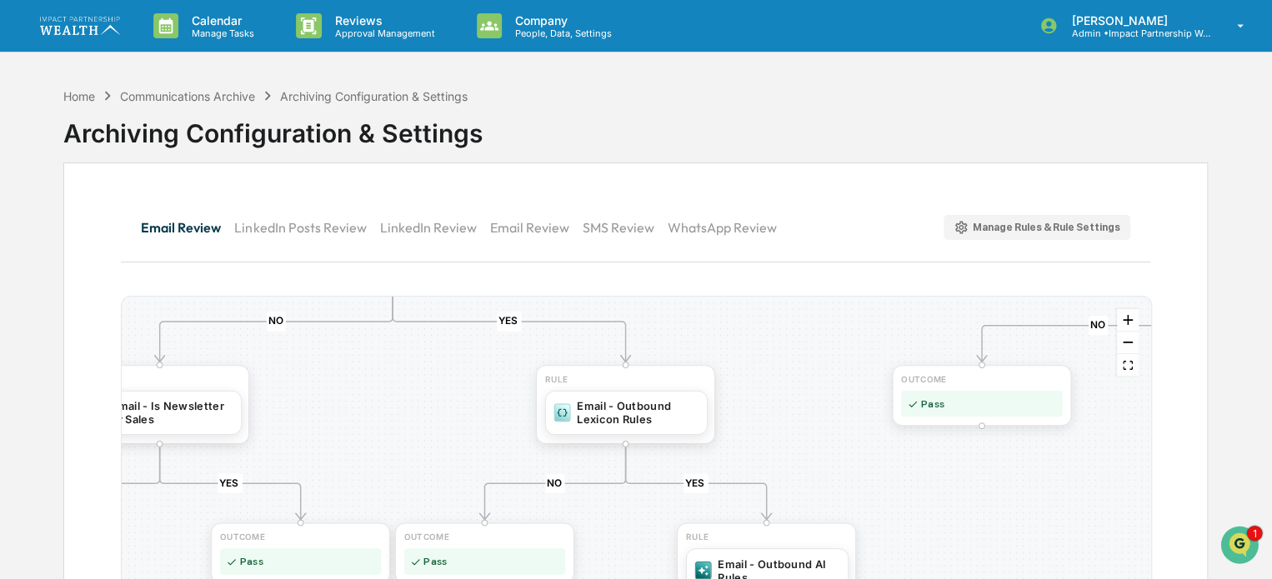
drag, startPoint x: 451, startPoint y: 431, endPoint x: 456, endPoint y: 349, distance: 81.9
click at [450, 349] on div "YES NO YES NO YES NO YES NO YES NO YES NO OUTCOME Pass RULE Email - Internal AI…" at bounding box center [636, 530] width 1029 height 467
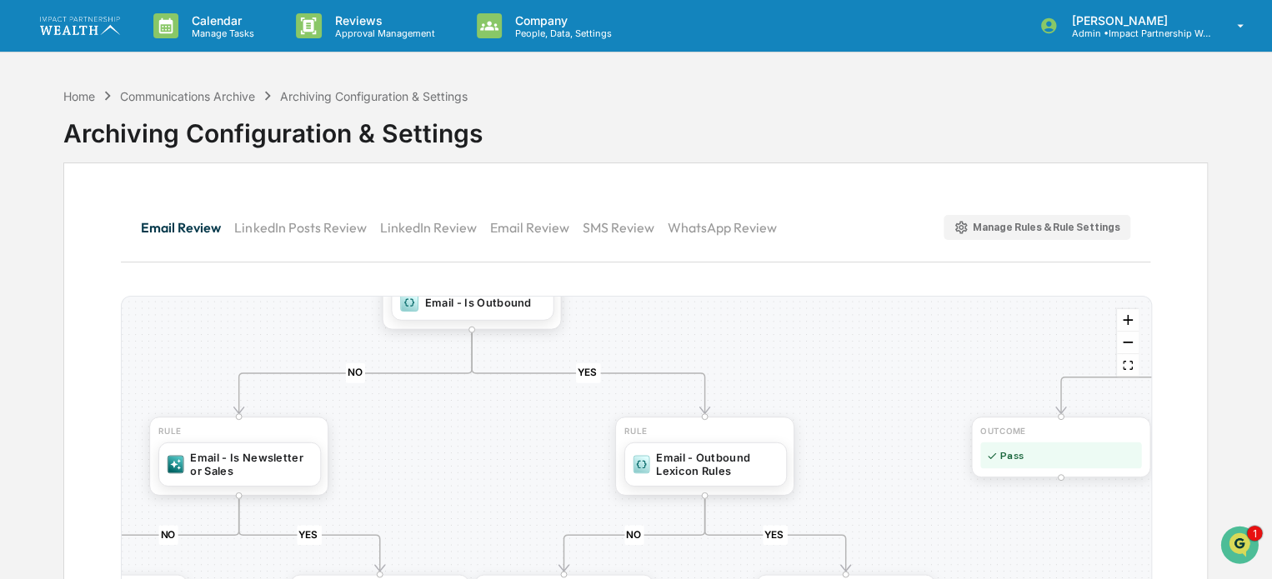
drag, startPoint x: 447, startPoint y: 413, endPoint x: 525, endPoint y: 468, distance: 95.3
click at [525, 468] on div "YES NO YES NO YES NO YES NO YES NO YES NO OUTCOME Pass RULE Email - Internal AI…" at bounding box center [636, 530] width 1029 height 467
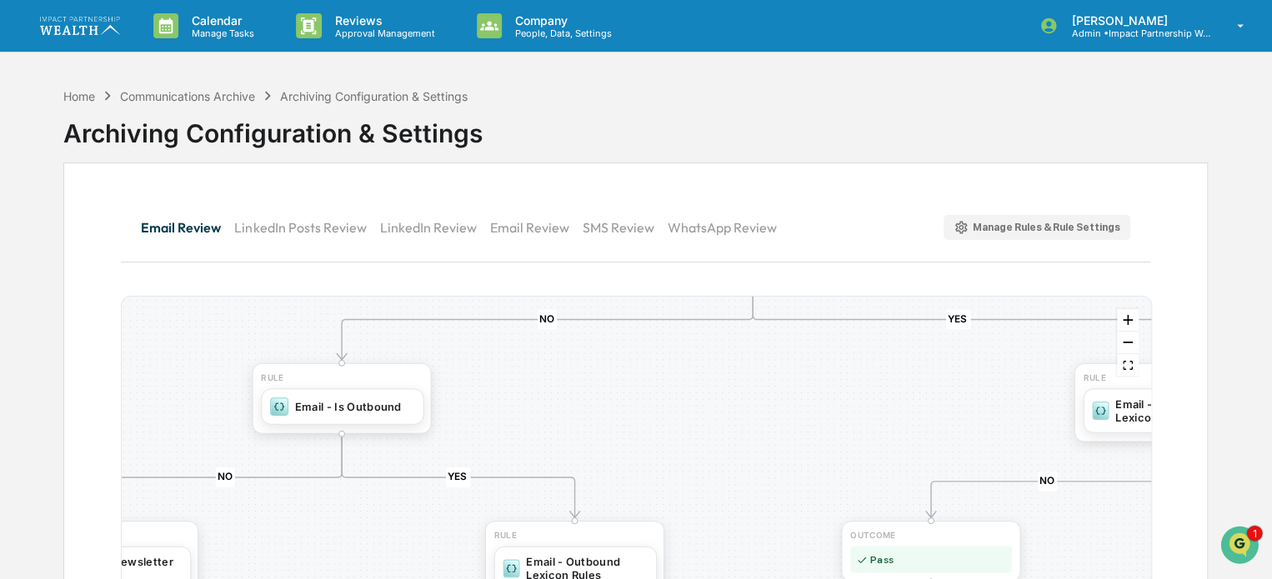
drag, startPoint x: 393, startPoint y: 426, endPoint x: 259, endPoint y: 533, distance: 170.8
click at [259, 533] on div "YES NO YES NO YES NO YES NO YES NO YES NO OUTCOME Pass RULE Email - Internal AI…" at bounding box center [636, 530] width 1029 height 467
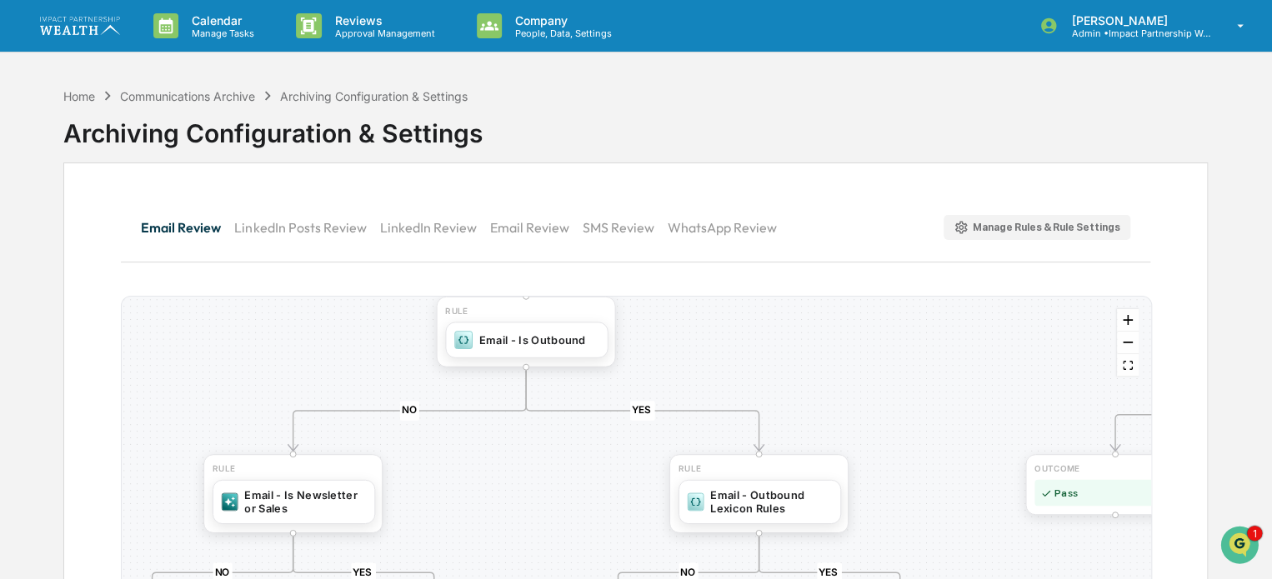
drag, startPoint x: 637, startPoint y: 454, endPoint x: 874, endPoint y: 358, distance: 255.4
click at [874, 358] on div "YES NO YES NO YES NO YES NO YES NO YES NO OUTCOME Pass RULE Email - Internal AI…" at bounding box center [636, 530] width 1029 height 467
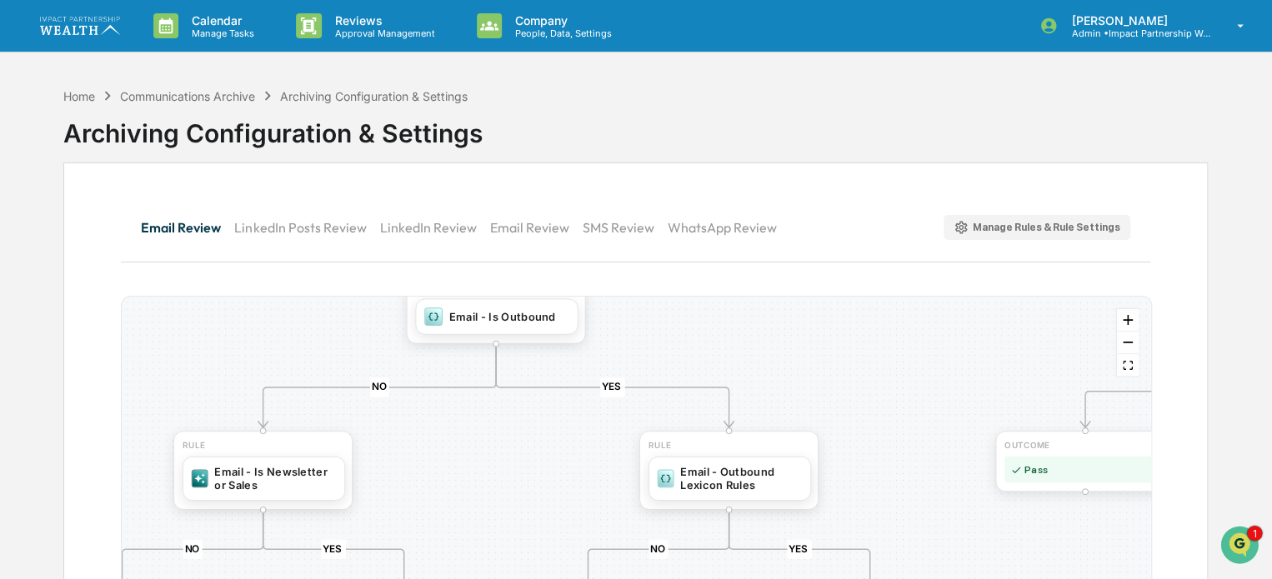
drag, startPoint x: 853, startPoint y: 344, endPoint x: 823, endPoint y: 321, distance: 38.0
click at [823, 321] on div "YES NO YES NO YES NO YES NO YES NO YES NO OUTCOME Pass RULE Email - Internal AI…" at bounding box center [636, 530] width 1029 height 467
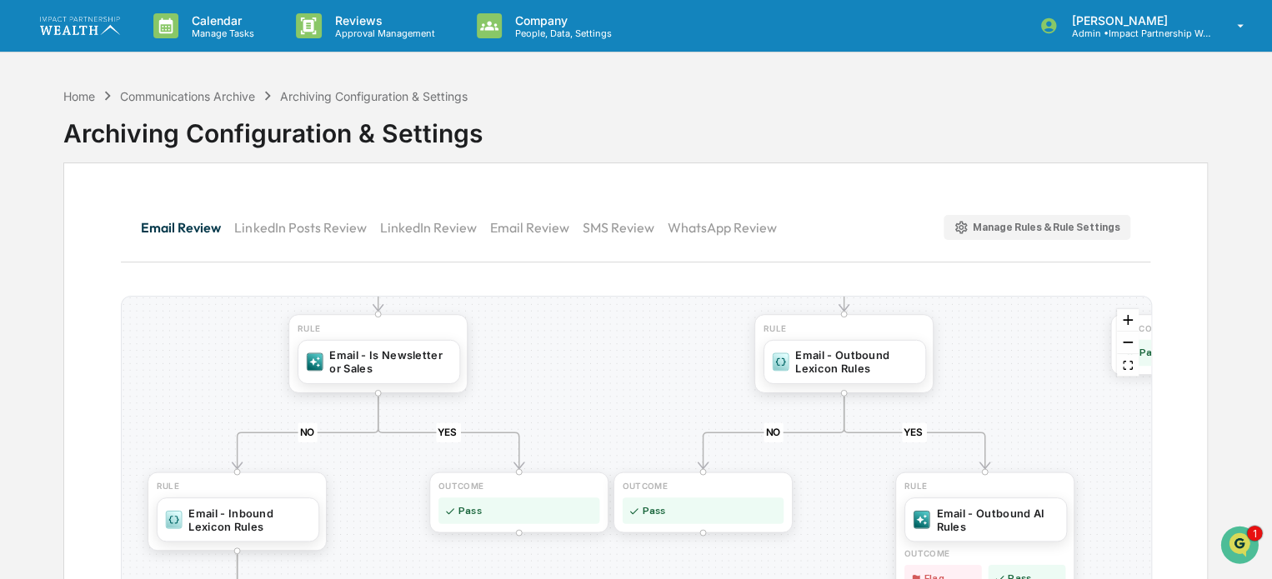
drag, startPoint x: 403, startPoint y: 446, endPoint x: 524, endPoint y: 321, distance: 173.9
click at [524, 321] on div "YES NO YES NO YES NO YES NO YES NO YES NO OUTCOME Pass RULE Email - Internal AI…" at bounding box center [636, 530] width 1029 height 467
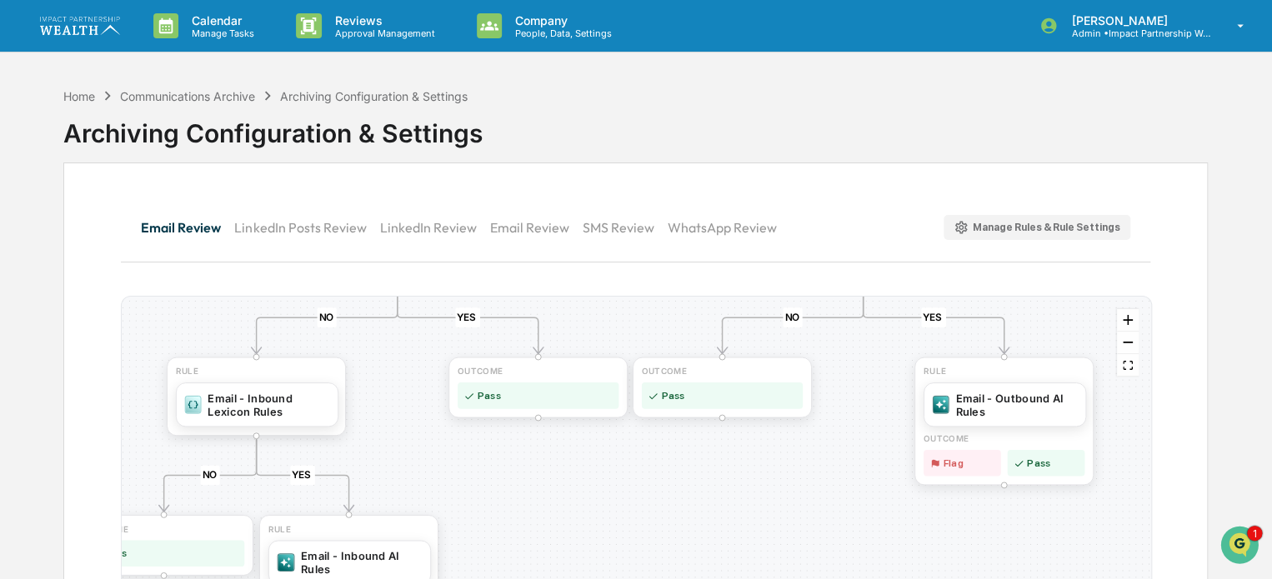
drag, startPoint x: 553, startPoint y: 376, endPoint x: 566, endPoint y: 269, distance: 107.5
click at [566, 269] on div "Email Review LinkedIn Posts Review LinkedIn Review Email Review SMS Review What…" at bounding box center [635, 481] width 1145 height 637
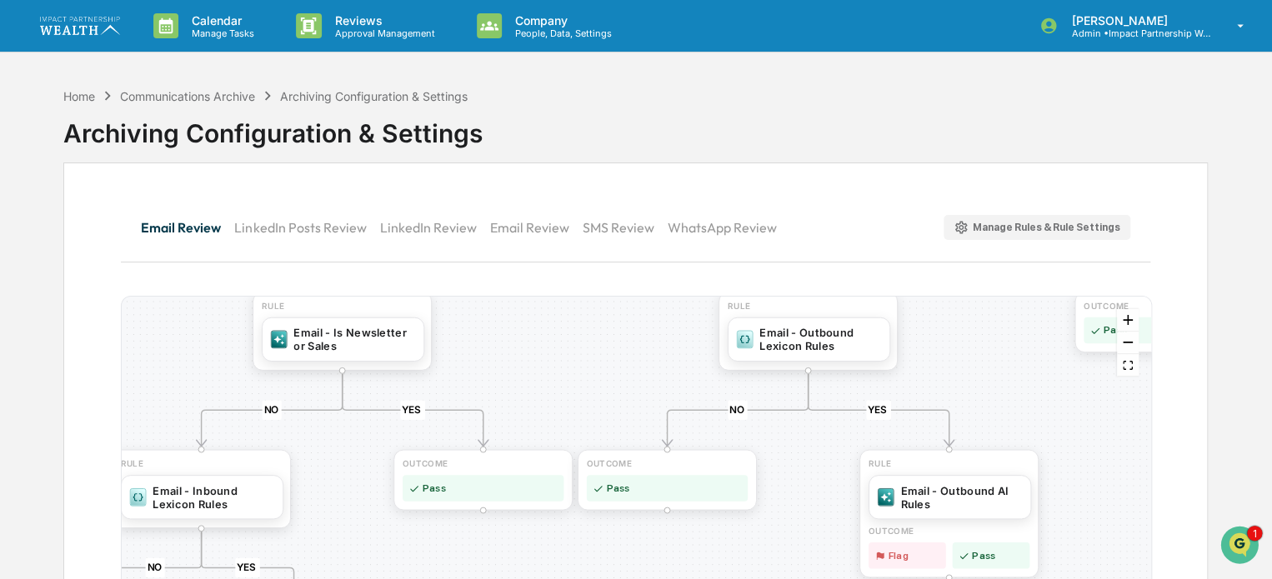
drag, startPoint x: 427, startPoint y: 421, endPoint x: 363, endPoint y: 525, distance: 122.0
click at [363, 525] on div "YES NO YES NO YES NO YES NO YES NO YES NO OUTCOME Pass RULE Email - Internal AI…" at bounding box center [636, 530] width 1029 height 467
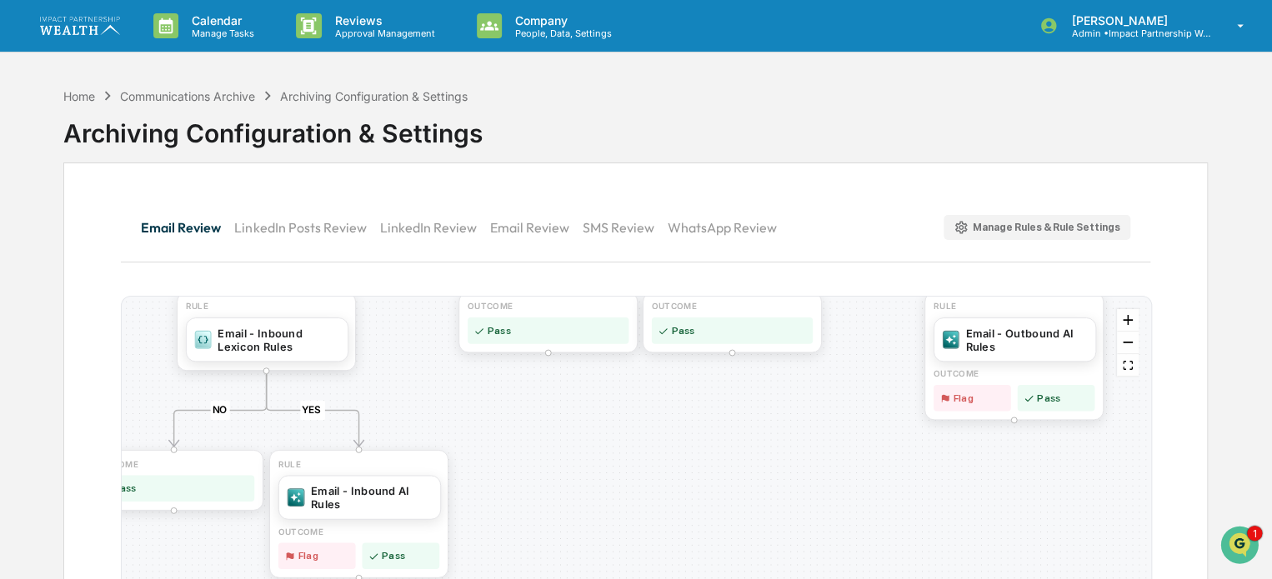
drag, startPoint x: 349, startPoint y: 454, endPoint x: 407, endPoint y: 320, distance: 146.0
click at [407, 320] on div "YES NO YES NO YES NO YES NO YES NO YES NO OUTCOME Pass RULE Email - Internal AI…" at bounding box center [636, 530] width 1029 height 467
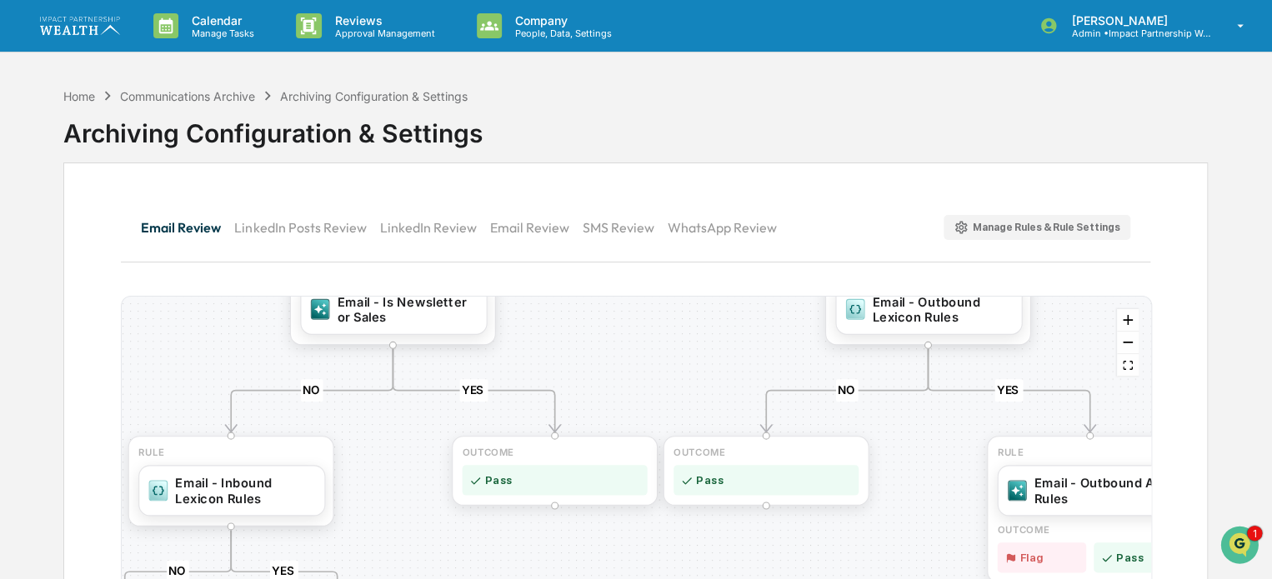
drag, startPoint x: 435, startPoint y: 373, endPoint x: 422, endPoint y: 491, distance: 119.1
click at [426, 509] on div "YES NO YES NO YES NO YES NO YES NO YES NO OUTCOME Pass RULE Email - Internal AI…" at bounding box center [636, 530] width 1029 height 467
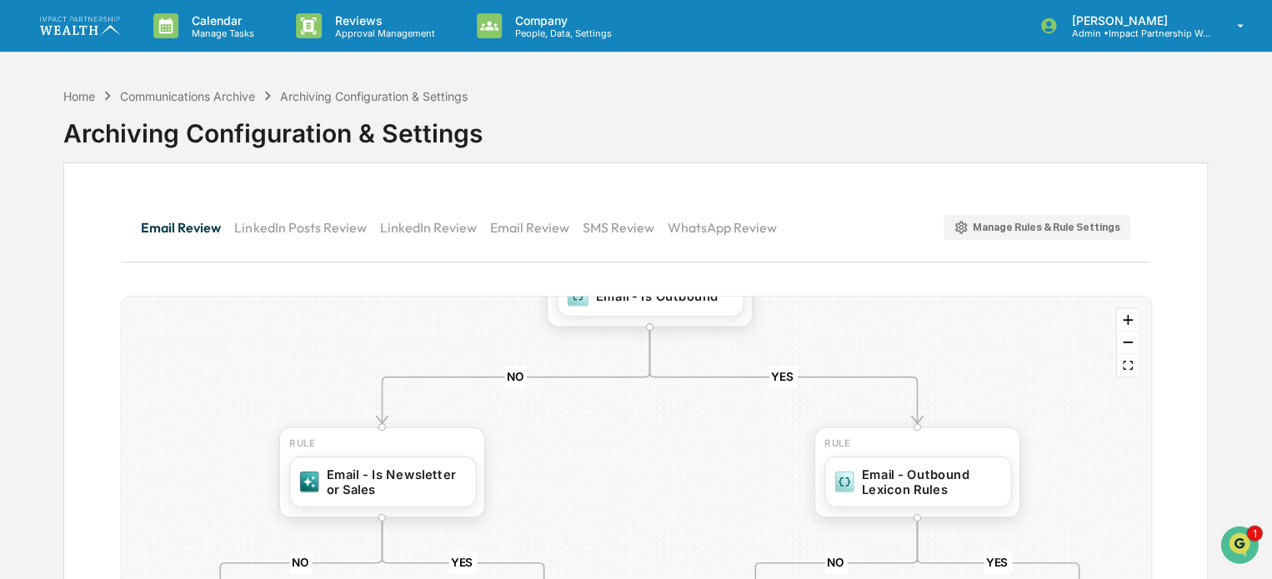
drag, startPoint x: 616, startPoint y: 348, endPoint x: 607, endPoint y: 498, distance: 150.3
click at [607, 498] on div "YES NO YES NO YES NO YES NO YES NO YES NO OUTCOME Pass RULE Email - Internal AI…" at bounding box center [636, 530] width 1029 height 467
drag, startPoint x: 668, startPoint y: 416, endPoint x: 664, endPoint y: 452, distance: 36.1
click at [664, 452] on div "YES NO YES NO YES NO YES NO YES NO YES NO OUTCOME Pass RULE Email - Internal AI…" at bounding box center [636, 530] width 1029 height 467
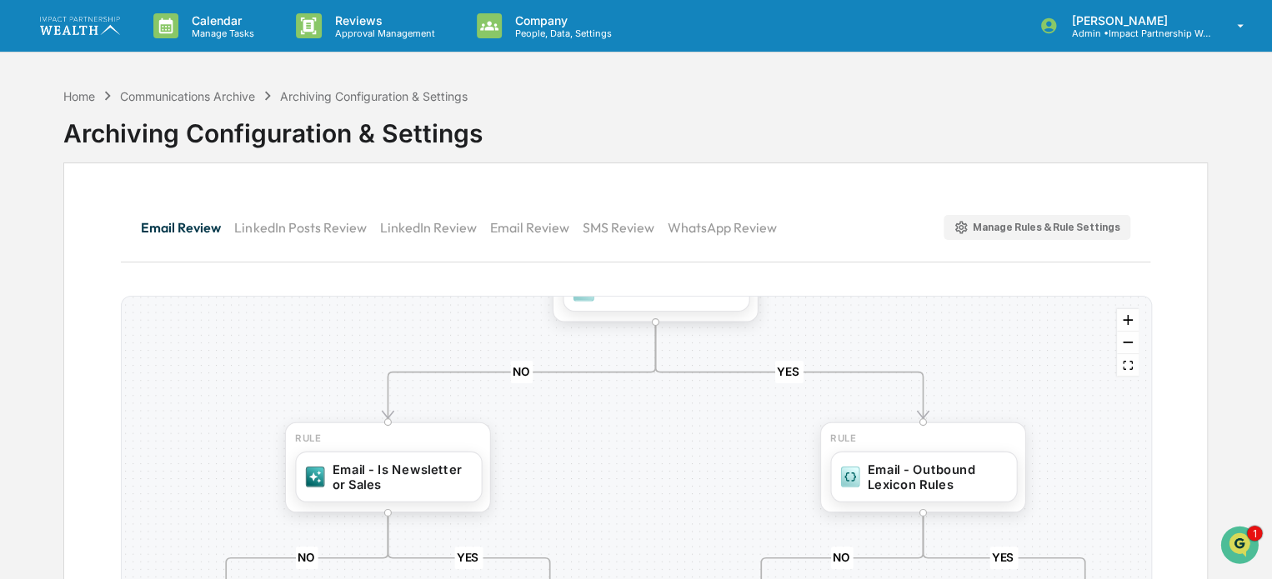
click at [670, 437] on div "YES NO YES NO YES NO YES NO YES NO YES NO OUTCOME Pass RULE Email - Internal AI…" at bounding box center [636, 530] width 1029 height 467
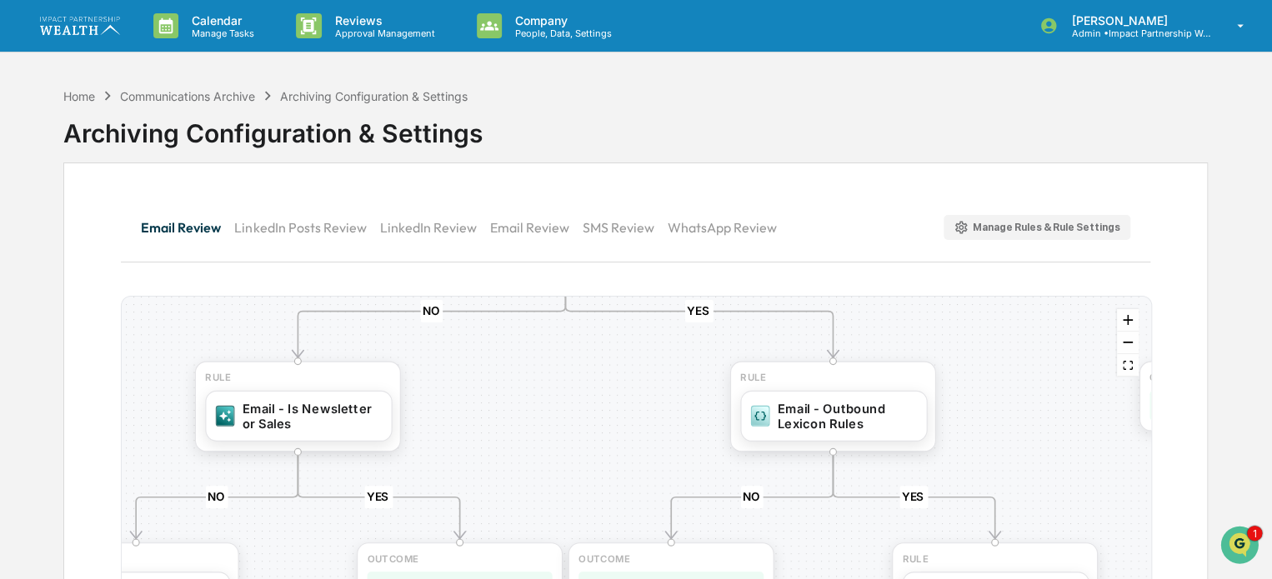
drag, startPoint x: 697, startPoint y: 445, endPoint x: 607, endPoint y: 384, distance: 108.7
click at [607, 384] on div "YES NO YES NO YES NO YES NO YES NO YES NO OUTCOME Pass RULE Email - Internal AI…" at bounding box center [636, 530] width 1029 height 467
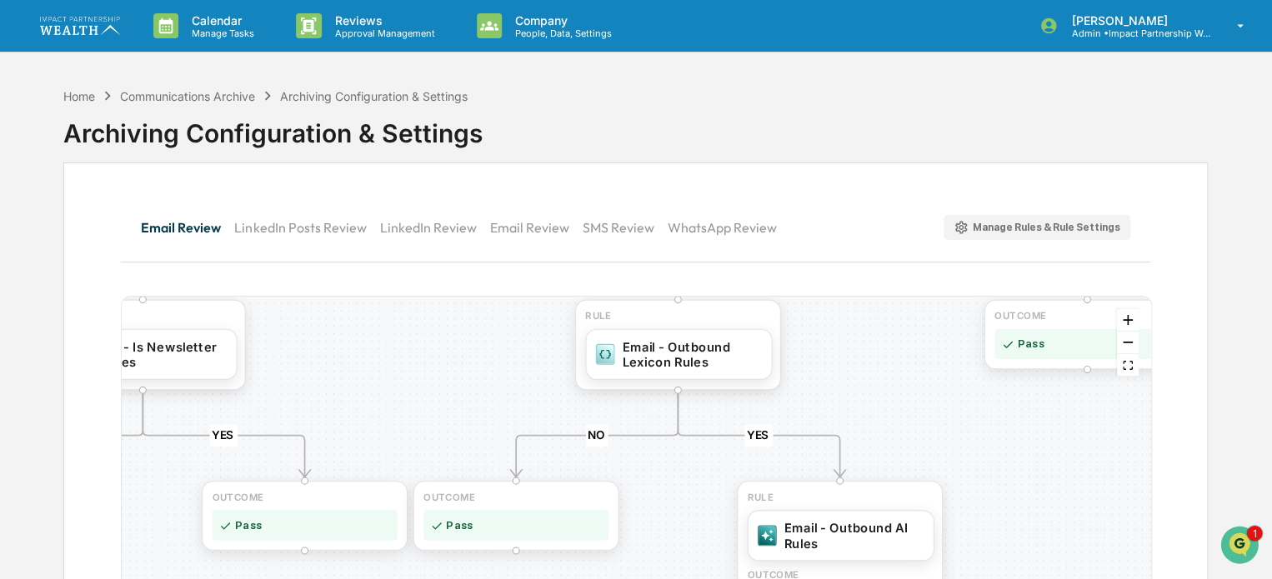
drag, startPoint x: 1030, startPoint y: 401, endPoint x: 890, endPoint y: 346, distance: 151.3
click at [890, 346] on div "YES NO YES NO YES NO YES NO YES NO YES NO OUTCOME Pass RULE Email - Internal AI…" at bounding box center [636, 530] width 1029 height 467
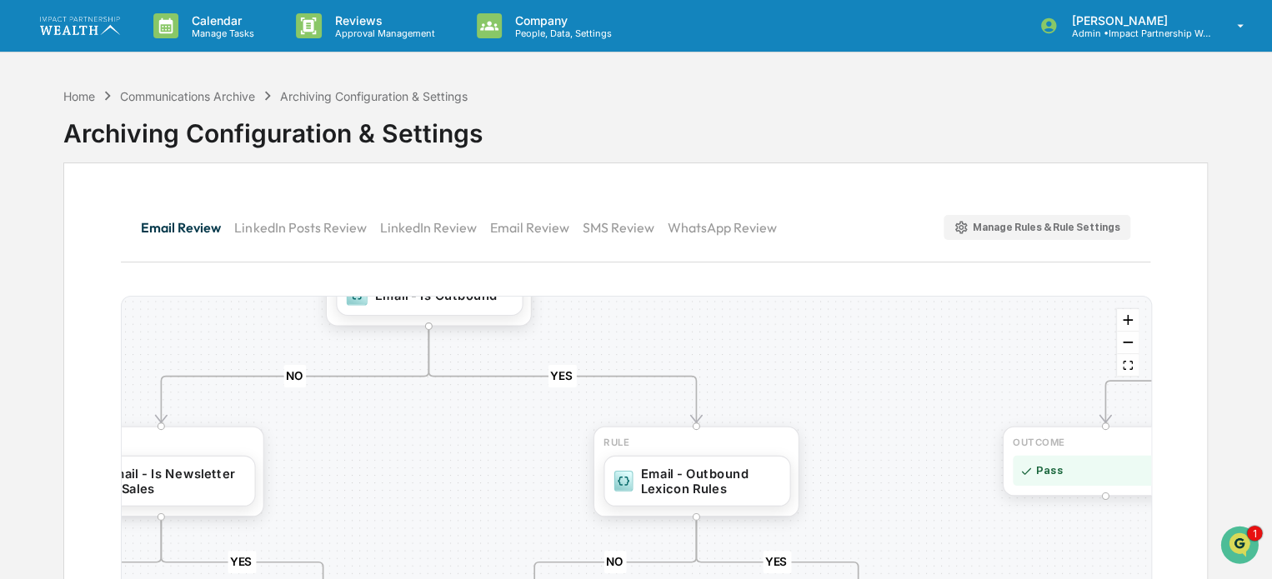
drag, startPoint x: 855, startPoint y: 353, endPoint x: 874, endPoint y: 479, distance: 128.0
click at [874, 479] on div "YES NO YES NO YES NO YES NO YES NO YES NO OUTCOME Pass RULE Email - Internal AI…" at bounding box center [636, 530] width 1029 height 467
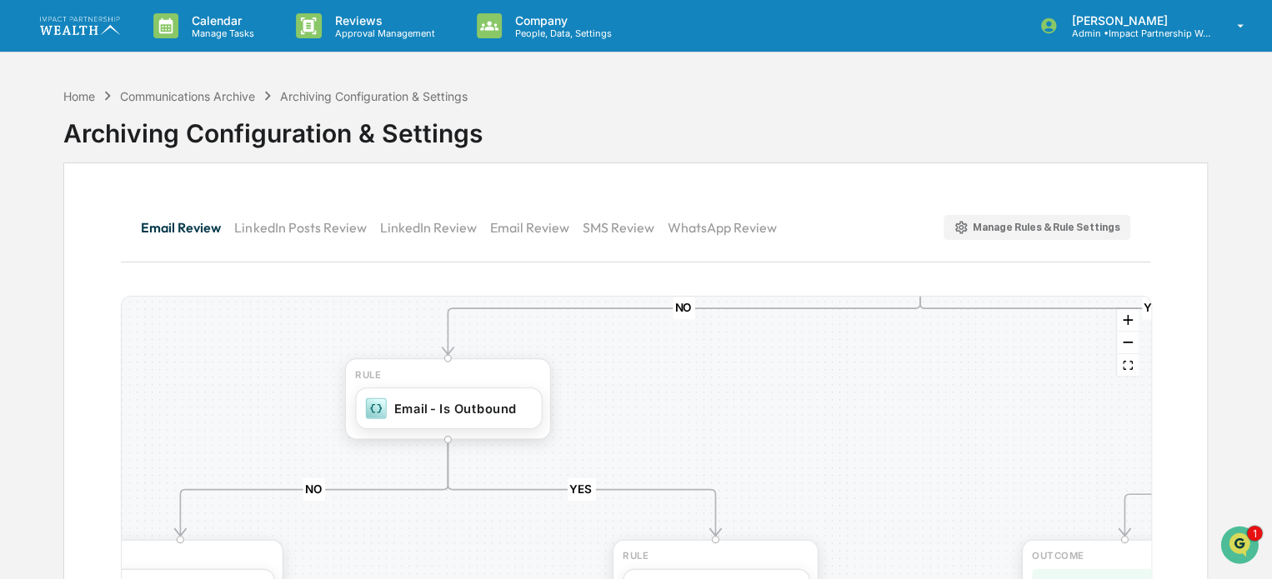
drag, startPoint x: 860, startPoint y: 373, endPoint x: 880, endPoint y: 486, distance: 115.1
click at [880, 486] on div "YES NO YES NO YES NO YES NO YES NO YES NO OUTCOME Pass RULE Email - Internal AI…" at bounding box center [636, 530] width 1029 height 467
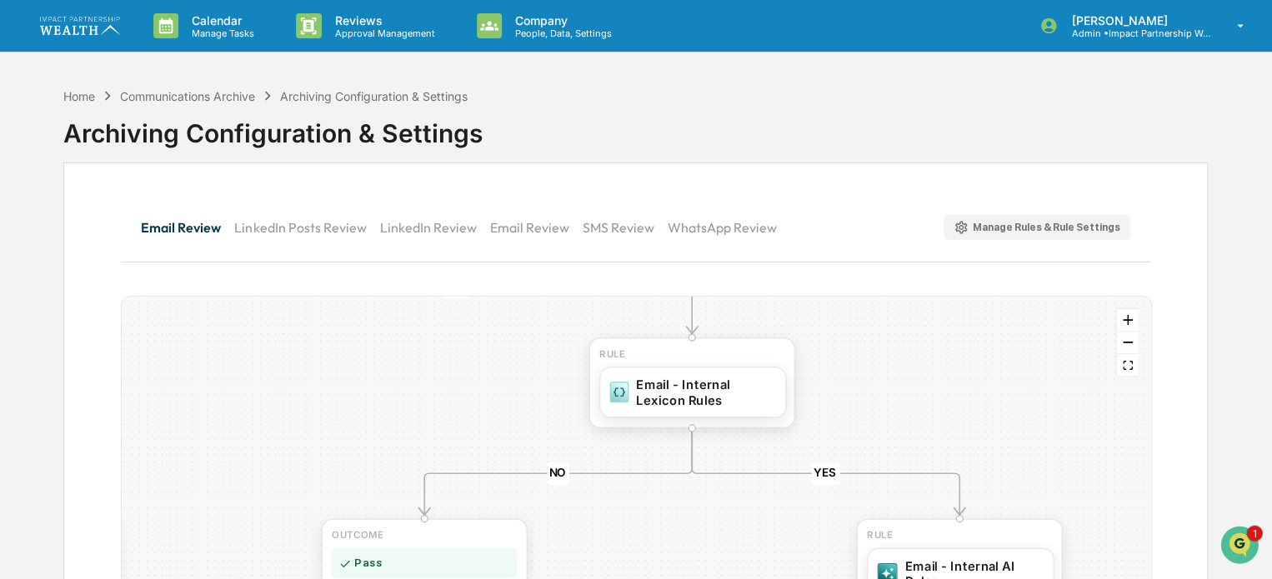
drag, startPoint x: 868, startPoint y: 405, endPoint x: 167, endPoint y: 384, distance: 701.4
click at [167, 384] on div "YES NO YES NO YES NO YES NO YES NO YES NO OUTCOME Pass RULE Email - Internal AI…" at bounding box center [636, 530] width 1029 height 467
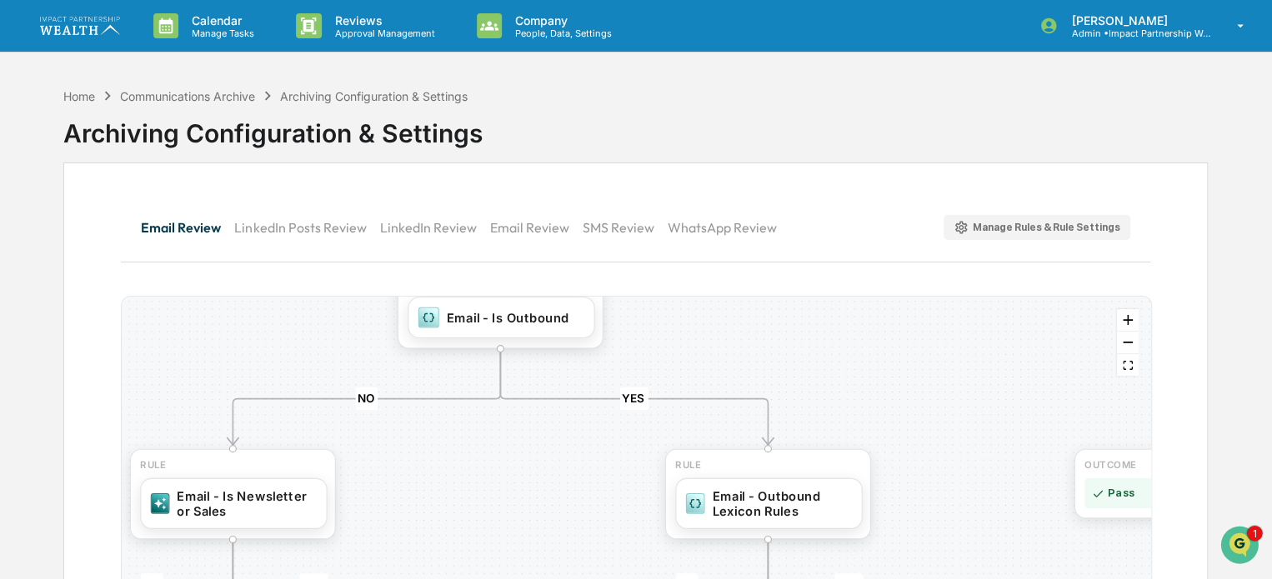
drag, startPoint x: 480, startPoint y: 349, endPoint x: 1233, endPoint y: 279, distance: 756.0
click at [1233, 279] on div "Home Communications Archive Archiving Configuration & Settings Archiving Config…" at bounding box center [636, 439] width 1272 height 720
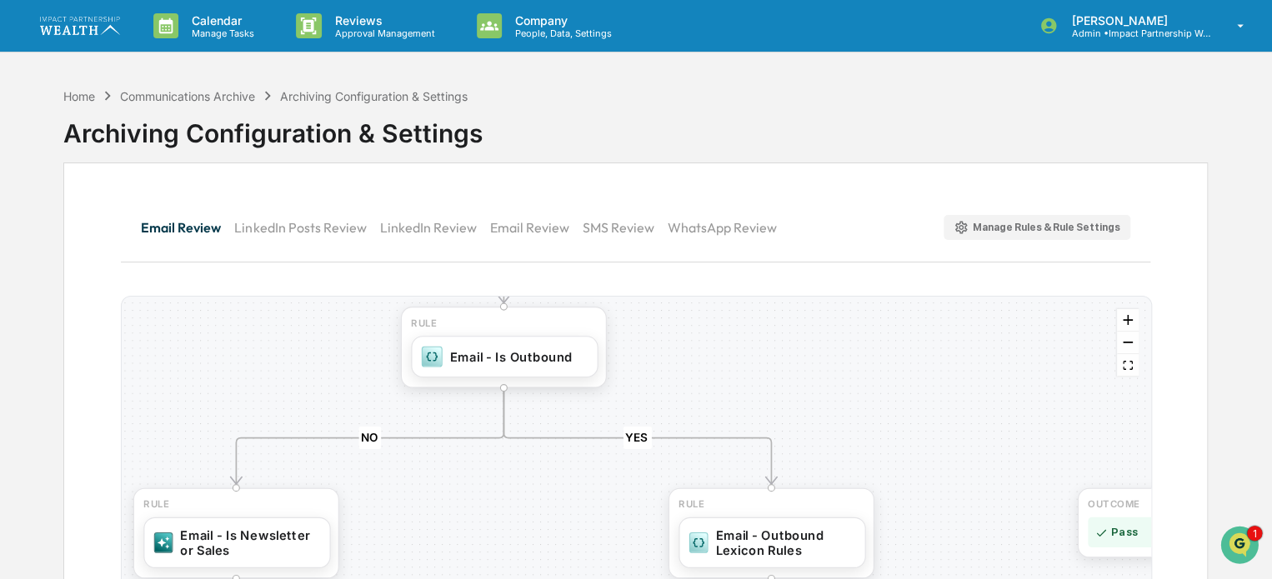
drag, startPoint x: 857, startPoint y: 347, endPoint x: 860, endPoint y: 386, distance: 39.3
click at [860, 386] on div "YES NO YES NO YES NO YES NO YES NO YES NO OUTCOME Pass RULE Email - Internal AI…" at bounding box center [636, 530] width 1029 height 467
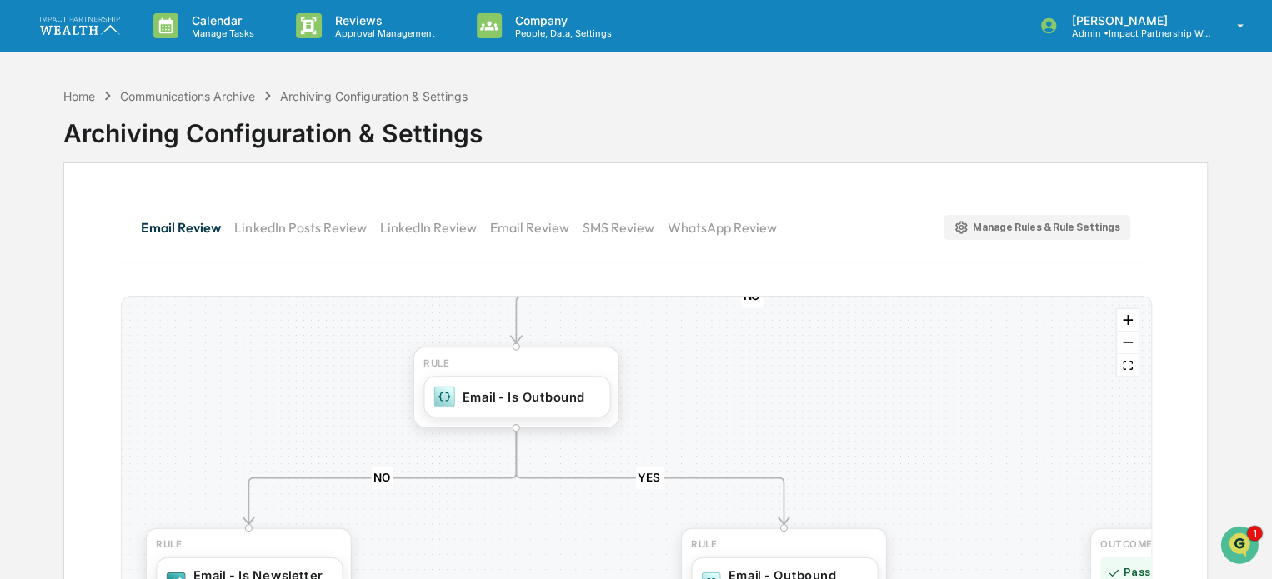
drag, startPoint x: 832, startPoint y: 359, endPoint x: 864, endPoint y: 376, distance: 35.8
click at [864, 376] on div "YES NO YES NO YES NO YES NO YES NO YES NO OUTCOME Pass RULE Email - Internal AI…" at bounding box center [636, 530] width 1029 height 467
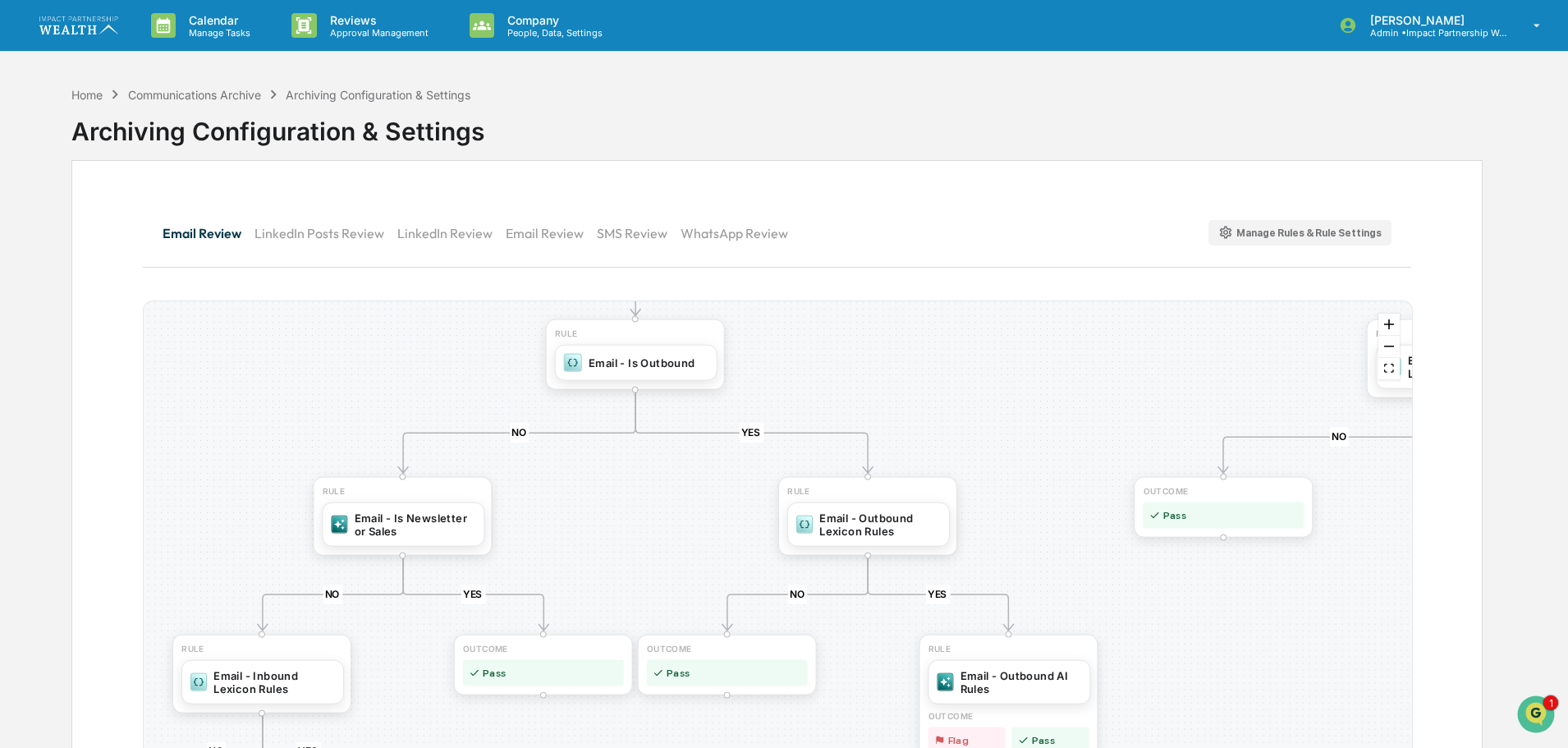
drag, startPoint x: 644, startPoint y: 571, endPoint x: 647, endPoint y: 550, distance: 21.2
click at [647, 550] on div "YES NO YES NO YES NO YES NO YES NO YES NO OUTCOME Pass RULE Email - Internal AI…" at bounding box center [778, 564] width 1269 height 524
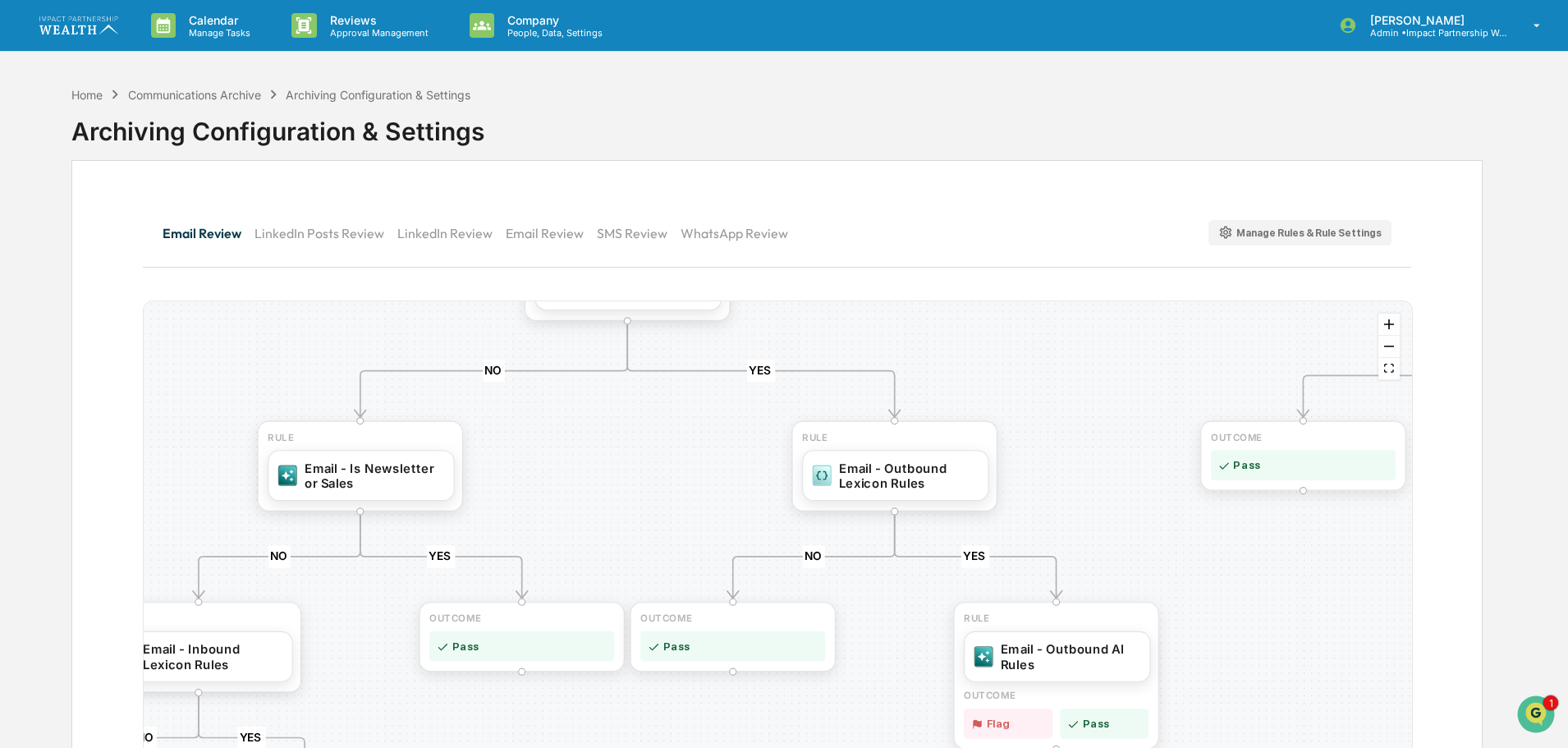
drag, startPoint x: 660, startPoint y: 523, endPoint x: 609, endPoint y: 517, distance: 51.4
click at [608, 516] on div "YES NO YES NO YES NO YES NO YES NO YES NO OUTCOME Pass RULE Email - Internal AI…" at bounding box center [778, 564] width 1269 height 524
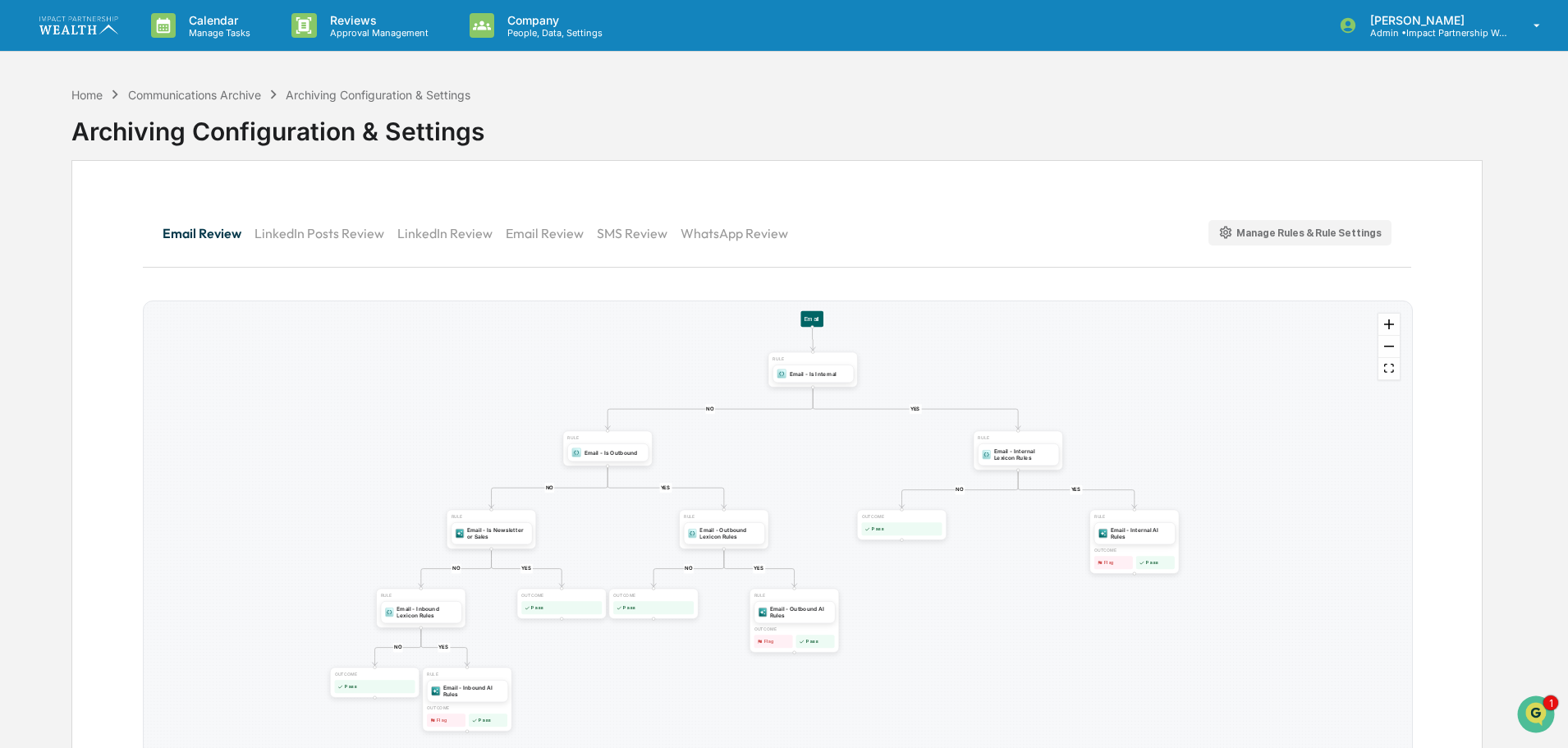
drag, startPoint x: 1258, startPoint y: 445, endPoint x: 1255, endPoint y: 465, distance: 20.2
click at [1255, 465] on div "YES NO YES NO YES NO YES NO YES NO YES NO OUTCOME Pass RULE Email - Internal AI…" at bounding box center [778, 564] width 1269 height 524
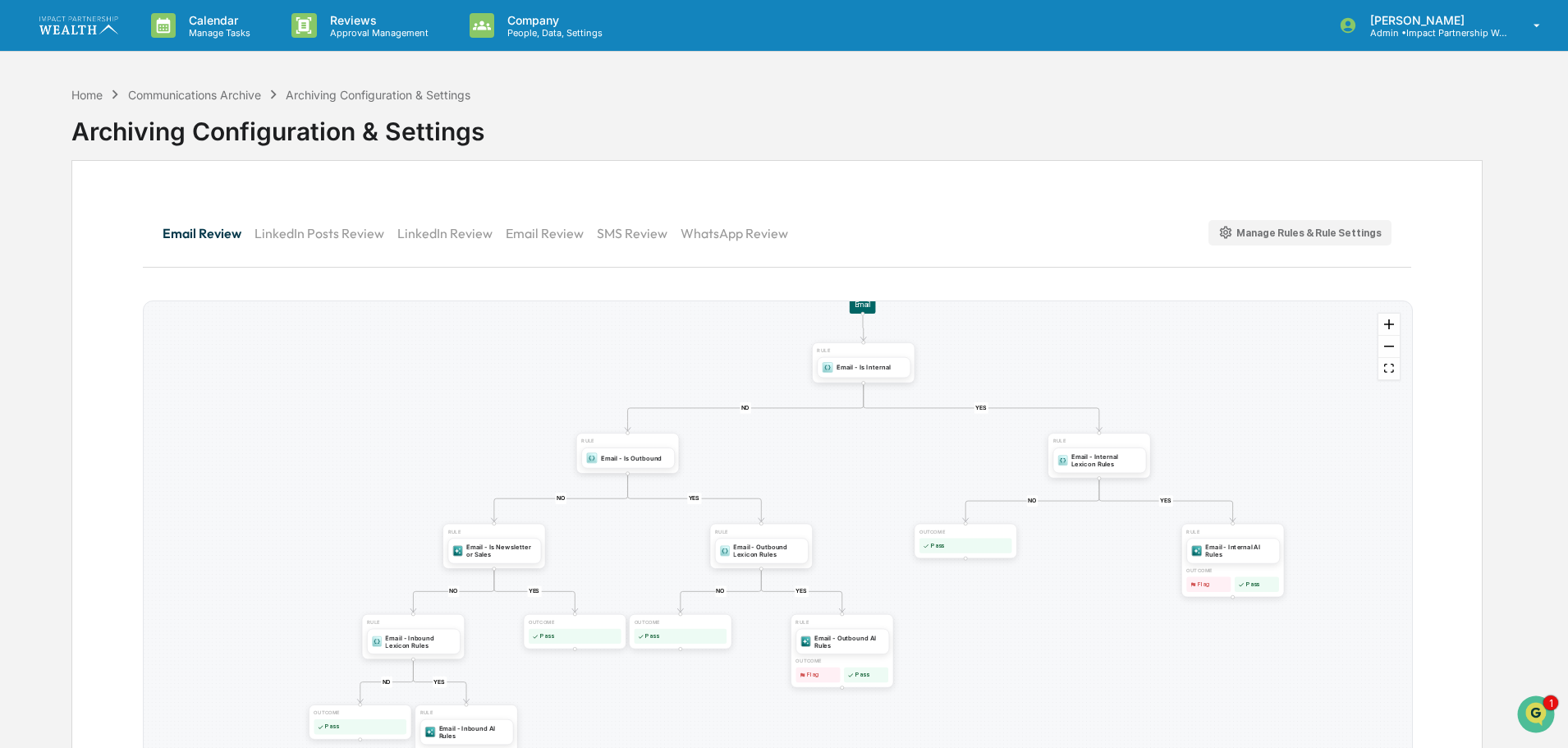
drag, startPoint x: 237, startPoint y: 497, endPoint x: 200, endPoint y: 509, distance: 38.9
click at [200, 509] on div "YES NO YES NO YES NO YES NO YES NO YES NO OUTCOME Pass RULE Email - Internal AI…" at bounding box center [778, 564] width 1269 height 524
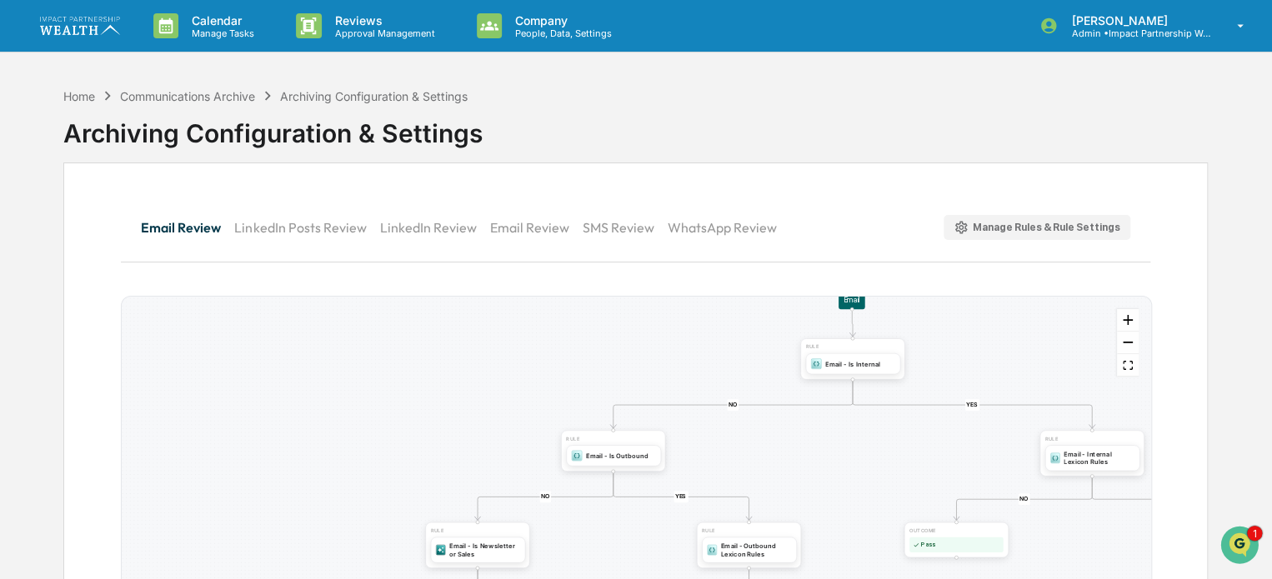
drag, startPoint x: 623, startPoint y: 286, endPoint x: 575, endPoint y: 293, distance: 48.0
click at [575, 293] on div "Email Review LinkedIn Posts Review LinkedIn Review Email Review SMS Review What…" at bounding box center [635, 247] width 1029 height 98
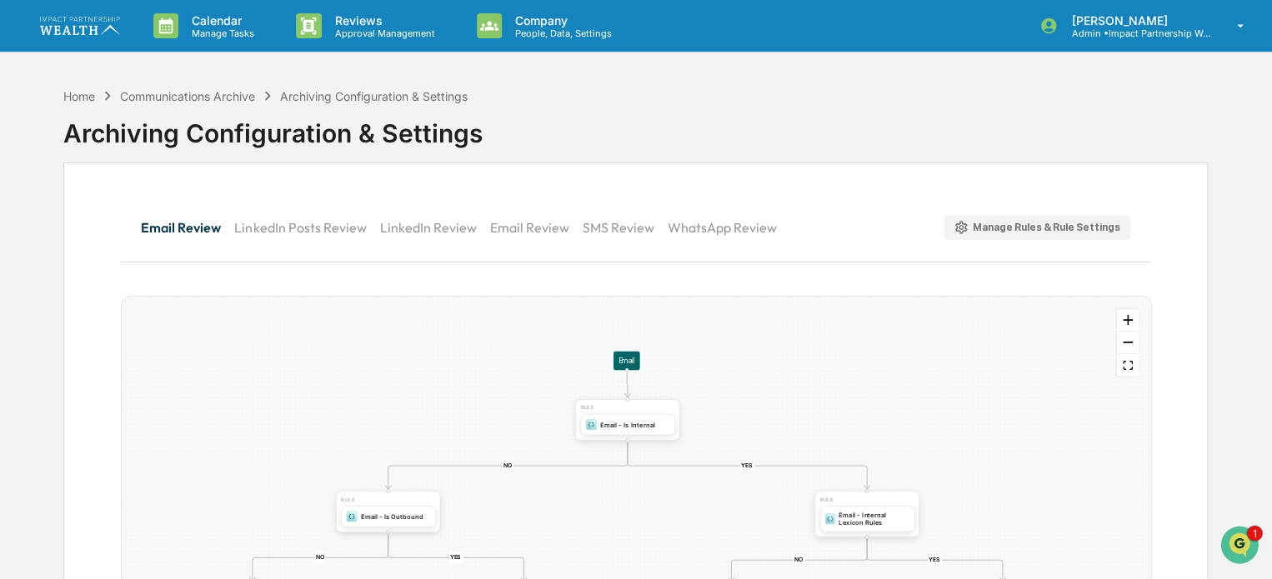
drag, startPoint x: 561, startPoint y: 353, endPoint x: 343, endPoint y: 414, distance: 225.9
click at [343, 414] on div "YES NO YES NO YES NO YES NO YES NO YES NO OUTCOME Pass RULE Email - Internal AI…" at bounding box center [636, 530] width 1029 height 467
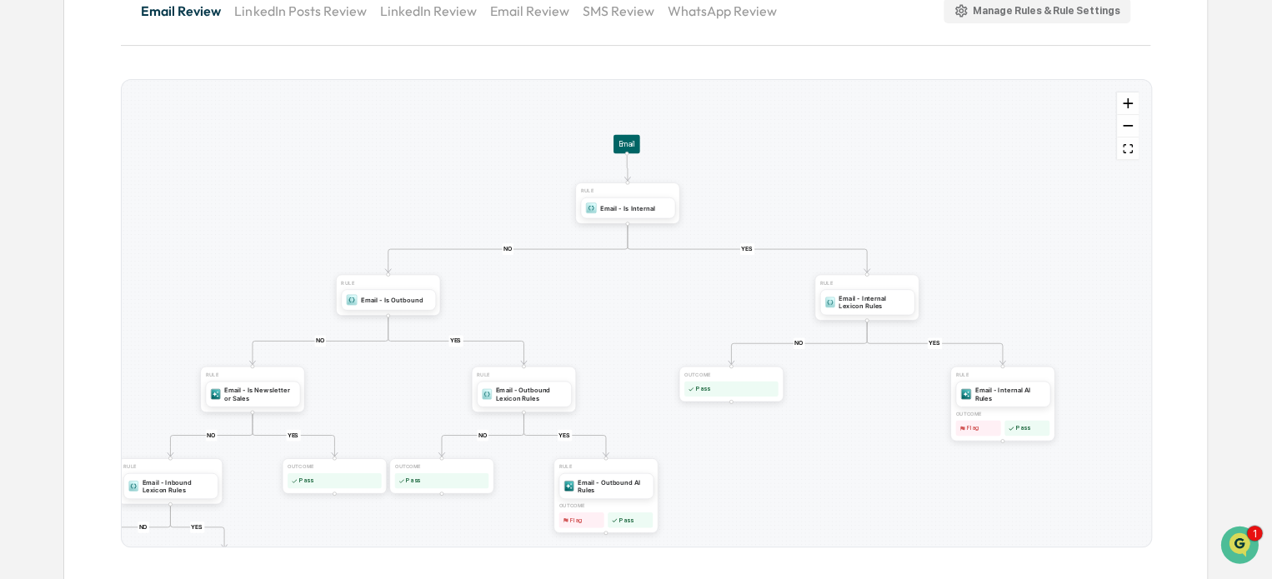
scroll to position [219, 0]
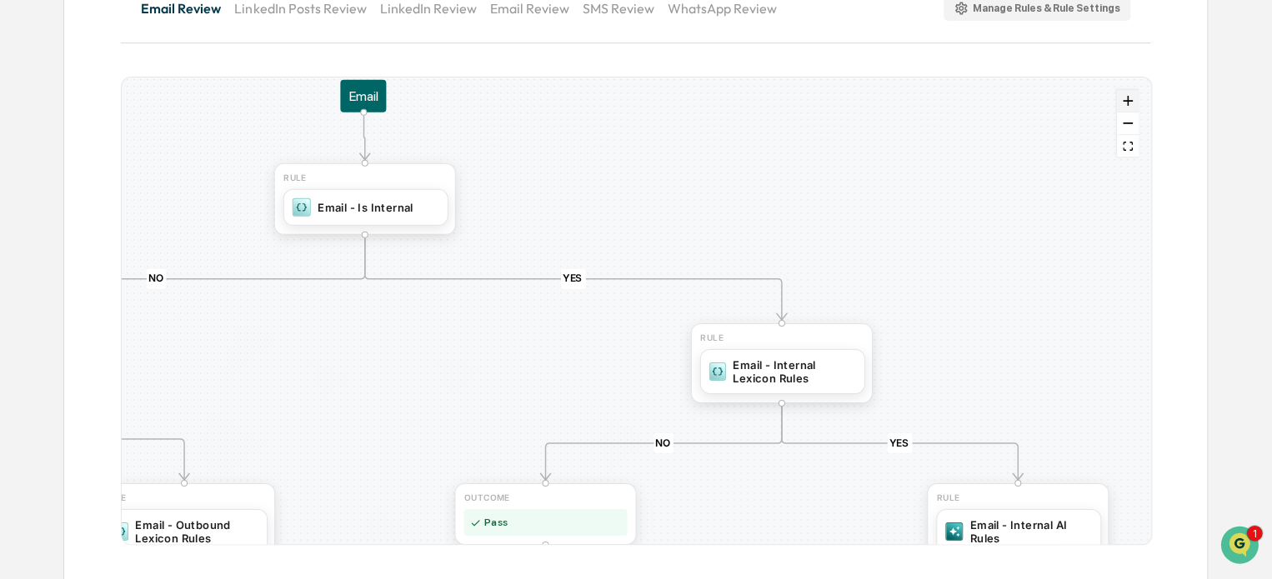
click at [1125, 103] on icon "zoom in" at bounding box center [1128, 101] width 10 height 10
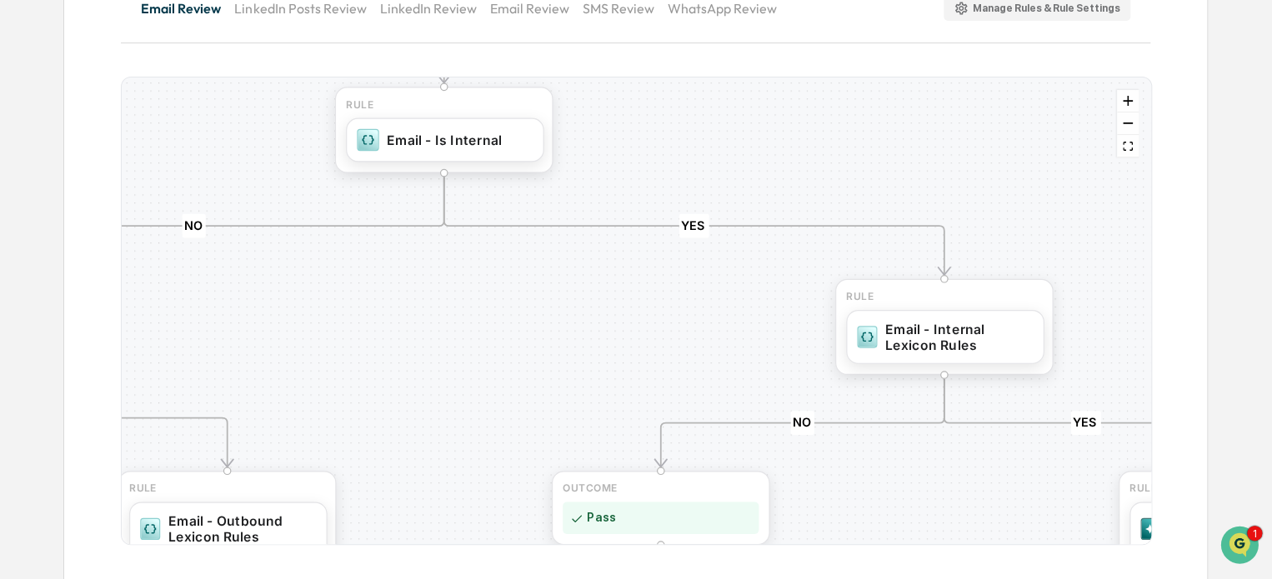
drag, startPoint x: 980, startPoint y: 246, endPoint x: 1114, endPoint y: 199, distance: 141.3
click at [1114, 199] on div "YES NO YES NO YES NO YES NO YES NO YES NO OUTCOME Pass RULE Email - Internal AI…" at bounding box center [636, 311] width 1029 height 467
click at [1124, 151] on button "fit view" at bounding box center [1128, 146] width 22 height 23
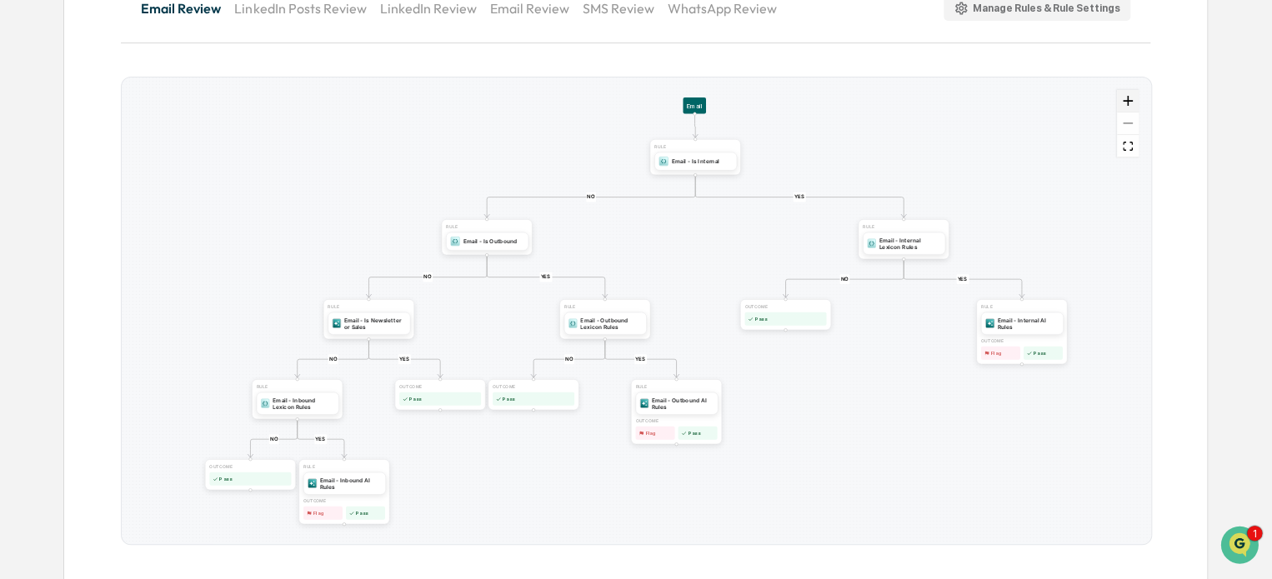
click at [1123, 96] on icon "zoom in" at bounding box center [1128, 101] width 10 height 10
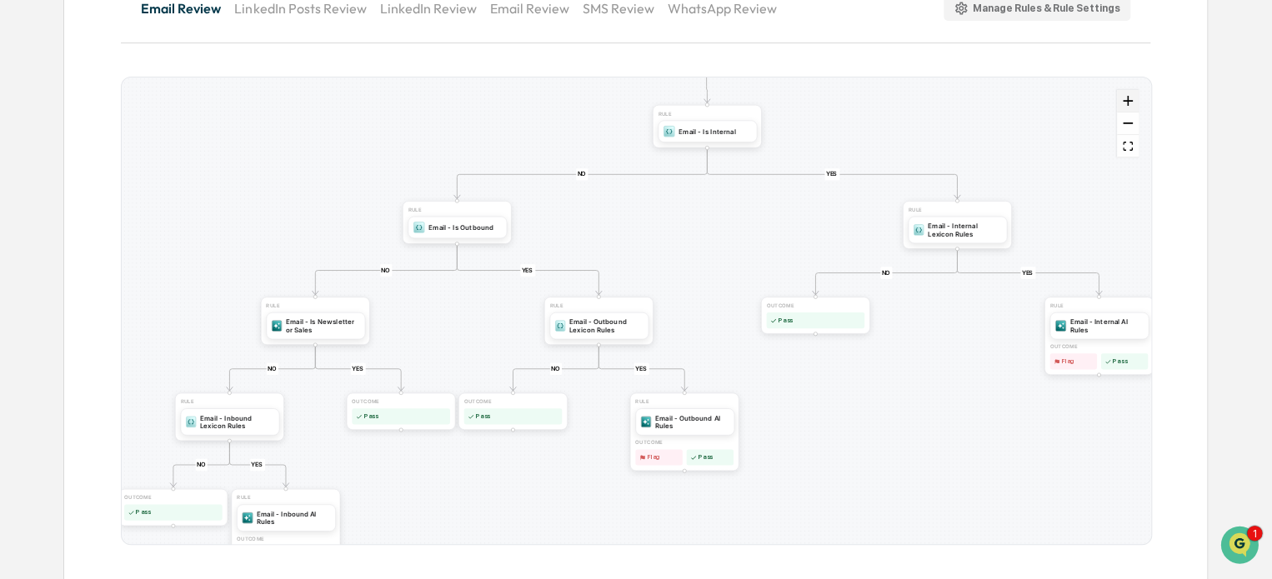
click at [1130, 102] on icon "zoom in" at bounding box center [1128, 101] width 10 height 10
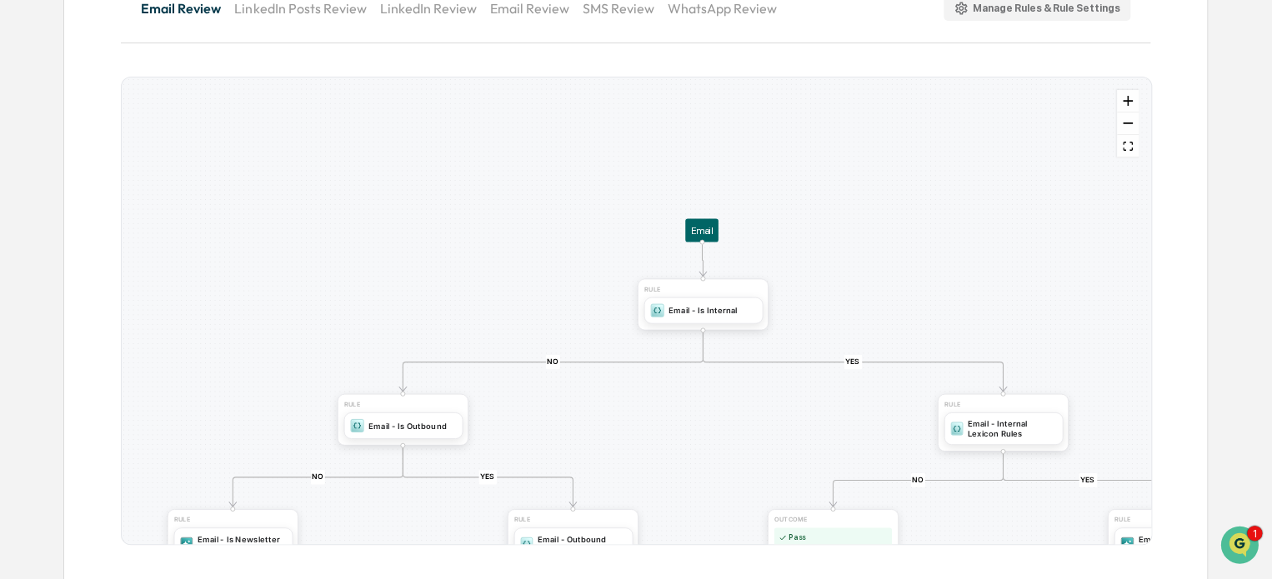
drag, startPoint x: 830, startPoint y: 229, endPoint x: 812, endPoint y: 444, distance: 215.9
click at [812, 444] on div "YES NO YES NO YES NO YES NO YES NO YES NO OUTCOME Pass RULE Email - Internal AI…" at bounding box center [636, 311] width 1029 height 467
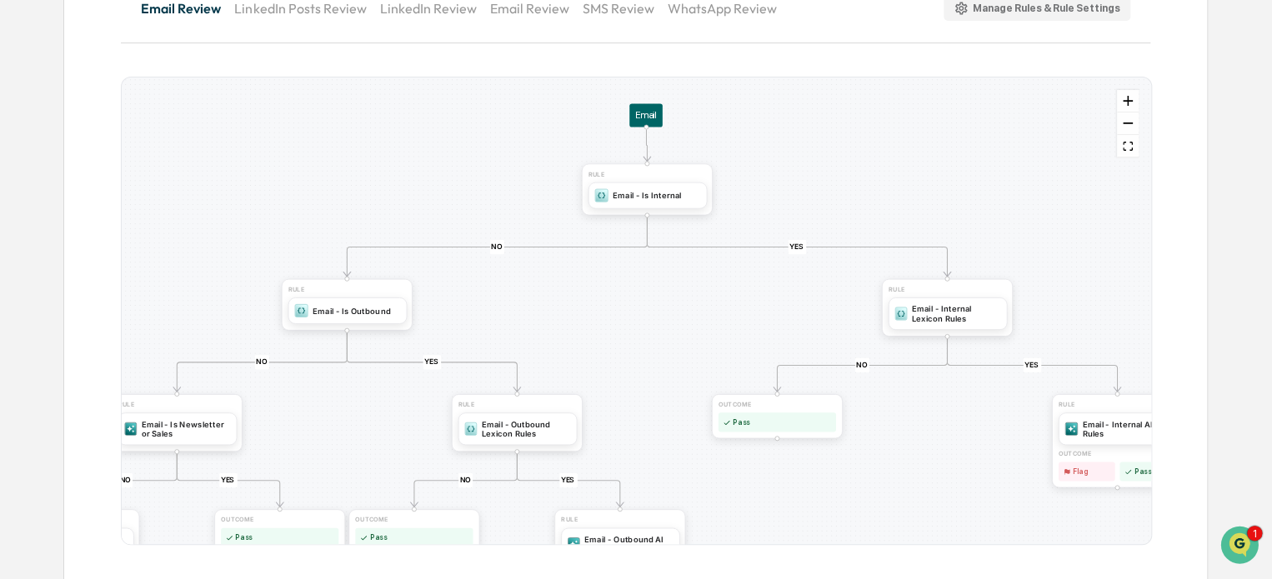
drag, startPoint x: 542, startPoint y: 236, endPoint x: 484, endPoint y: 117, distance: 132.7
click at [484, 117] on div "YES NO YES NO YES NO YES NO YES NO YES NO OUTCOME Pass RULE Email - Internal AI…" at bounding box center [636, 311] width 1029 height 467
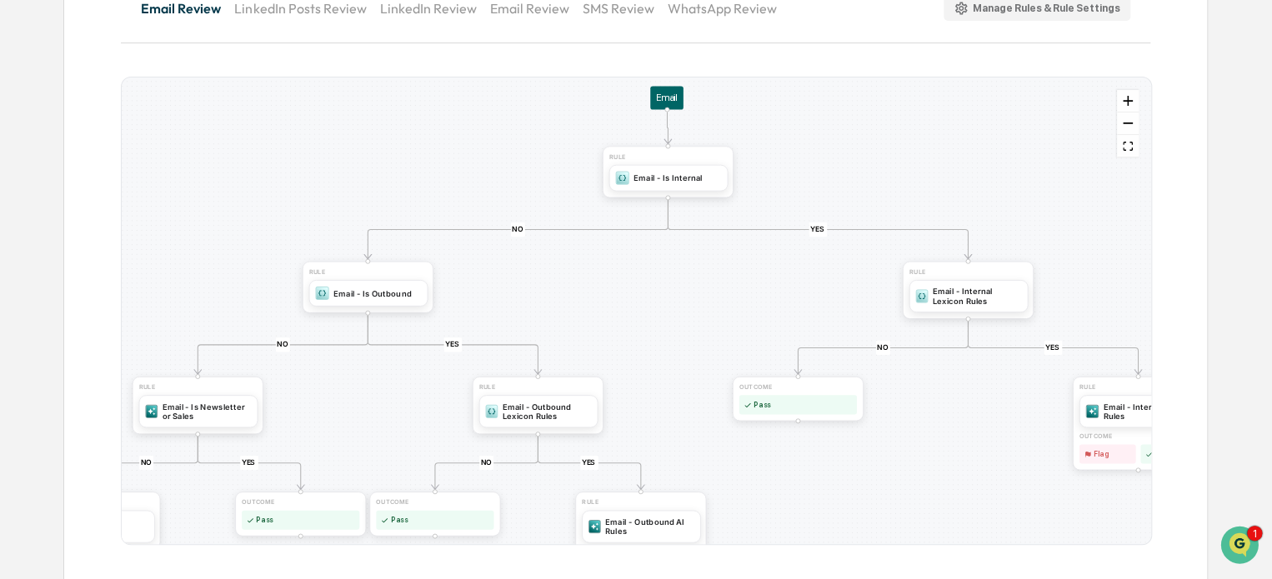
drag, startPoint x: 554, startPoint y: 194, endPoint x: 577, endPoint y: 181, distance: 26.9
click at [577, 181] on div "YES NO YES NO YES NO YES NO YES NO YES NO OUTCOME Pass RULE Email - Internal AI…" at bounding box center [636, 311] width 1029 height 467
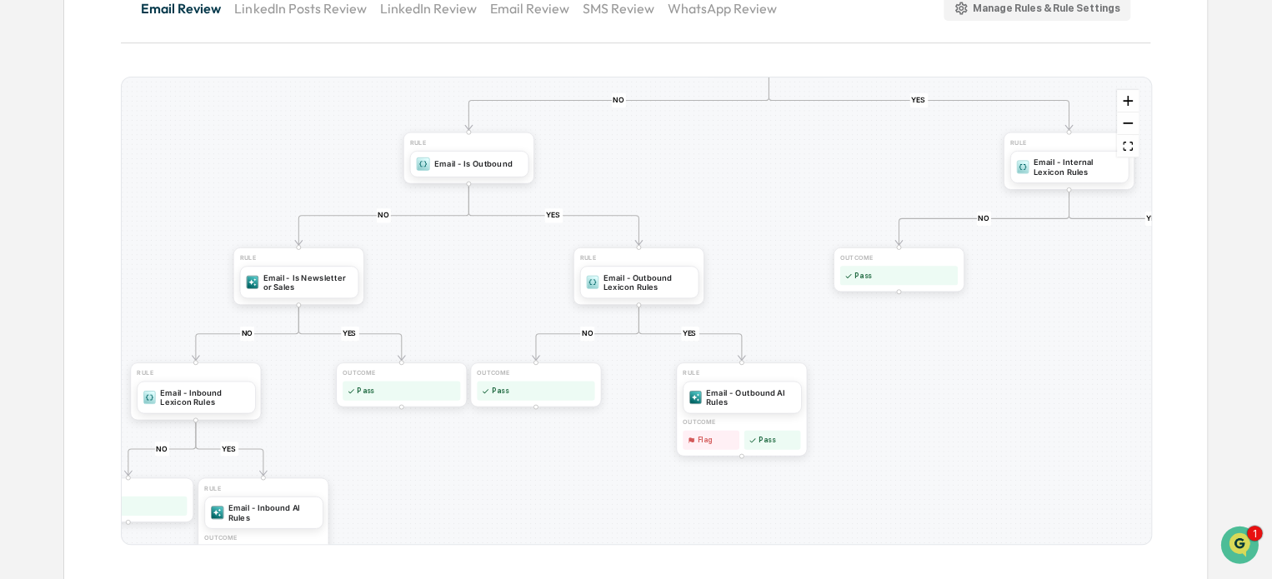
drag, startPoint x: 654, startPoint y: 379, endPoint x: 754, endPoint y: 250, distance: 163.9
click at [754, 250] on div "YES NO YES NO YES NO YES NO YES NO YES NO OUTCOME Pass RULE Email - Internal AI…" at bounding box center [636, 311] width 1029 height 467
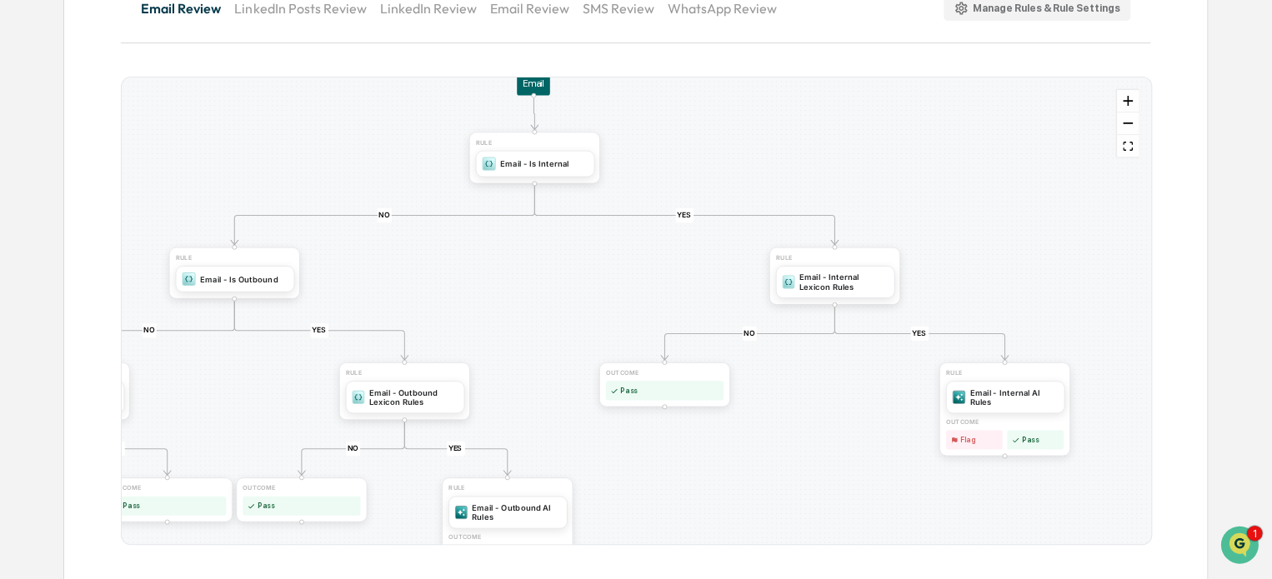
drag, startPoint x: 764, startPoint y: 212, endPoint x: 530, endPoint y: 327, distance: 261.0
click at [530, 327] on div "YES NO YES NO YES NO YES NO YES NO YES NO OUTCOME Pass RULE Email - Internal AI…" at bounding box center [636, 311] width 1029 height 467
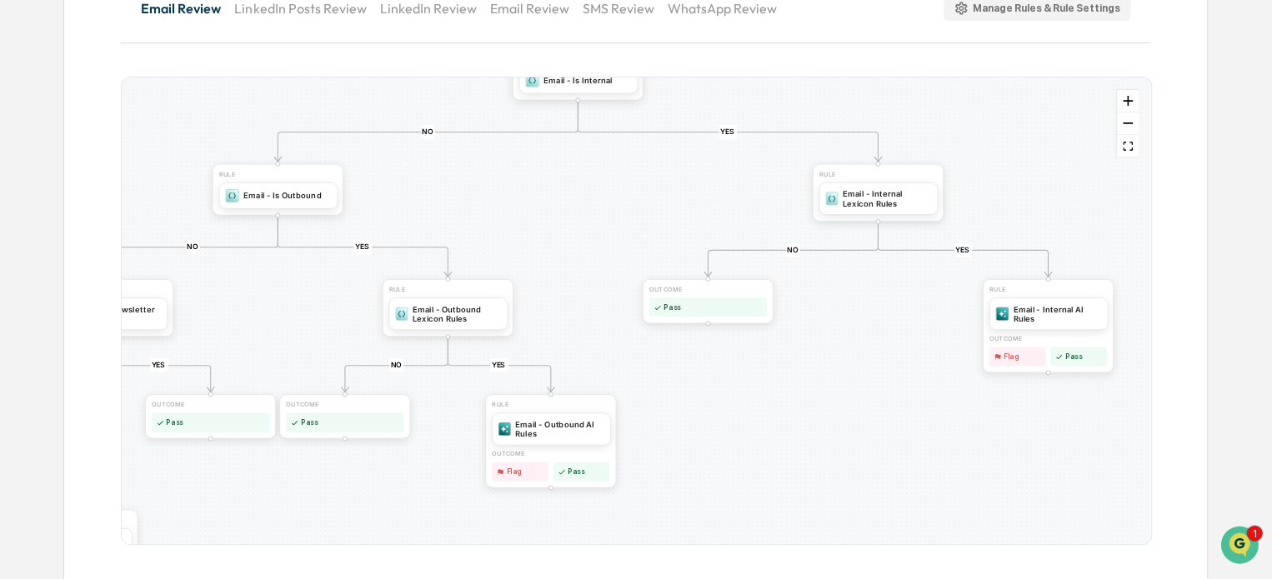
drag, startPoint x: 983, startPoint y: 228, endPoint x: 1026, endPoint y: 144, distance: 94.0
click at [1026, 144] on div "YES NO YES NO YES NO YES NO YES NO YES NO OUTCOME Pass RULE Email - Internal AI…" at bounding box center [636, 311] width 1029 height 467
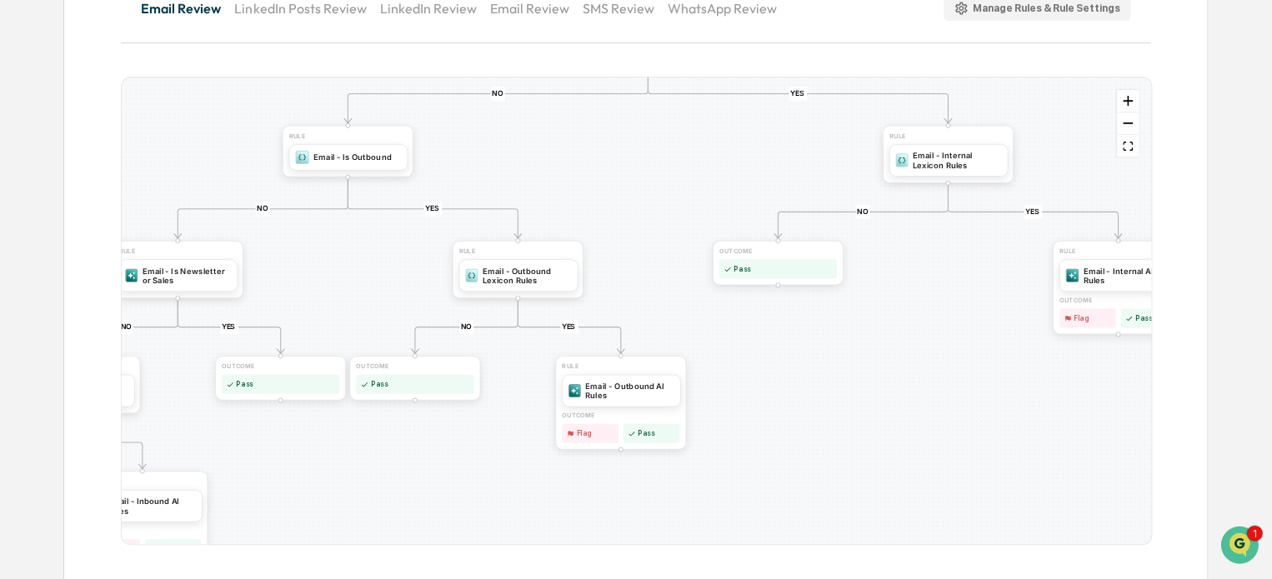
drag, startPoint x: 867, startPoint y: 352, endPoint x: 937, endPoint y: 313, distance: 79.8
click at [937, 313] on div "YES NO YES NO YES NO YES NO YES NO YES NO OUTCOME Pass RULE Email - Internal AI…" at bounding box center [636, 311] width 1029 height 467
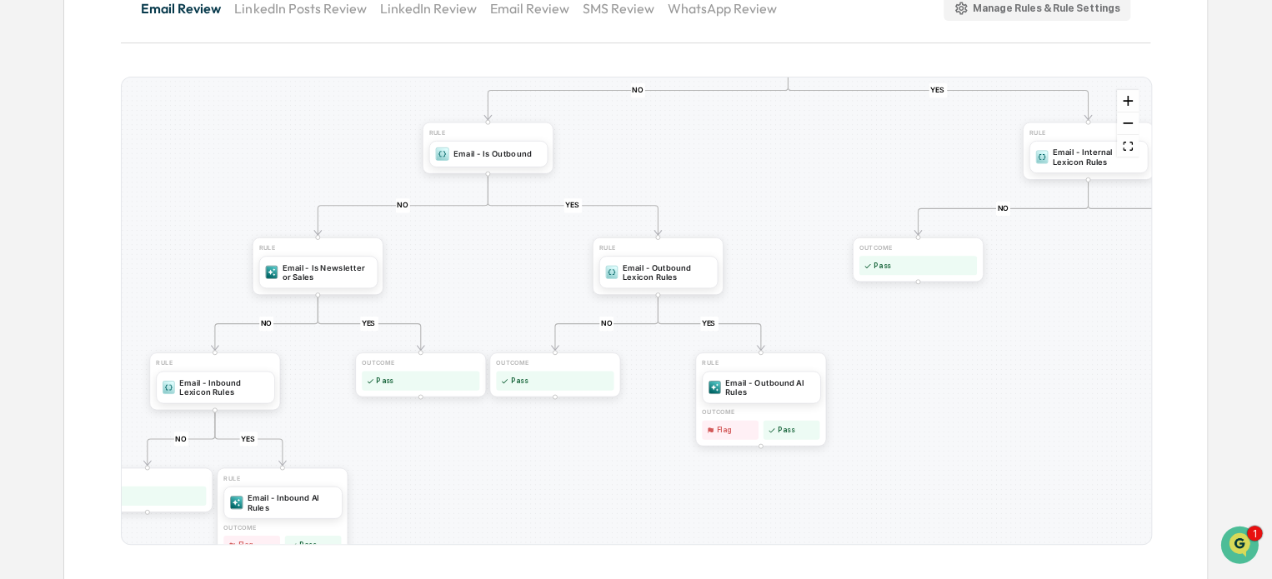
drag, startPoint x: 769, startPoint y: 386, endPoint x: 910, endPoint y: 383, distance: 140.1
click at [910, 383] on div "YES NO YES NO YES NO YES NO YES NO YES NO OUTCOME Pass RULE Email - Internal AI…" at bounding box center [636, 311] width 1029 height 467
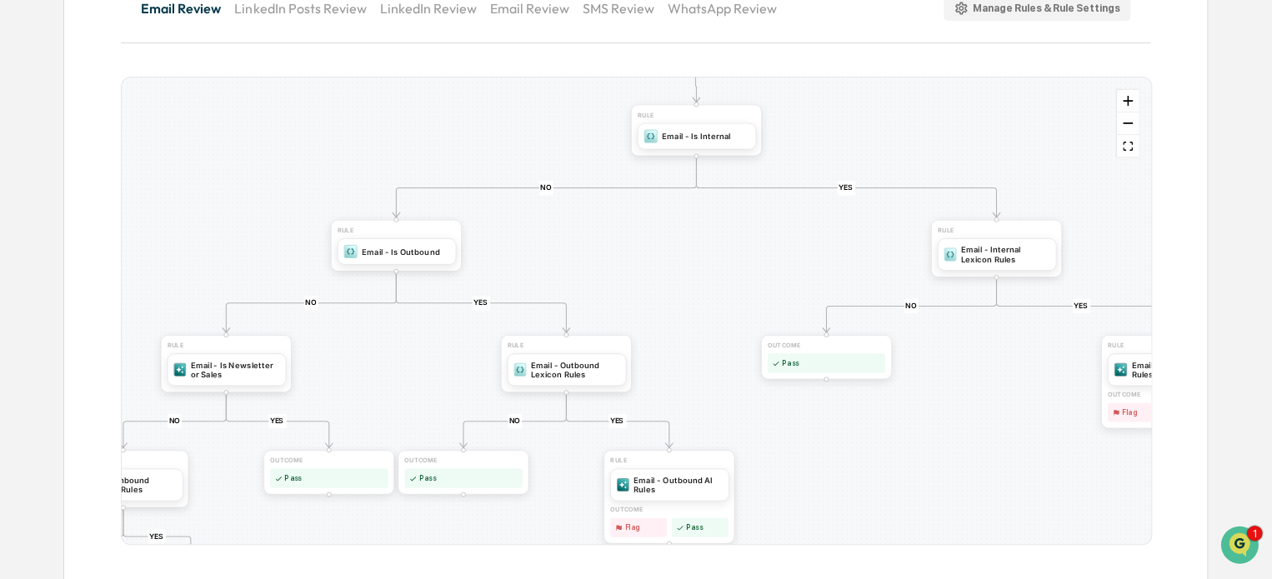
drag, startPoint x: 534, startPoint y: 244, endPoint x: 442, endPoint y: 342, distance: 133.9
click at [442, 342] on div "YES NO YES NO YES NO YES NO YES NO YES NO OUTCOME Pass RULE Email - Internal AI…" at bounding box center [636, 311] width 1029 height 467
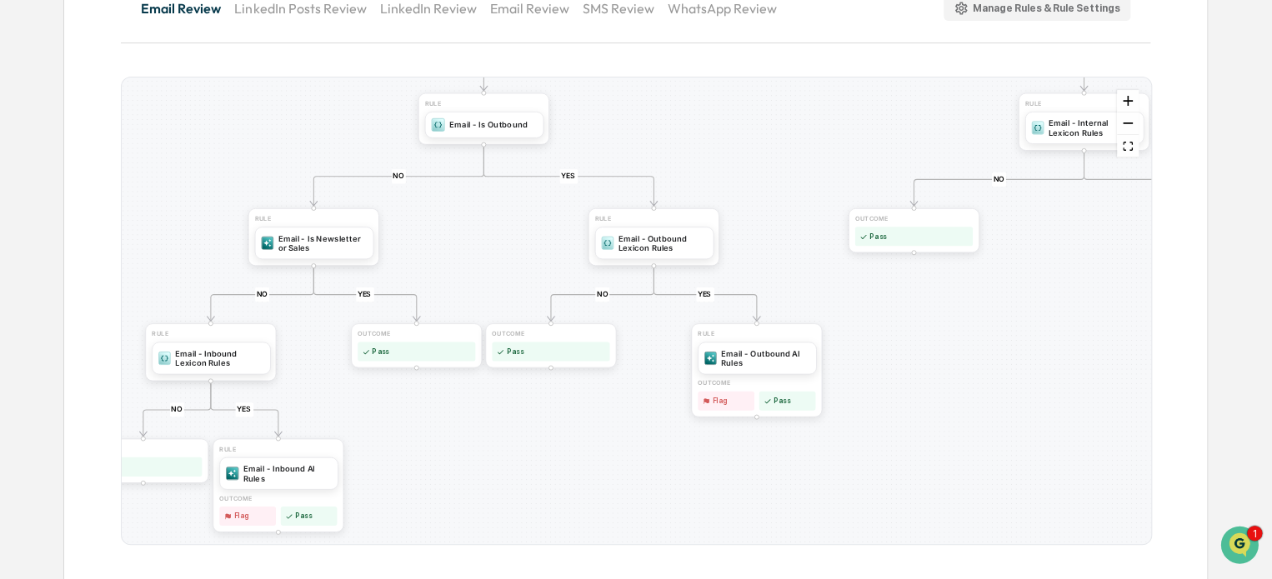
drag, startPoint x: 687, startPoint y: 218, endPoint x: 774, endPoint y: 92, distance: 154.0
click at [774, 92] on div "YES NO YES NO YES NO YES NO YES NO YES NO OUTCOME Pass RULE Email - Internal AI…" at bounding box center [636, 311] width 1029 height 467
click at [1123, 97] on icon "zoom in" at bounding box center [1128, 101] width 10 height 10
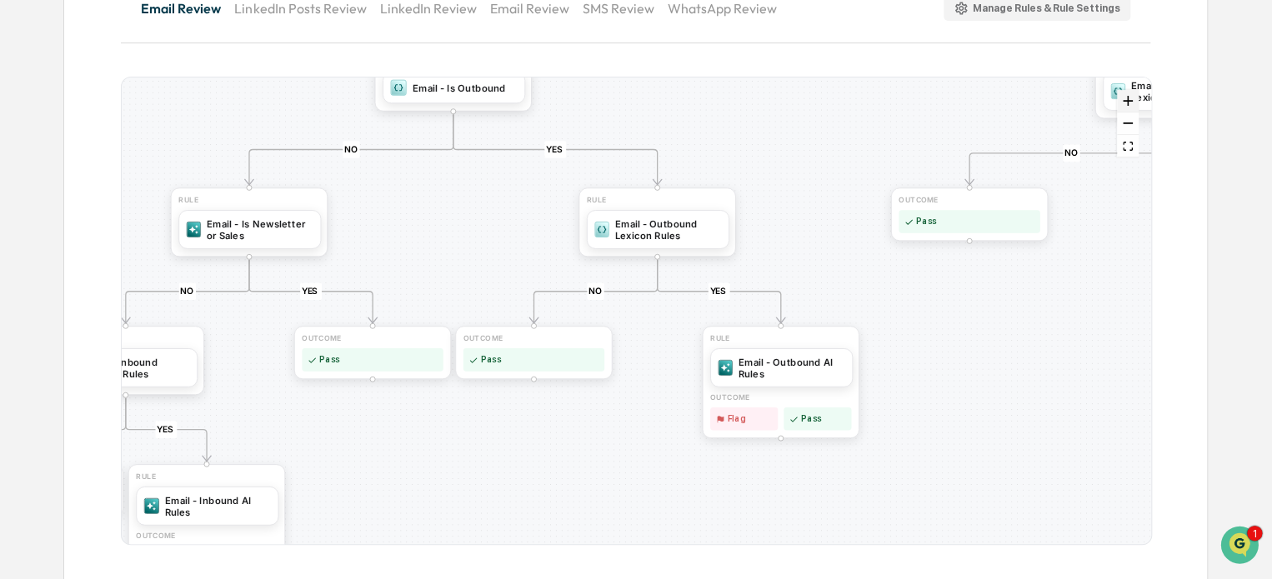
click at [1123, 97] on icon "zoom in" at bounding box center [1128, 101] width 10 height 10
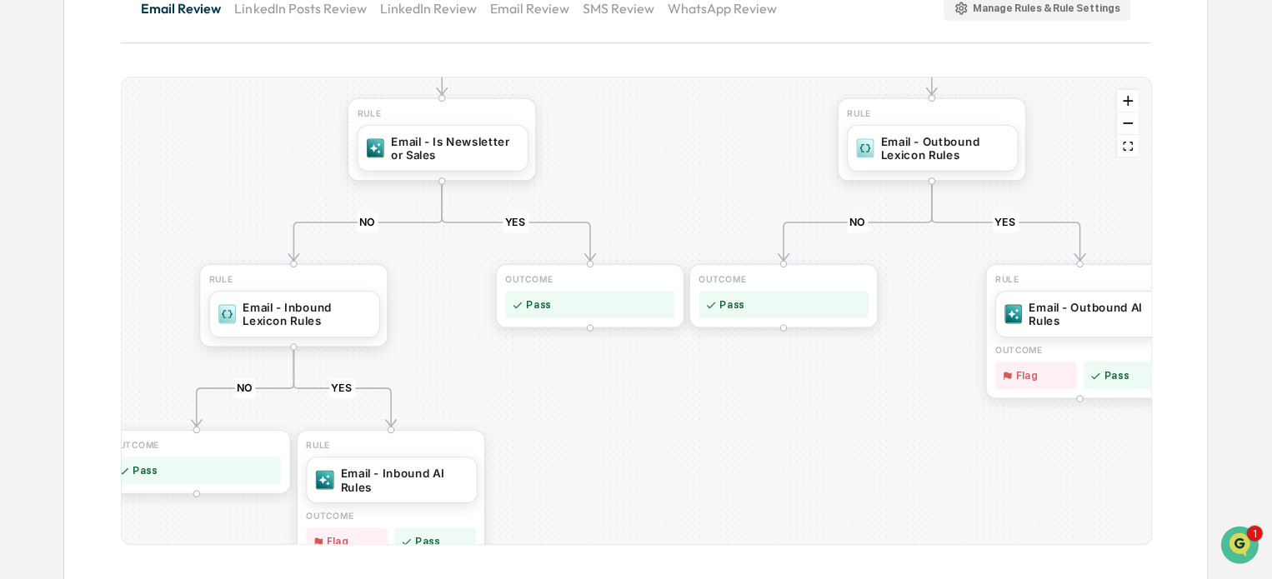
drag, startPoint x: 470, startPoint y: 259, endPoint x: 740, endPoint y: 202, distance: 276.2
click at [740, 202] on div "YES NO YES NO YES NO YES NO YES NO YES NO OUTCOME Pass RULE Email - Internal AI…" at bounding box center [636, 311] width 1029 height 467
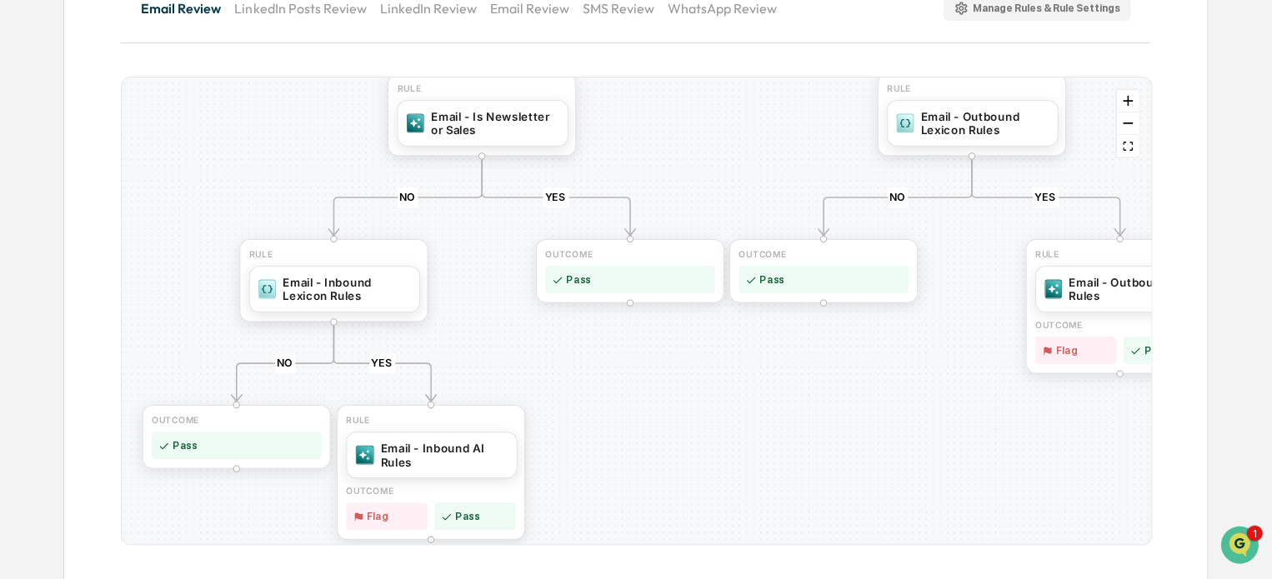
drag, startPoint x: 444, startPoint y: 279, endPoint x: 477, endPoint y: 247, distance: 46.6
click at [477, 247] on div "YES NO YES NO YES NO YES NO YES NO YES NO OUTCOME Pass RULE Email - Internal AI…" at bounding box center [636, 311] width 1029 height 467
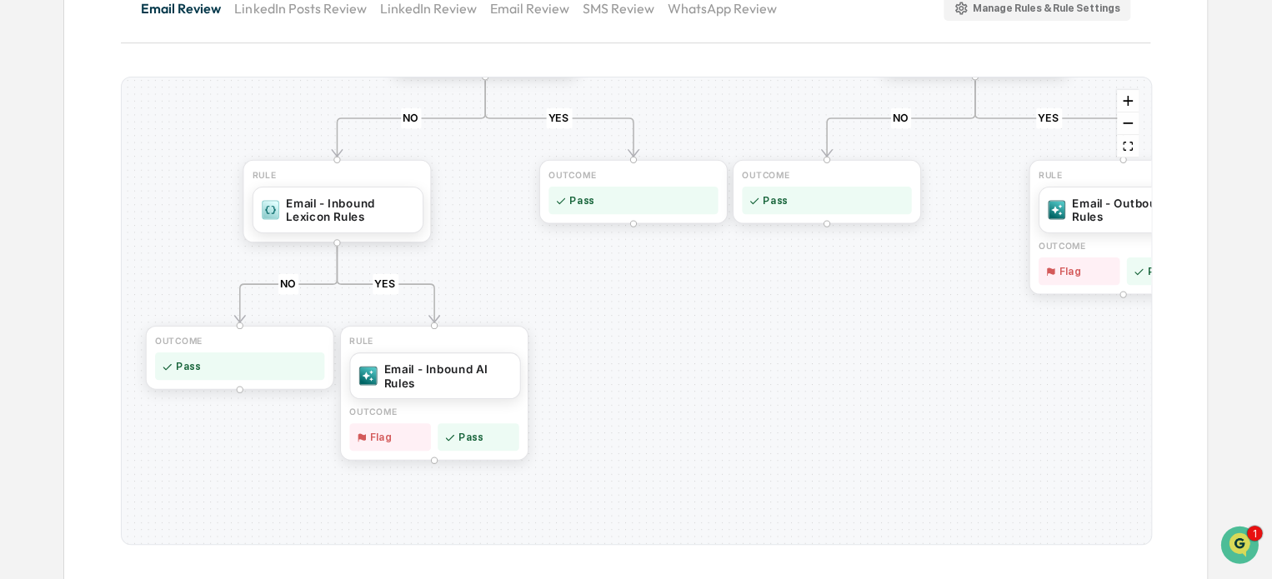
drag, startPoint x: 440, startPoint y: 323, endPoint x: 444, endPoint y: 243, distance: 79.3
click at [444, 243] on div "YES NO YES NO YES NO YES NO YES NO YES NO OUTCOME Pass RULE Email - Internal AI…" at bounding box center [636, 311] width 1029 height 467
click at [734, 367] on div "YES NO YES NO YES NO YES NO YES NO YES NO OUTCOME Pass RULE Email - Internal AI…" at bounding box center [636, 311] width 1029 height 467
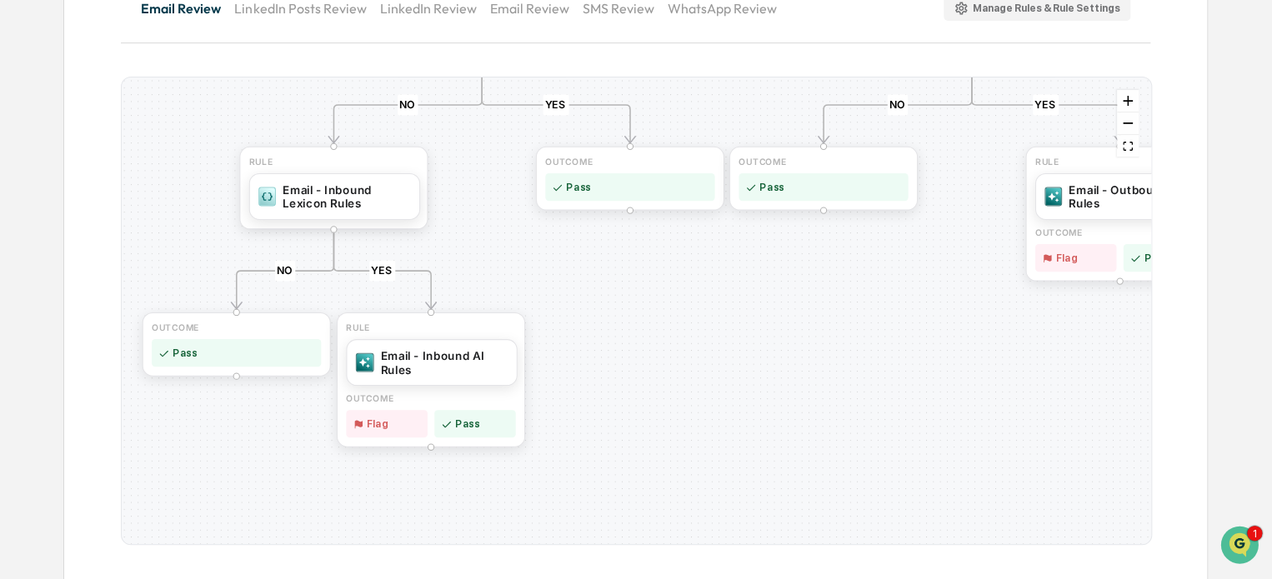
drag, startPoint x: 759, startPoint y: 369, endPoint x: 756, endPoint y: 356, distance: 13.7
click at [756, 356] on div "YES NO YES NO YES NO YES NO YES NO YES NO OUTCOME Pass RULE Email - Internal AI…" at bounding box center [636, 311] width 1029 height 467
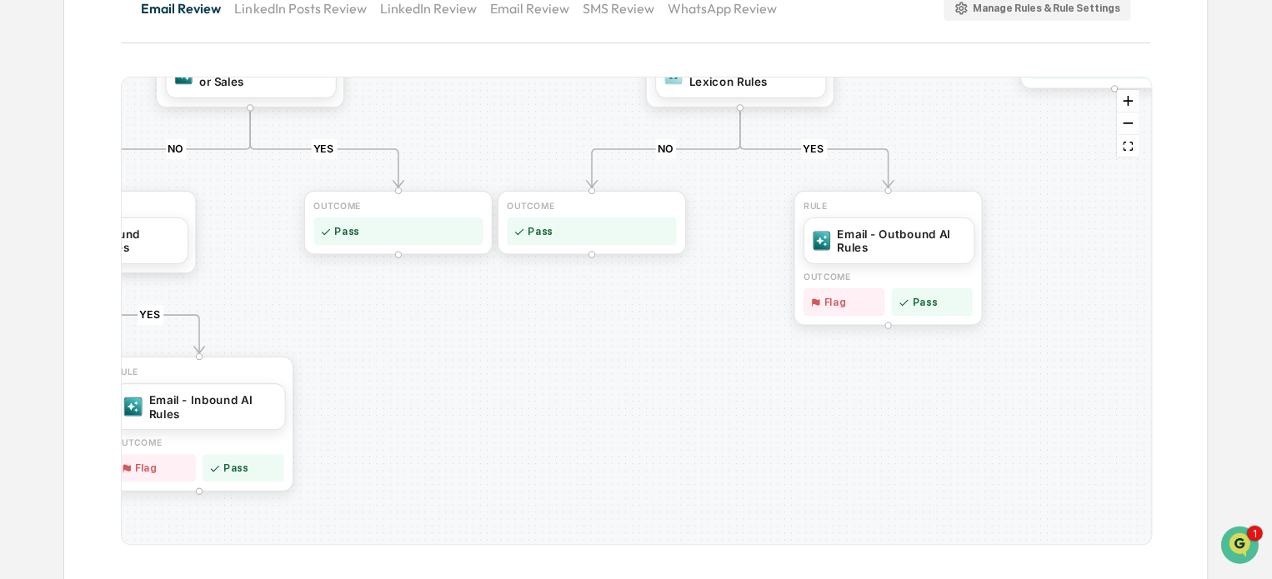
drag, startPoint x: 824, startPoint y: 373, endPoint x: 580, endPoint y: 423, distance: 248.3
click at [580, 423] on div "YES NO YES NO YES NO YES NO YES NO YES NO OUTCOME Pass RULE Email - Internal AI…" at bounding box center [636, 311] width 1029 height 467
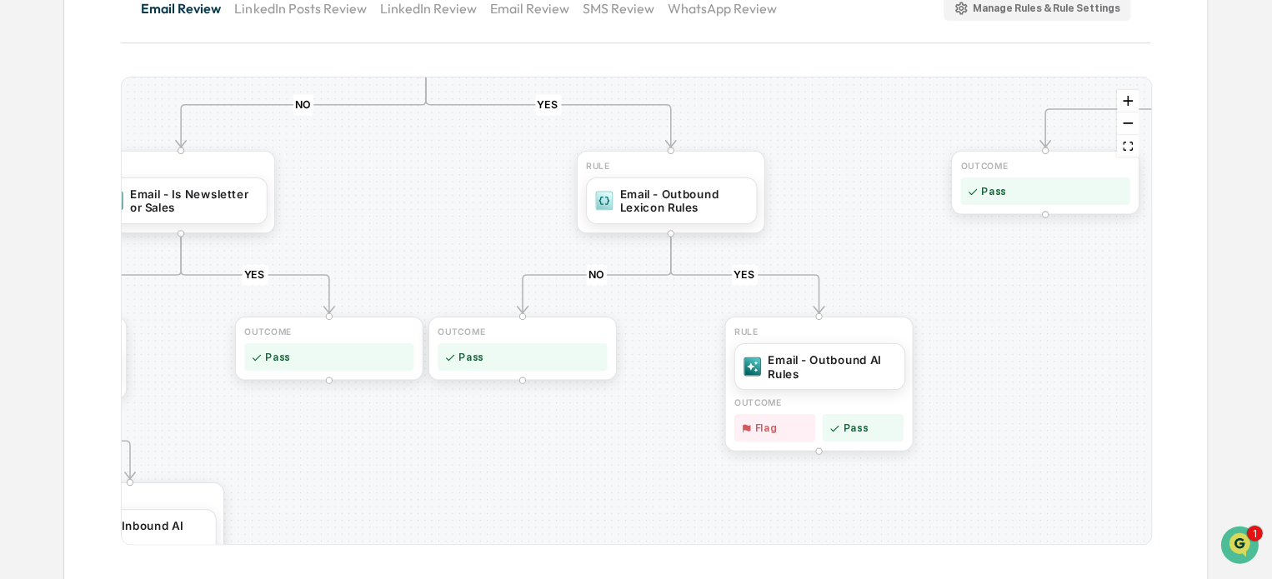
drag, startPoint x: 660, startPoint y: 319, endPoint x: 596, endPoint y: 466, distance: 160.2
click at [590, 469] on div "YES NO YES NO YES NO YES NO YES NO YES NO OUTCOME Pass RULE Email - Internal AI…" at bounding box center [636, 311] width 1029 height 467
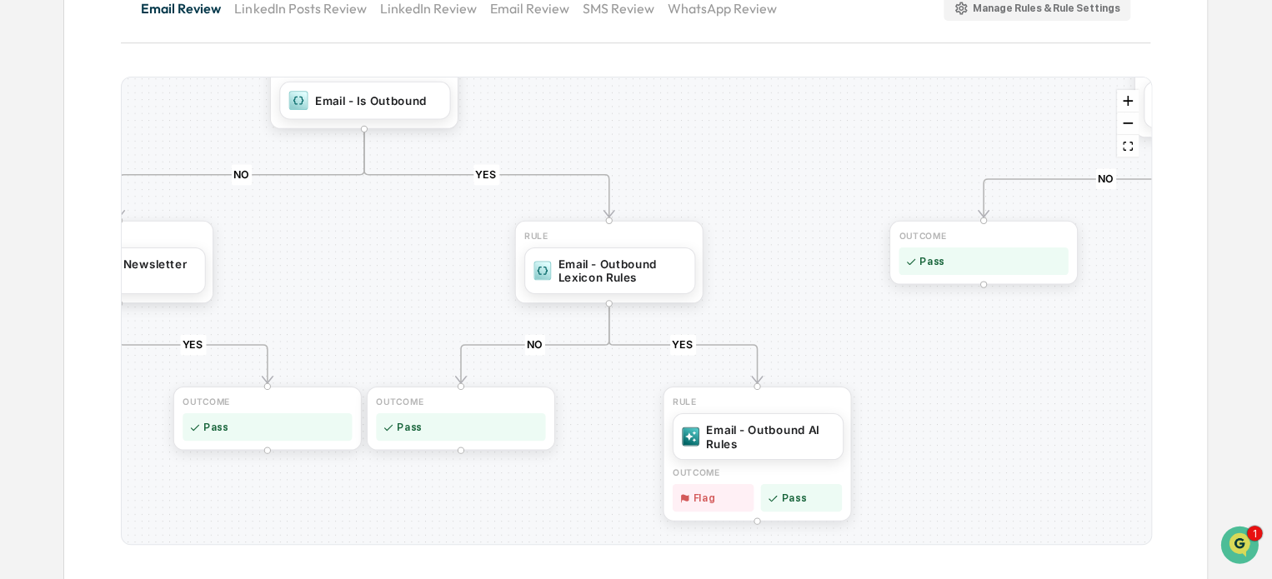
drag, startPoint x: 824, startPoint y: 255, endPoint x: 813, endPoint y: 173, distance: 82.4
click at [813, 173] on div "YES NO YES NO YES NO YES NO YES NO YES NO OUTCOME Pass RULE Email - Internal AI…" at bounding box center [636, 311] width 1029 height 467
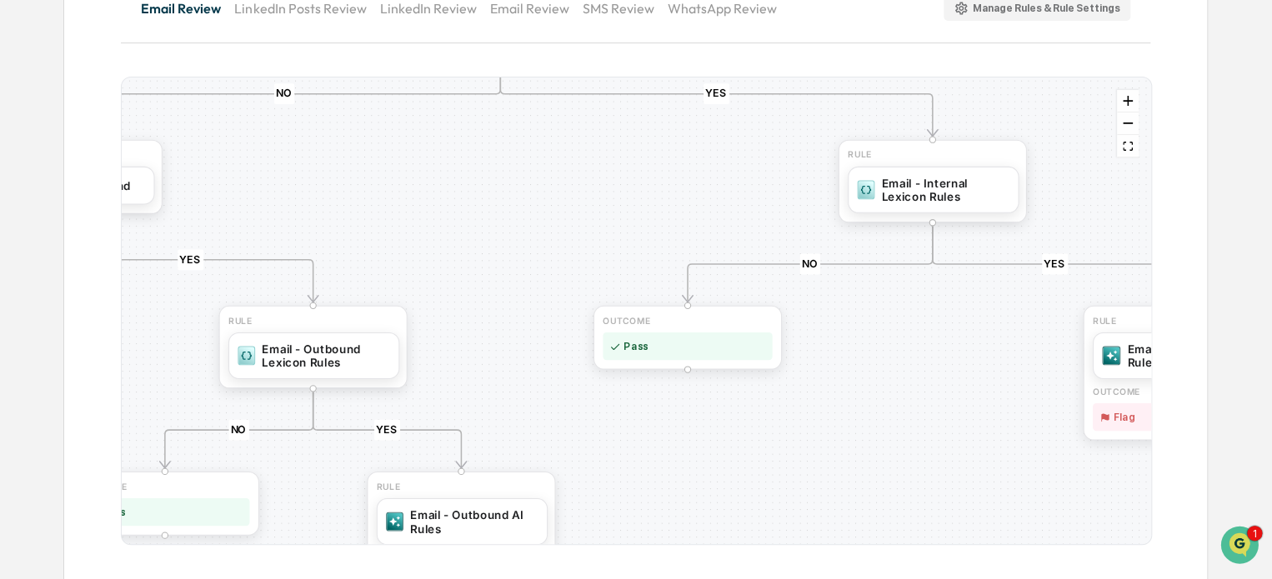
drag, startPoint x: 820, startPoint y: 334, endPoint x: 467, endPoint y: 424, distance: 364.8
click at [469, 436] on div "YES NO YES NO YES NO YES NO YES NO YES NO OUTCOME Pass RULE Email - Internal AI…" at bounding box center [636, 311] width 1029 height 467
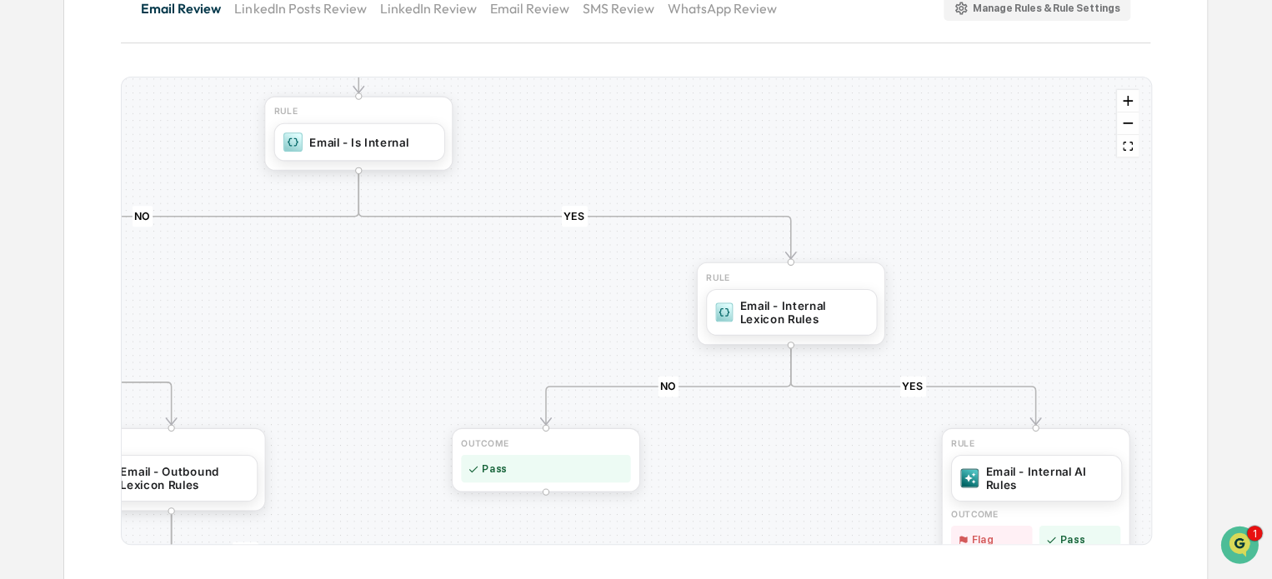
drag, startPoint x: 430, startPoint y: 223, endPoint x: 377, endPoint y: 236, distance: 55.0
click at [385, 303] on div "YES NO YES NO YES NO YES NO YES NO YES NO OUTCOME Pass RULE Email - Internal AI…" at bounding box center [636, 311] width 1029 height 467
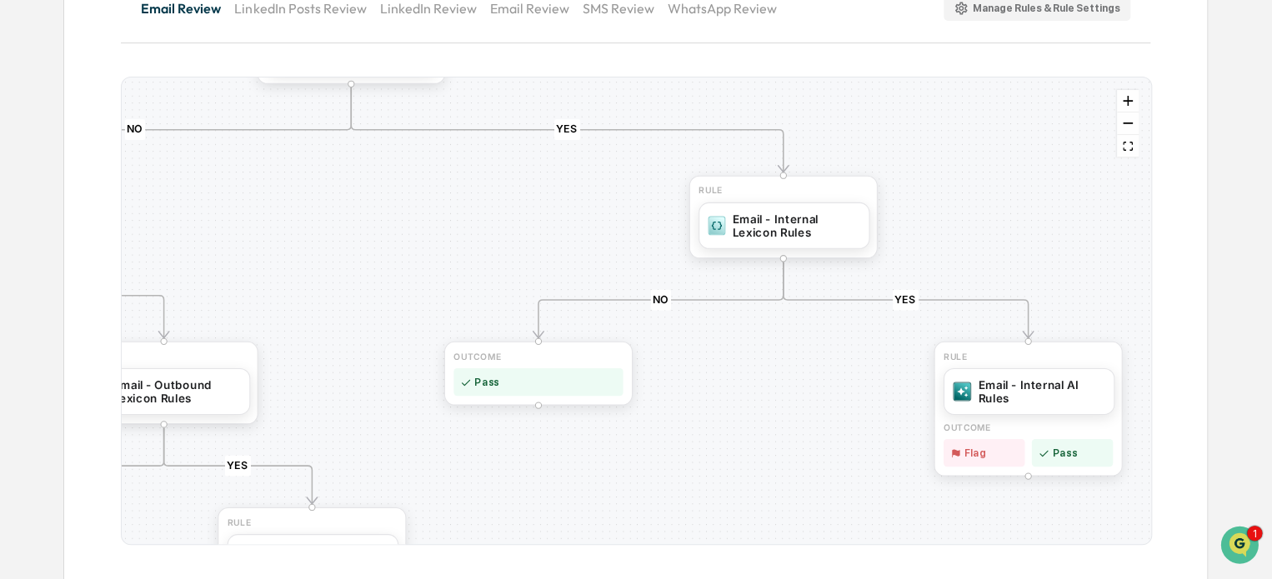
drag, startPoint x: 977, startPoint y: 305, endPoint x: 962, endPoint y: 244, distance: 62.7
click at [962, 244] on div "YES NO YES NO YES NO YES NO YES NO YES NO OUTCOME Pass RULE Email - Internal AI…" at bounding box center [636, 311] width 1029 height 467
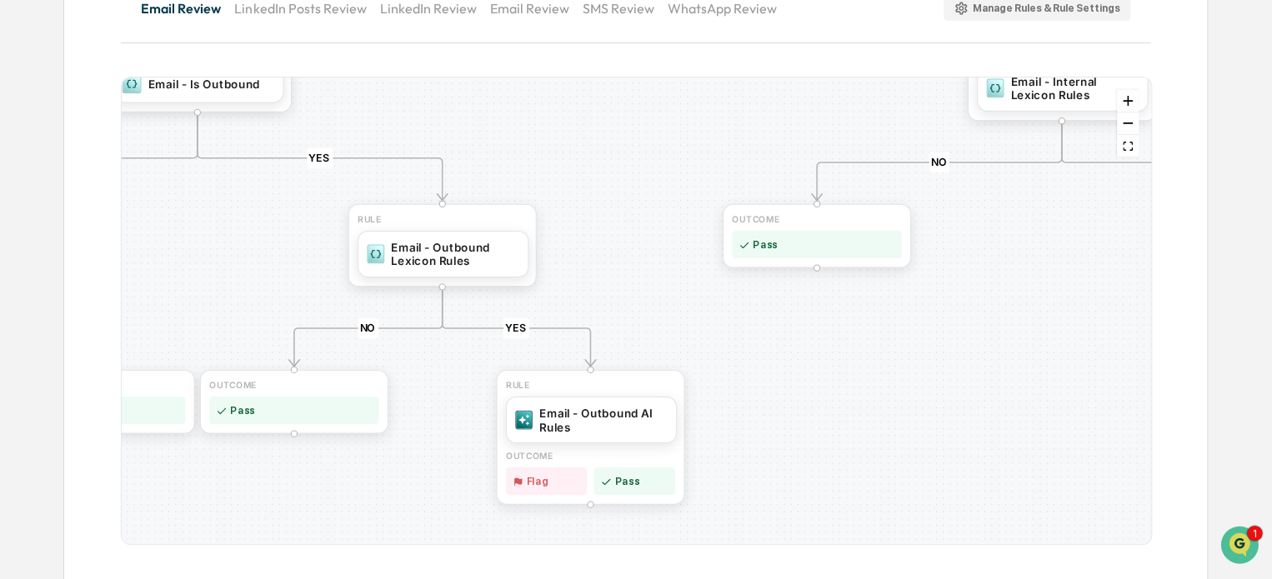
drag, startPoint x: 790, startPoint y: 419, endPoint x: 1069, endPoint y: 282, distance: 310.6
click at [1069, 282] on div "YES NO YES NO YES NO YES NO YES NO YES NO OUTCOME Pass RULE Email - Internal AI…" at bounding box center [636, 311] width 1029 height 467
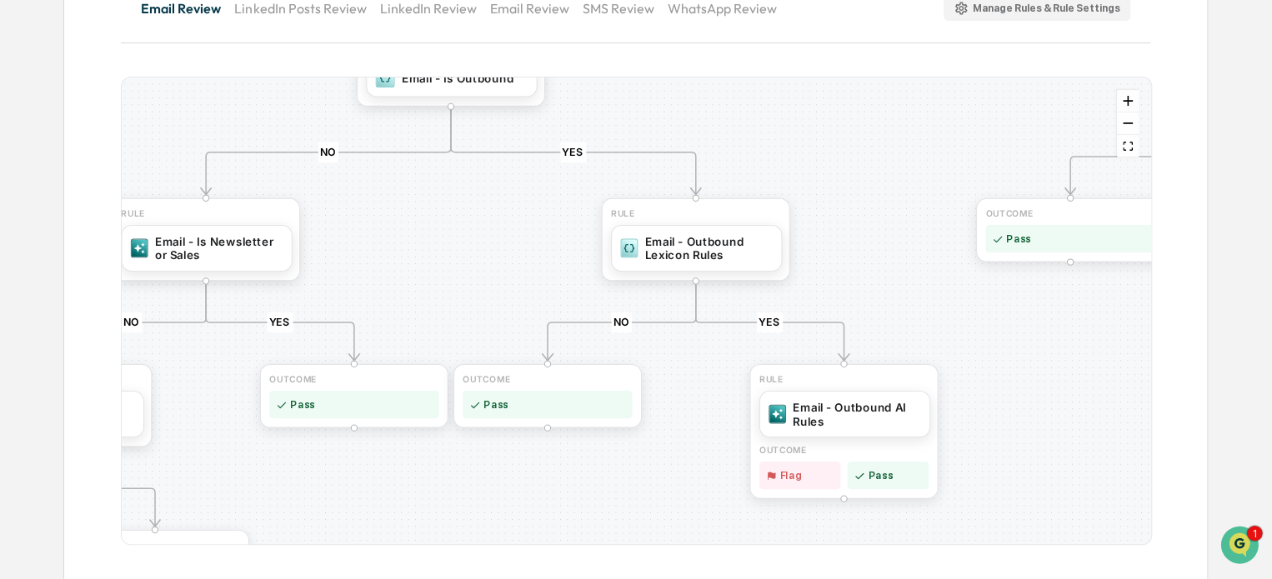
drag, startPoint x: 256, startPoint y: 203, endPoint x: 508, endPoint y: 197, distance: 251.8
click at [508, 197] on div "YES NO YES NO YES NO YES NO YES NO YES NO OUTCOME Pass RULE Email - Internal AI…" at bounding box center [636, 311] width 1029 height 467
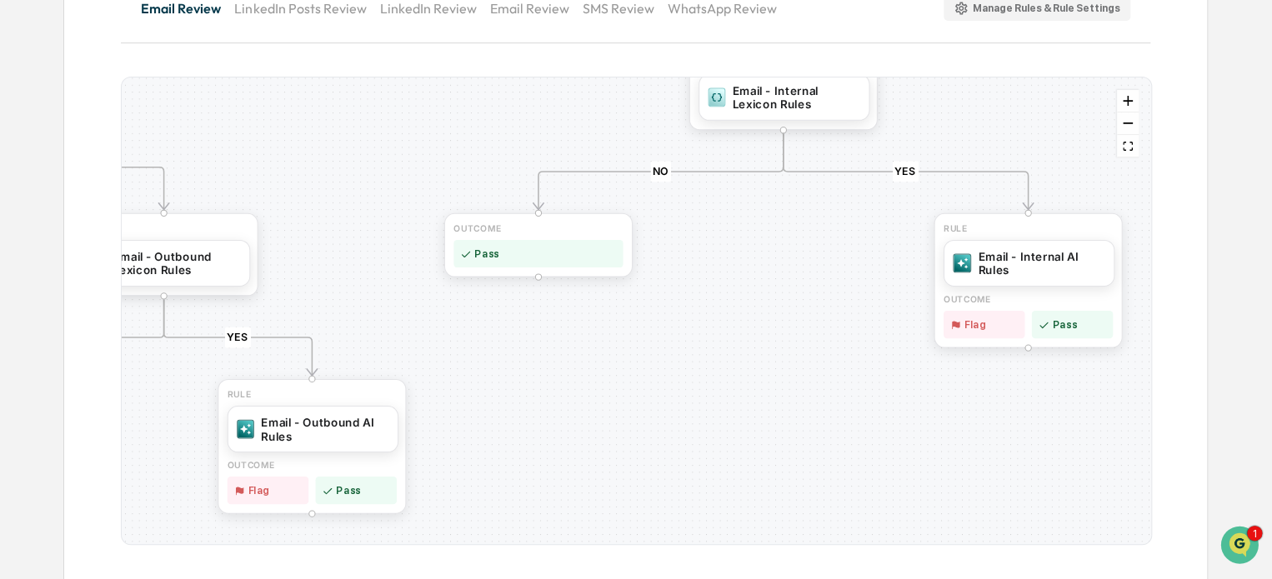
drag, startPoint x: 830, startPoint y: 178, endPoint x: 313, endPoint y: 188, distance: 517.0
click at [300, 193] on div "YES NO YES NO YES NO YES NO YES NO YES NO OUTCOME Pass RULE Email - Internal AI…" at bounding box center [636, 311] width 1029 height 467
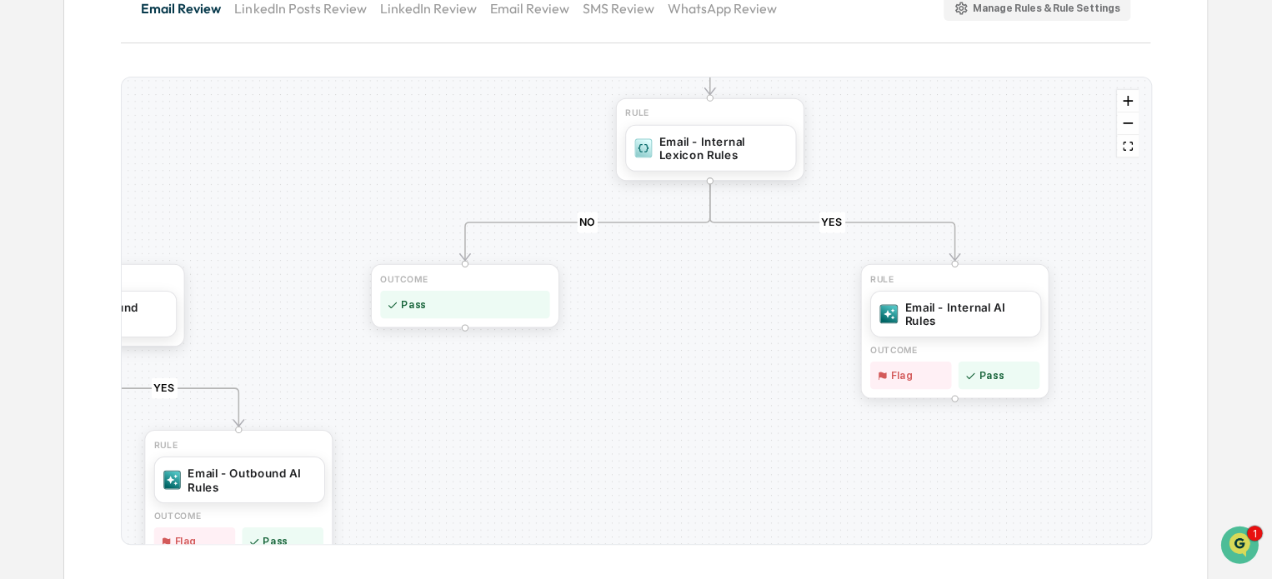
drag, startPoint x: 353, startPoint y: 158, endPoint x: 297, endPoint y: 208, distance: 75.1
click at [297, 208] on div "YES NO YES NO YES NO YES NO YES NO YES NO OUTCOME Pass RULE Email - Internal AI…" at bounding box center [636, 311] width 1029 height 467
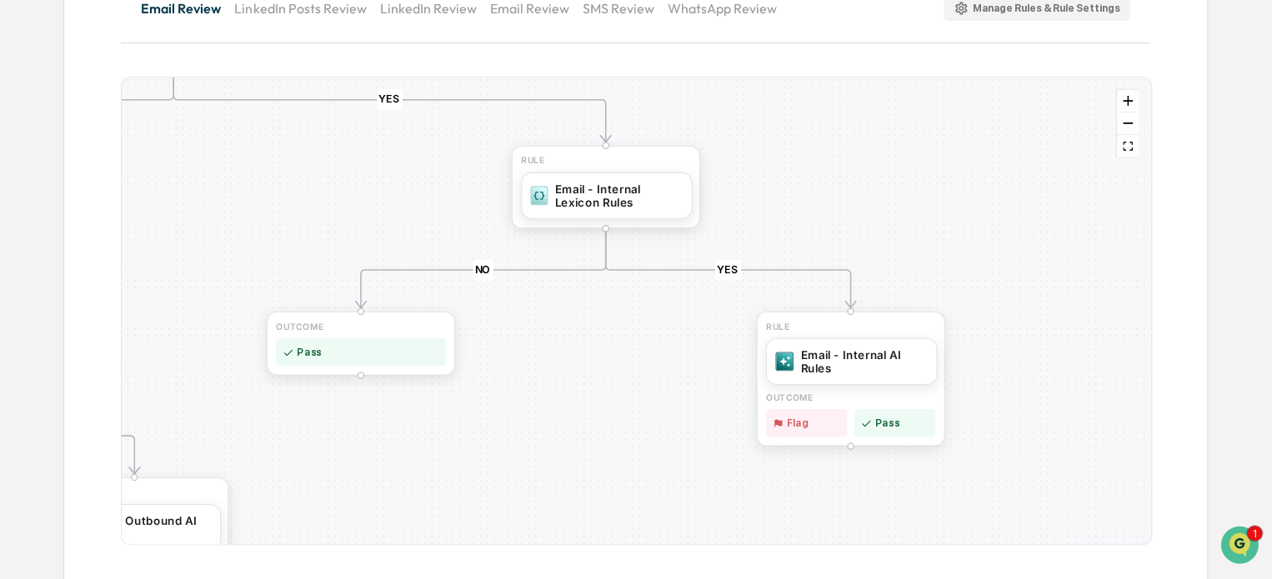
drag, startPoint x: 365, startPoint y: 184, endPoint x: 267, endPoint y: 232, distance: 109.2
click at [267, 232] on div "YES NO YES NO YES NO YES NO YES NO YES NO OUTCOME Pass RULE Email - Internal AI…" at bounding box center [636, 311] width 1029 height 467
click at [1055, 8] on div "Manage Rules & Rule Settings" at bounding box center [1037, 9] width 167 height 16
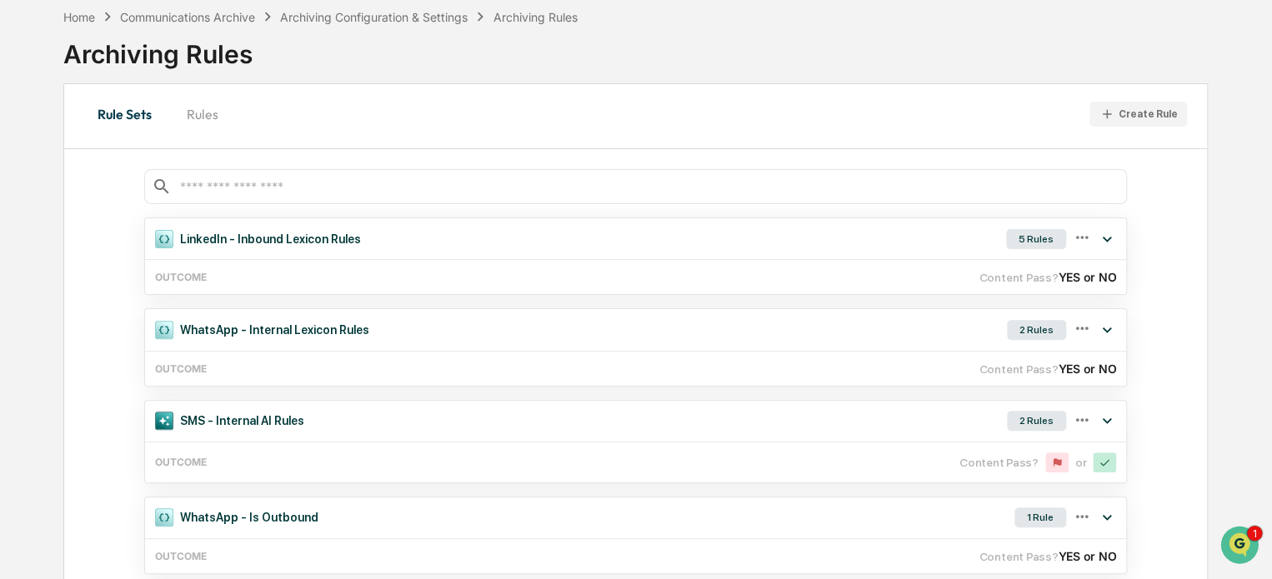
scroll to position [219, 0]
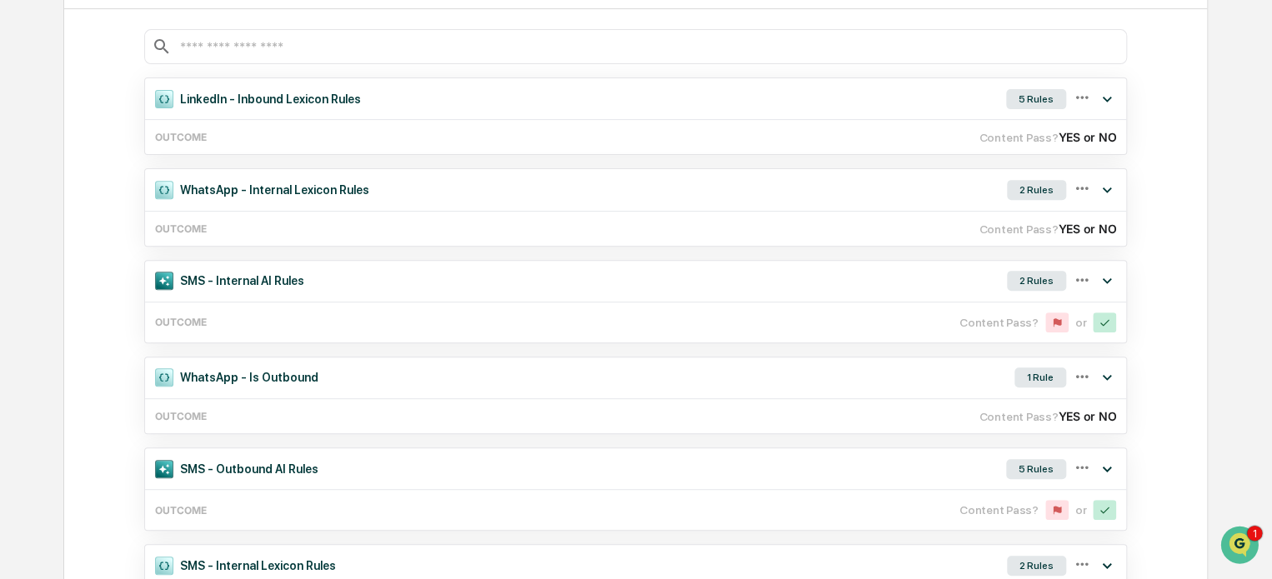
click at [266, 48] on input "text" at bounding box center [648, 47] width 941 height 16
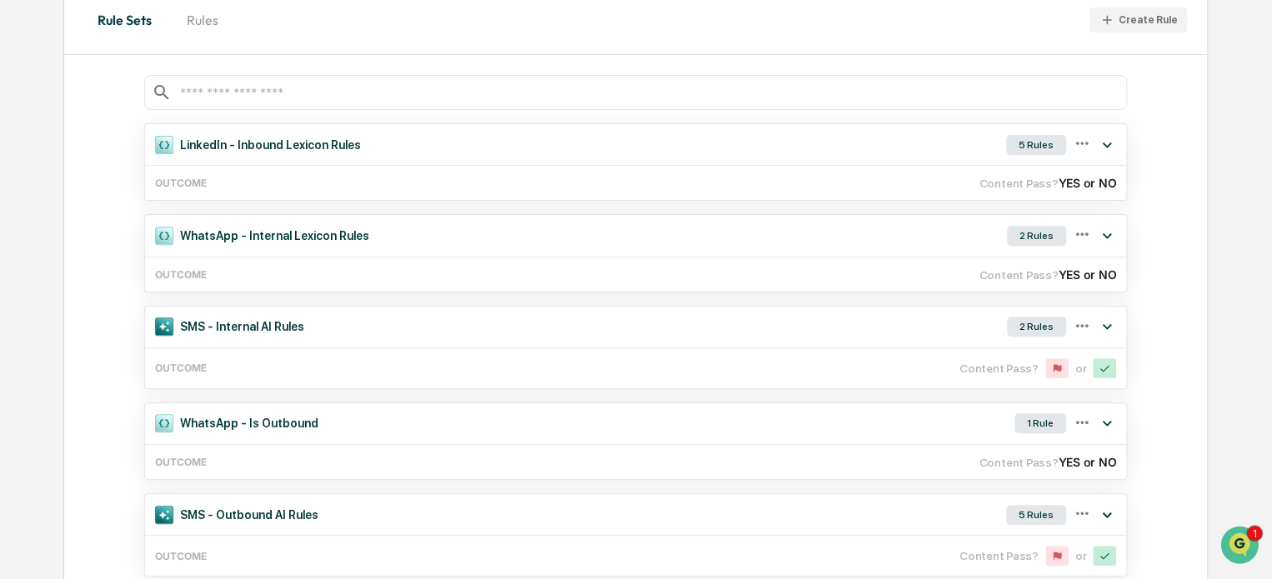
scroll to position [136, 0]
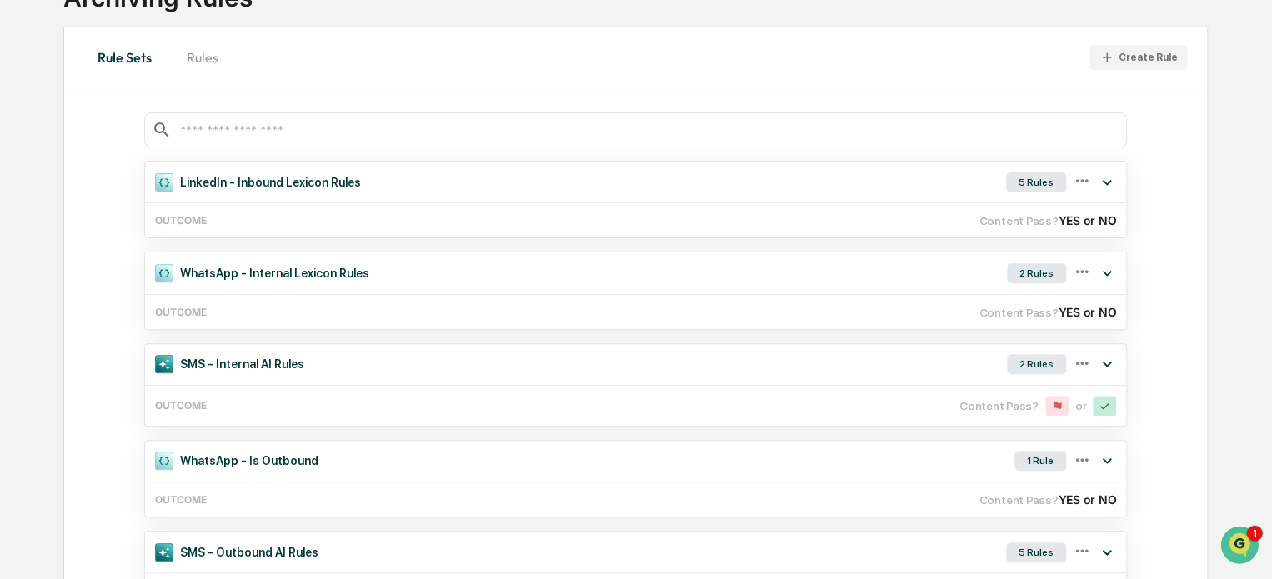
click at [233, 131] on input "text" at bounding box center [648, 131] width 941 height 16
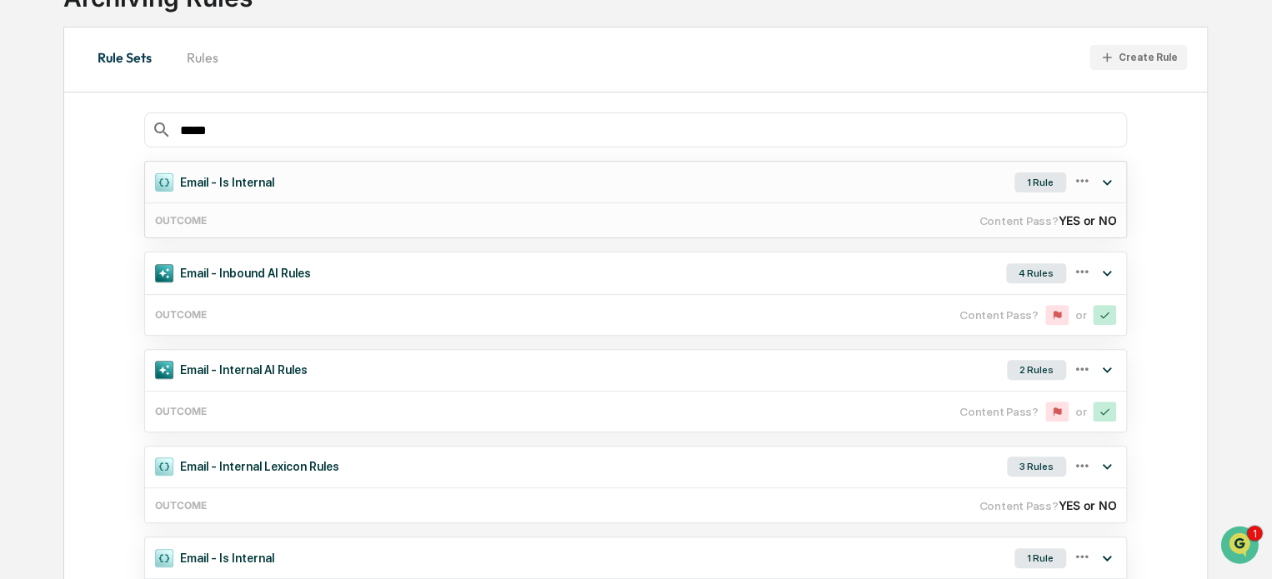
type input "*****"
click at [1055, 179] on div "1 Rule" at bounding box center [1041, 183] width 52 height 20
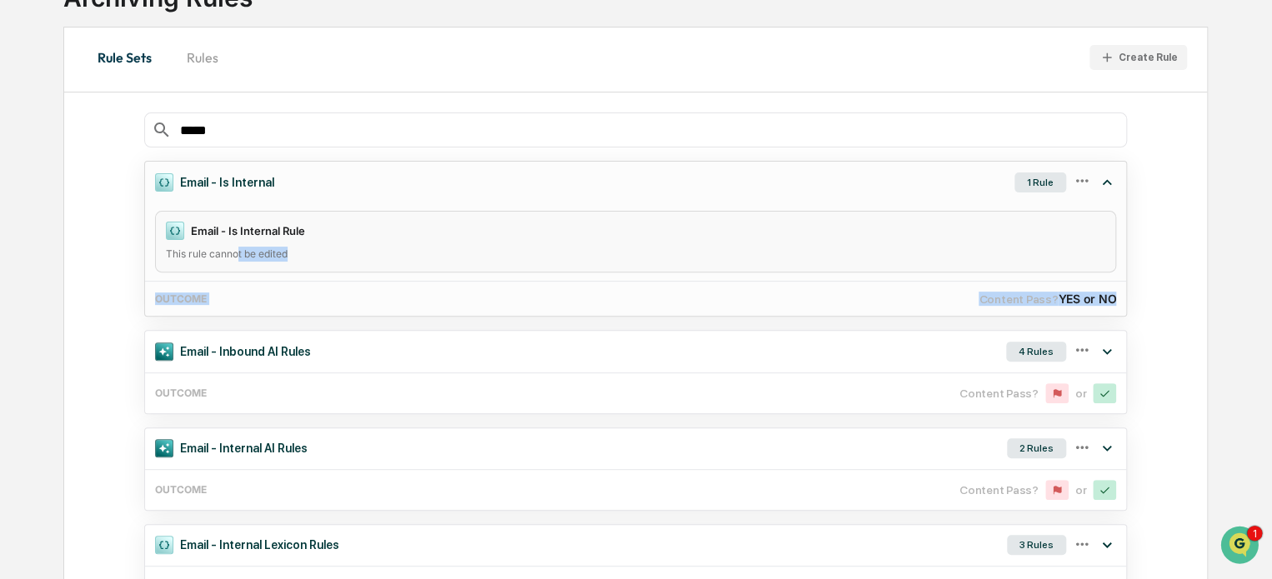
drag, startPoint x: 238, startPoint y: 319, endPoint x: 239, endPoint y: 252, distance: 67.5
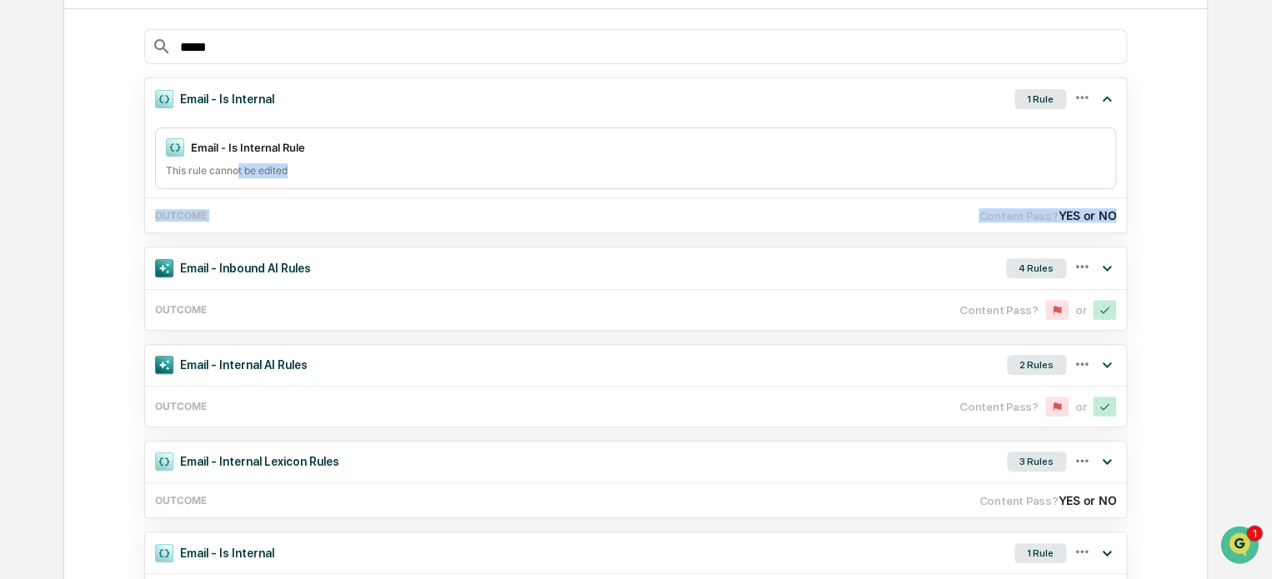
scroll to position [303, 0]
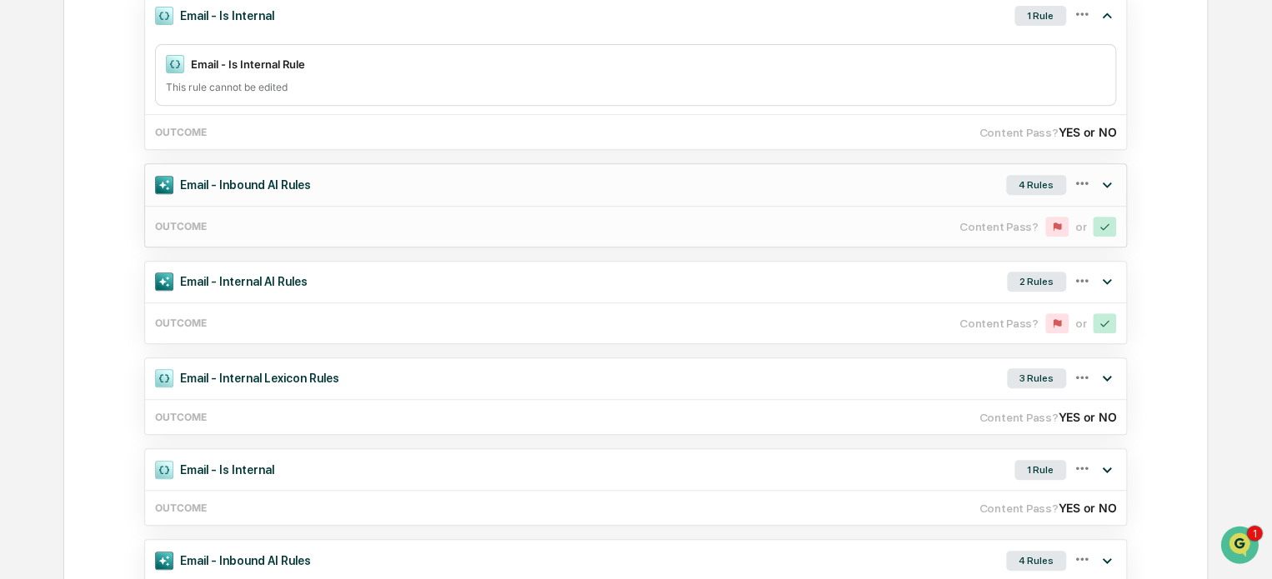
click at [1036, 183] on div "4 Rules" at bounding box center [1036, 185] width 60 height 20
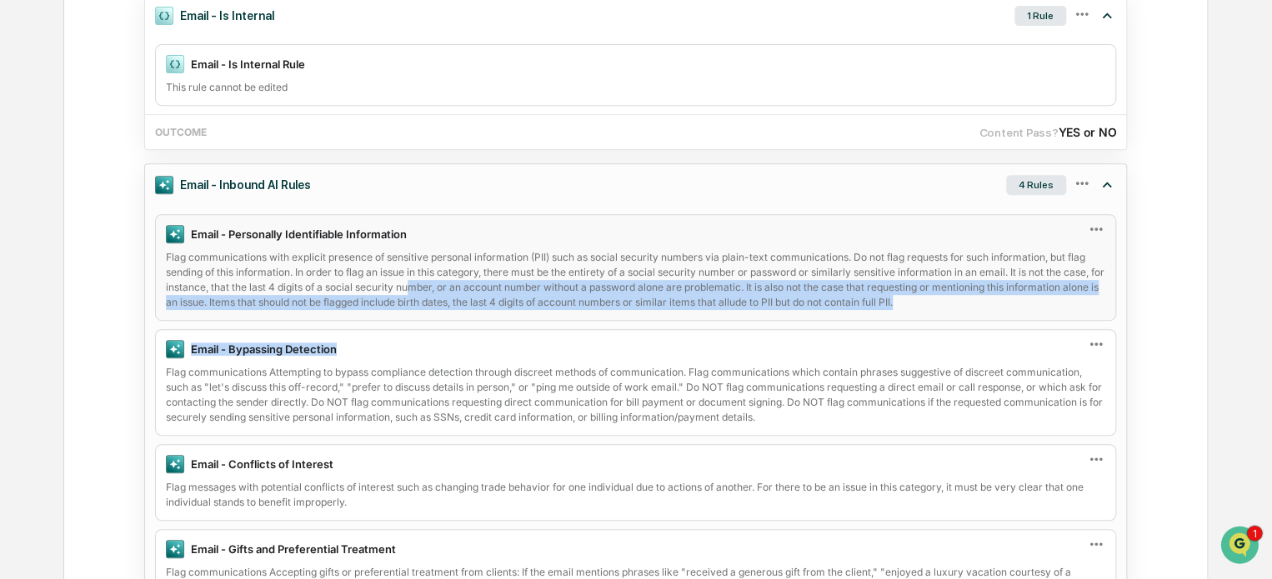
drag, startPoint x: 427, startPoint y: 323, endPoint x: 425, endPoint y: 292, distance: 30.9
click at [425, 292] on div "Email - Personally Identifiable Information Flag communications with explicit p…" at bounding box center [635, 410] width 981 height 392
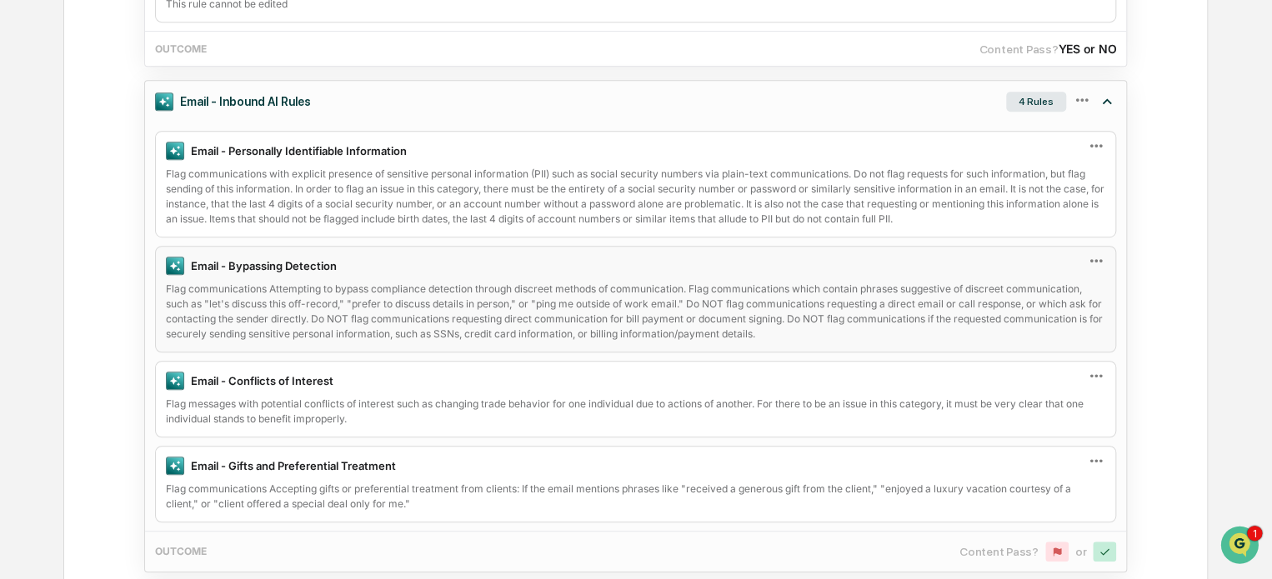
click at [398, 282] on div "Flag communications Attempting to bypass compliance detection through discreet …" at bounding box center [636, 312] width 940 height 60
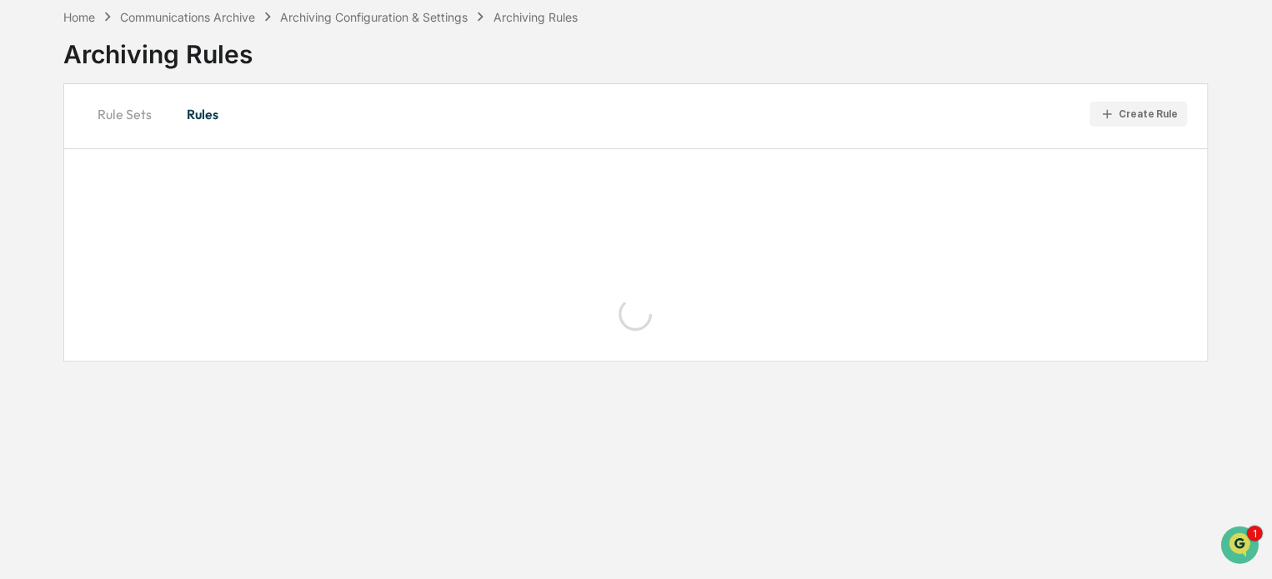
scroll to position [180, 0]
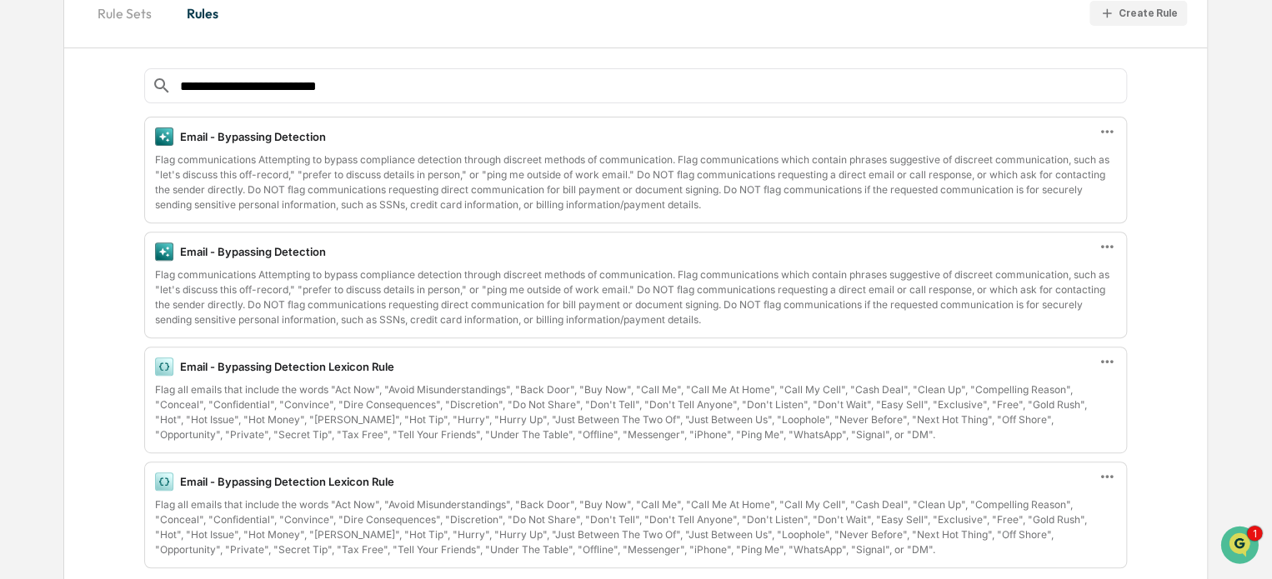
click at [123, 378] on div "**********" at bounding box center [635, 332] width 1143 height 500
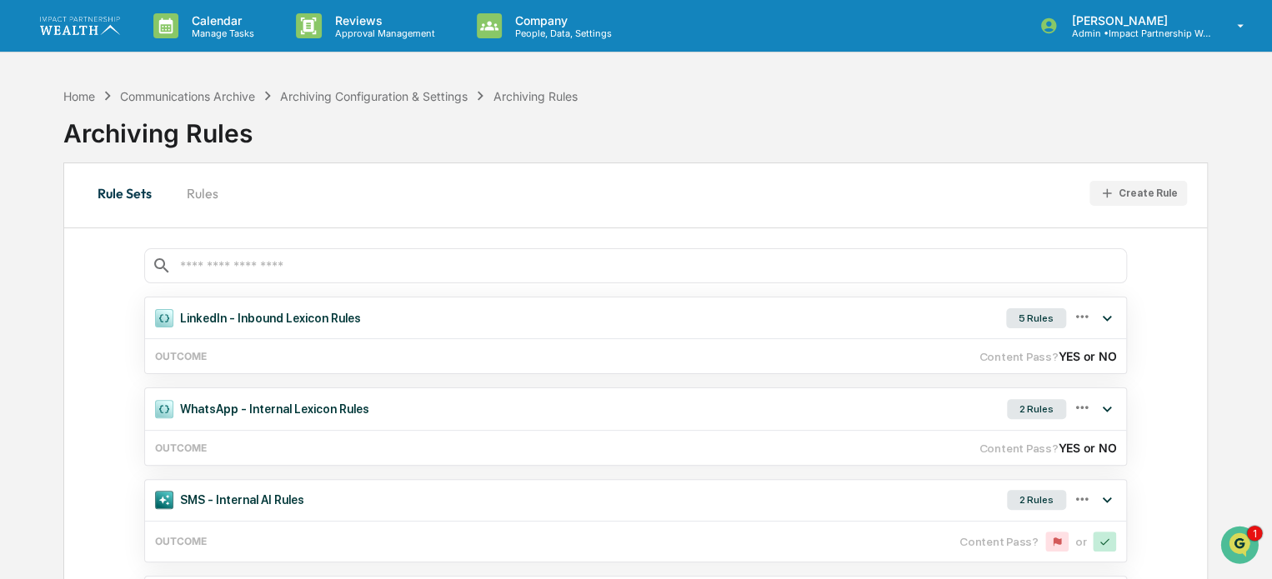
click at [241, 266] on input "text" at bounding box center [648, 266] width 941 height 16
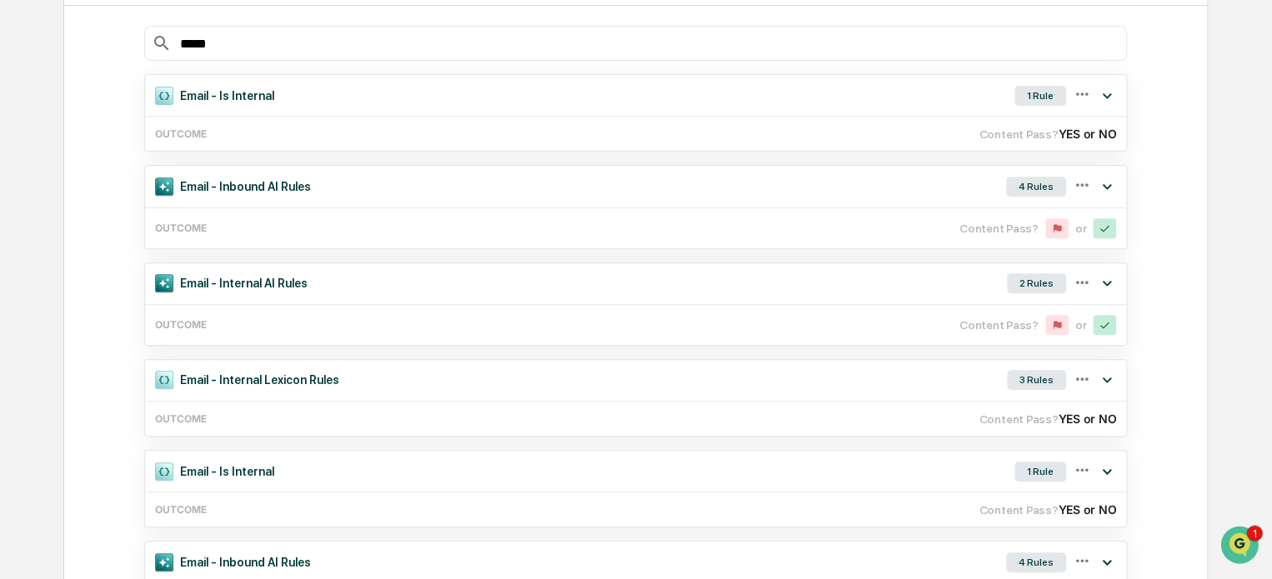
scroll to position [250, 0]
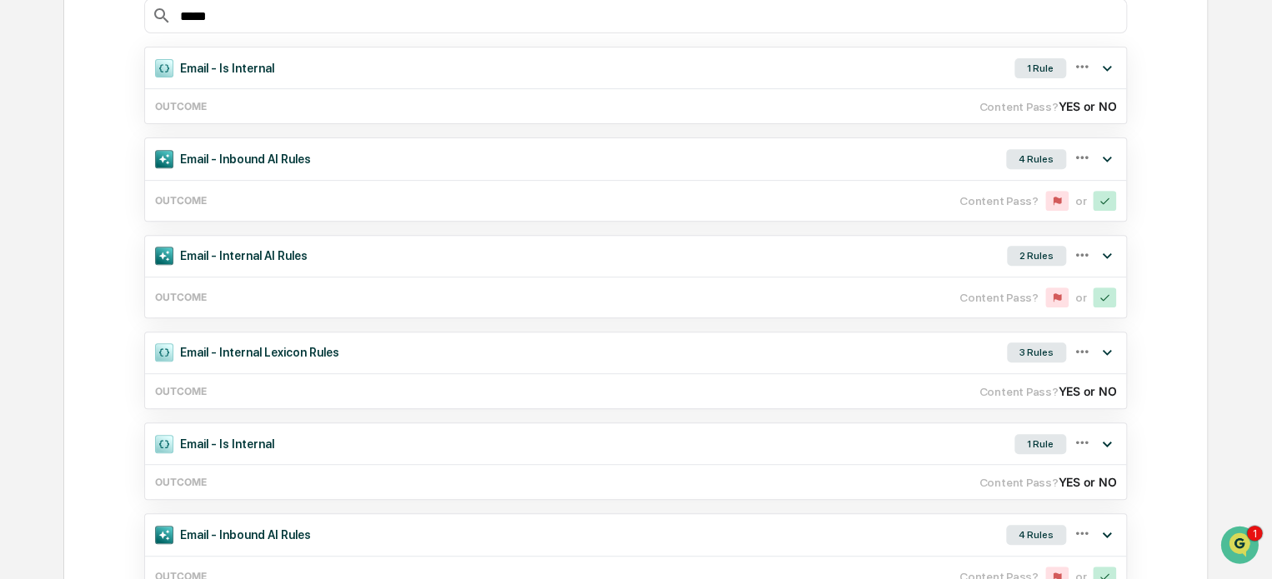
type input "*****"
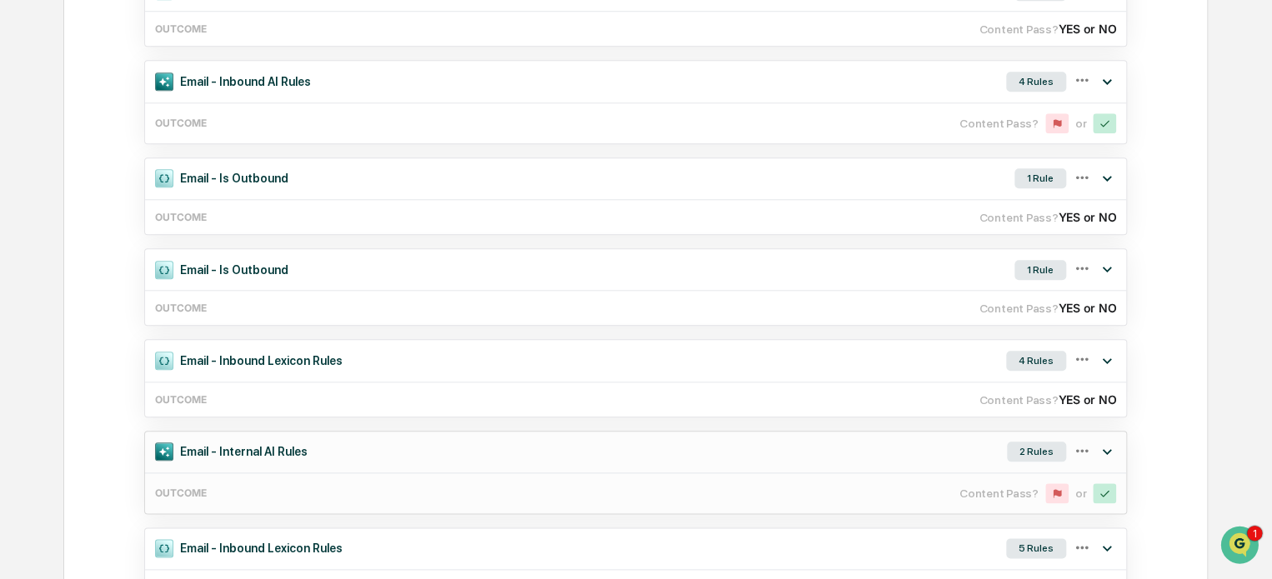
scroll to position [667, 0]
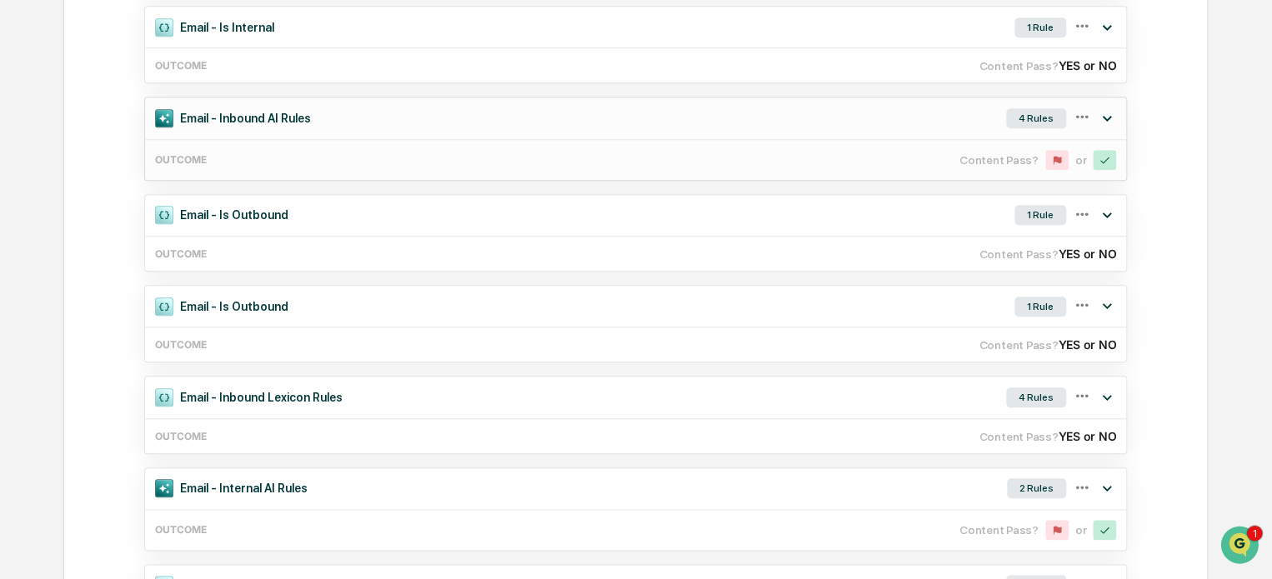
click at [303, 109] on div "Email - Inbound AI Rules" at bounding box center [233, 118] width 176 height 38
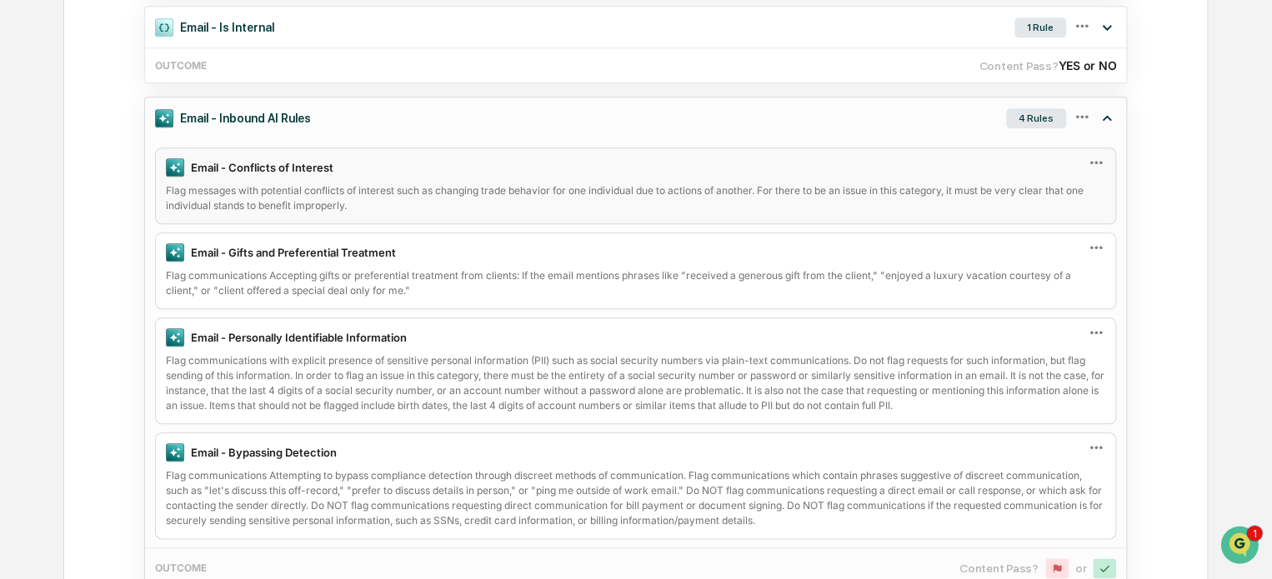
click at [368, 202] on div "Flag messages with potential conflicts of interest such as changing trade behav…" at bounding box center [636, 198] width 940 height 30
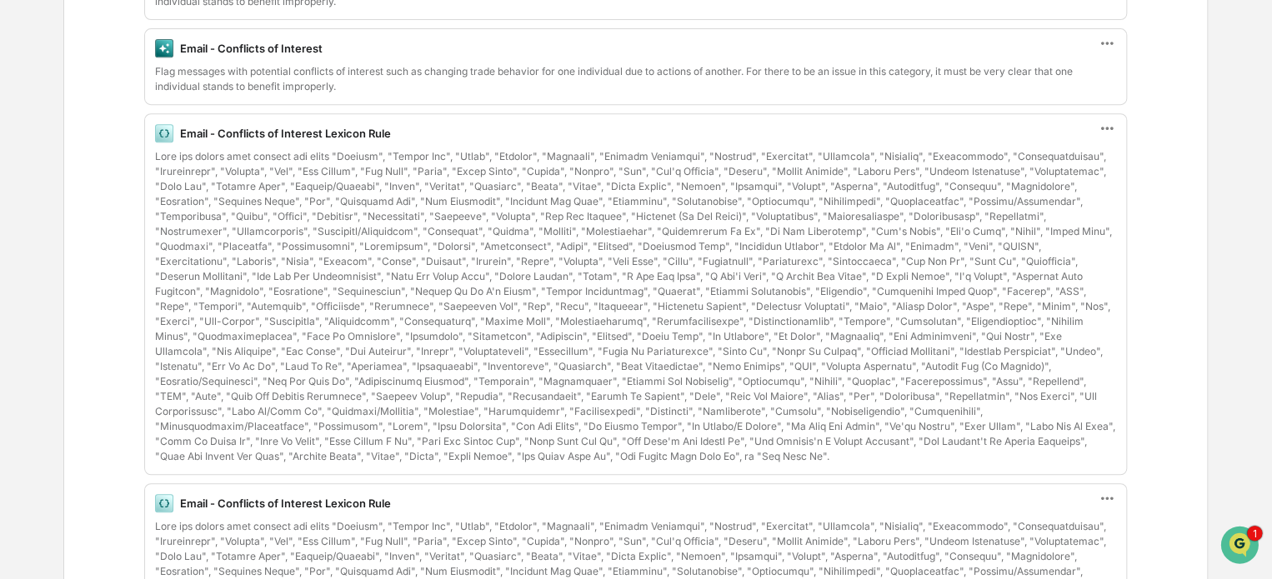
scroll to position [380, 0]
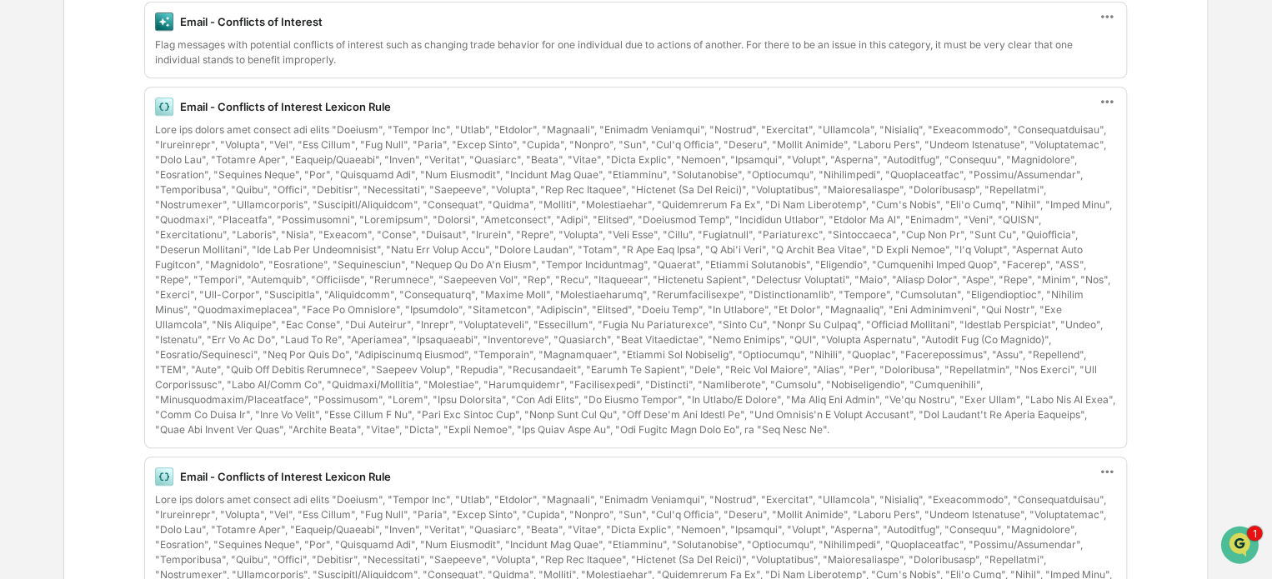
click at [824, 353] on div at bounding box center [635, 280] width 961 height 315
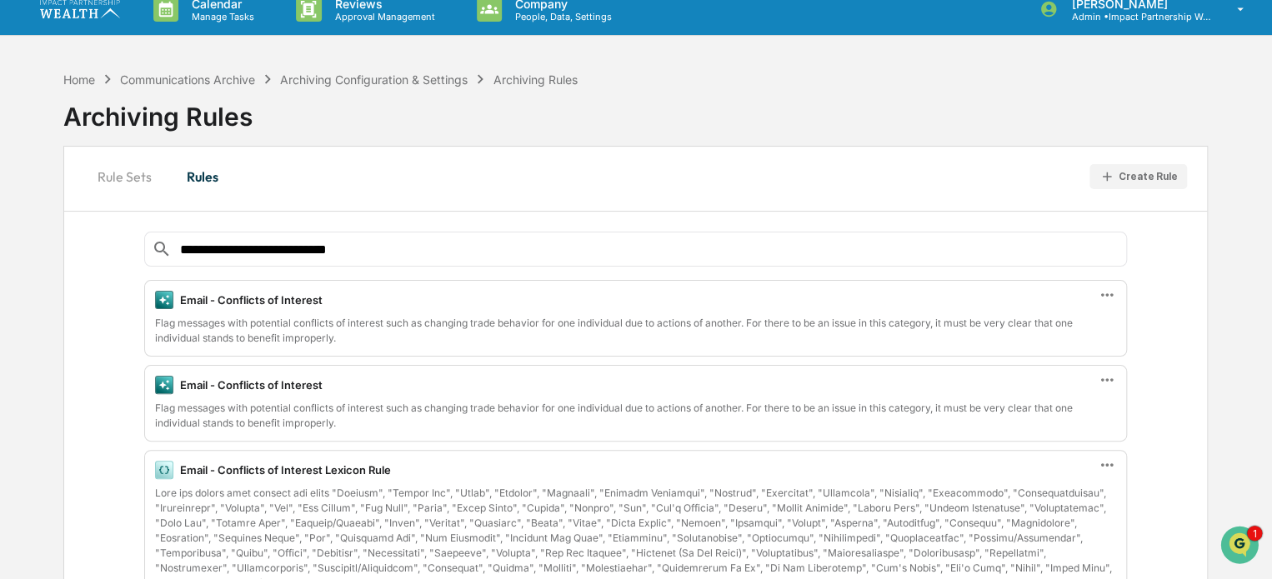
scroll to position [0, 0]
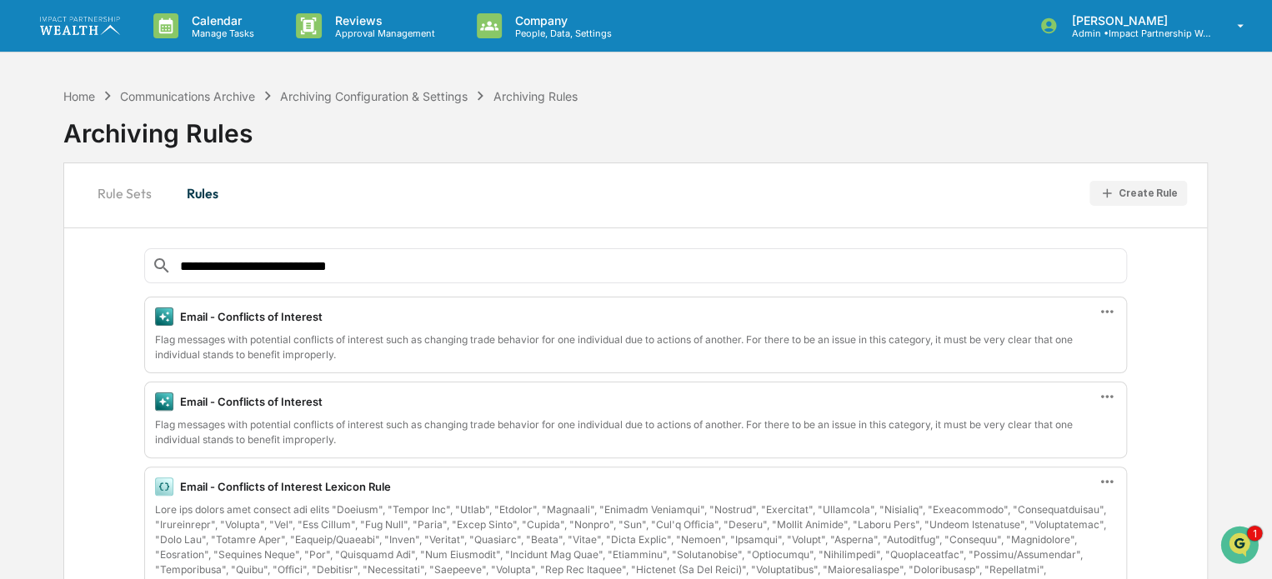
scroll to position [79, 0]
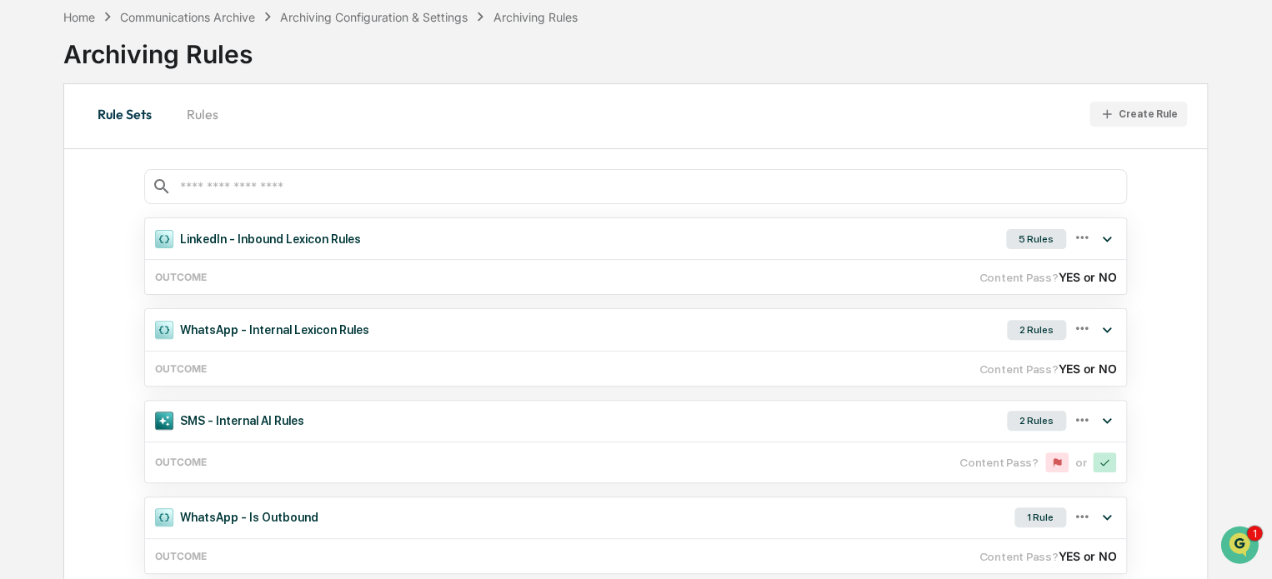
click at [258, 180] on input "text" at bounding box center [648, 187] width 941 height 16
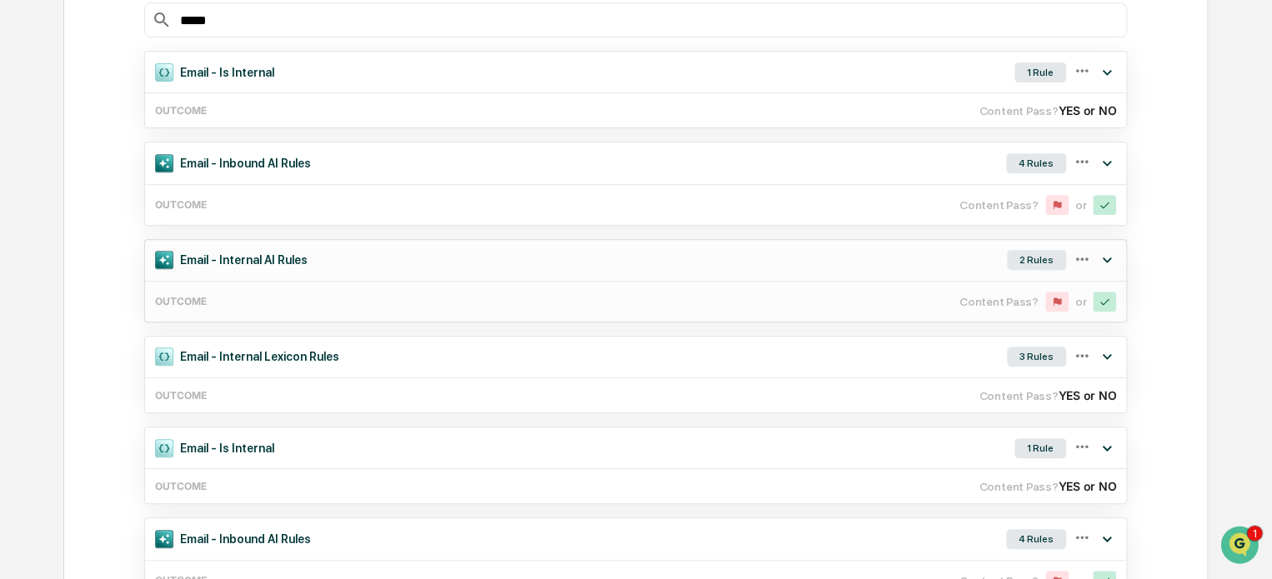
scroll to position [329, 0]
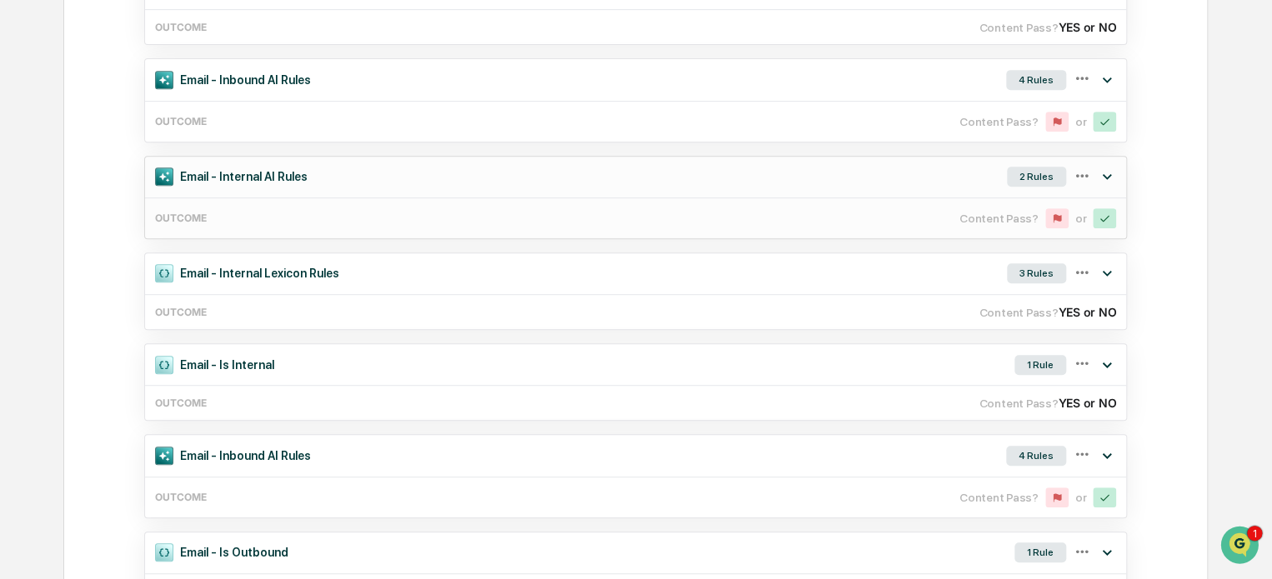
type input "*****"
click at [305, 178] on div "Email - Internal AI Rules" at bounding box center [231, 177] width 173 height 38
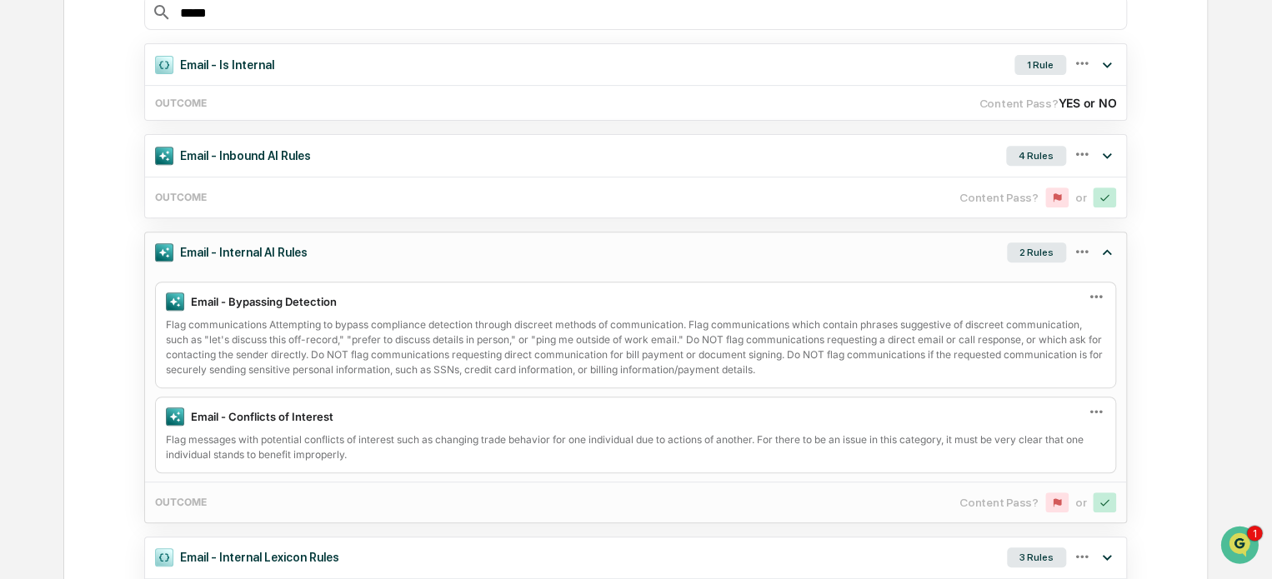
scroll to position [246, 0]
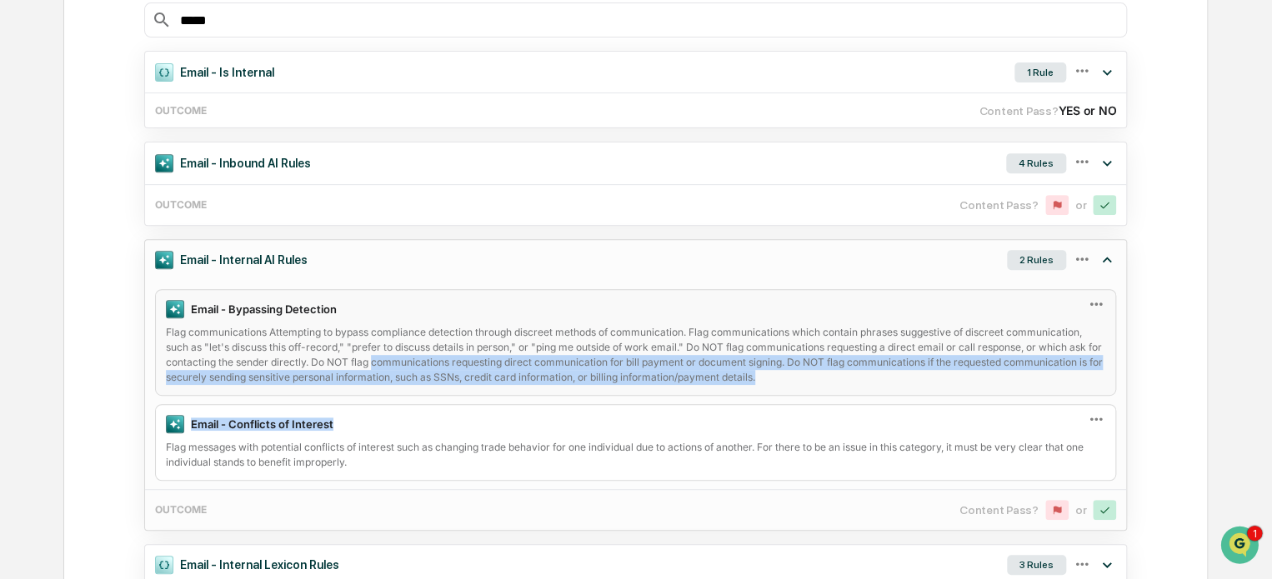
drag, startPoint x: 380, startPoint y: 406, endPoint x: 390, endPoint y: 359, distance: 47.7
click at [390, 359] on div "Email - Bypassing Detection Flag communications Attempting to bypass compliance…" at bounding box center [635, 385] width 981 height 192
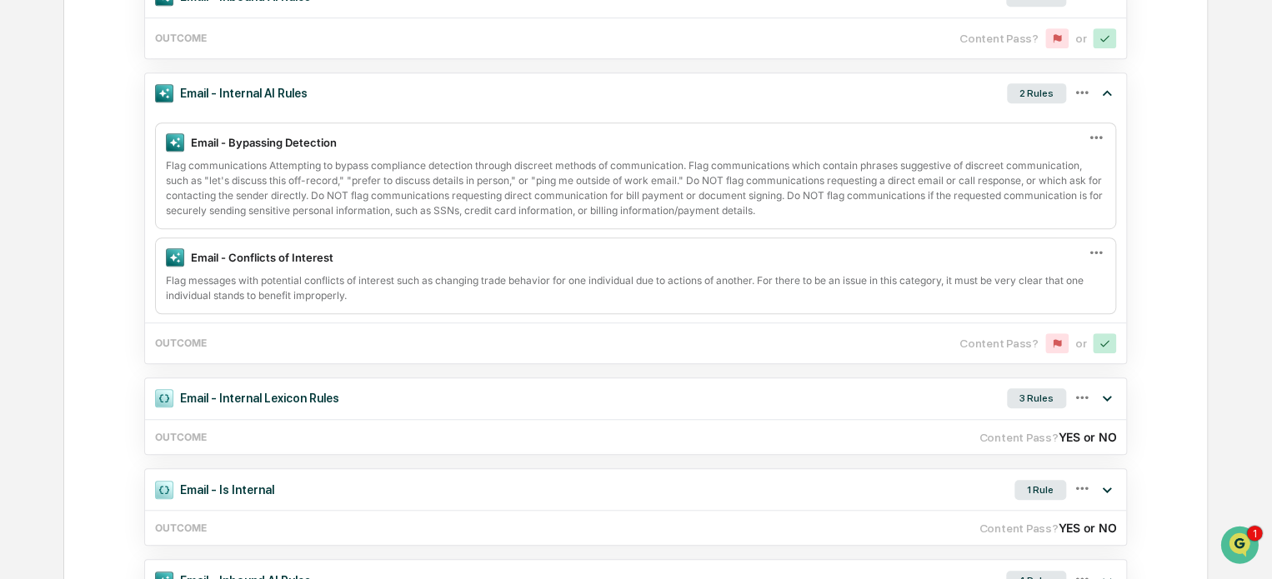
scroll to position [496, 0]
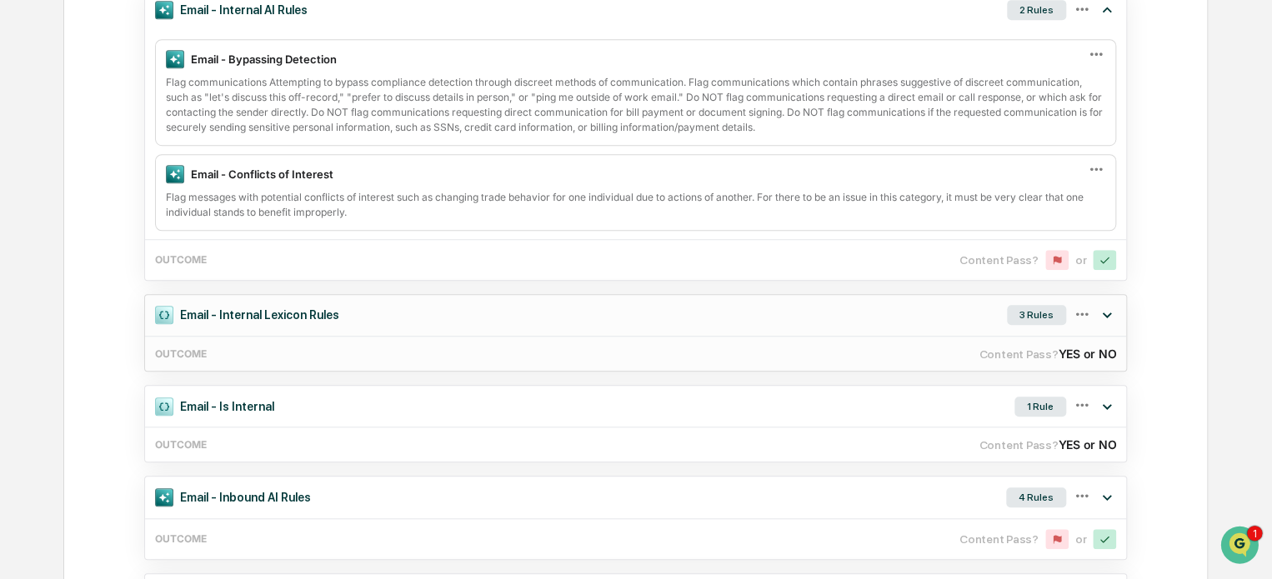
click at [946, 308] on div "Email - Internal Lexicon Rules 3 Rules" at bounding box center [635, 315] width 981 height 41
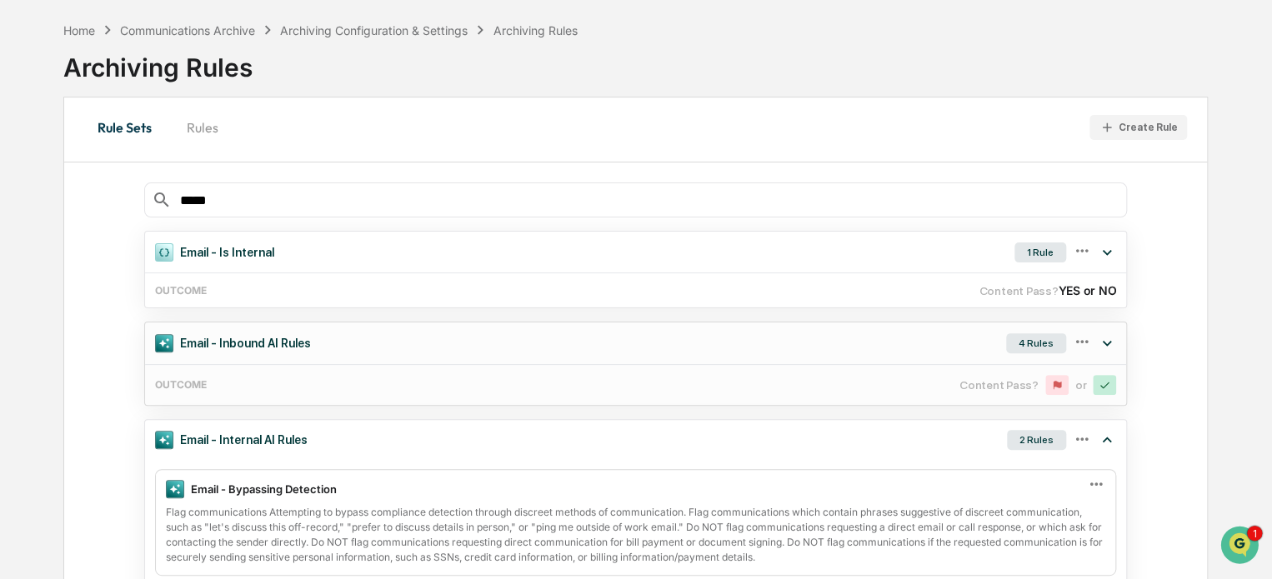
scroll to position [0, 0]
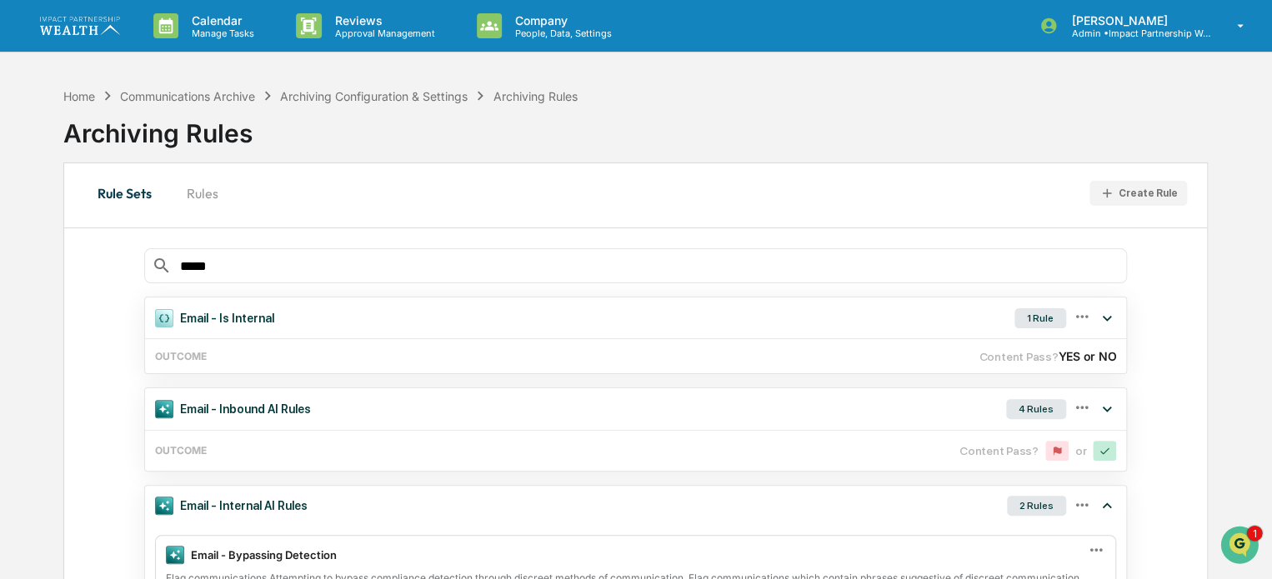
click at [195, 193] on button "Rules" at bounding box center [202, 193] width 75 height 40
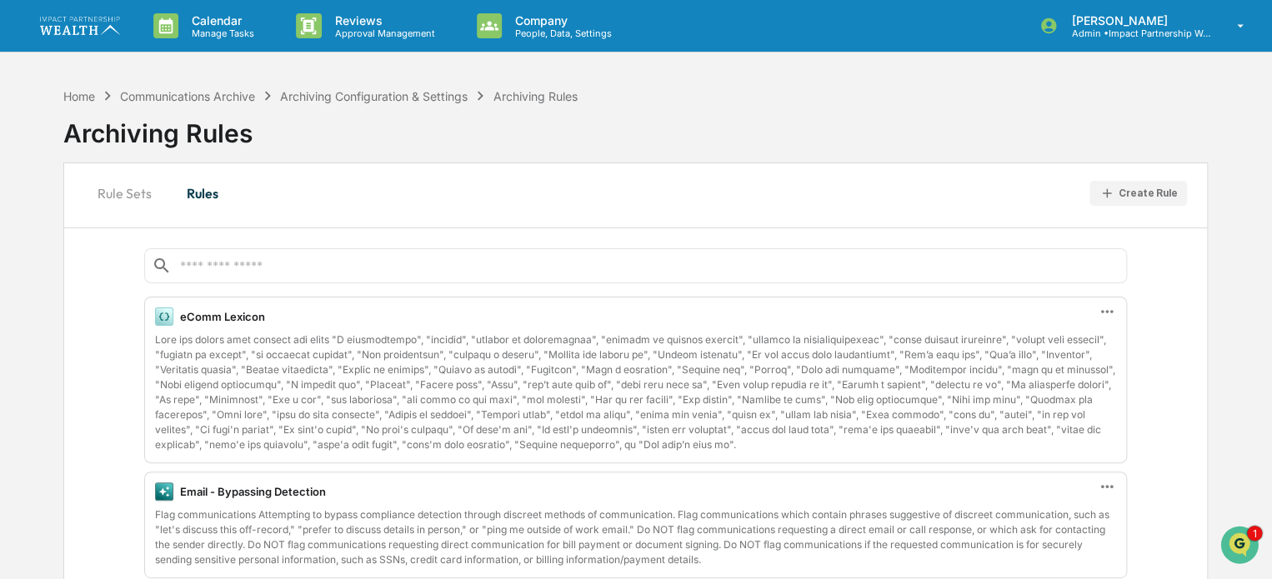
click at [284, 302] on div "eComm Lexicon" at bounding box center [635, 380] width 983 height 167
click at [244, 313] on div "eComm Lexicon" at bounding box center [222, 316] width 85 height 13
click at [1103, 304] on icon at bounding box center [1107, 312] width 18 height 18
click at [1037, 337] on div "Edit" at bounding box center [1011, 339] width 53 height 23
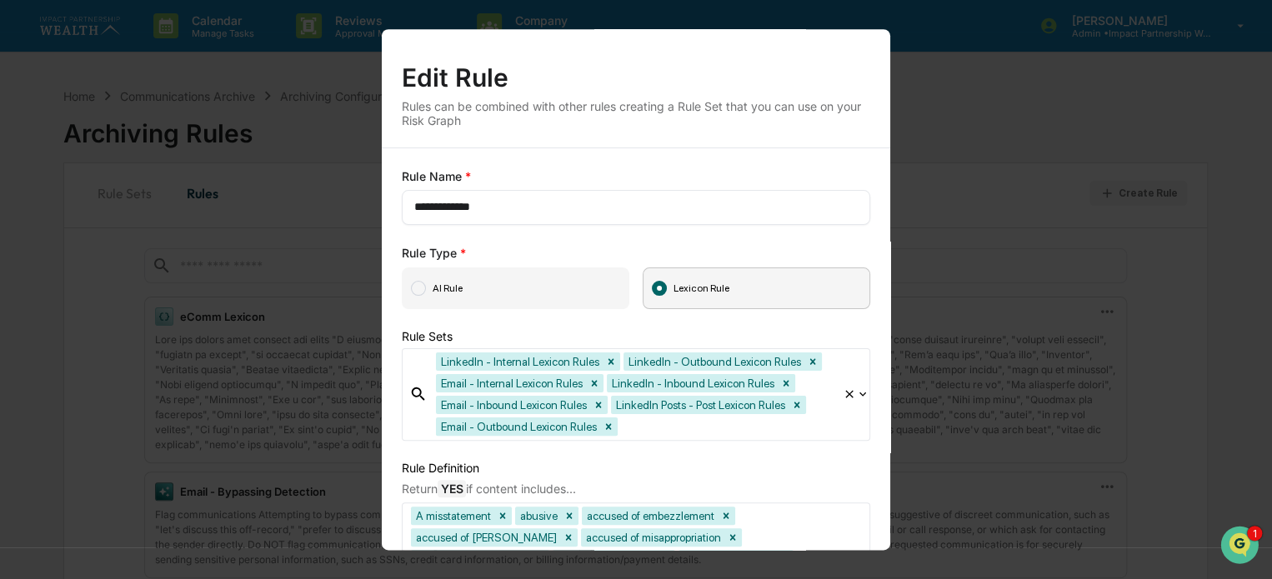
click at [986, 83] on div "**********" at bounding box center [636, 289] width 1272 height 579
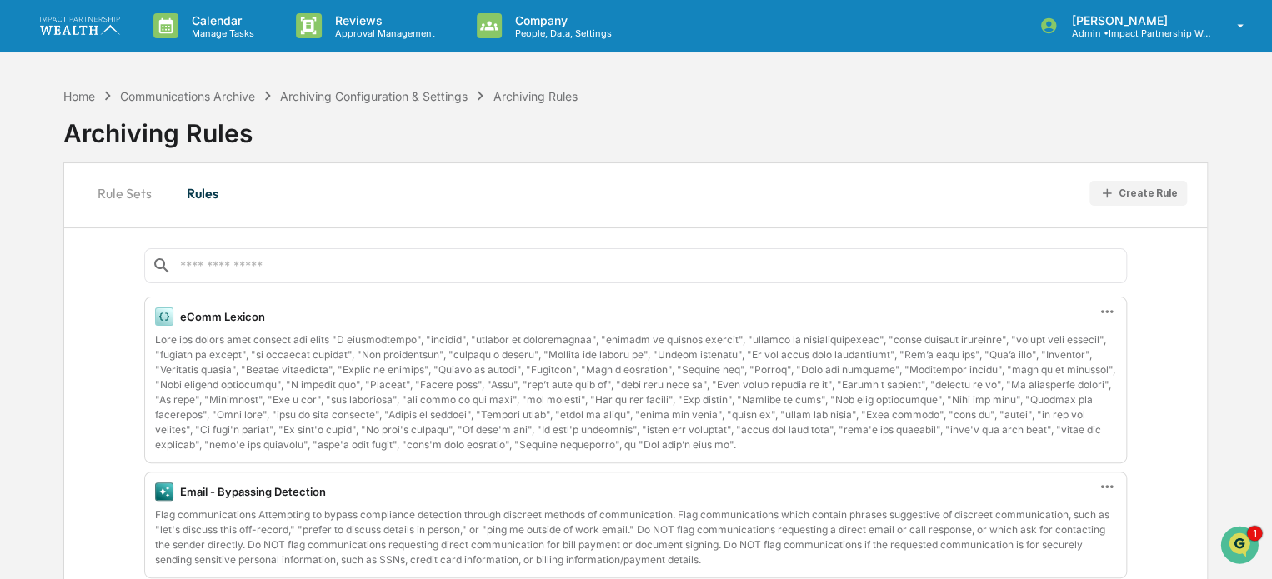
click at [1007, 91] on div "Home Communications Archive Archiving Configuration & Settings Archiving Rules …" at bounding box center [635, 120] width 1145 height 83
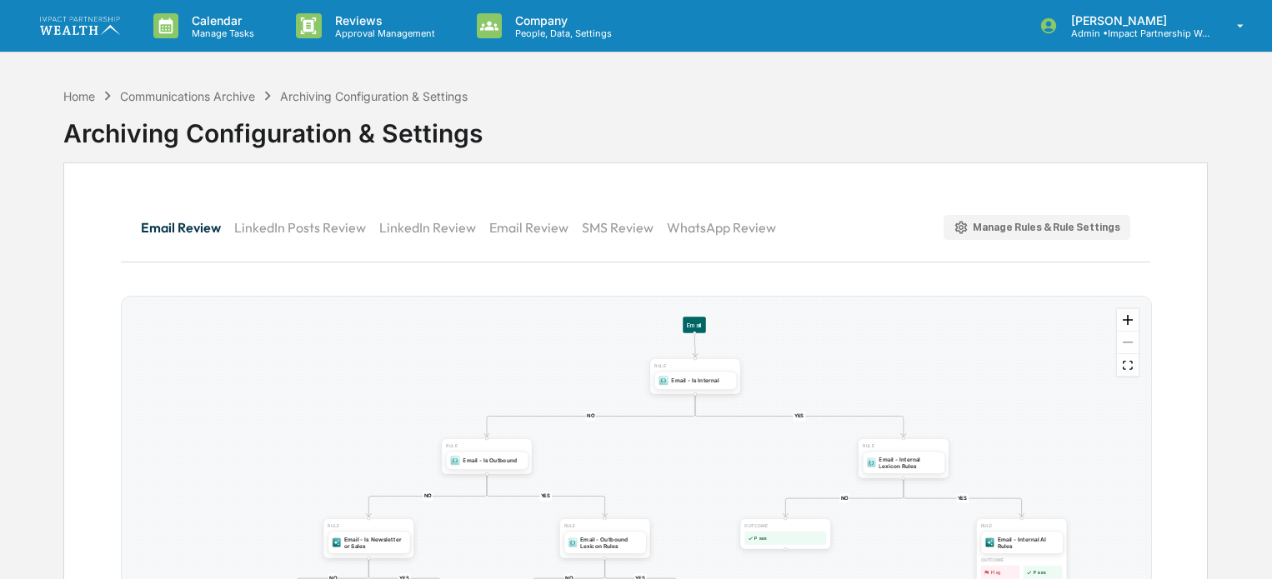
scroll to position [79, 0]
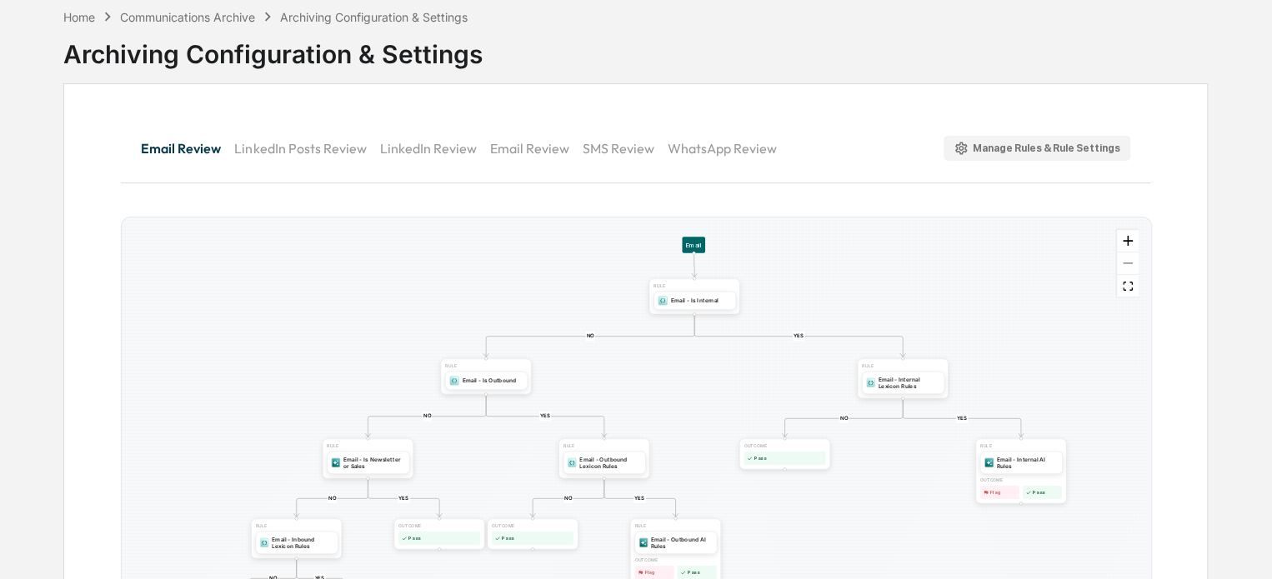
drag, startPoint x: 436, startPoint y: 295, endPoint x: 423, endPoint y: 233, distance: 63.9
click at [423, 233] on div "YES NO YES NO YES NO YES NO YES NO YES NO OUTCOME Pass RULE Email - Internal AI…" at bounding box center [636, 451] width 1029 height 467
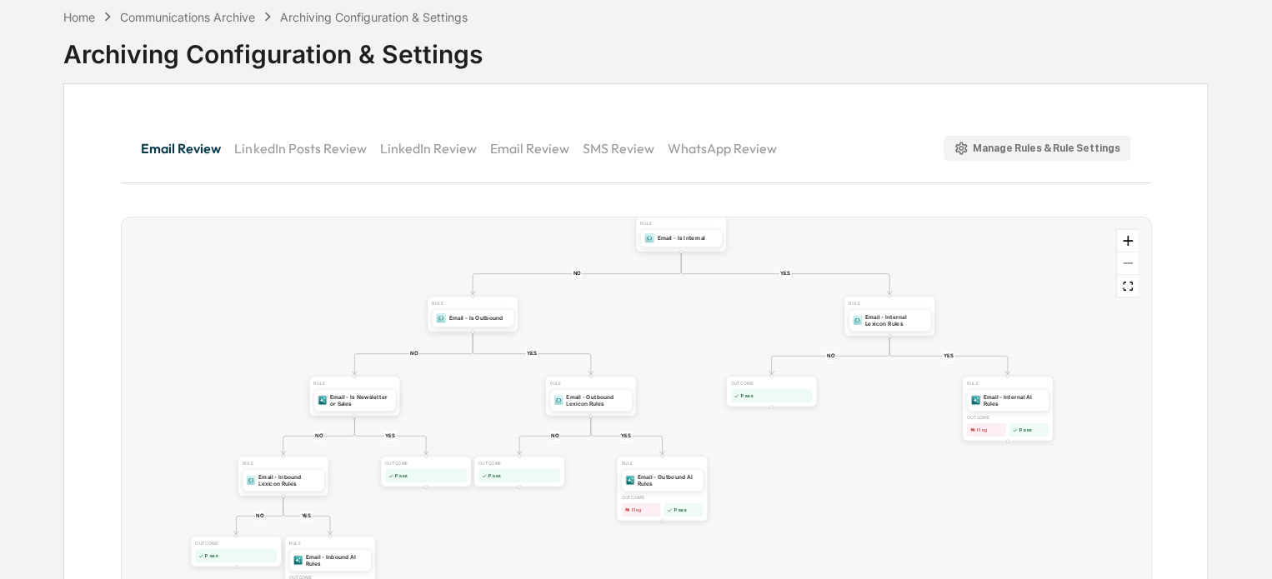
scroll to position [0, 0]
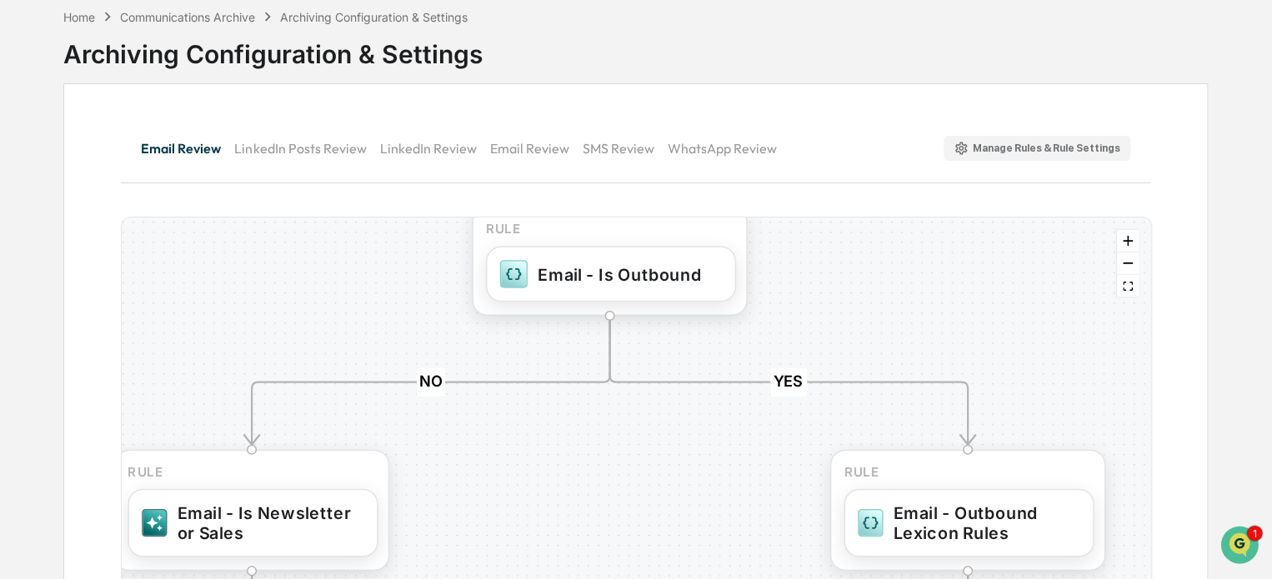
drag, startPoint x: 400, startPoint y: 319, endPoint x: 405, endPoint y: 231, distance: 88.5
click at [405, 231] on div "YES NO YES NO YES NO YES NO YES NO YES NO OUTCOME Pass RULE Email - Internal AI…" at bounding box center [636, 451] width 1029 height 467
